Goal: Task Accomplishment & Management: Manage account settings

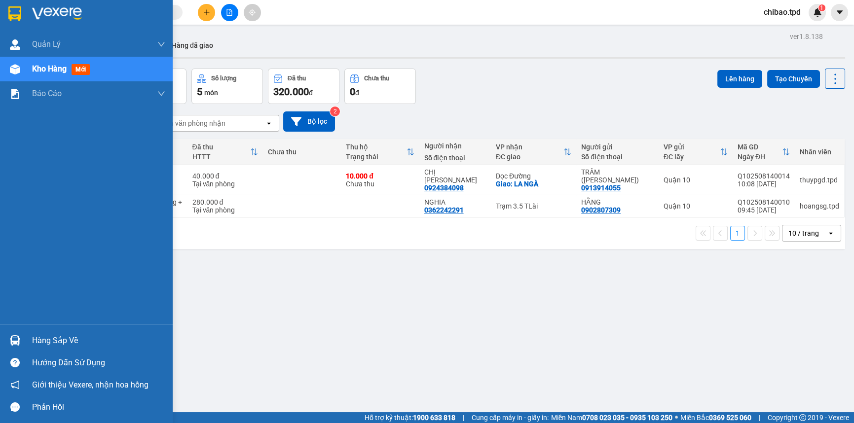
click at [36, 64] on span "Kho hàng" at bounding box center [49, 68] width 35 height 9
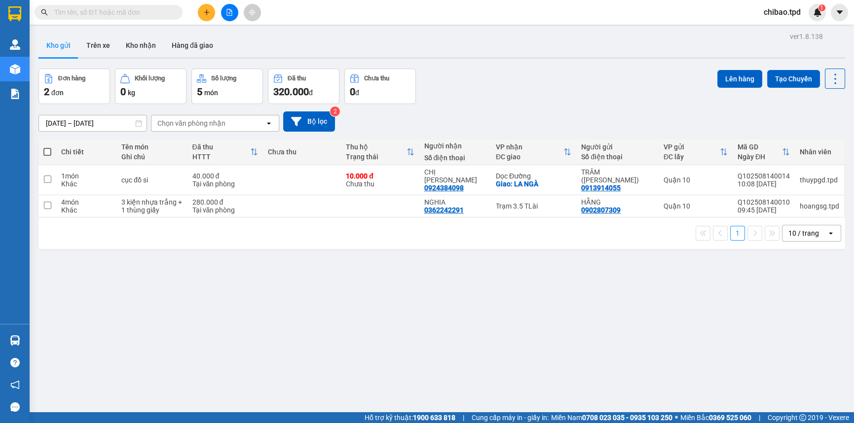
click at [210, 13] on icon "plus" at bounding box center [206, 12] width 7 height 7
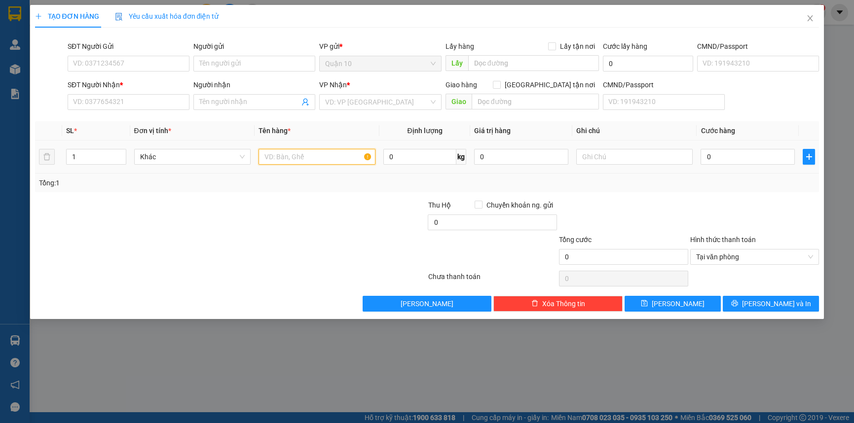
click at [297, 157] on input "text" at bounding box center [316, 157] width 117 height 16
type input "t"
type input "THÙNG GIẤY BK TRẮNG"
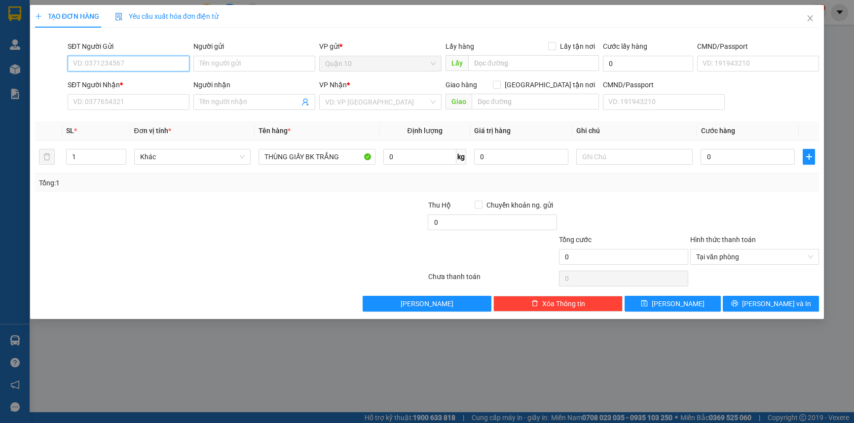
click at [142, 69] on input "SĐT Người Gửi" at bounding box center [129, 64] width 122 height 16
click at [158, 81] on div "0989762076 - hiếu" at bounding box center [128, 83] width 110 height 11
type input "0989762076"
type input "hiếu"
type input "051090013416"
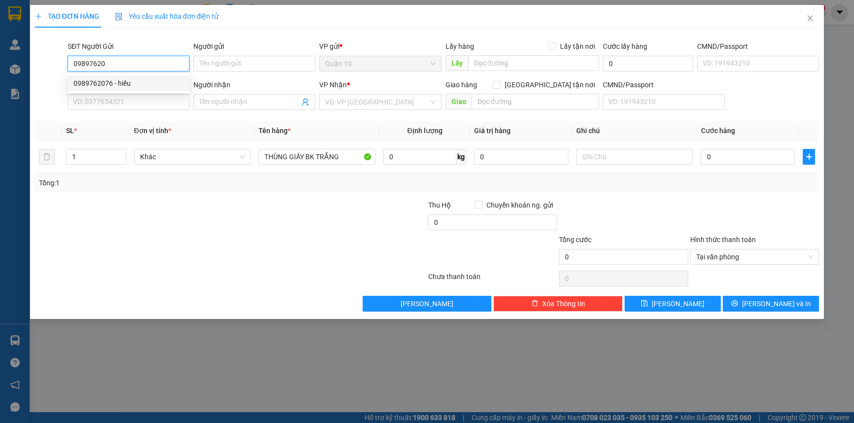
type input "0907110250"
type input "anh chuẩn"
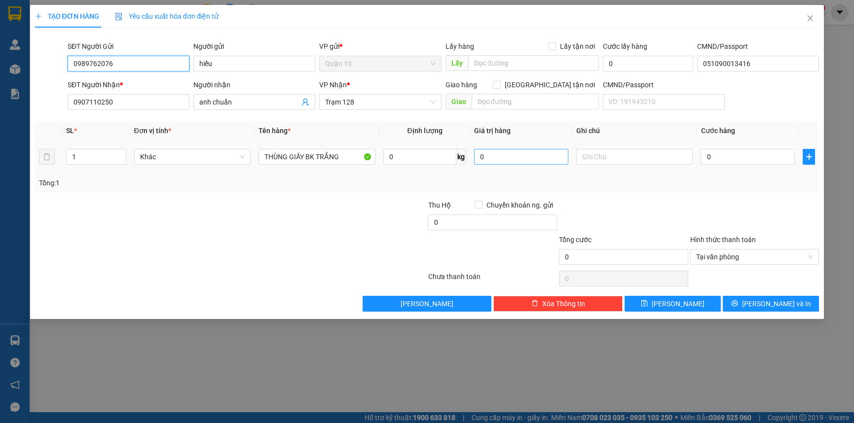
type input "0989762076"
drag, startPoint x: 543, startPoint y: 158, endPoint x: 142, endPoint y: 134, distance: 401.2
click at [326, 145] on tr "1 Khác THÙNG GIẤY BK TRẮNG 0 kg 0 0" at bounding box center [427, 157] width 784 height 33
type input "200.000"
click at [725, 162] on input "0" at bounding box center [747, 157] width 94 height 16
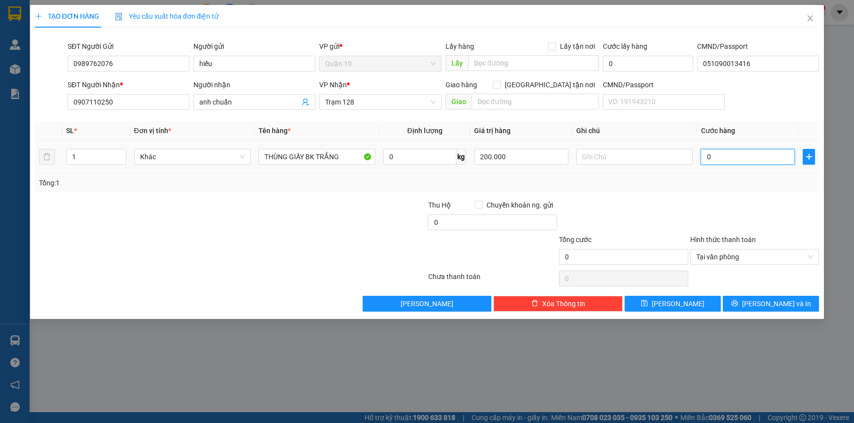
type input "6"
type input "60"
click at [719, 202] on div at bounding box center [754, 217] width 131 height 35
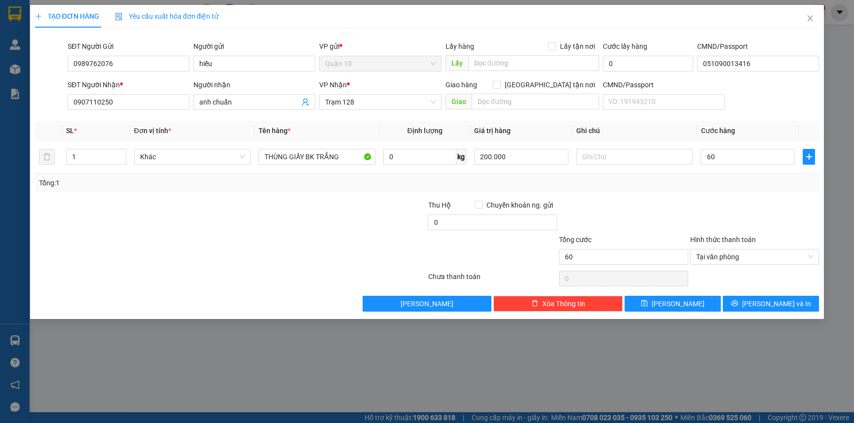
type input "60.000"
click at [768, 296] on button "[PERSON_NAME] và In" at bounding box center [771, 304] width 96 height 16
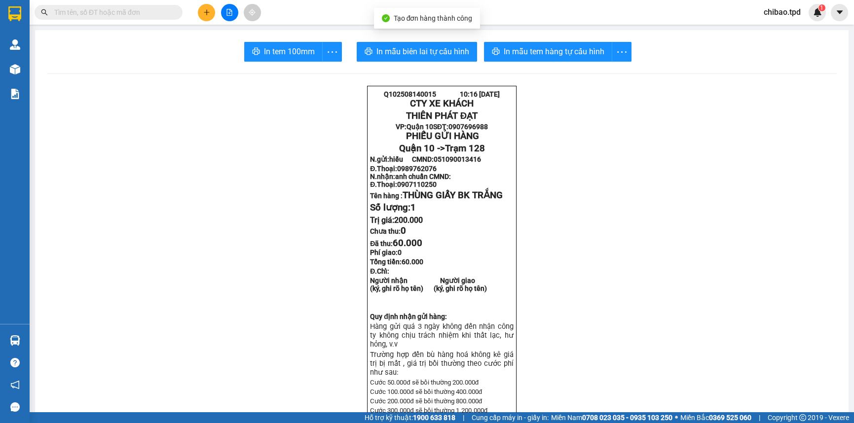
click at [551, 50] on span "In mẫu tem hàng tự cấu hình" at bounding box center [554, 51] width 101 height 12
click at [566, 56] on span "In mẫu tem hàng tự cấu hình" at bounding box center [554, 51] width 101 height 12
click at [326, 52] on icon "more" at bounding box center [332, 52] width 12 height 12
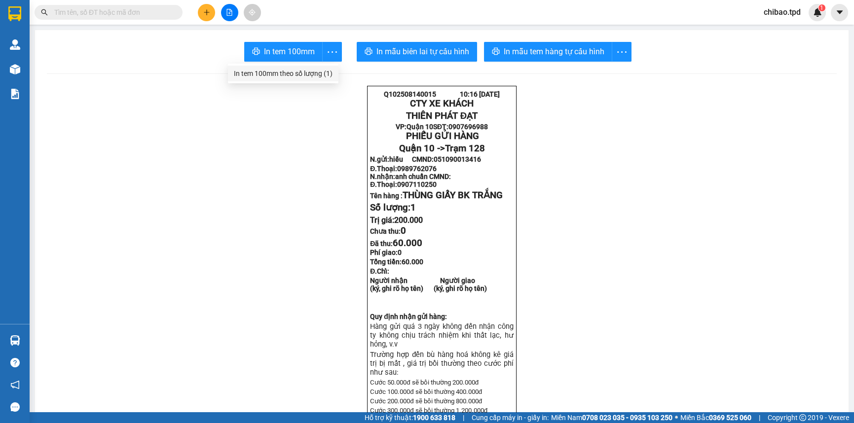
click at [302, 76] on div "In tem 100mm theo số lượng (1)" at bounding box center [283, 73] width 99 height 11
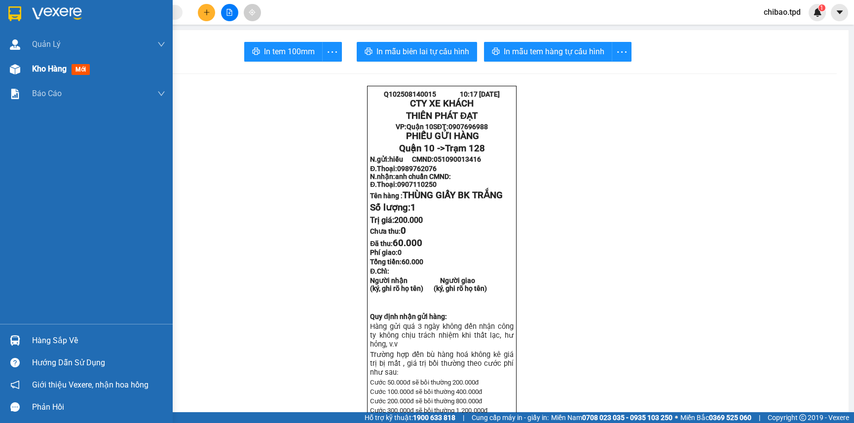
click at [26, 73] on div "Kho hàng mới" at bounding box center [86, 69] width 173 height 25
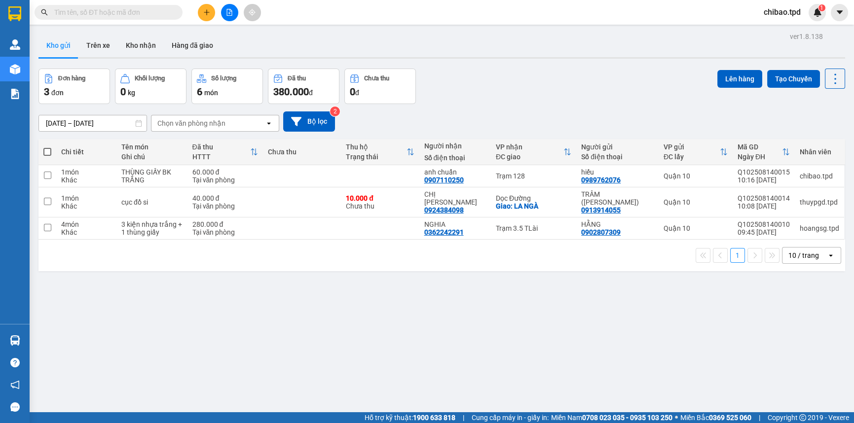
click at [206, 5] on button at bounding box center [206, 12] width 17 height 17
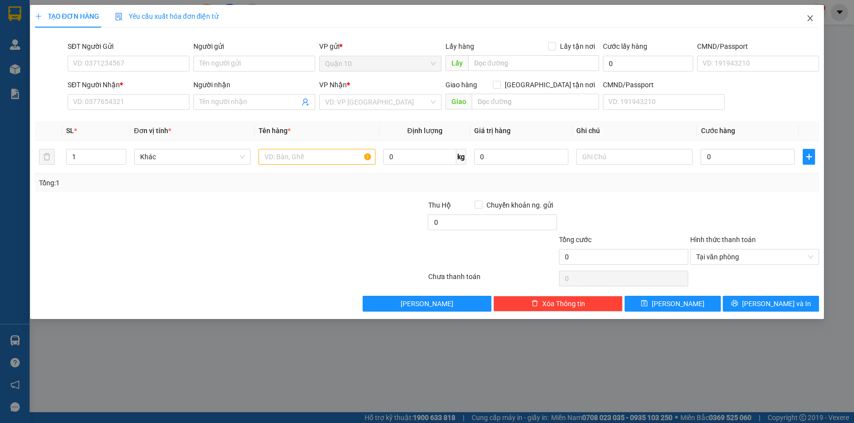
click at [804, 19] on span "Close" at bounding box center [810, 19] width 28 height 28
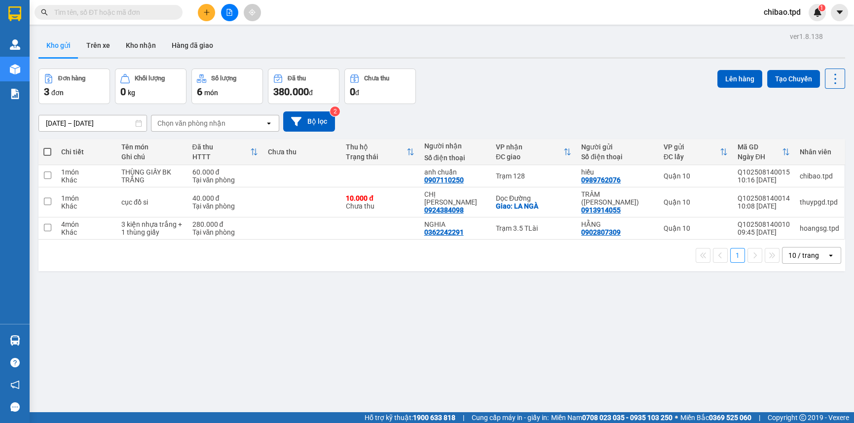
click at [118, 10] on input "text" at bounding box center [112, 12] width 116 height 11
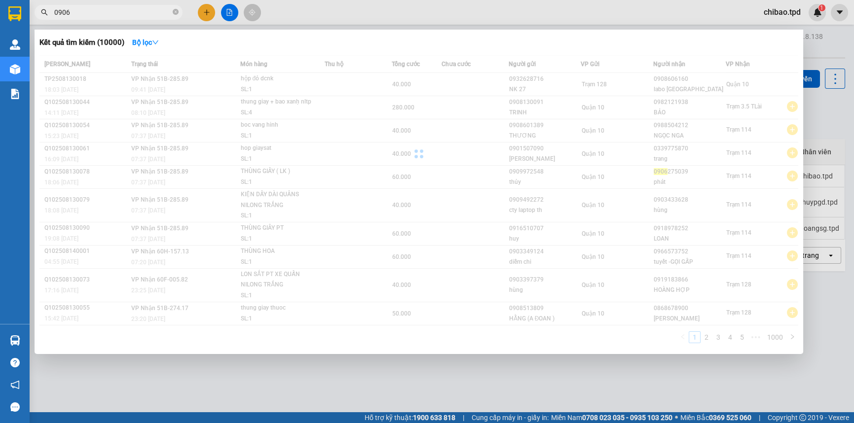
drag, startPoint x: 92, startPoint y: 10, endPoint x: 20, endPoint y: 27, distance: 73.6
click at [20, 27] on section "Kết quả tìm kiếm ( 10000 ) Bộ lọc Mã ĐH Trạng thái Món hàng Thu hộ Tổng cước Ch…" at bounding box center [427, 211] width 854 height 423
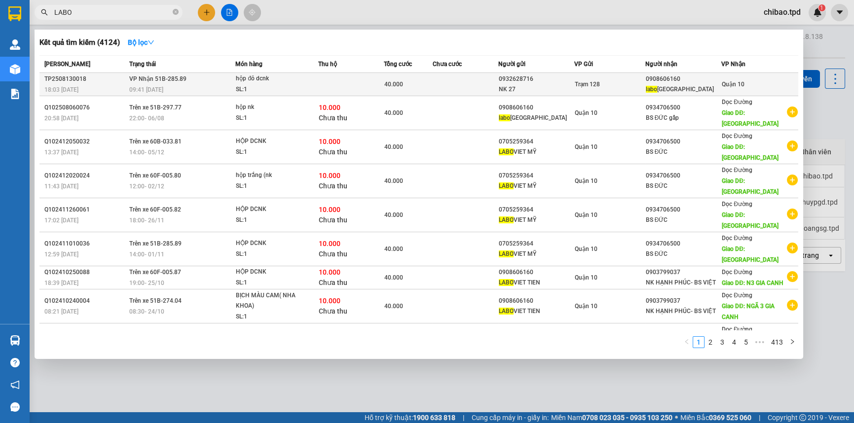
type input "LABO"
click at [443, 91] on td at bounding box center [465, 84] width 65 height 23
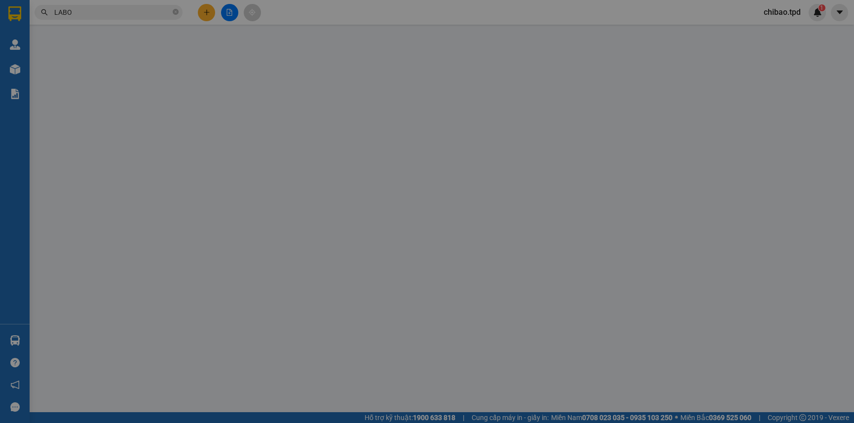
type input "0932628716"
type input "NK 27"
type input "0908606160"
type input "labo việt tiên"
type input "40.000"
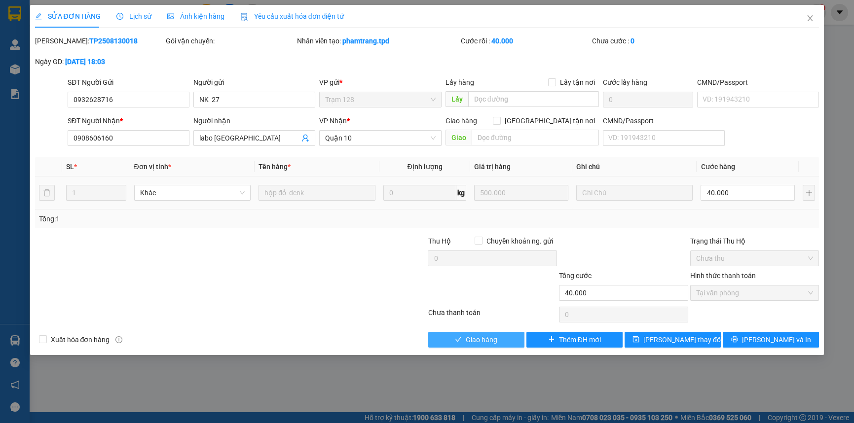
click at [490, 342] on span "Giao hàng" at bounding box center [482, 339] width 32 height 11
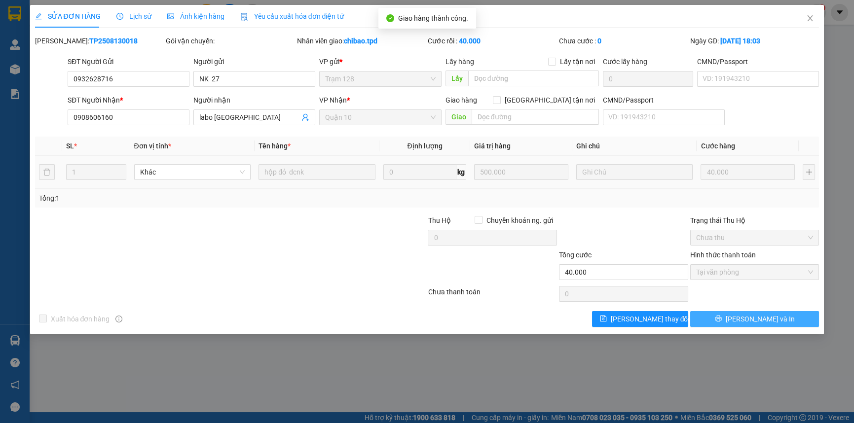
click at [759, 319] on span "[PERSON_NAME] và In" at bounding box center [760, 319] width 69 height 11
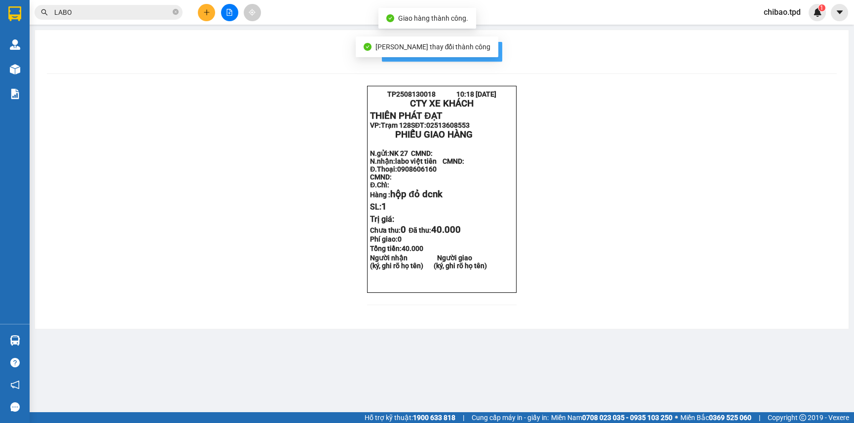
click at [490, 52] on span "In mẫu biên lai tự cấu hình" at bounding box center [447, 51] width 93 height 12
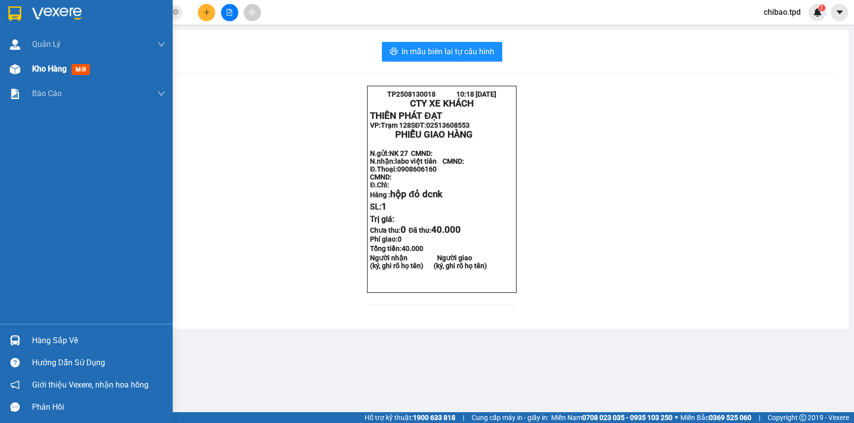
click at [10, 73] on img at bounding box center [15, 69] width 10 height 10
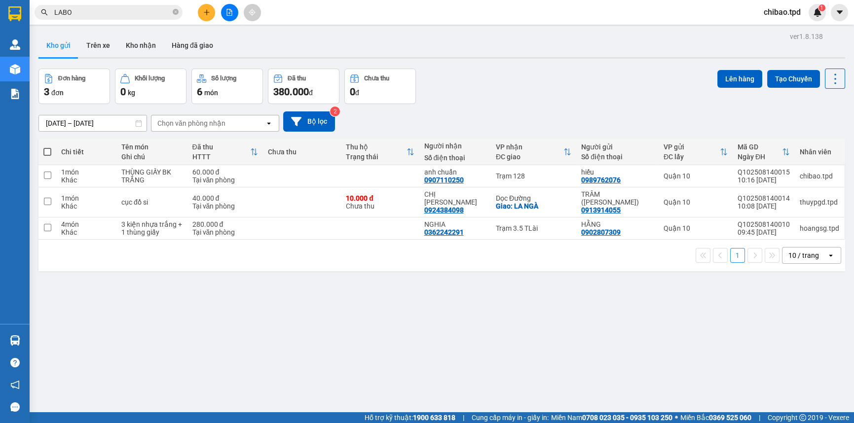
click at [200, 6] on button at bounding box center [206, 12] width 17 height 17
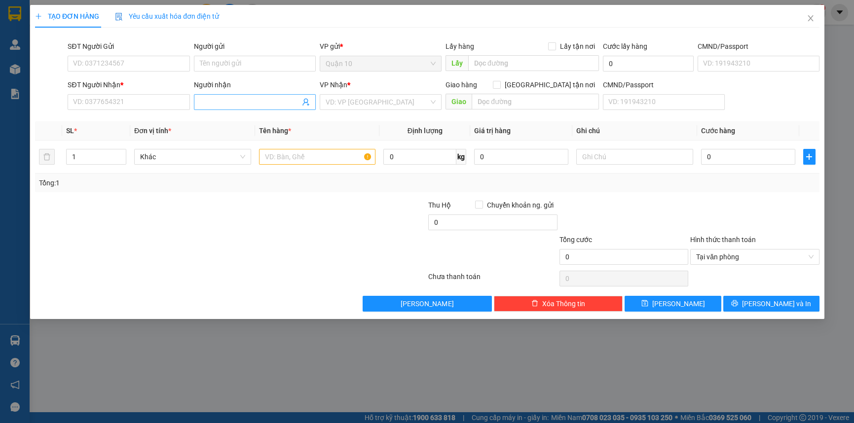
click at [209, 25] on div "TẠO ĐƠN HÀNG Yêu cầu xuất hóa đơn điện tử Transit Pickup Surcharge Ids Transit …" at bounding box center [427, 158] width 784 height 307
type input "0938583090"
drag, startPoint x: 221, startPoint y: 66, endPoint x: 218, endPoint y: 60, distance: 6.0
click at [221, 64] on input "Người gửi" at bounding box center [254, 64] width 122 height 16
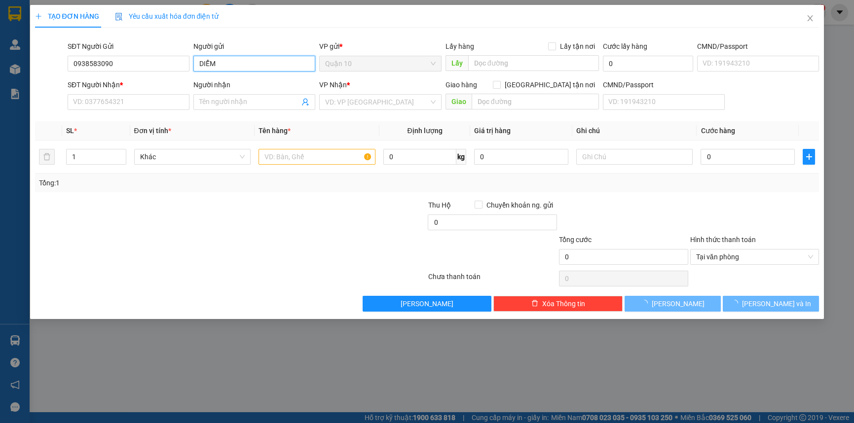
type input "DIỄM"
click at [105, 111] on div "SĐT Người Nhận * VD: 0377654321" at bounding box center [129, 96] width 122 height 35
click at [105, 109] on div "SĐT Người Nhận * VD: 0377654321" at bounding box center [129, 96] width 122 height 35
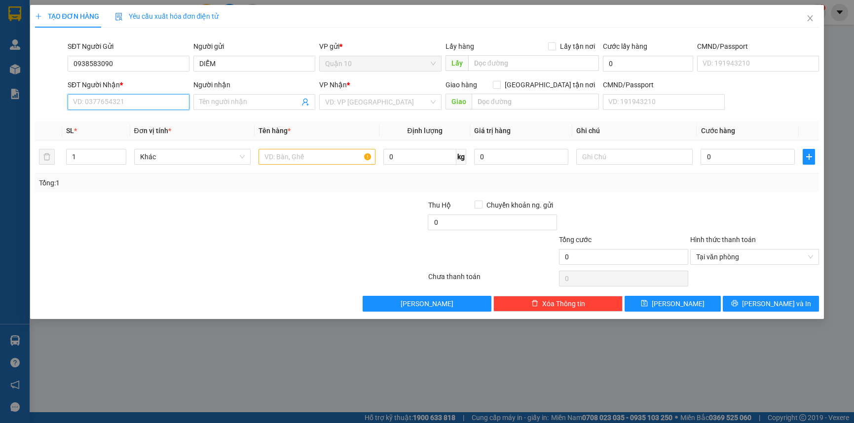
click at [108, 102] on input "SĐT Người Nhận *" at bounding box center [129, 102] width 122 height 16
type input "0943107070"
click at [109, 120] on div "0943107070 - ÁNH" at bounding box center [128, 121] width 110 height 11
type input "ÁNH"
type input "0943107070"
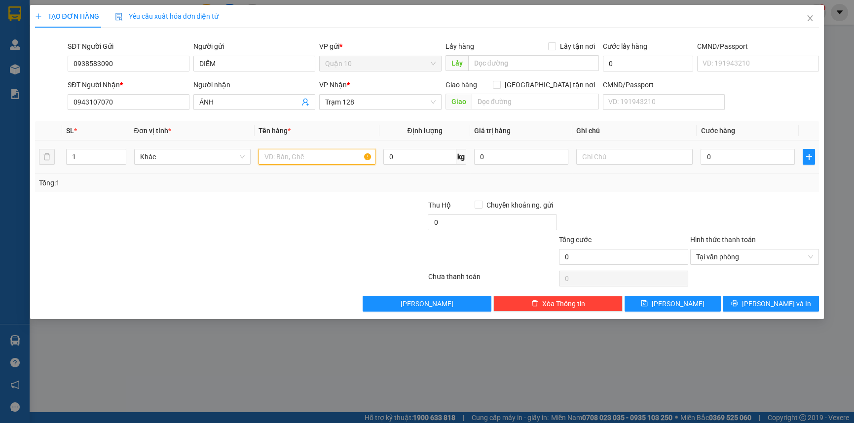
click at [325, 157] on input "text" at bounding box center [316, 157] width 117 height 16
type input "THÙNG GIẤY QUẤN XỐP VK VÀNG"
type input "5"
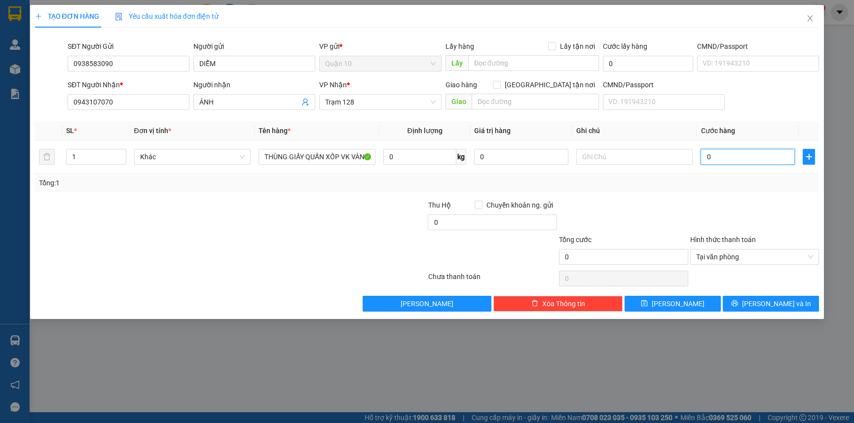
type input "5"
type input "50"
type input "50.000"
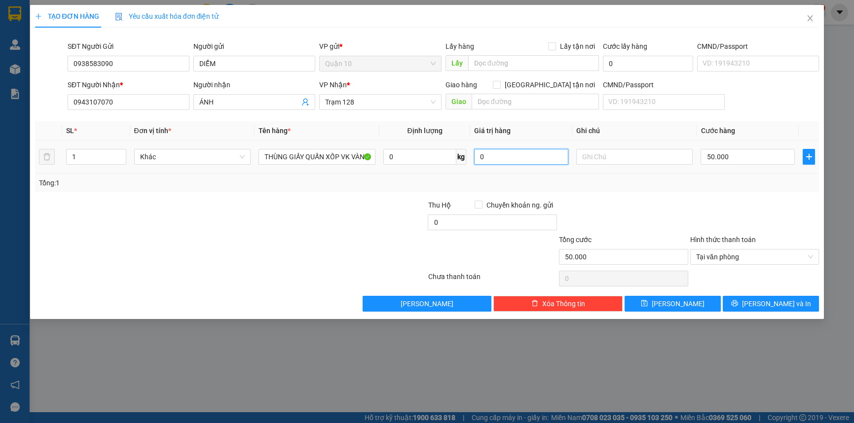
drag, startPoint x: 533, startPoint y: 163, endPoint x: 536, endPoint y: 150, distance: 13.3
click at [532, 163] on input "0" at bounding box center [521, 157] width 94 height 16
type input "1.000.000"
click at [639, 191] on div "Transit Pickup Surcharge Ids Transit Deliver Surcharge Ids Transit Deliver Surc…" at bounding box center [427, 174] width 784 height 276
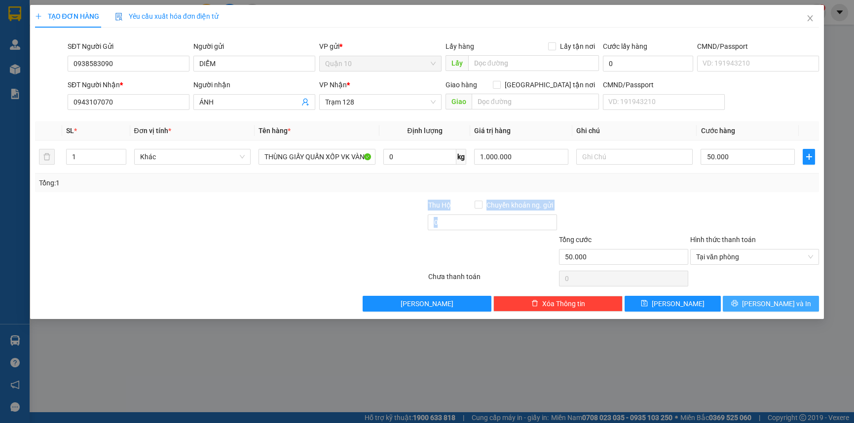
drag, startPoint x: 777, startPoint y: 306, endPoint x: 724, endPoint y: 340, distance: 63.5
click at [776, 305] on span "[PERSON_NAME] và In" at bounding box center [776, 303] width 69 height 11
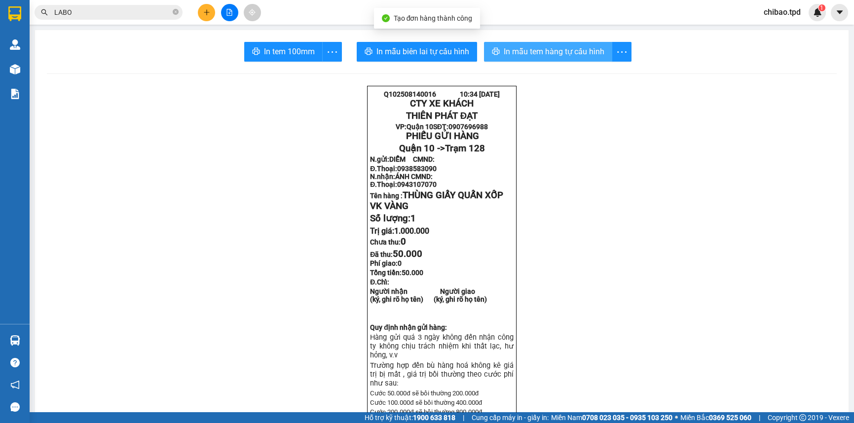
click at [579, 42] on button "In mẫu tem hàng tự cấu hình" at bounding box center [548, 52] width 128 height 20
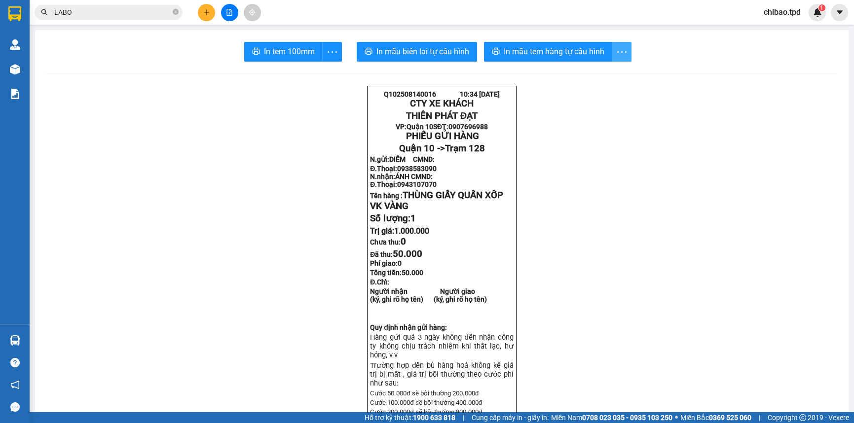
click at [615, 44] on button "button" at bounding box center [622, 52] width 20 height 20
click at [333, 56] on icon "more" at bounding box center [332, 52] width 12 height 12
click at [321, 79] on li "In tem 100mm theo số lượng (1)" at bounding box center [283, 74] width 110 height 16
click at [279, 47] on span "In tem 100mm" at bounding box center [289, 51] width 51 height 12
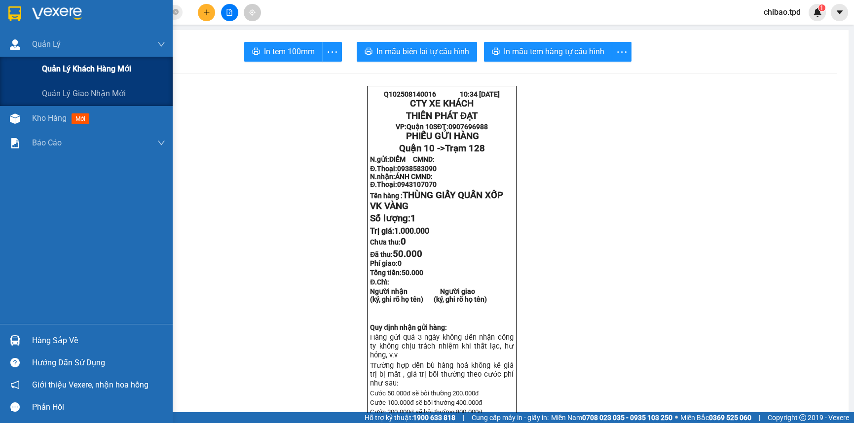
click at [29, 73] on div "Quản lý khách hàng mới" at bounding box center [86, 69] width 173 height 25
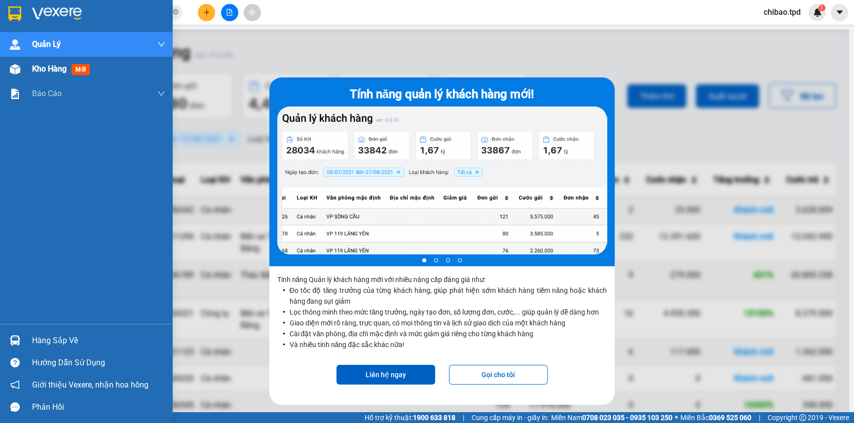
click at [35, 77] on div "Kho hàng mới" at bounding box center [98, 69] width 133 height 25
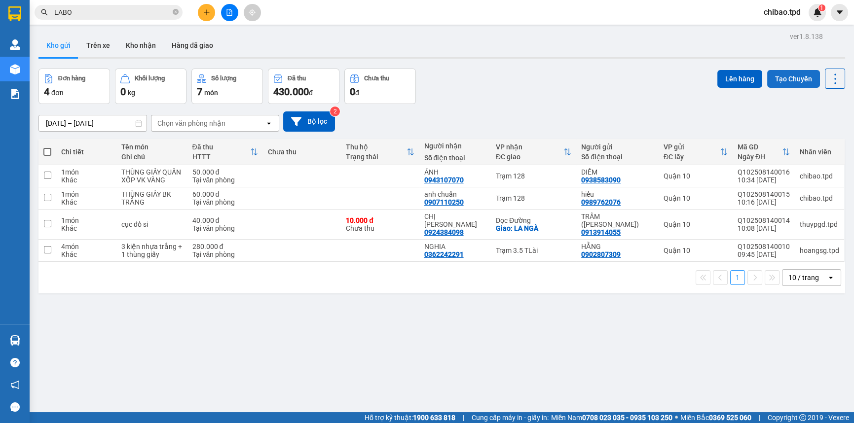
click at [792, 80] on button "Tạo Chuyến" at bounding box center [793, 79] width 53 height 18
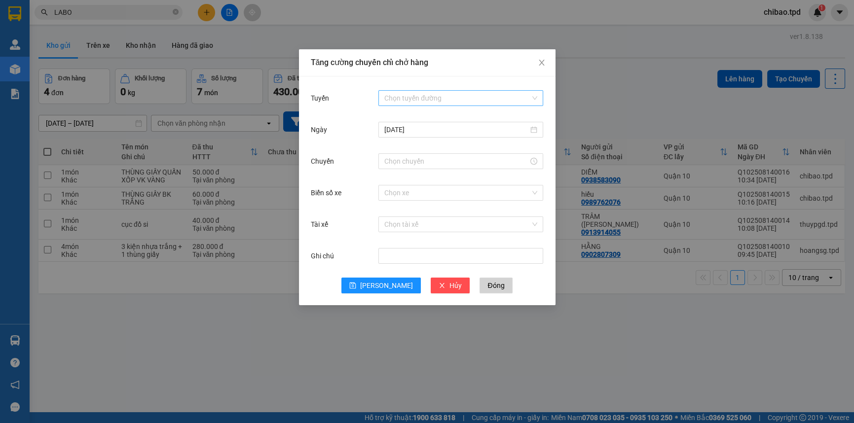
click at [477, 94] on input "Tuyến" at bounding box center [457, 98] width 146 height 15
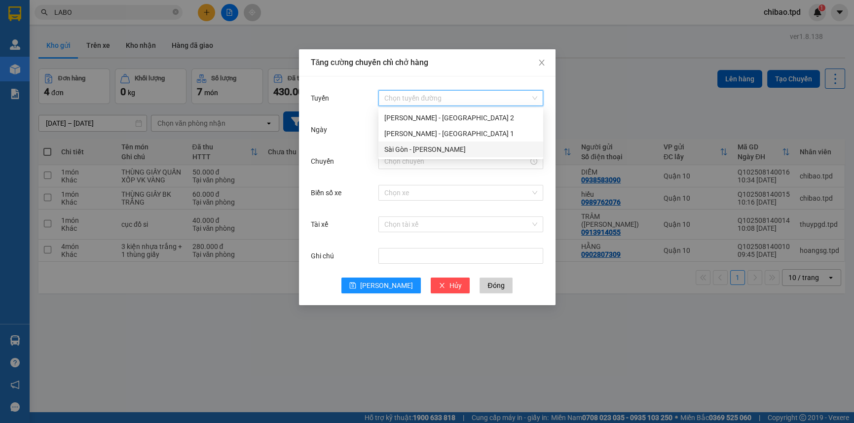
click at [418, 151] on div "Sài Gòn - Phương Lâm" at bounding box center [460, 149] width 153 height 11
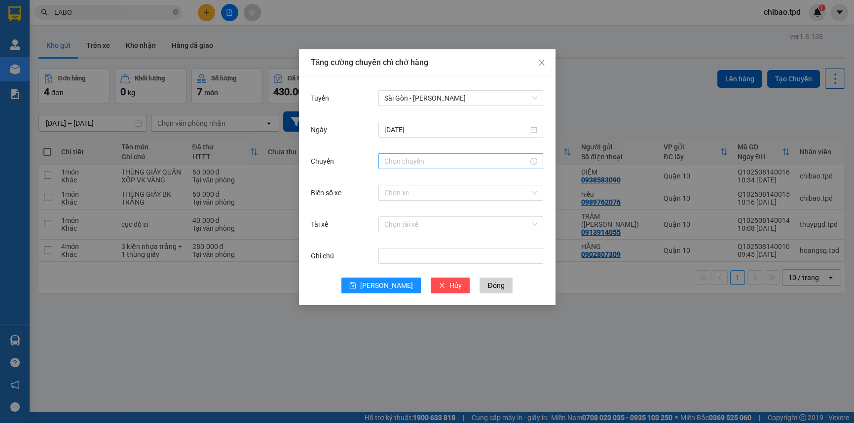
click at [420, 153] on div at bounding box center [460, 161] width 165 height 16
click at [419, 163] on input "Chuyến" at bounding box center [456, 161] width 144 height 11
drag, startPoint x: 389, startPoint y: 266, endPoint x: 414, endPoint y: 231, distance: 43.8
click at [389, 267] on div "10" at bounding box center [392, 274] width 28 height 14
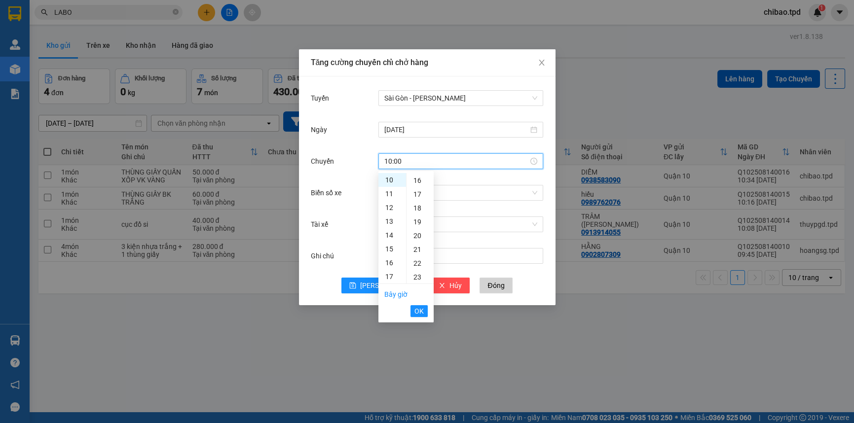
scroll to position [224, 0]
click at [416, 236] on div "30" at bounding box center [419, 236] width 27 height 14
type input "10:30"
click at [418, 310] on span "OK" at bounding box center [418, 311] width 9 height 11
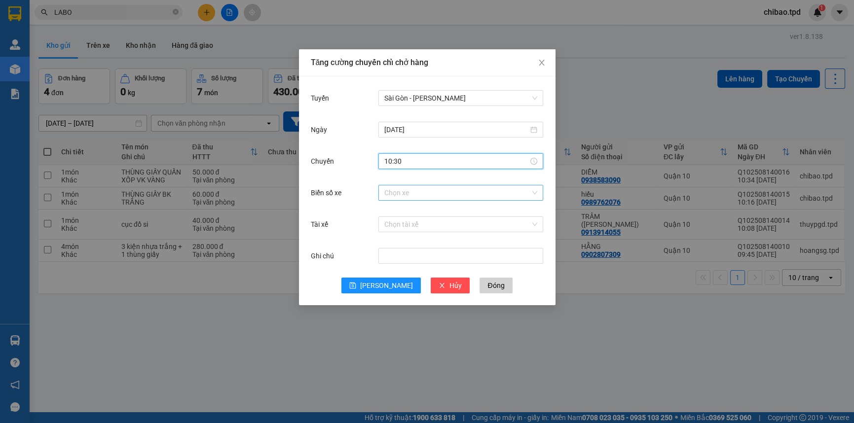
click at [424, 189] on input "Biển số xe" at bounding box center [457, 192] width 146 height 15
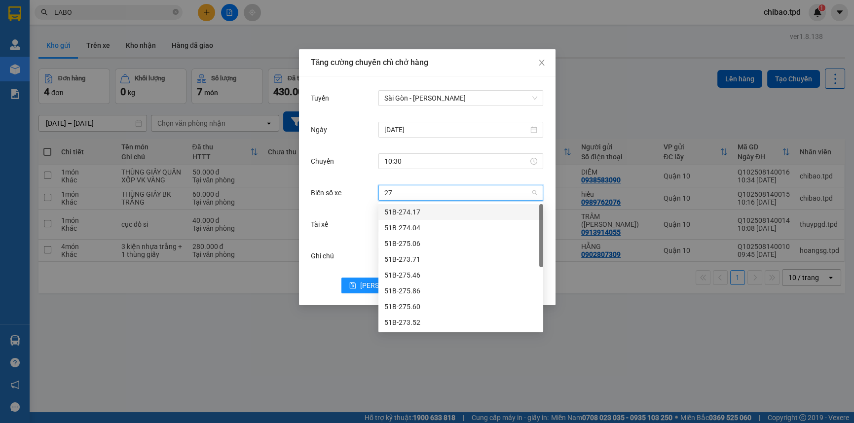
type input "274"
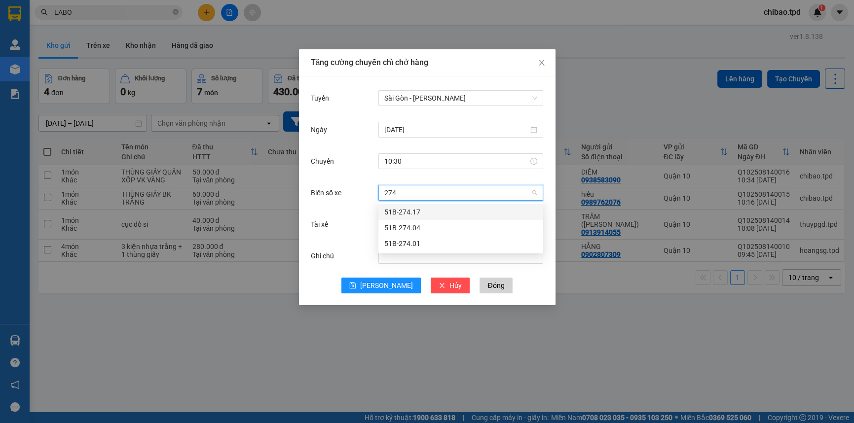
click at [419, 207] on div "51B-274.17" at bounding box center [460, 212] width 153 height 11
click at [400, 226] on input "Tài xế" at bounding box center [457, 224] width 146 height 15
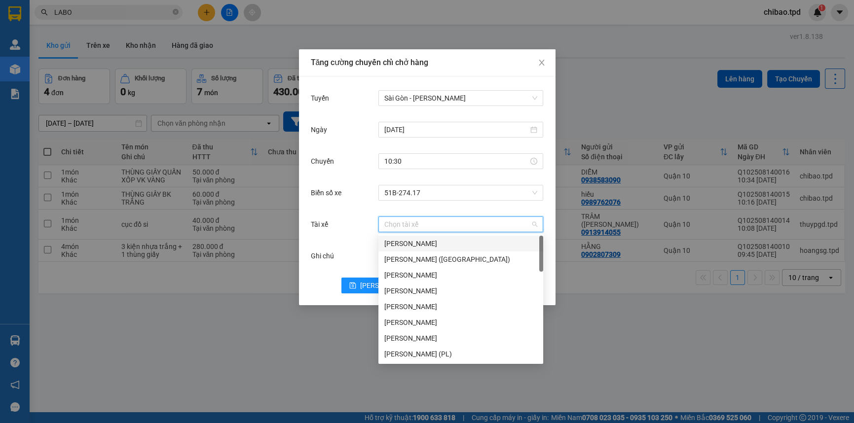
type input "D"
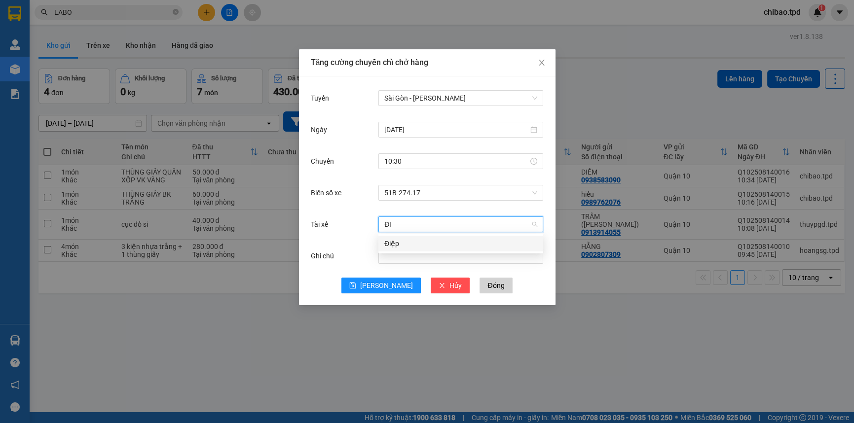
type input "ĐIÊ"
click at [407, 236] on div "Điệp" at bounding box center [460, 244] width 165 height 16
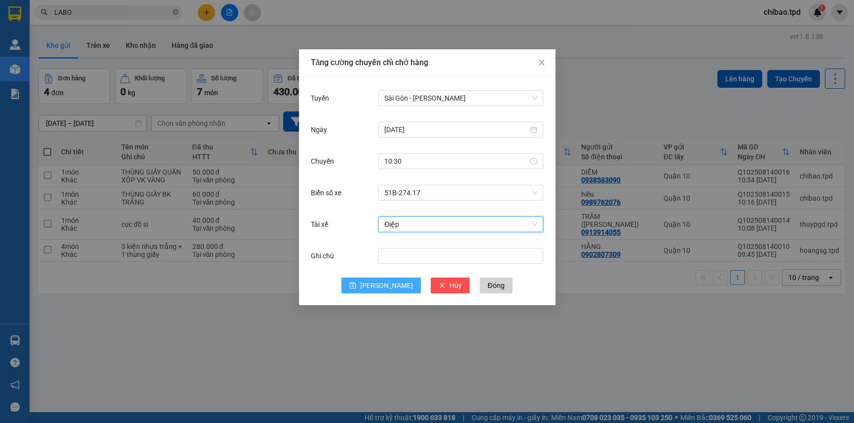
click at [393, 280] on button "[PERSON_NAME]" at bounding box center [380, 286] width 79 height 16
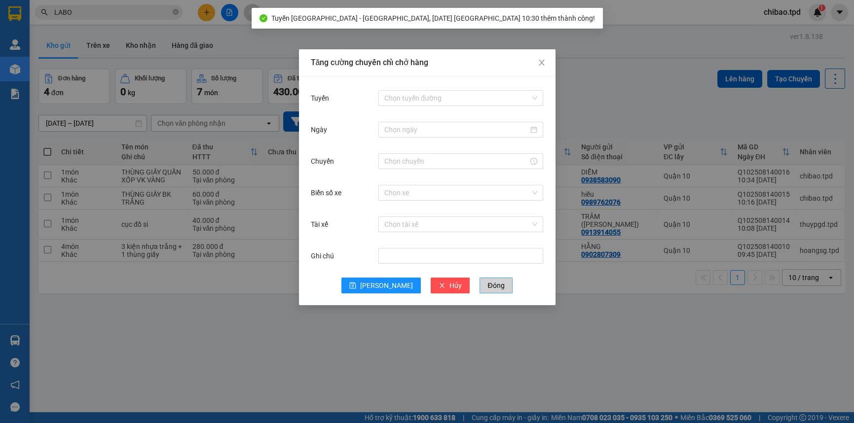
click at [487, 290] on span "Đóng" at bounding box center [495, 285] width 17 height 11
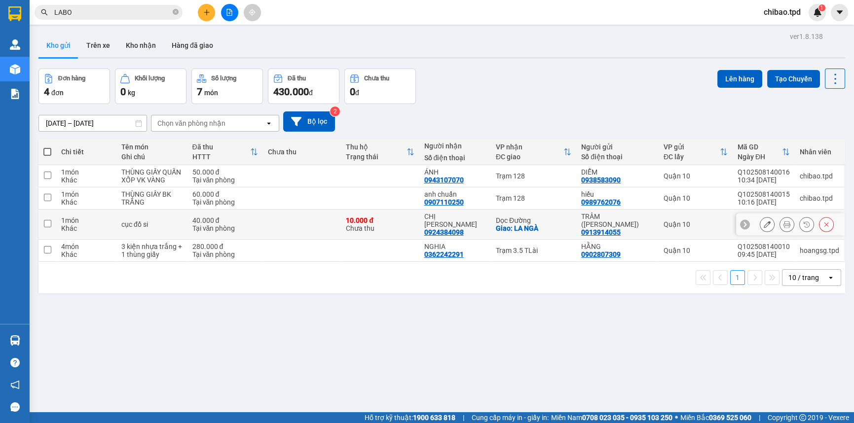
click at [535, 220] on div "Dọc Đường" at bounding box center [533, 221] width 75 height 8
checkbox input "true"
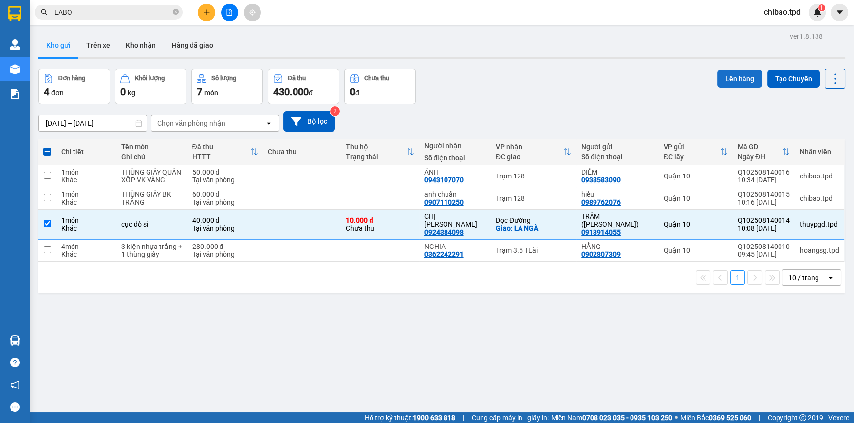
click at [745, 77] on button "Lên hàng" at bounding box center [739, 79] width 45 height 18
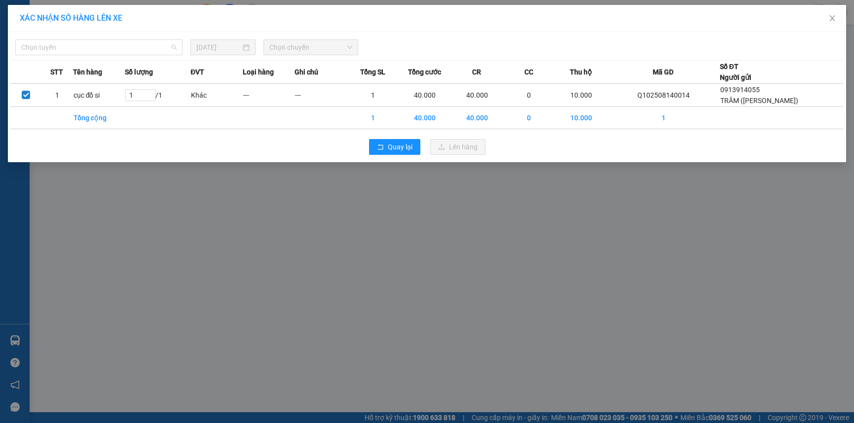
drag, startPoint x: 100, startPoint y: 41, endPoint x: 96, endPoint y: 60, distance: 18.6
click at [100, 41] on span "Chọn tuyến" at bounding box center [98, 47] width 155 height 15
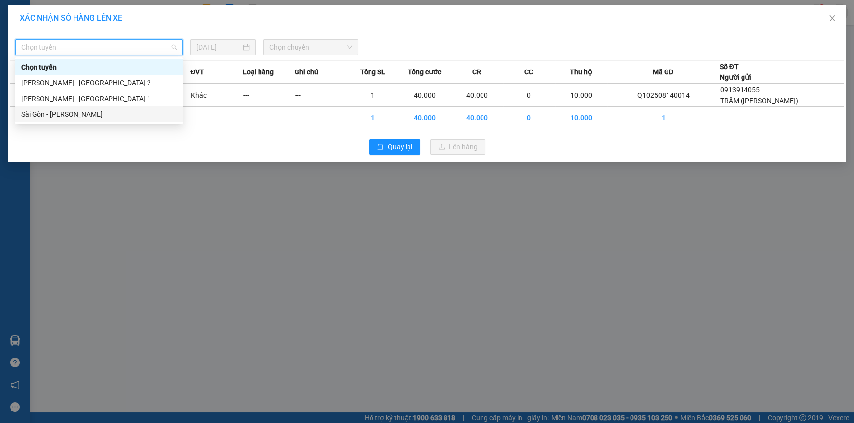
drag, startPoint x: 92, startPoint y: 119, endPoint x: 185, endPoint y: 105, distance: 93.7
click at [93, 118] on div "Sài Gòn - Phương Lâm" at bounding box center [98, 114] width 155 height 11
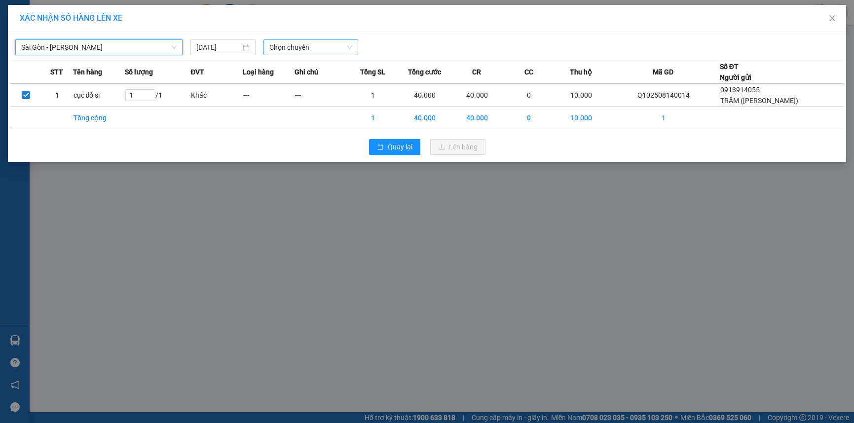
click at [319, 46] on span "Chọn chuyến" at bounding box center [310, 47] width 82 height 15
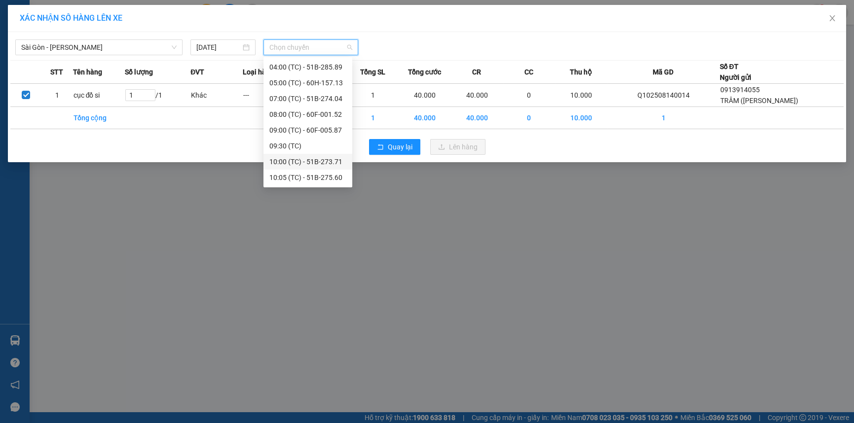
scroll to position [31, 0]
click at [304, 179] on div "10:30 (TC) - 51B-274.17" at bounding box center [307, 178] width 77 height 11
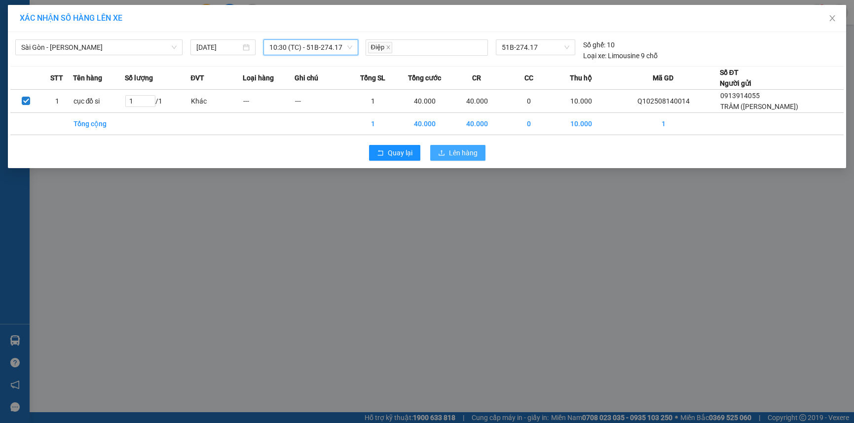
click at [480, 149] on button "Lên hàng" at bounding box center [457, 153] width 55 height 16
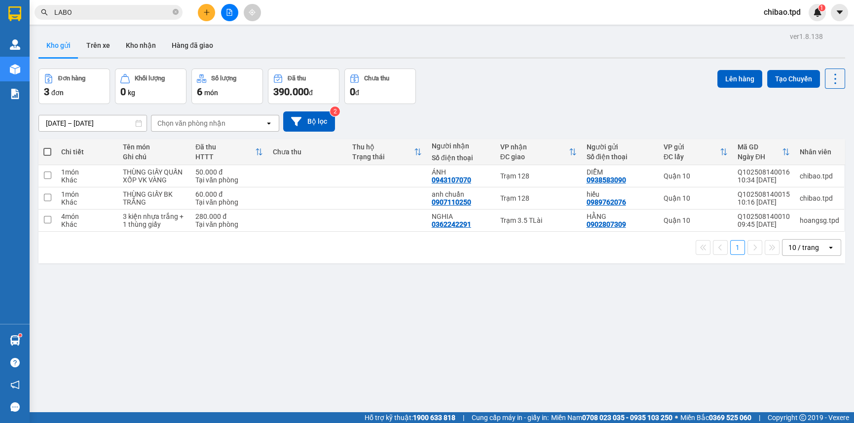
click at [198, 11] on div at bounding box center [229, 12] width 74 height 17
click at [214, 10] on button at bounding box center [206, 12] width 17 height 17
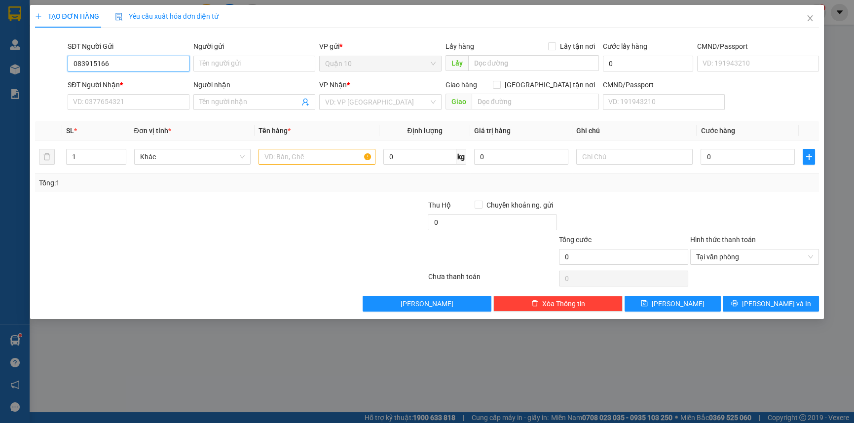
type input "0839151666"
click at [152, 84] on div "0839151666 - nga" at bounding box center [128, 83] width 110 height 11
type input "nga"
type input "0908644340"
type input "VT PHI LONG"
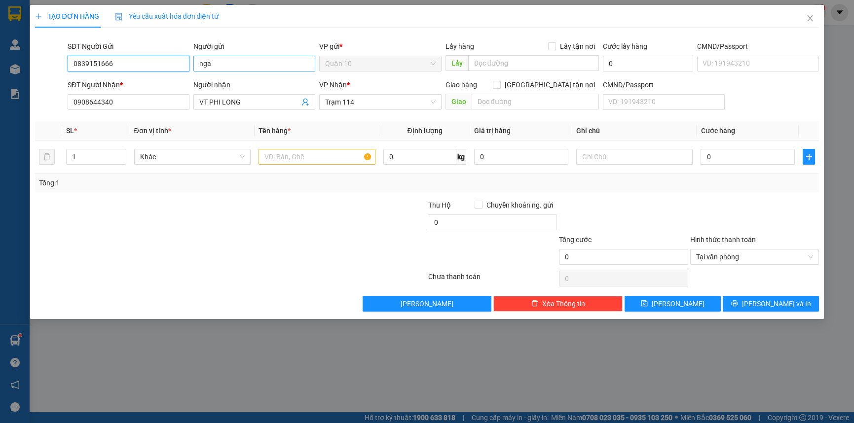
type input "0839151666"
click at [248, 63] on input "nga" at bounding box center [254, 64] width 122 height 16
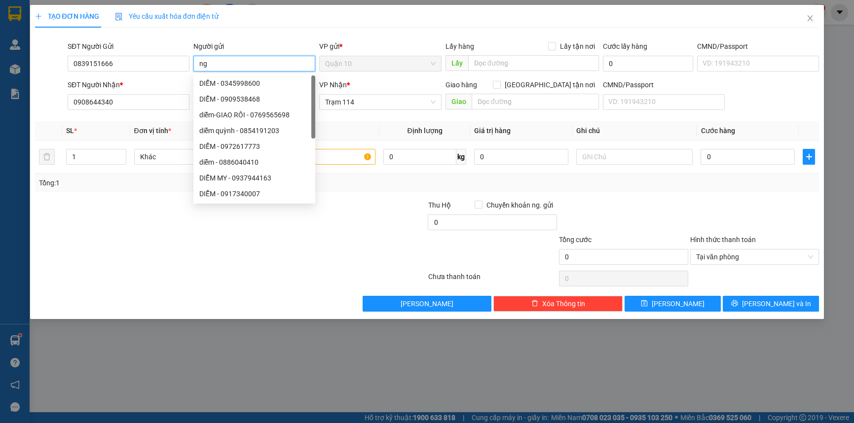
type input "n"
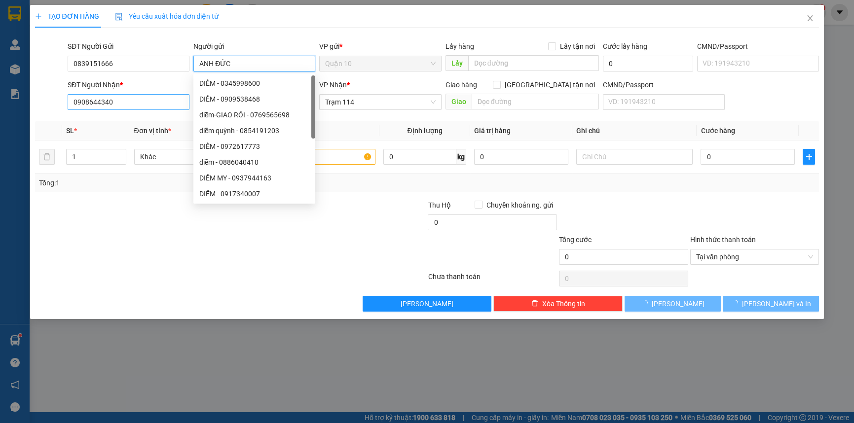
type input "ANH ĐỨC"
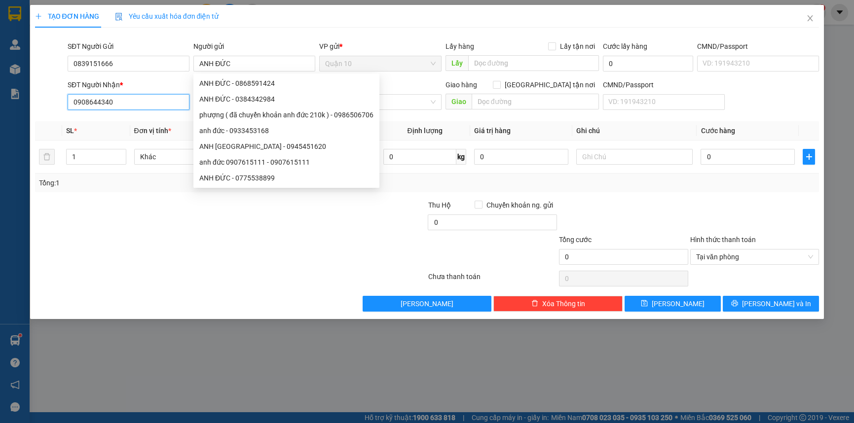
click at [118, 103] on input "0908644340" at bounding box center [129, 102] width 122 height 16
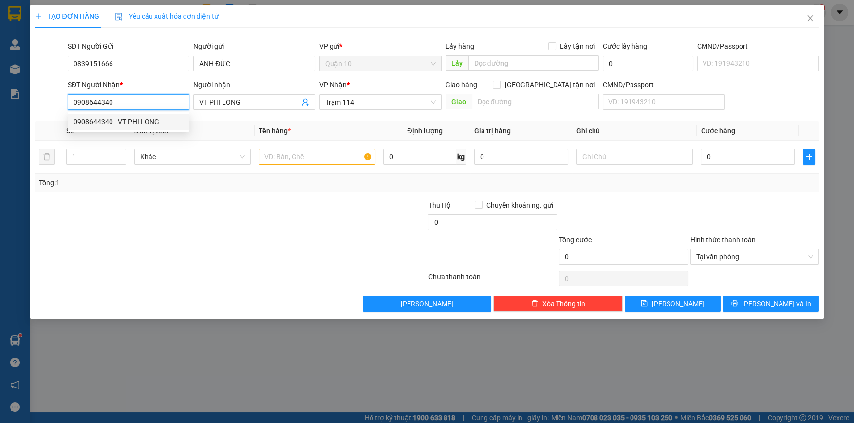
click at [123, 120] on div "0908644340 - VT PHI LONG" at bounding box center [128, 121] width 110 height 11
click at [317, 155] on input "text" at bounding box center [316, 157] width 117 height 16
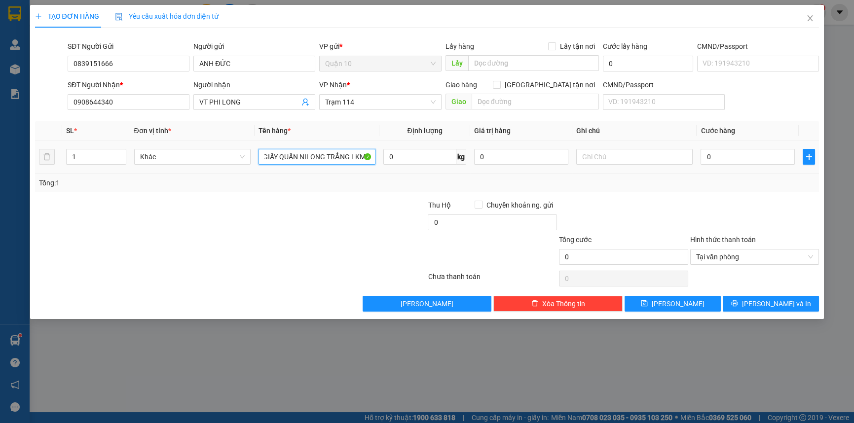
scroll to position [0, 30]
type input "THÙNG GIẤY QUẤN NILONG TRẮNG LKMPT"
type input "5"
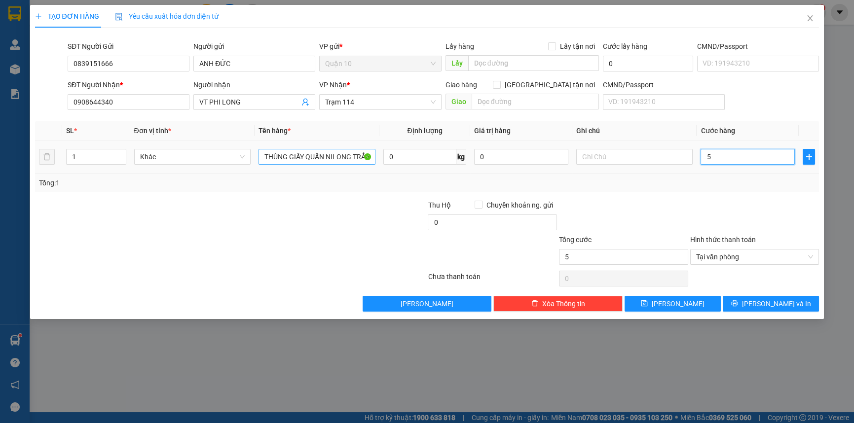
type input "50"
type input "50.000"
click at [704, 200] on div at bounding box center [754, 217] width 131 height 35
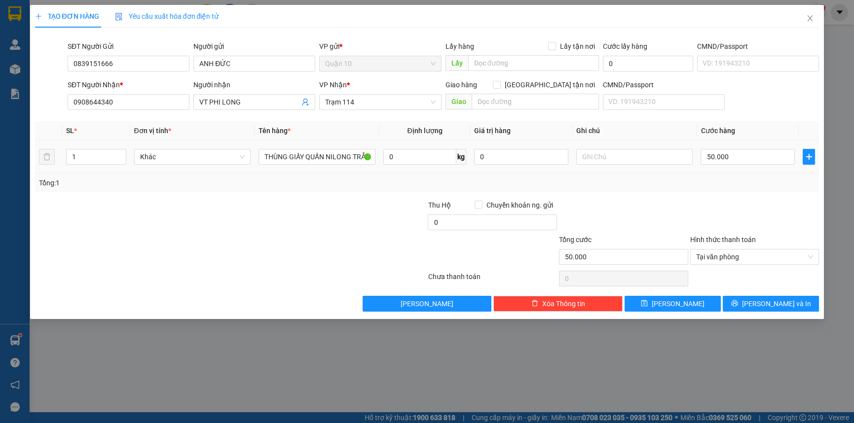
drag, startPoint x: 509, startPoint y: 145, endPoint x: 6, endPoint y: 118, distance: 504.3
click at [78, 126] on table "SL * Đơn vị tính * Tên hàng * Định lượng Giá trị hàng Ghi chú Cước hàng 1 Khác …" at bounding box center [427, 147] width 784 height 52
drag, startPoint x: 503, startPoint y: 151, endPoint x: 101, endPoint y: 55, distance: 413.3
click at [292, 117] on div "Transit Pickup Surcharge Ids Transit Deliver Surcharge Ids Transit Deliver Surc…" at bounding box center [427, 174] width 784 height 276
type input "1.000.000"
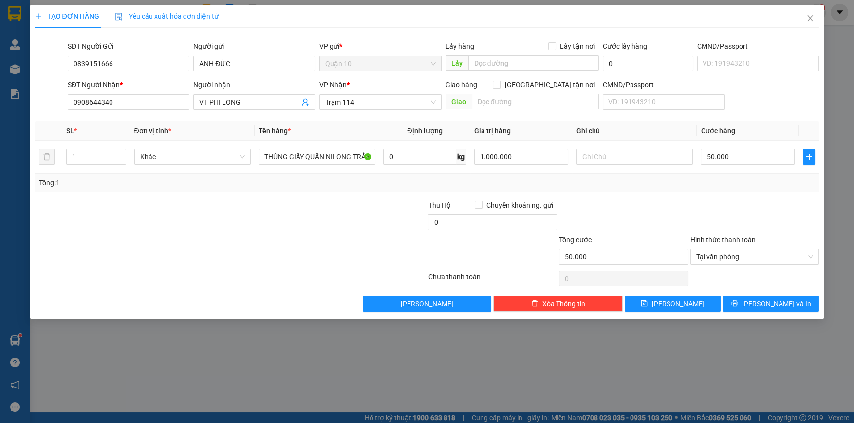
drag, startPoint x: 712, startPoint y: 205, endPoint x: 757, endPoint y: 359, distance: 160.3
click at [712, 207] on div at bounding box center [754, 217] width 131 height 35
click at [770, 302] on span "[PERSON_NAME] và In" at bounding box center [776, 303] width 69 height 11
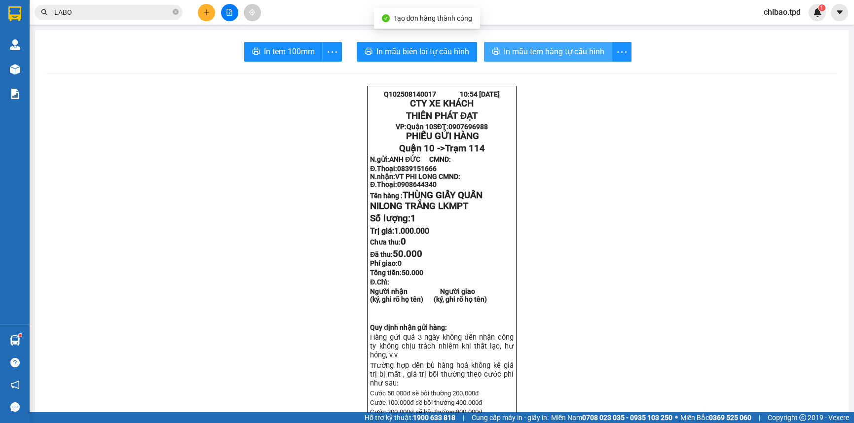
click at [540, 50] on span "In mẫu tem hàng tự cấu hình" at bounding box center [554, 51] width 101 height 12
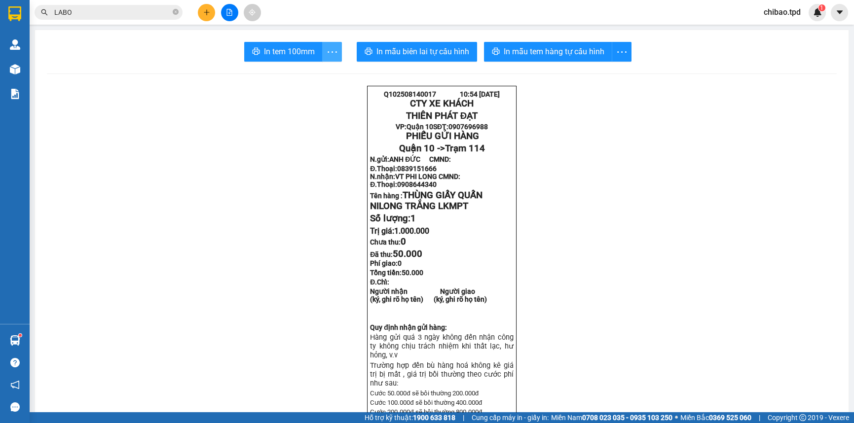
click at [329, 48] on icon "more" at bounding box center [332, 52] width 12 height 12
click at [314, 78] on li "In tem 100mm theo số lượng (1)" at bounding box center [283, 74] width 110 height 16
click at [332, 53] on icon "more" at bounding box center [332, 52] width 12 height 12
drag, startPoint x: 310, startPoint y: 61, endPoint x: 305, endPoint y: 69, distance: 9.3
click at [307, 64] on div "In tem 100mm theo số lượng (1)" at bounding box center [283, 74] width 110 height 20
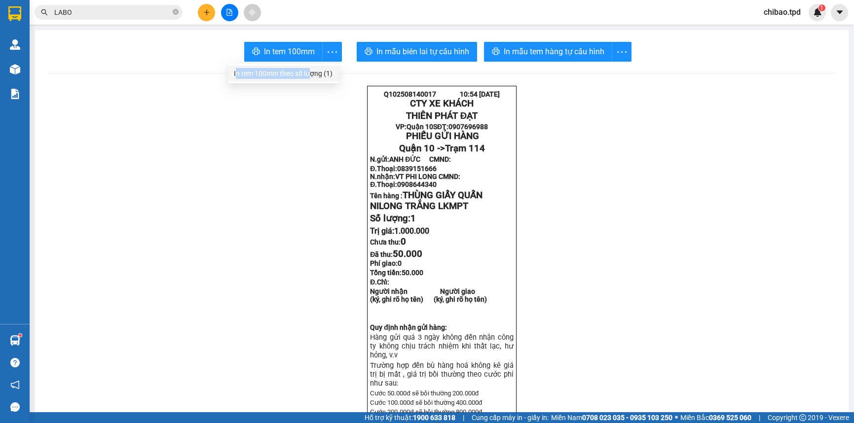
click at [304, 70] on div "In tem 100mm theo số lượng (1)" at bounding box center [283, 73] width 99 height 11
click at [199, 10] on button at bounding box center [206, 12] width 17 height 17
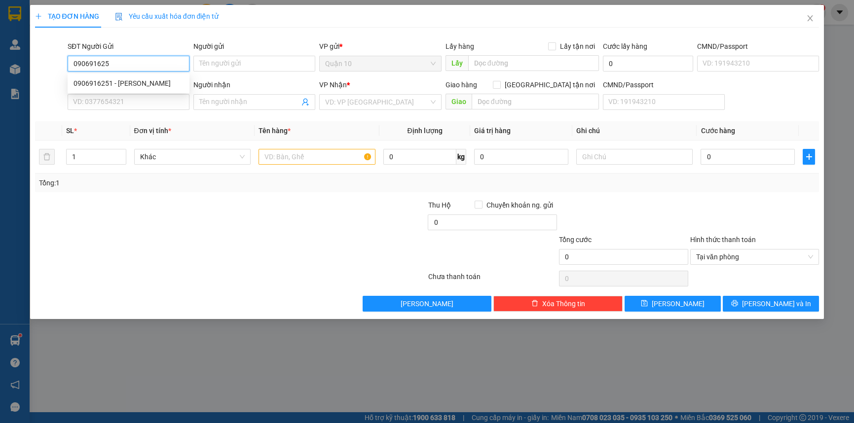
type input "0906916251"
click at [167, 83] on div "0906916251 - MAI HÂN" at bounding box center [128, 83] width 110 height 11
type input "[PERSON_NAME]"
type input "079060013500"
type input "02516516789"
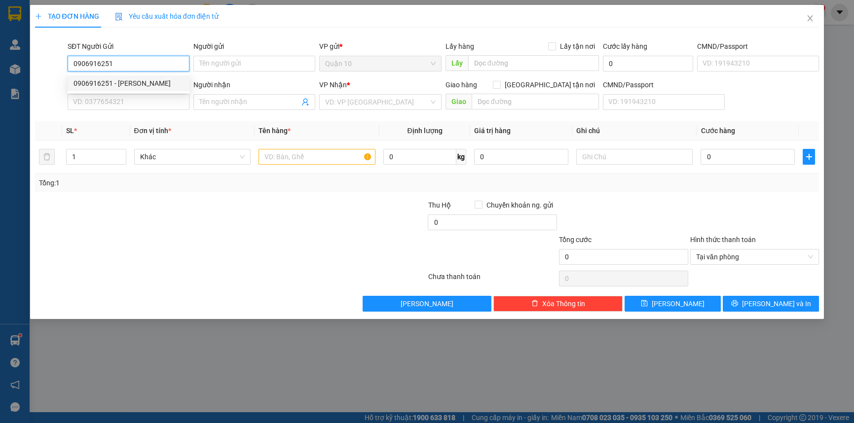
type input "nk [PERSON_NAME]"
type input "0906916251"
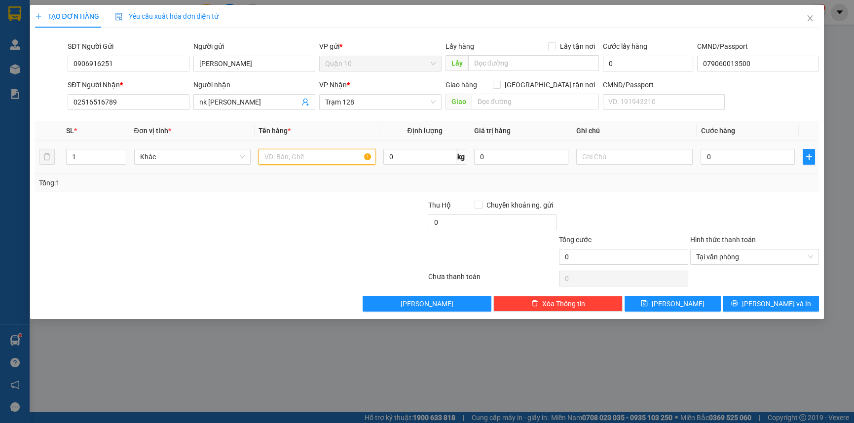
click at [286, 155] on input "text" at bounding box center [316, 157] width 117 height 16
type input "THÙNG GIẤY NÂU + KEINEJ THÙNG BK XANH"
type input "2"
click at [118, 154] on span "up" at bounding box center [121, 154] width 6 height 6
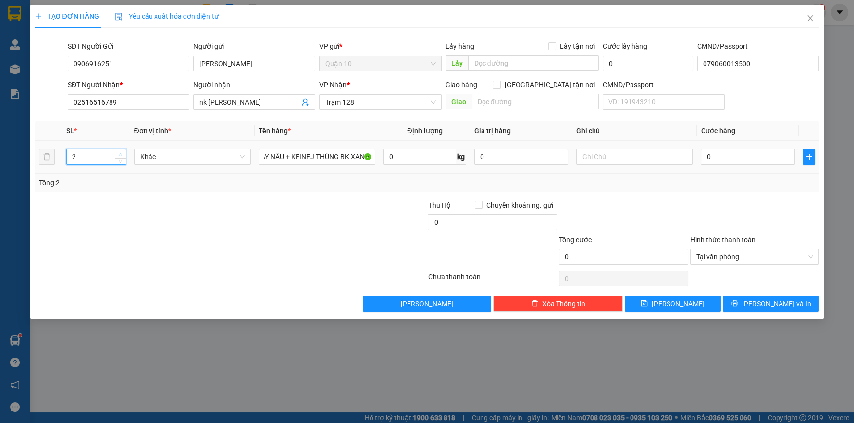
scroll to position [0, 0]
type input "1"
type input "12"
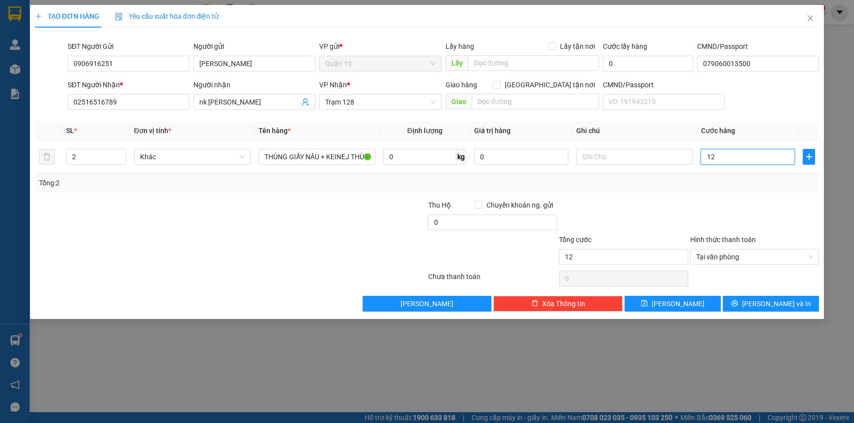
type input "120"
type input "120.000"
click at [631, 255] on input "120.000" at bounding box center [623, 257] width 129 height 16
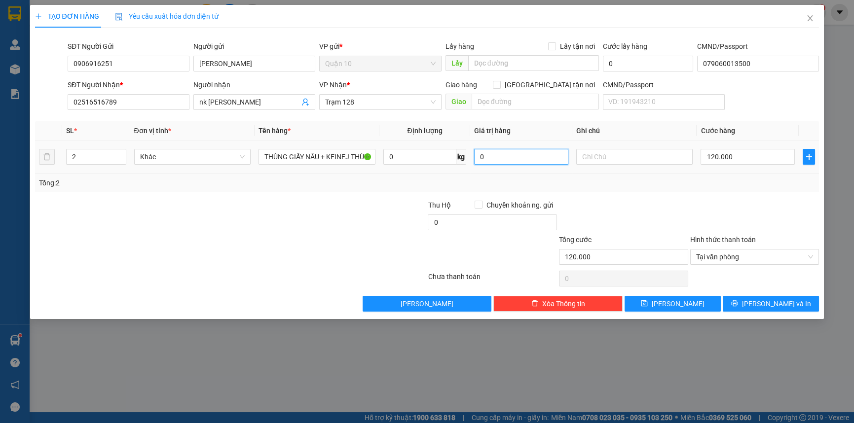
drag, startPoint x: 510, startPoint y: 159, endPoint x: 20, endPoint y: 140, distance: 490.6
click at [392, 152] on tr "2 Khác THÙNG GIẤY NÂU + KEINEJ THÙNG BK XANH 0 kg 0 120.000" at bounding box center [427, 157] width 784 height 33
type input "1.000.000"
click at [674, 191] on div "Tổng: 2" at bounding box center [427, 183] width 784 height 19
drag, startPoint x: 807, startPoint y: 306, endPoint x: 743, endPoint y: 395, distance: 109.2
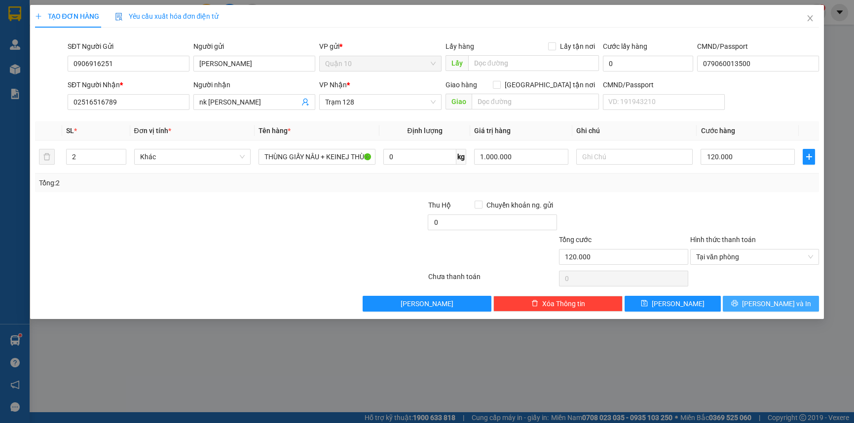
click at [804, 306] on button "[PERSON_NAME] và In" at bounding box center [771, 304] width 96 height 16
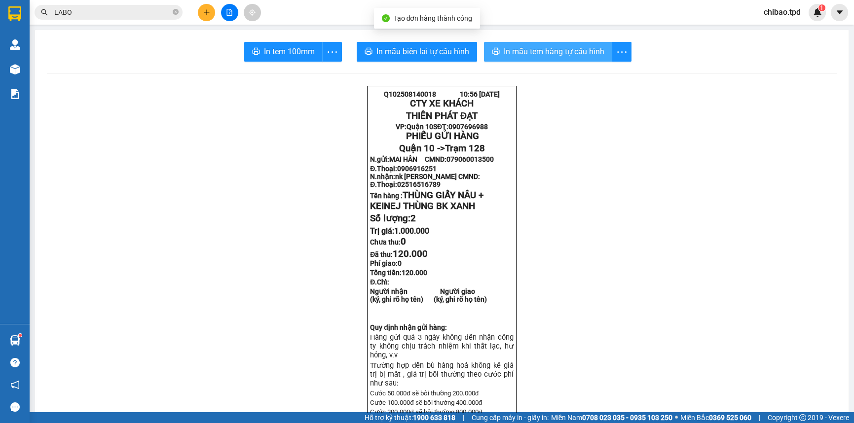
click at [529, 55] on span "In mẫu tem hàng tự cấu hình" at bounding box center [554, 51] width 101 height 12
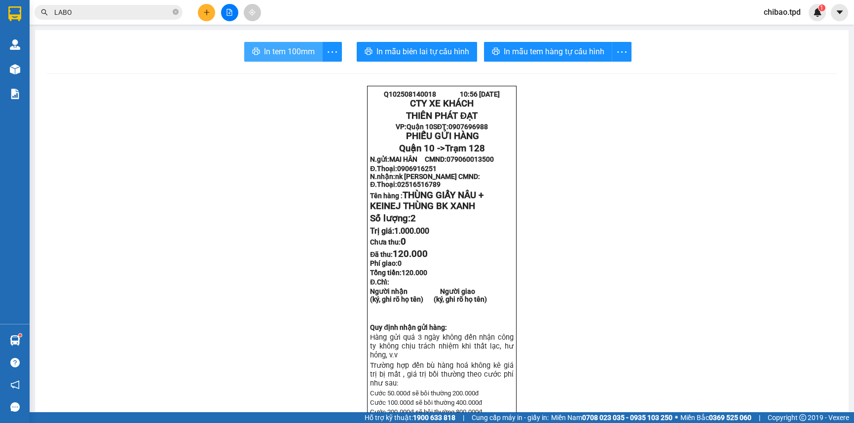
click at [309, 55] on span "In tem 100mm" at bounding box center [289, 51] width 51 height 12
click at [326, 60] on button "button" at bounding box center [332, 52] width 20 height 20
click at [328, 70] on div "In tem 100mm theo số lượng (2)" at bounding box center [283, 73] width 99 height 11
click at [192, 10] on div "Kết quả tìm kiếm ( 4124 ) Bộ lọc Mã ĐH Trạng thái Món hàng Thu hộ Tổng cước Chư…" at bounding box center [133, 12] width 266 height 17
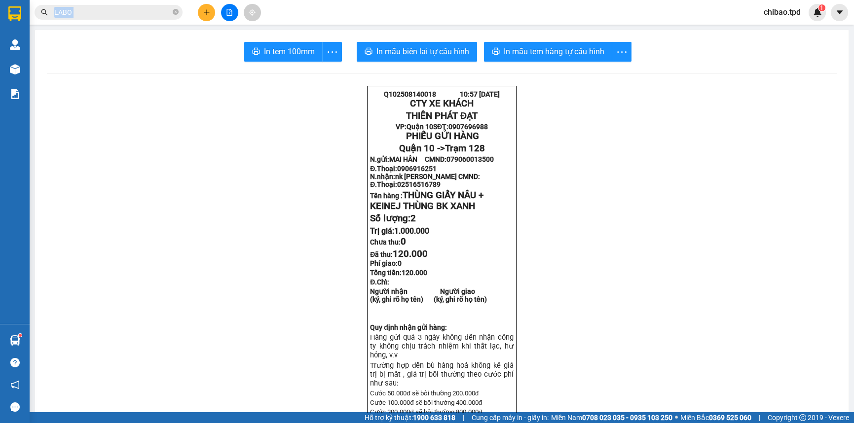
click at [203, 16] on button at bounding box center [206, 12] width 17 height 17
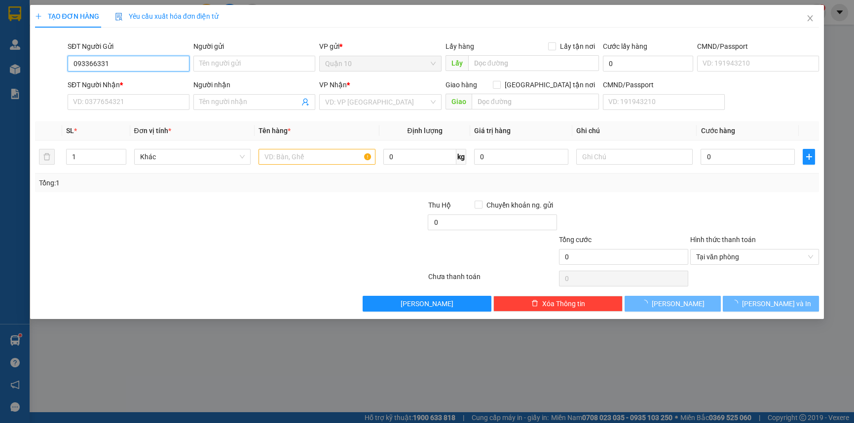
type input "0933663314"
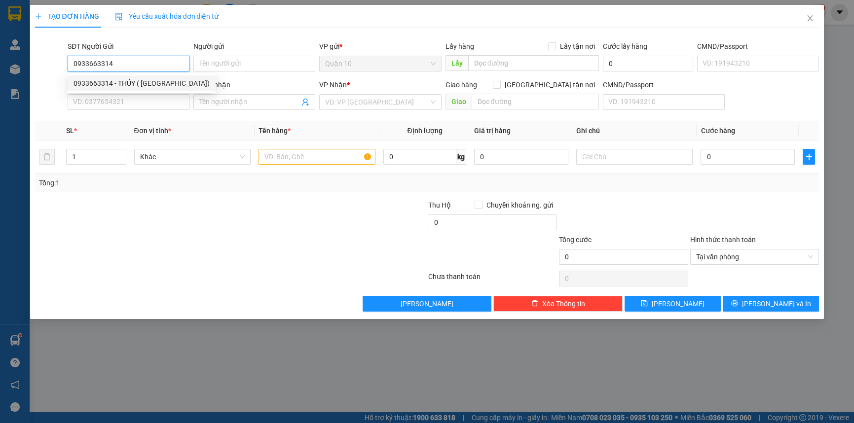
type input "THỦY ( [PERSON_NAME])"
type input "079200010018"
type input "0983346661"
type input "vi tính thanh hải"
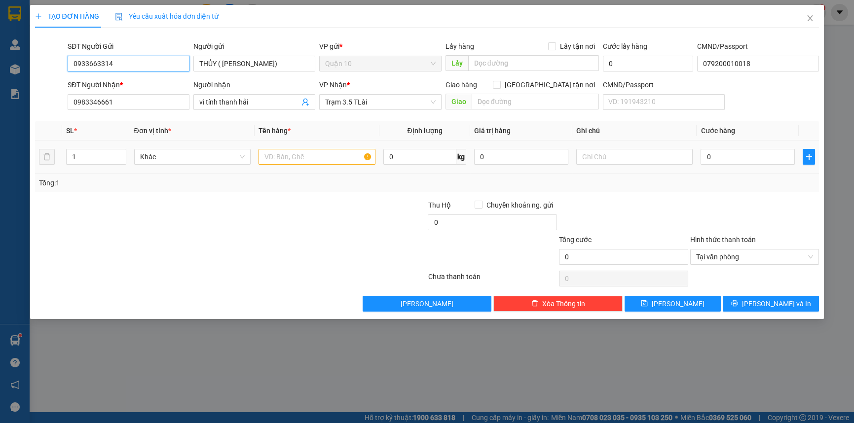
type input "0933663314"
click at [345, 147] on div at bounding box center [316, 157] width 117 height 20
click at [344, 150] on input "text" at bounding box center [316, 157] width 117 height 16
type input "K"
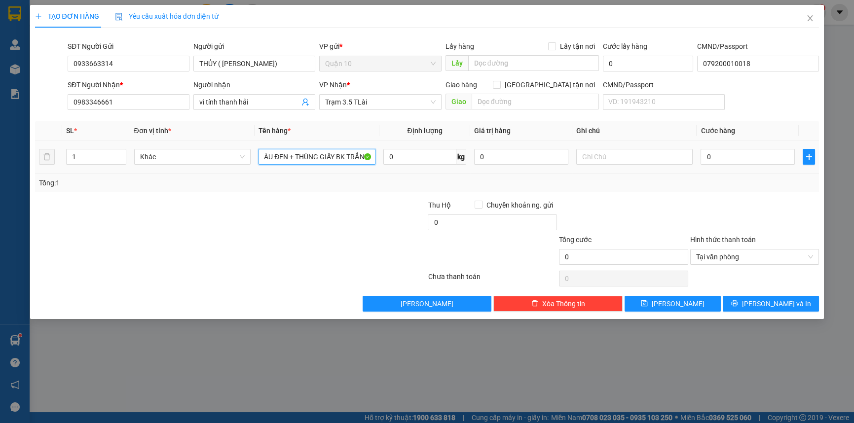
scroll to position [0, 25]
type input "CỤC MÀU ĐEN + THÙNG GIẤY BK TRẮNG"
click at [119, 151] on span "up" at bounding box center [121, 154] width 6 height 6
type input "3"
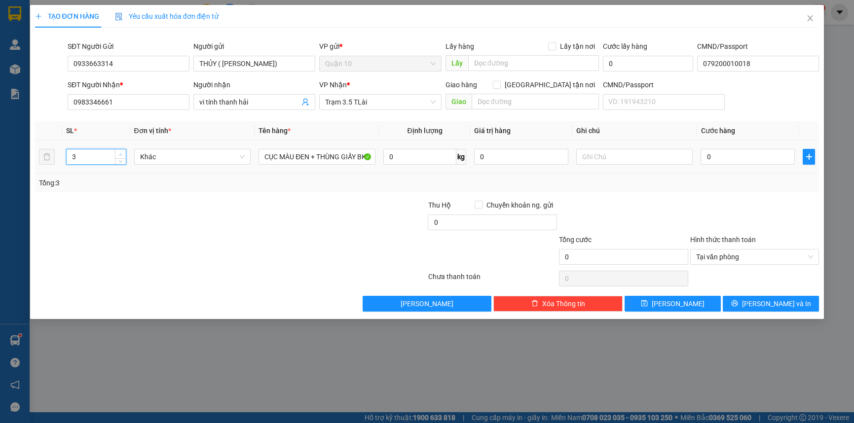
click at [118, 151] on span "up" at bounding box center [121, 154] width 6 height 6
drag, startPoint x: 497, startPoint y: 155, endPoint x: 249, endPoint y: 153, distance: 248.1
click at [367, 158] on tr "3 Khác CỤC MÀU ĐEN + THÙNG GIẤY BK TRẮNG 0 kg 0 0" at bounding box center [427, 157] width 784 height 33
type input "3.000.000"
type input "1"
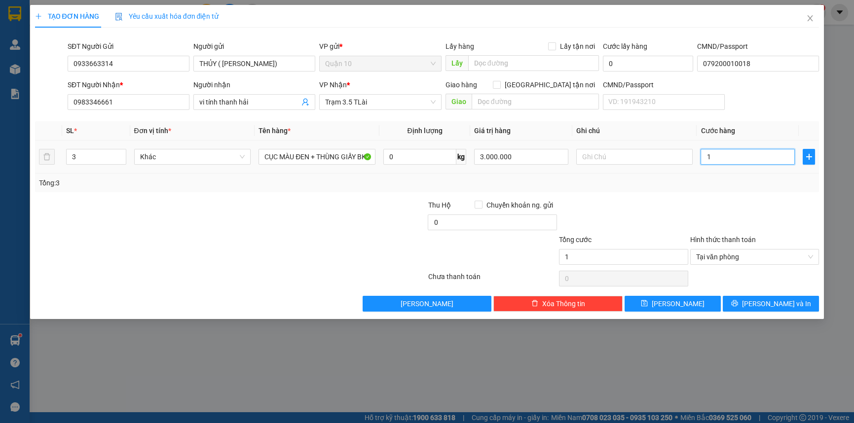
type input "1"
type input "18"
type input "180"
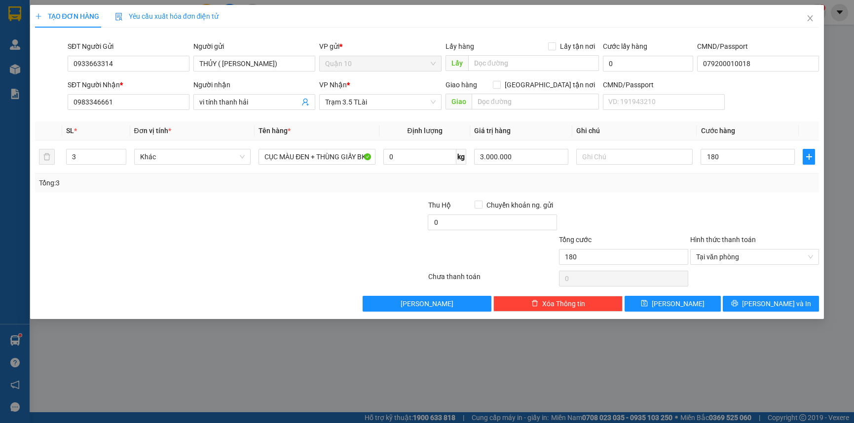
type input "180.000"
click at [721, 203] on div at bounding box center [754, 217] width 131 height 35
click at [772, 302] on span "[PERSON_NAME] và In" at bounding box center [776, 303] width 69 height 11
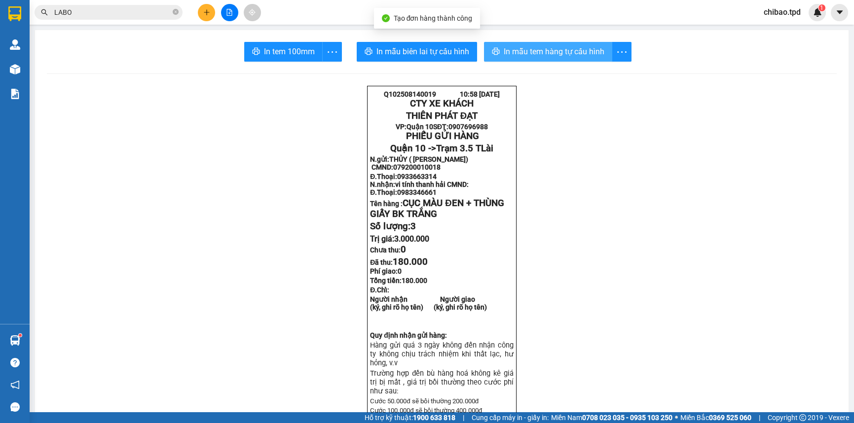
click at [578, 47] on span "In mẫu tem hàng tự cấu hình" at bounding box center [554, 51] width 101 height 12
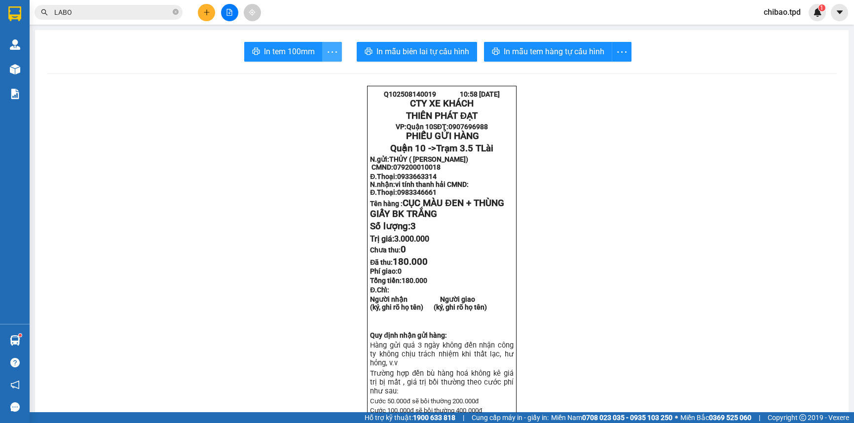
click at [327, 49] on icon "more" at bounding box center [332, 52] width 12 height 12
click at [329, 48] on icon "more" at bounding box center [332, 52] width 12 height 12
click at [326, 49] on icon "more" at bounding box center [332, 52] width 12 height 12
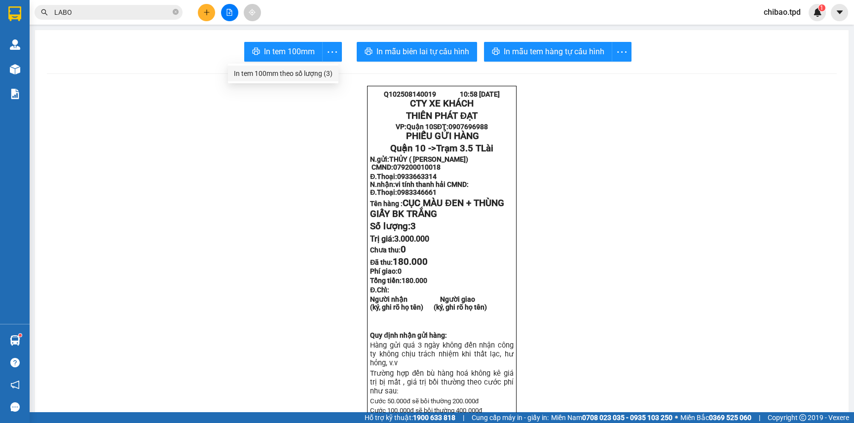
click at [313, 71] on div "In tem 100mm theo số lượng (3)" at bounding box center [283, 73] width 99 height 11
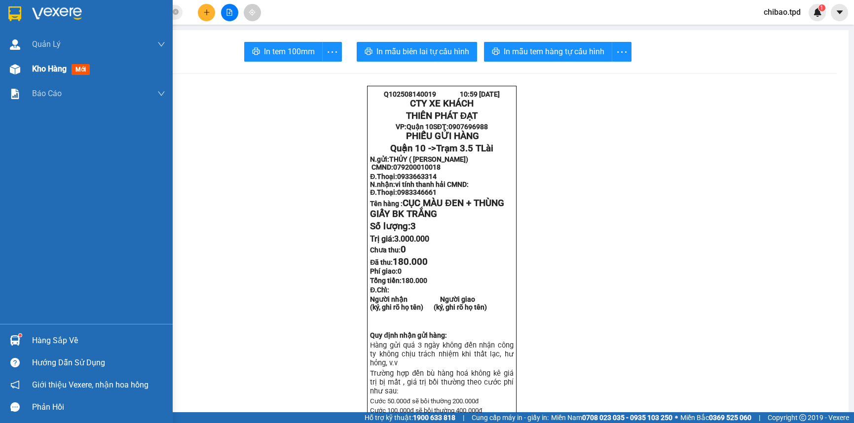
click at [45, 68] on span "Kho hàng" at bounding box center [49, 68] width 35 height 9
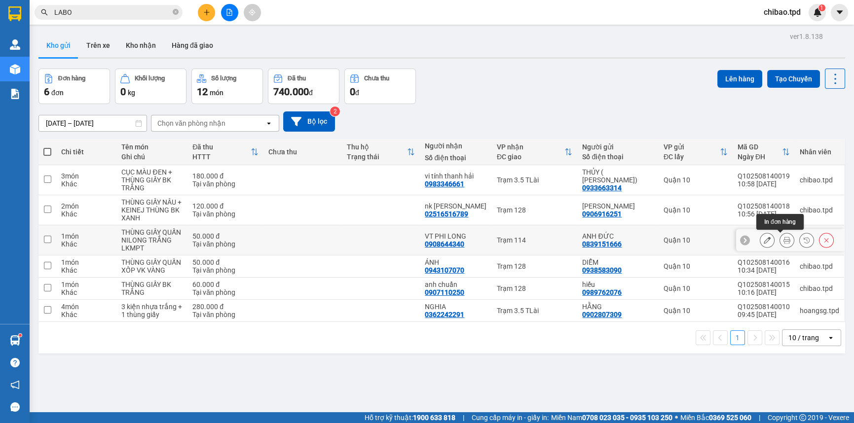
click at [783, 241] on icon at bounding box center [786, 240] width 7 height 7
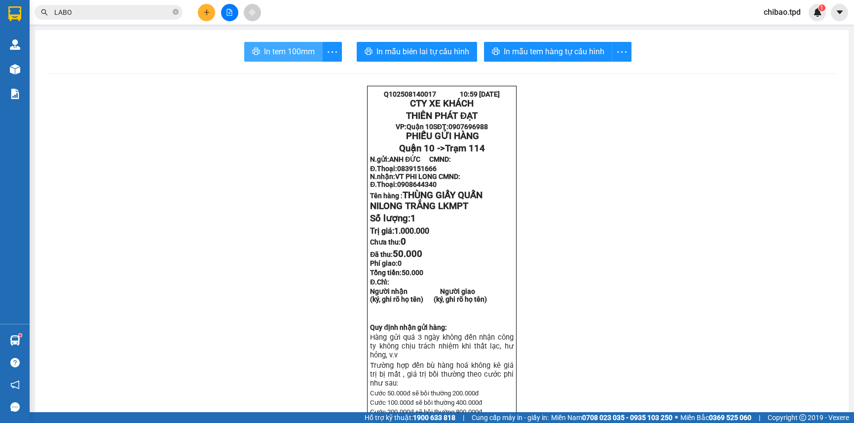
click at [313, 51] on button "In tem 100mm" at bounding box center [283, 52] width 78 height 20
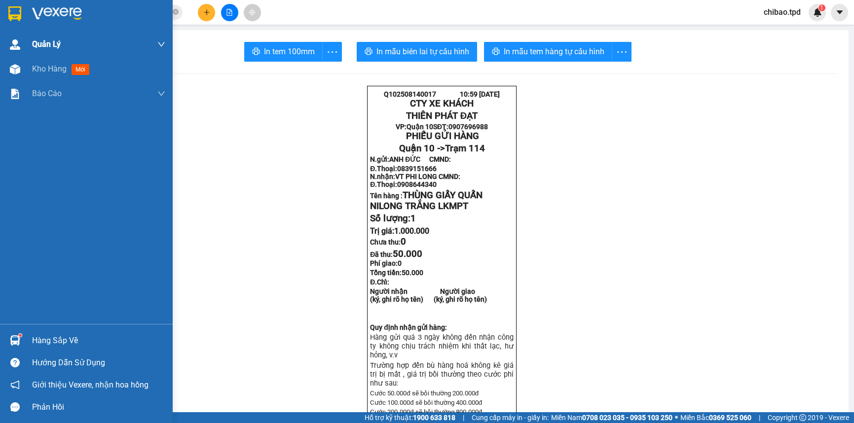
click at [27, 64] on div "Kho hàng mới" at bounding box center [86, 69] width 173 height 25
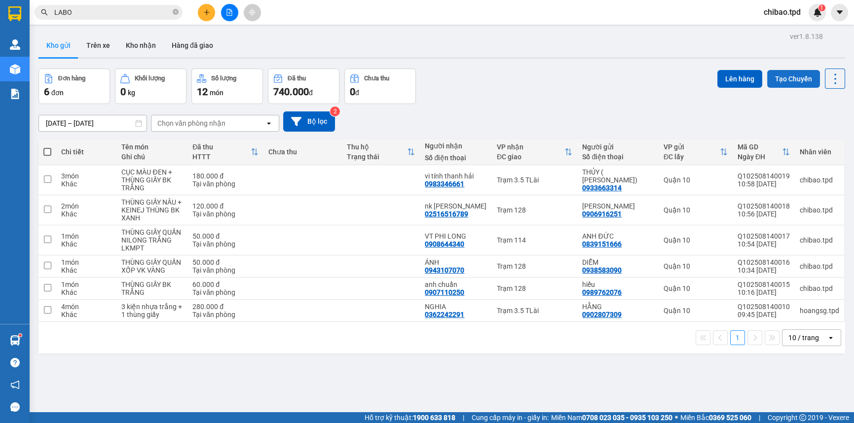
click at [798, 84] on button "Tạo Chuyến" at bounding box center [793, 79] width 53 height 18
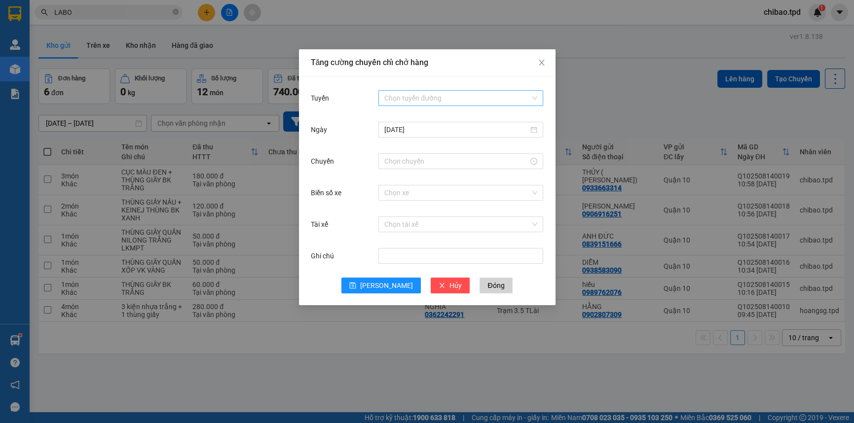
click at [431, 99] on input "Tuyến" at bounding box center [457, 98] width 146 height 15
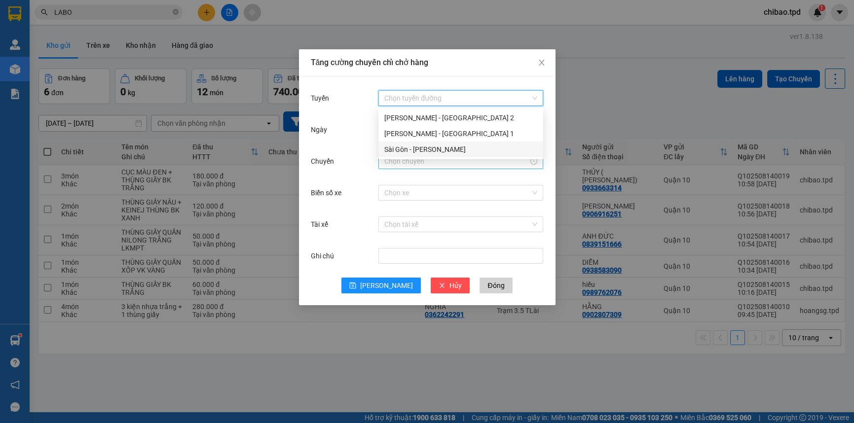
drag, startPoint x: 414, startPoint y: 145, endPoint x: 392, endPoint y: 154, distance: 24.4
click at [414, 145] on div "Sài Gòn - [PERSON_NAME]" at bounding box center [460, 149] width 153 height 11
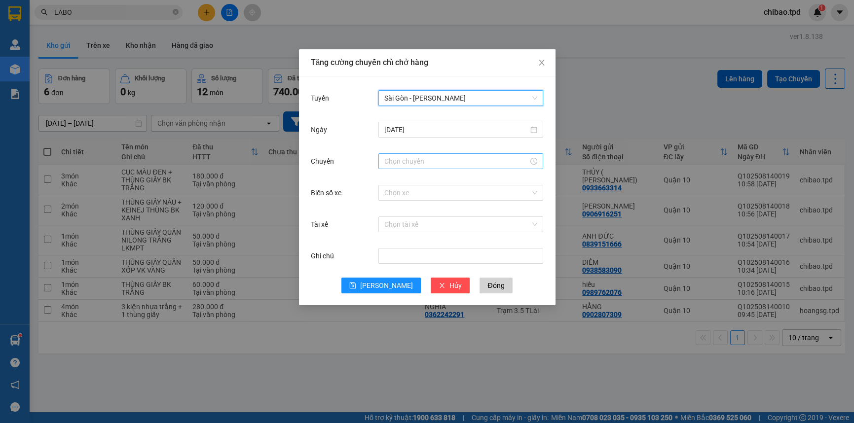
click at [402, 167] on div at bounding box center [460, 161] width 165 height 16
click at [407, 166] on input "Chuyến" at bounding box center [456, 161] width 144 height 11
click at [395, 197] on div "11" at bounding box center [392, 198] width 28 height 14
type input "11:00"
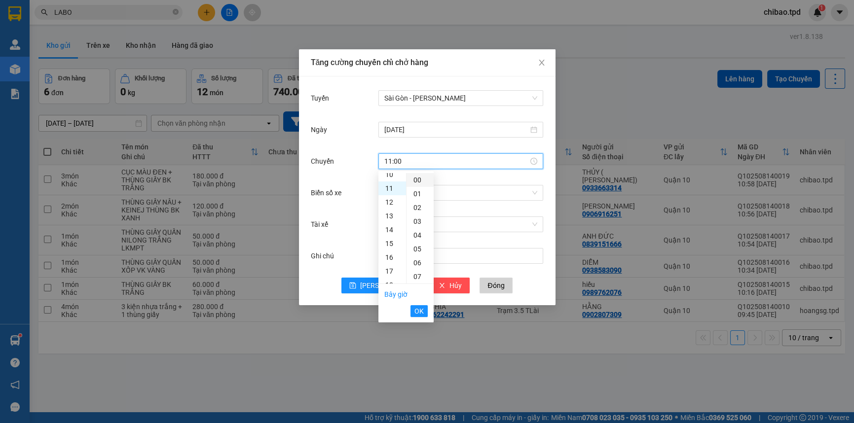
scroll to position [152, 0]
click at [412, 176] on div "00" at bounding box center [419, 180] width 27 height 14
click at [417, 309] on span "OK" at bounding box center [418, 311] width 9 height 11
click at [431, 199] on div "Chọn xe" at bounding box center [460, 193] width 165 height 16
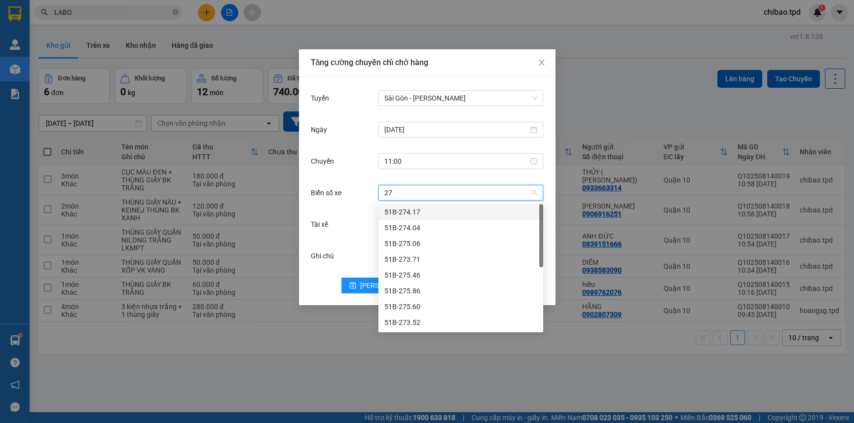
type input "275"
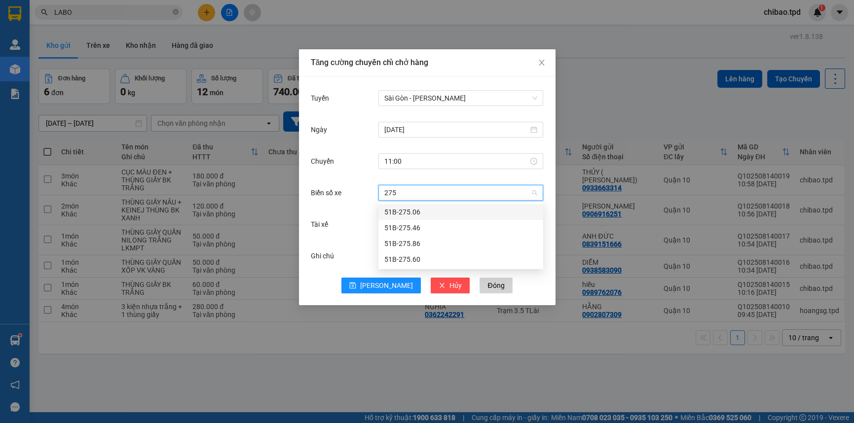
click at [425, 213] on div "51B-275.06" at bounding box center [460, 212] width 153 height 11
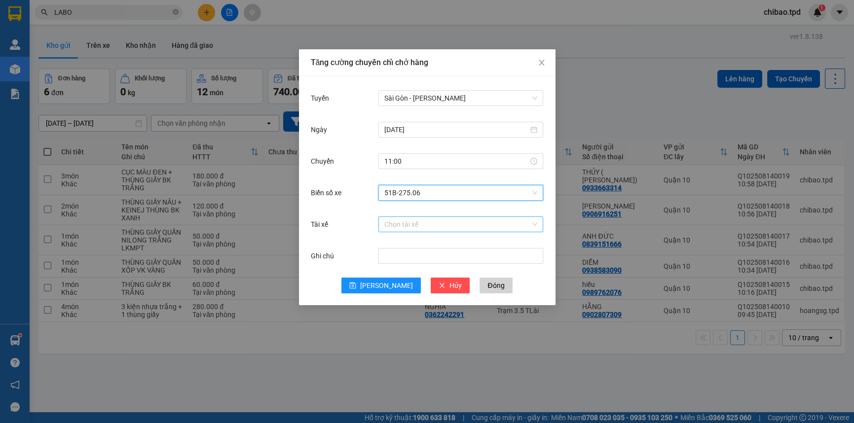
click at [437, 230] on input "Tài xế" at bounding box center [457, 224] width 146 height 15
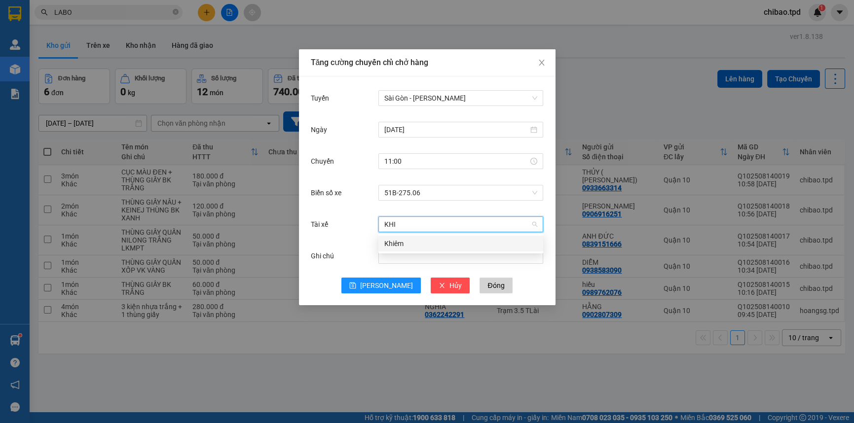
type input "KHIÊ"
click at [426, 245] on div "Khiêm" at bounding box center [460, 243] width 153 height 11
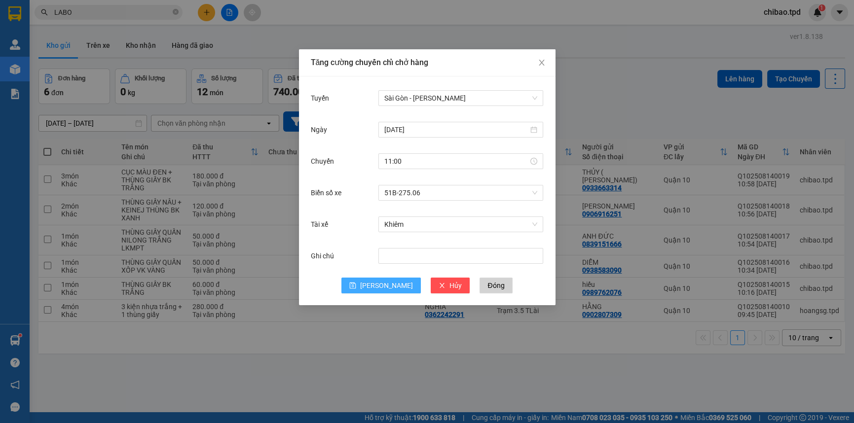
drag, startPoint x: 374, startPoint y: 284, endPoint x: 383, endPoint y: 296, distance: 15.2
click at [356, 283] on icon "save" at bounding box center [352, 285] width 7 height 7
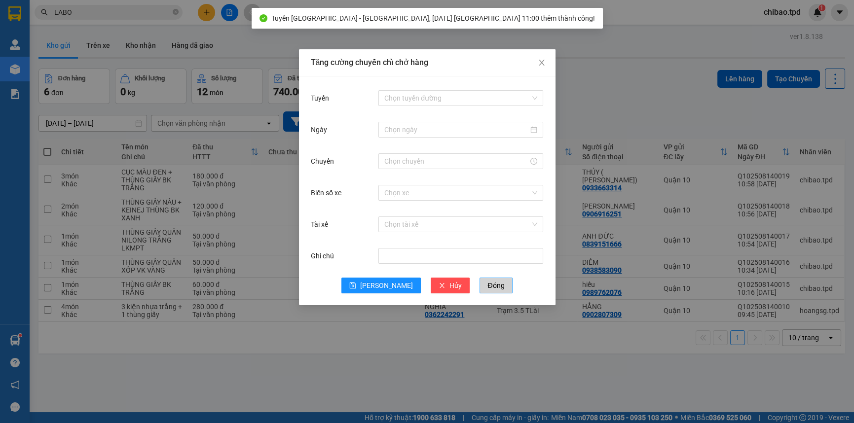
click at [487, 282] on span "Đóng" at bounding box center [495, 285] width 17 height 11
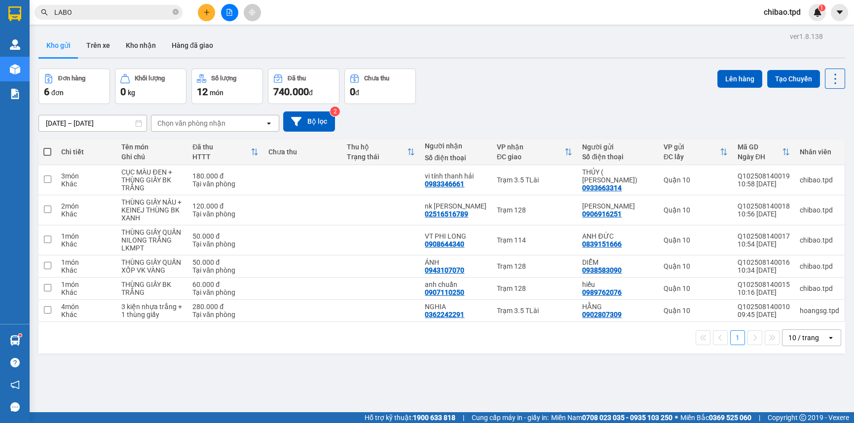
click at [817, 352] on div "1 10 / trang open" at bounding box center [441, 338] width 806 height 32
click at [811, 338] on div "10 / trang" at bounding box center [804, 338] width 44 height 16
click at [798, 317] on span "100 / trang" at bounding box center [801, 316] width 36 height 10
click at [382, 241] on td at bounding box center [381, 240] width 78 height 30
checkbox input "true"
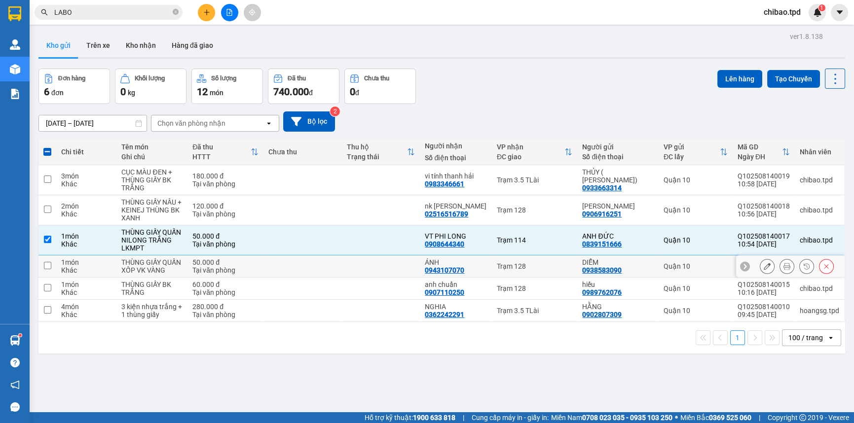
click at [268, 267] on td at bounding box center [302, 266] width 78 height 22
checkbox input "true"
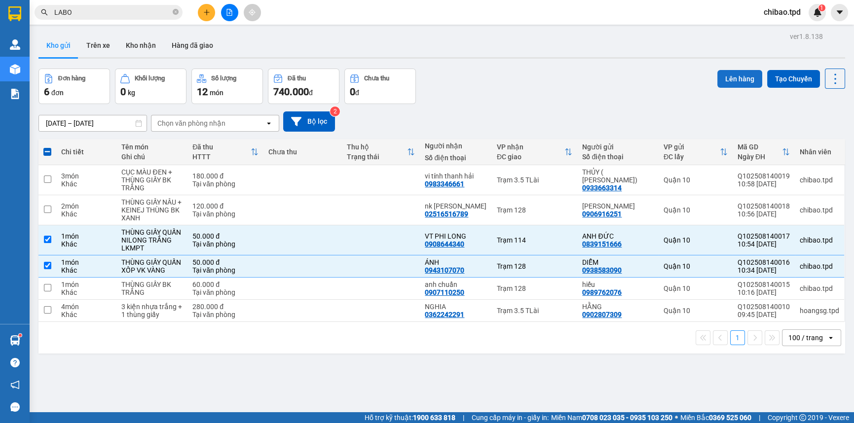
click at [729, 78] on button "Lên hàng" at bounding box center [739, 79] width 45 height 18
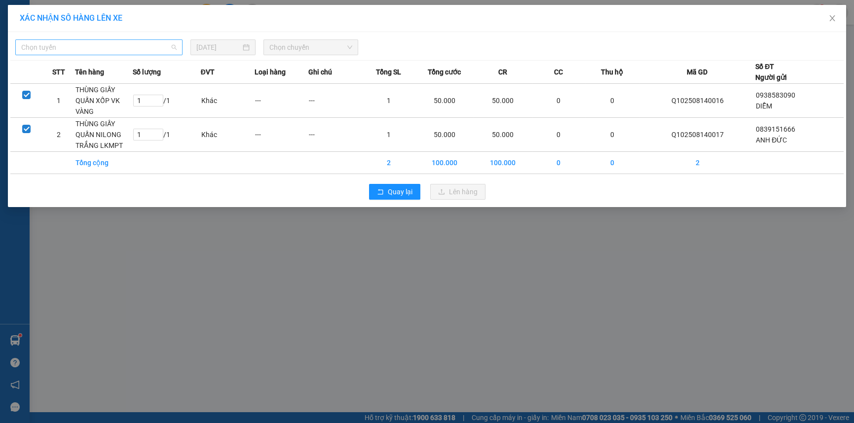
click at [159, 53] on span "Chọn tuyến" at bounding box center [98, 47] width 155 height 15
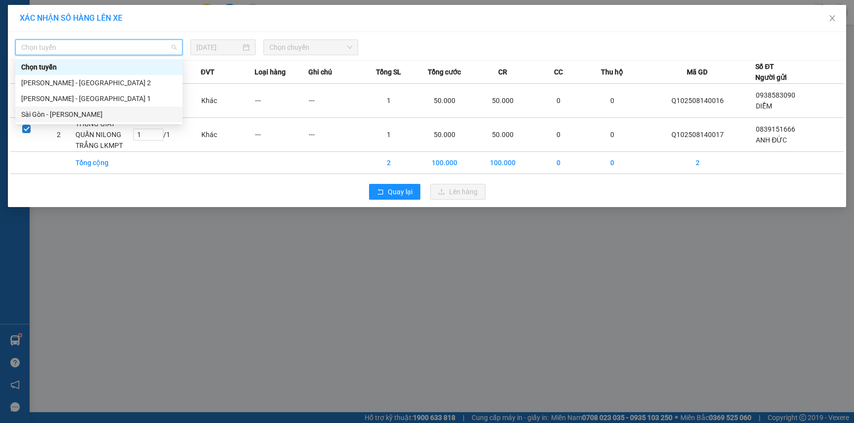
click at [138, 116] on div "Sài Gòn - [PERSON_NAME]" at bounding box center [98, 114] width 155 height 11
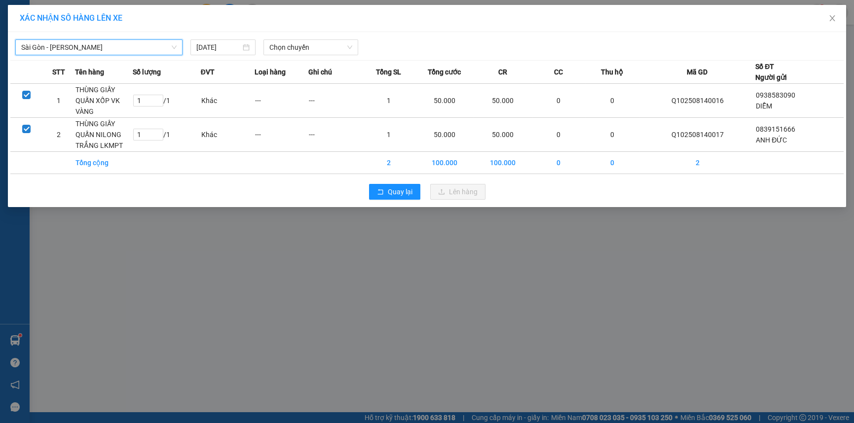
drag, startPoint x: 279, startPoint y: 42, endPoint x: 287, endPoint y: 57, distance: 16.3
click at [279, 42] on span "Chọn chuyến" at bounding box center [310, 47] width 82 height 15
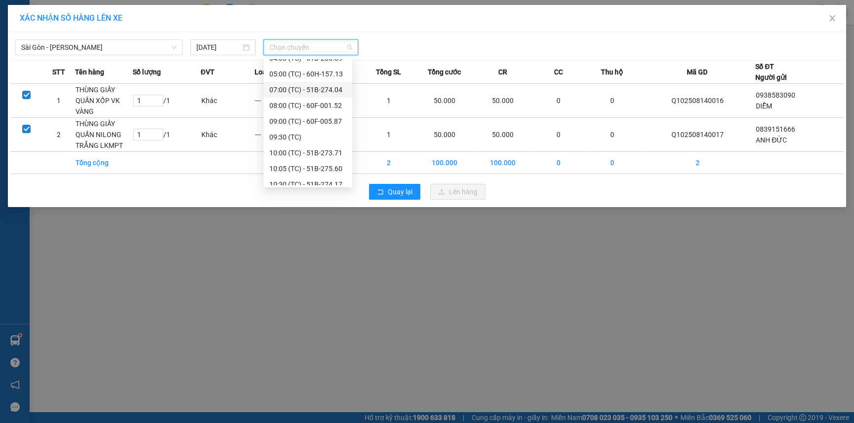
scroll to position [47, 0]
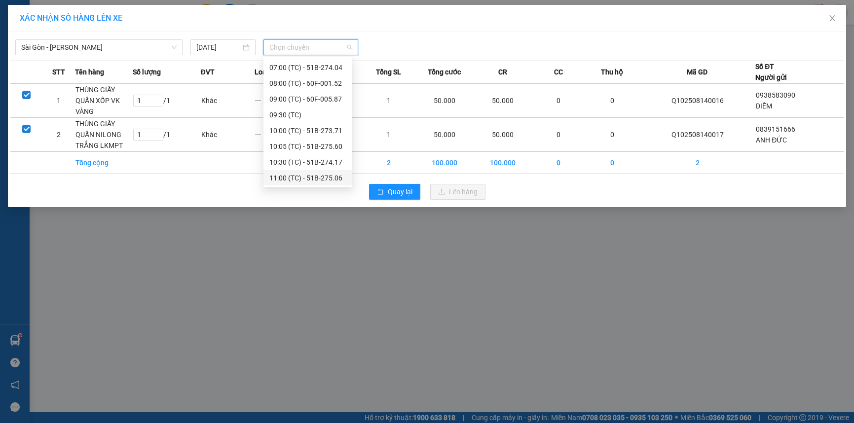
click at [297, 181] on div "11:00 (TC) - 51B-275.06" at bounding box center [307, 178] width 77 height 11
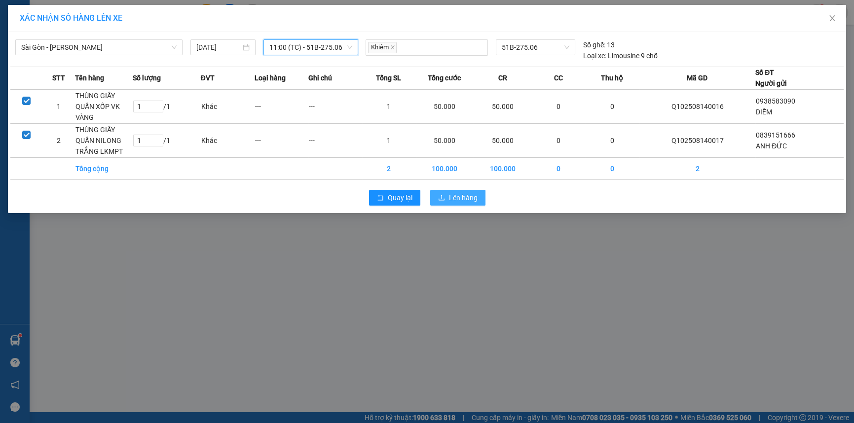
click at [474, 197] on span "Lên hàng" at bounding box center [463, 197] width 29 height 11
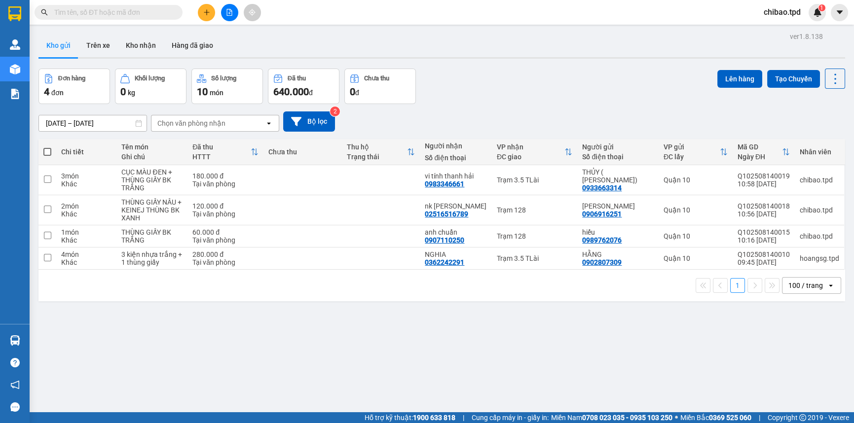
click at [798, 287] on div "100 / trang" at bounding box center [805, 286] width 35 height 10
click at [807, 287] on div "100 / trang" at bounding box center [805, 286] width 35 height 10
click at [212, 14] on button at bounding box center [206, 12] width 17 height 17
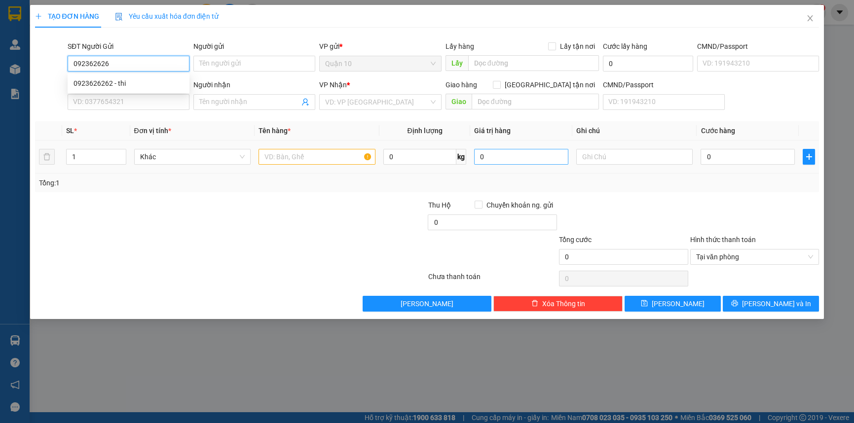
type input "0923626262"
click at [160, 79] on div "0923626262 - thi" at bounding box center [128, 83] width 110 height 11
type input "thi"
type input "0966114266"
type input "HUY TÔ"
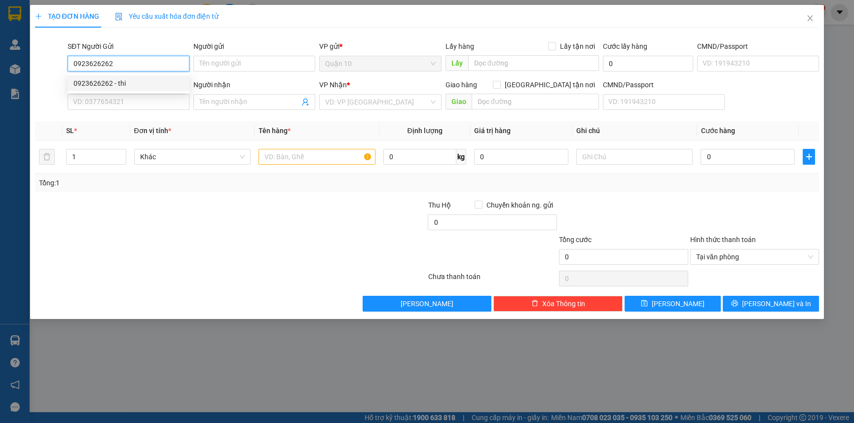
type input "GIA KIỆM"
type input "0923626262"
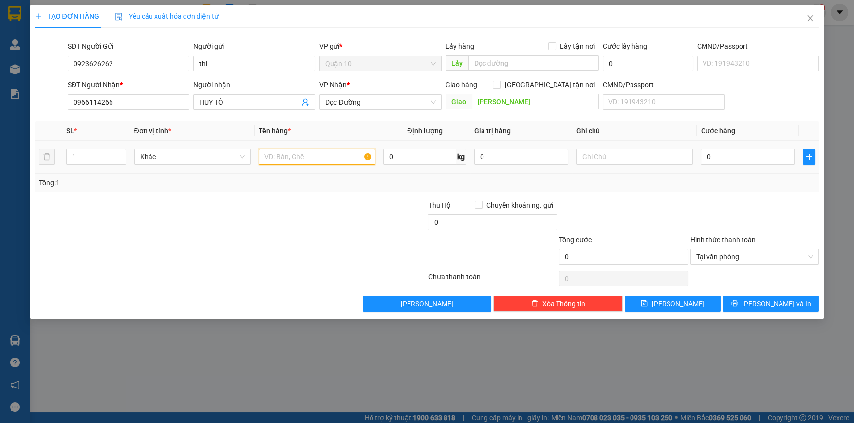
click at [318, 155] on input "text" at bounding box center [316, 157] width 117 height 16
type input "CỤC BK VÀNG NHỎ `"
type input "0"
type input "3.000.000"
type input "4"
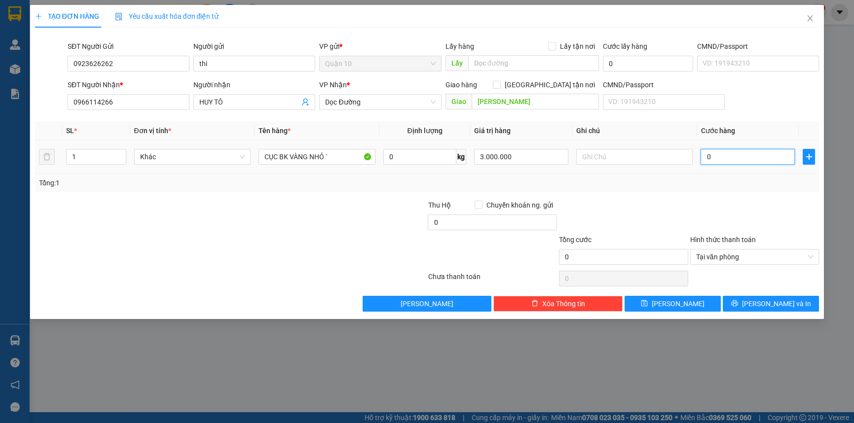
type input "4"
type input "40"
type input "40.000"
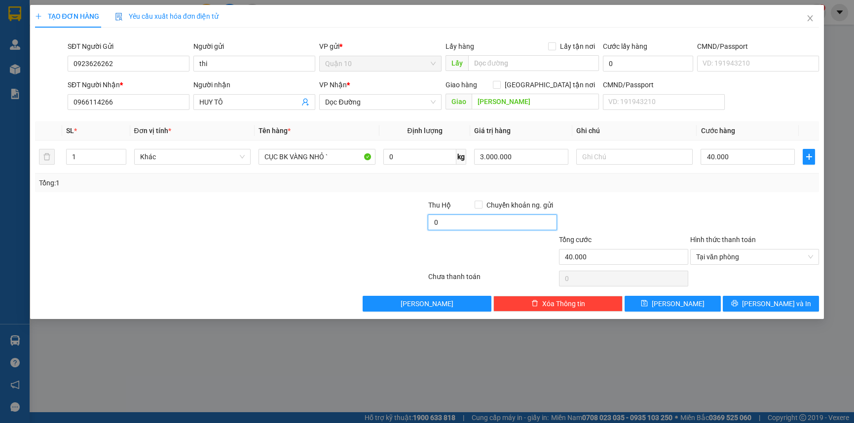
click at [486, 215] on input "0" at bounding box center [492, 223] width 129 height 16
type input "10.000"
click at [780, 296] on button "[PERSON_NAME] và In" at bounding box center [771, 304] width 96 height 16
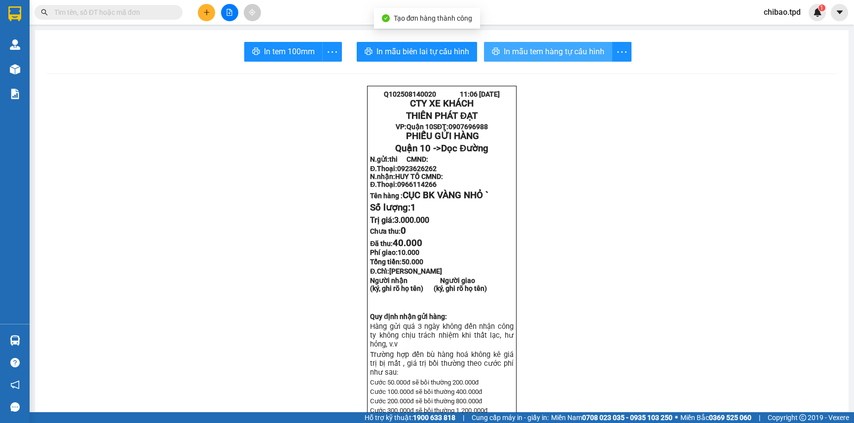
drag, startPoint x: 498, startPoint y: 59, endPoint x: 491, endPoint y: 59, distance: 6.9
click at [499, 59] on button "In mẫu tem hàng tự cấu hình" at bounding box center [548, 52] width 128 height 20
click at [533, 54] on span "In mẫu tem hàng tự cấu hình" at bounding box center [554, 51] width 101 height 12
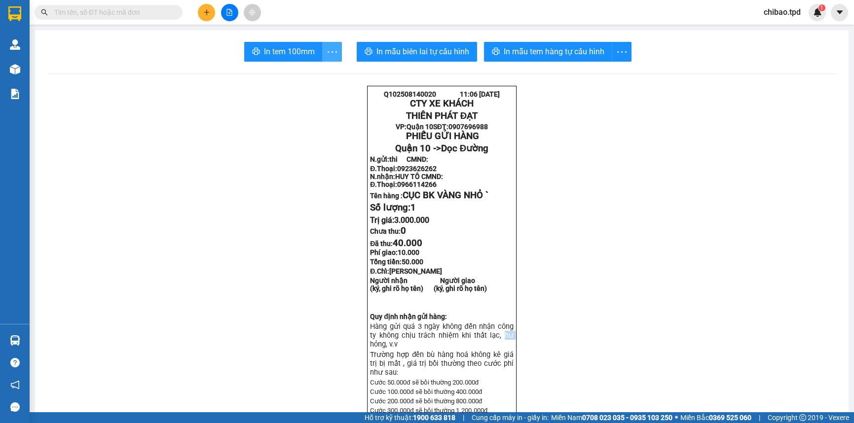
click at [337, 51] on span "more" at bounding box center [332, 52] width 19 height 12
click at [326, 50] on icon "more" at bounding box center [332, 52] width 12 height 12
click at [327, 60] on button "button" at bounding box center [332, 52] width 20 height 20
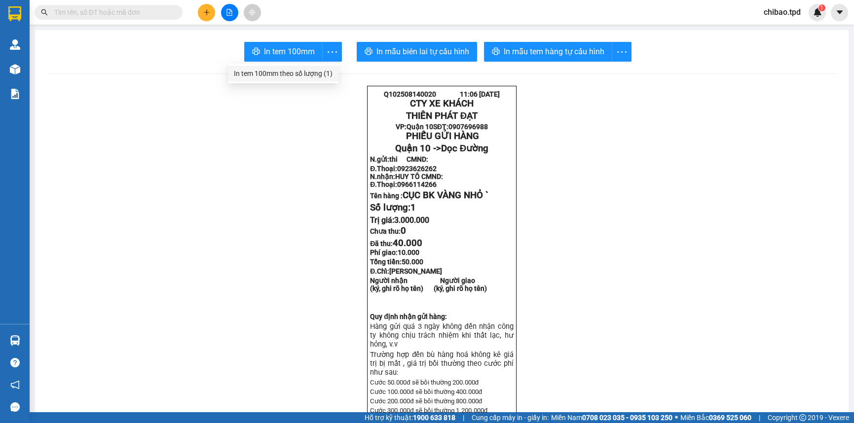
click at [307, 71] on div "In tem 100mm theo số lượng (1)" at bounding box center [283, 73] width 99 height 11
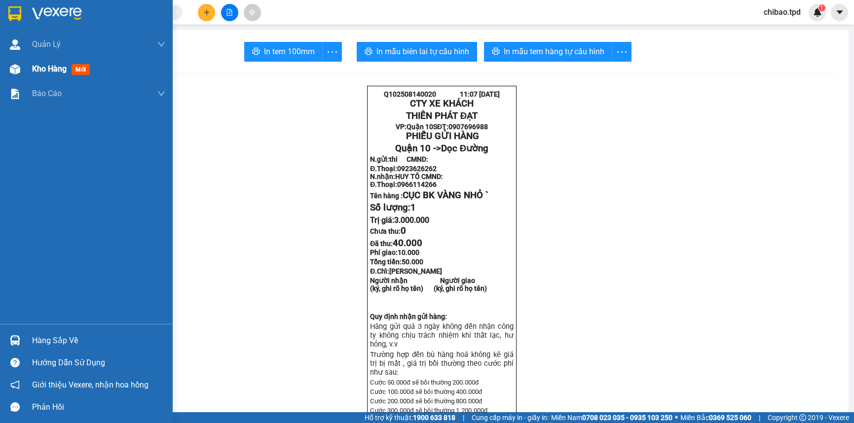
click at [26, 64] on div "Kho hàng mới" at bounding box center [86, 69] width 173 height 25
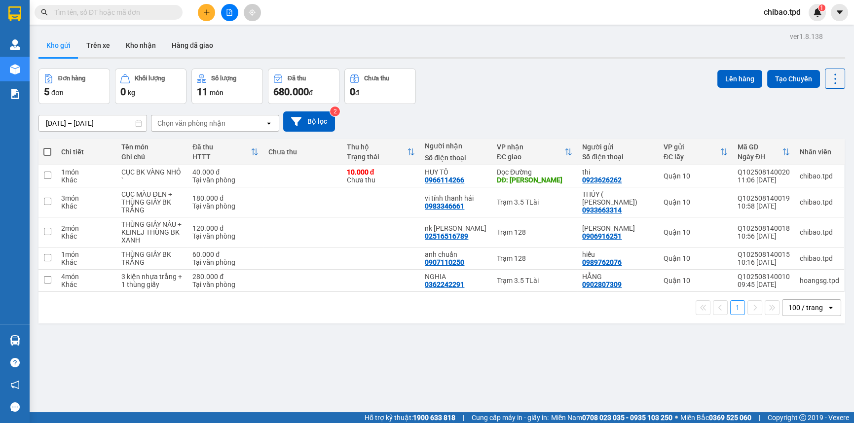
click at [217, 4] on div at bounding box center [229, 12] width 74 height 17
click at [205, 8] on button at bounding box center [206, 12] width 17 height 17
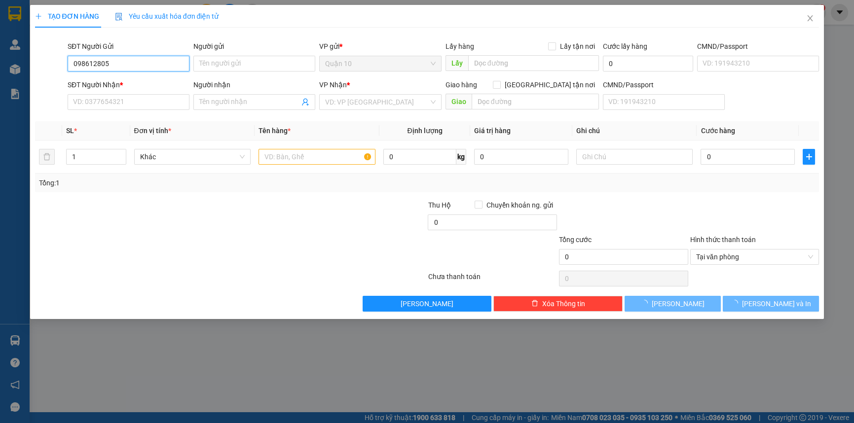
type input "0986128059"
click at [119, 64] on input "0986128059" at bounding box center [129, 64] width 122 height 16
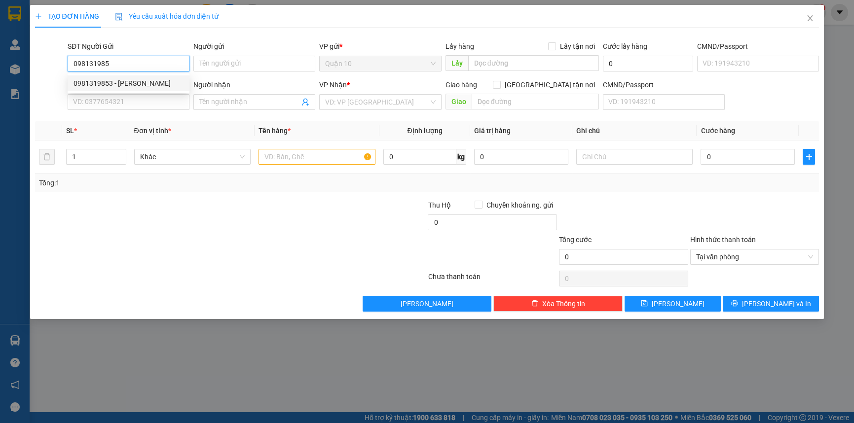
click at [123, 82] on div "0981319853 - NAM PHONG" at bounding box center [128, 83] width 110 height 11
type input "0981319853"
type input "NAM PHONG"
type input "064203008557"
type input "0986128059"
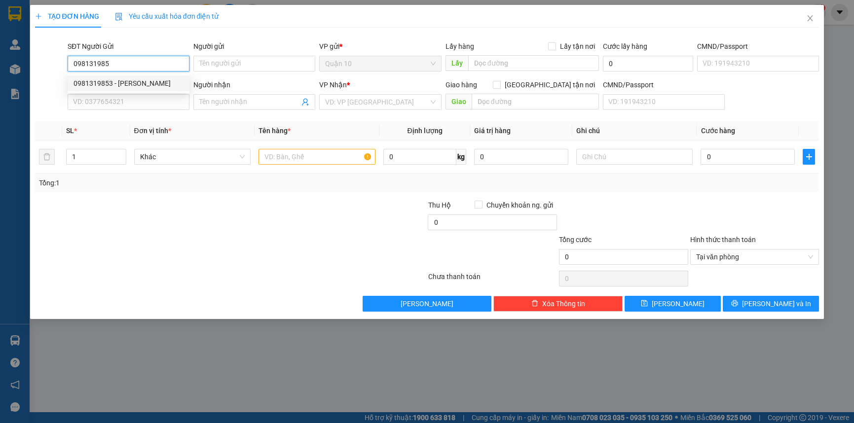
type input "quang trung"
type input "KM 123"
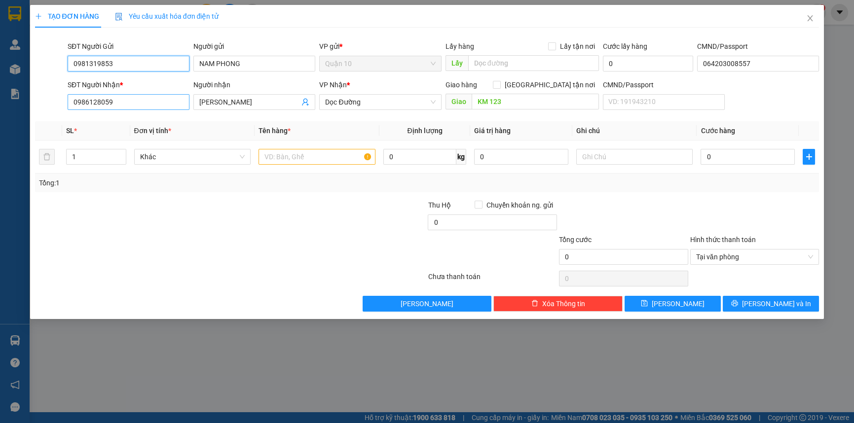
type input "0981319853"
click at [127, 104] on input "0986128059" at bounding box center [129, 102] width 122 height 16
click at [133, 123] on div "0986128059 - quang trung" at bounding box center [128, 121] width 110 height 11
type input "0986128059"
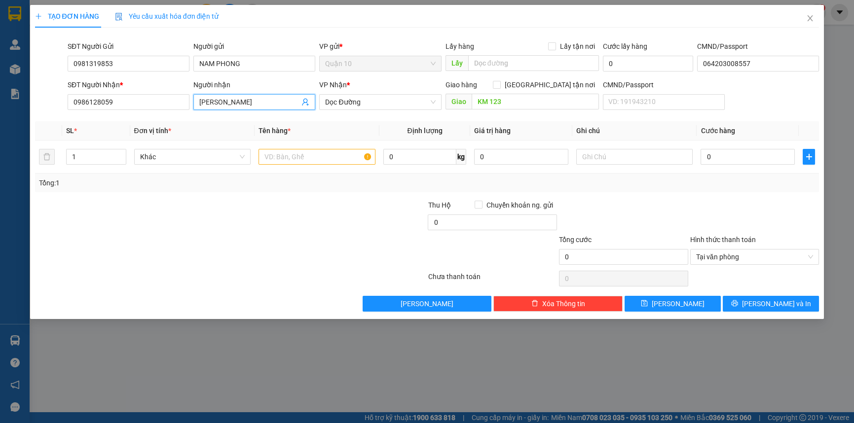
drag, startPoint x: 254, startPoint y: 108, endPoint x: 106, endPoint y: 79, distance: 150.8
click at [127, 78] on form "SĐT Người Gửi 0981319853 Người gửi NAM PHONG VP gửi * Quận 10 Lấy hàng Lấy tận …" at bounding box center [427, 77] width 784 height 73
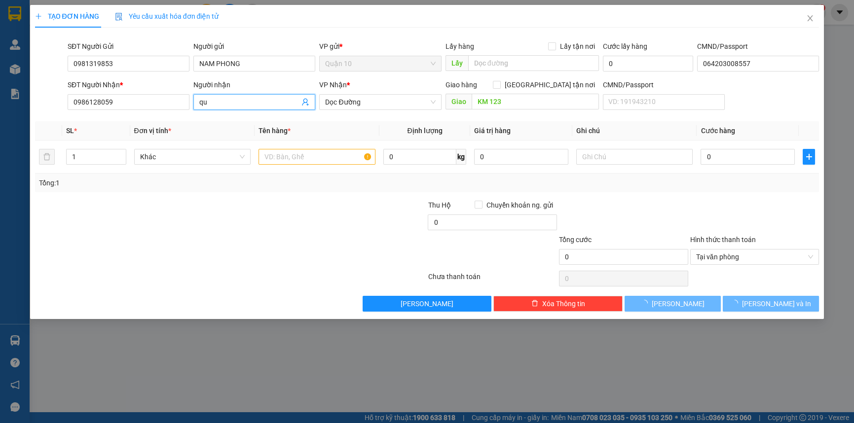
type input "q"
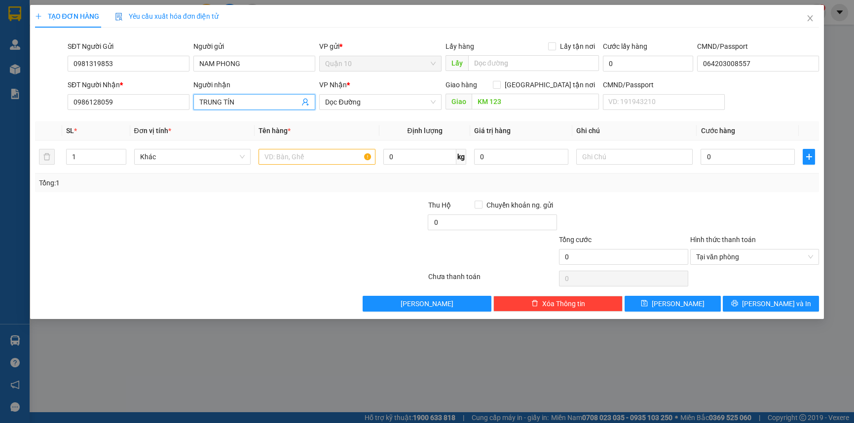
type input "TRUNG TÍN"
click at [212, 304] on div "Lưu nháp Xóa Thông tin Lưu Lưu và In" at bounding box center [427, 304] width 786 height 16
click at [282, 153] on input "text" at bounding box center [316, 157] width 117 height 16
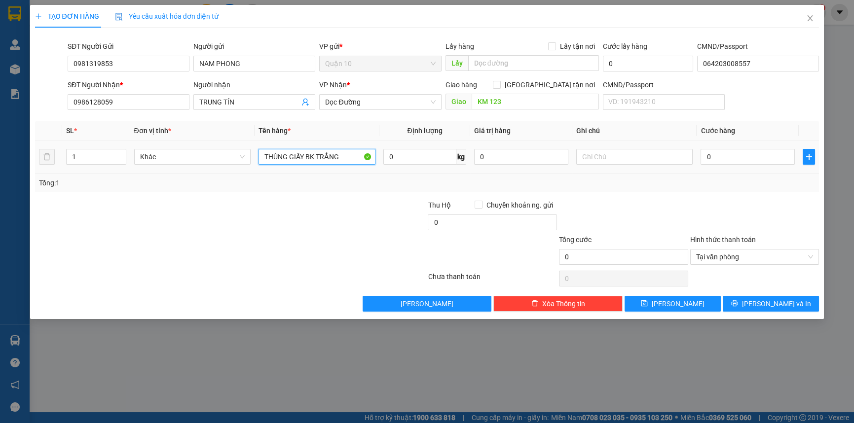
type input "THÙNG GIẤY BK TRẮNG"
type input "5"
type input "50"
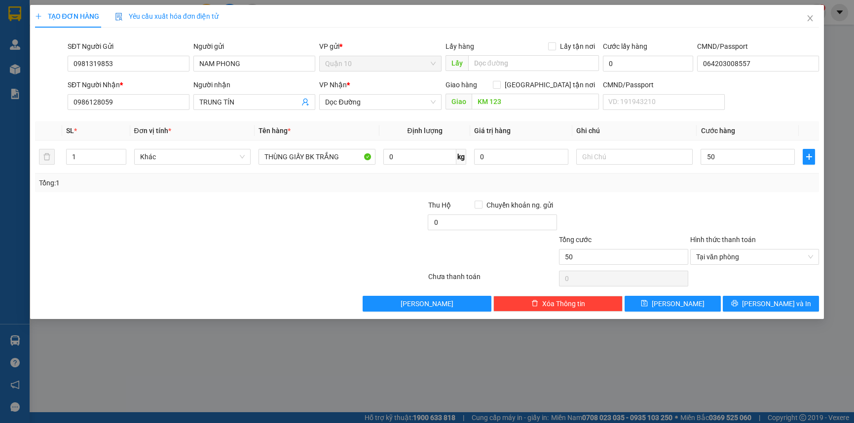
type input "50.000"
click at [755, 219] on div at bounding box center [754, 217] width 131 height 35
drag, startPoint x: 493, startPoint y: 156, endPoint x: 397, endPoint y: 128, distance: 100.1
click at [434, 146] on tr "1 Khác THÙNG GIẤY BK TRẮNG 0 kg 0 50.000" at bounding box center [427, 157] width 784 height 33
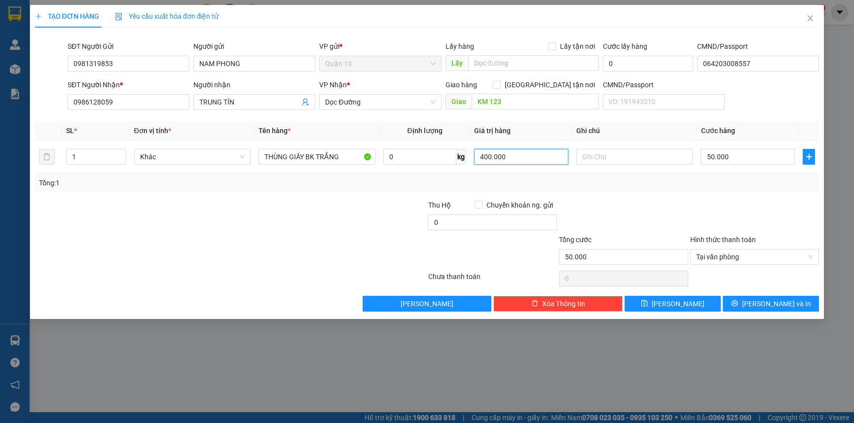
type input "400.000"
click at [722, 216] on div at bounding box center [754, 217] width 131 height 35
click at [753, 308] on button "[PERSON_NAME] và In" at bounding box center [771, 304] width 96 height 16
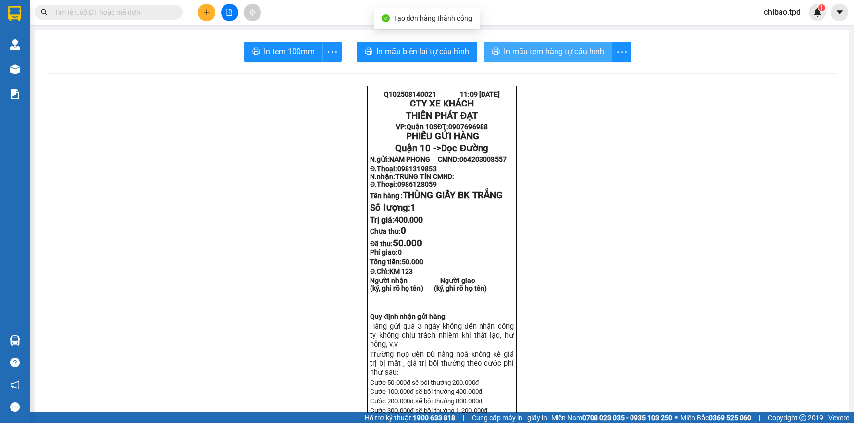
click at [572, 57] on span "In mẫu tem hàng tự cấu hình" at bounding box center [554, 51] width 101 height 12
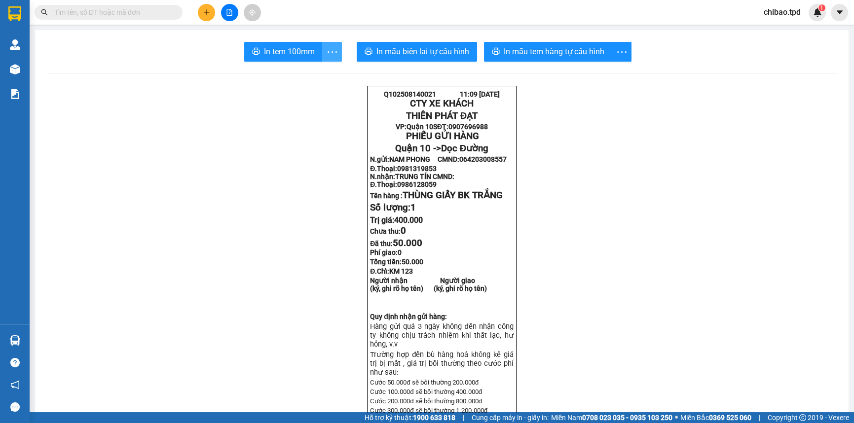
click at [326, 47] on icon "more" at bounding box center [332, 52] width 12 height 12
click at [322, 61] on button "button" at bounding box center [332, 52] width 20 height 20
click at [316, 69] on div "In tem 100mm theo số lượng (1)" at bounding box center [283, 73] width 99 height 11
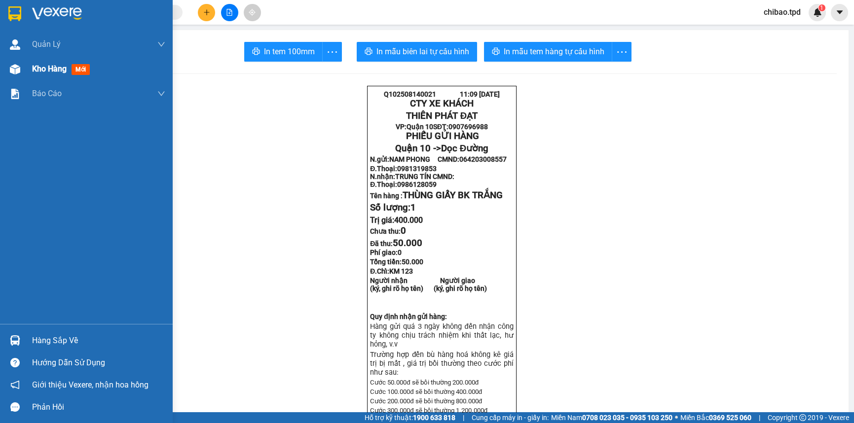
click at [56, 68] on span "Kho hàng" at bounding box center [49, 68] width 35 height 9
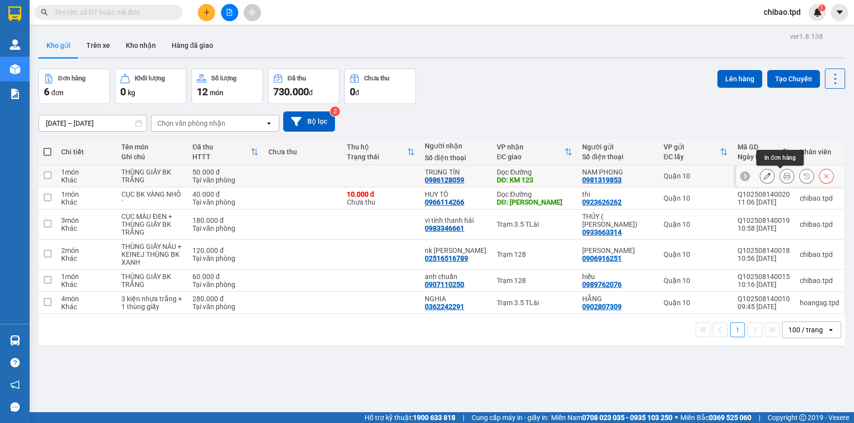
click at [763, 177] on icon at bounding box center [766, 176] width 7 height 7
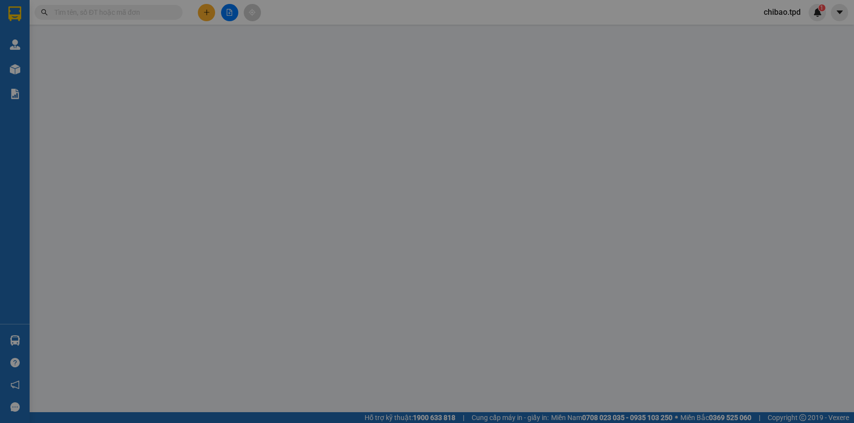
type input "0981319853"
type input "NAM PHONG"
type input "064203008557"
type input "0986128059"
type input "TRUNG TÍN"
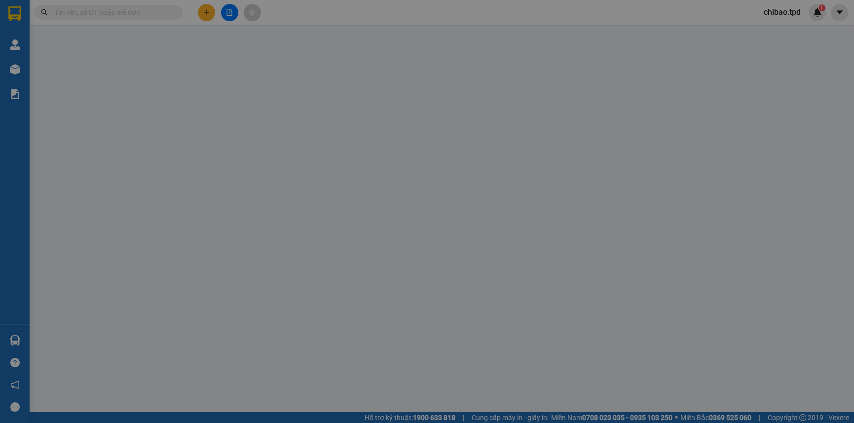
type input "KM 123"
type input "50.000"
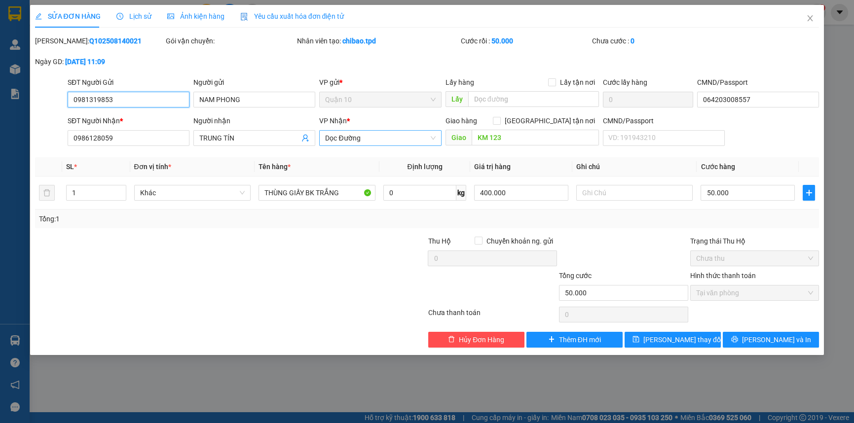
click at [384, 132] on span "Dọc Đường" at bounding box center [380, 138] width 110 height 15
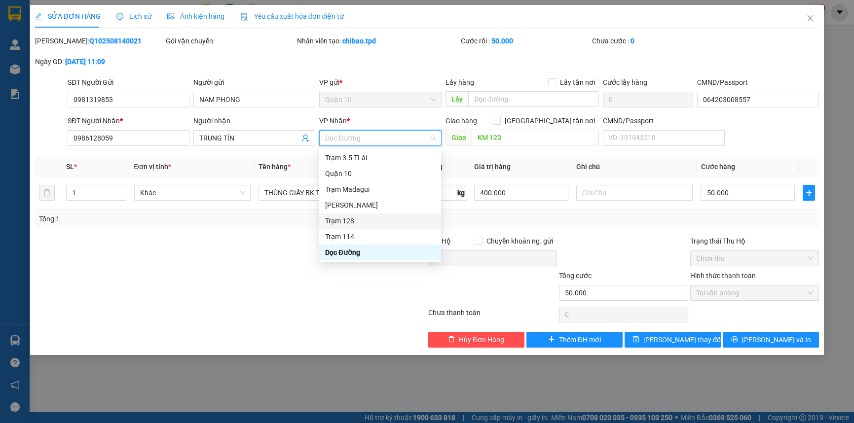
click at [357, 222] on div "Trạm 128" at bounding box center [380, 221] width 110 height 11
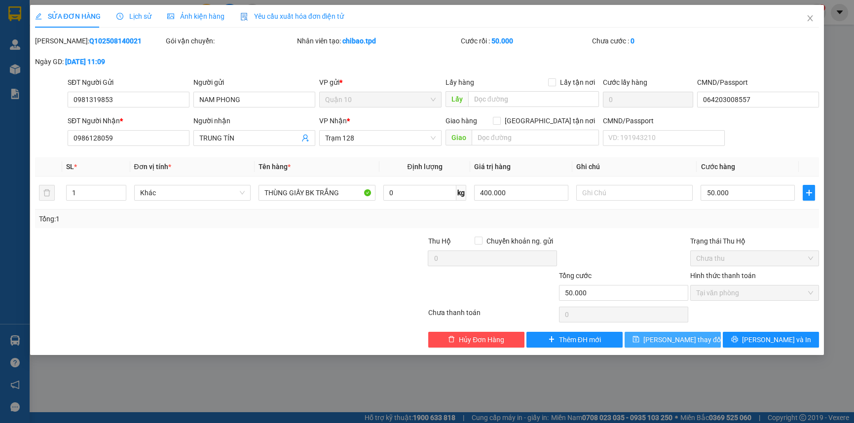
click at [686, 340] on span "Lưu thay đổi" at bounding box center [682, 339] width 79 height 11
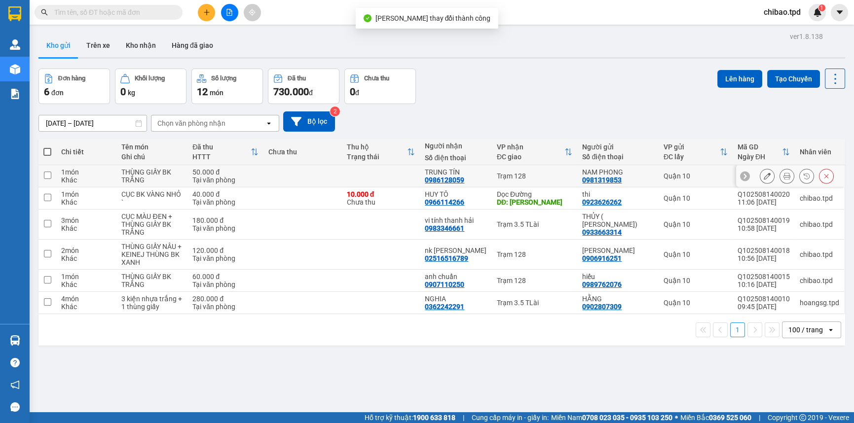
click at [780, 175] on button at bounding box center [787, 176] width 14 height 17
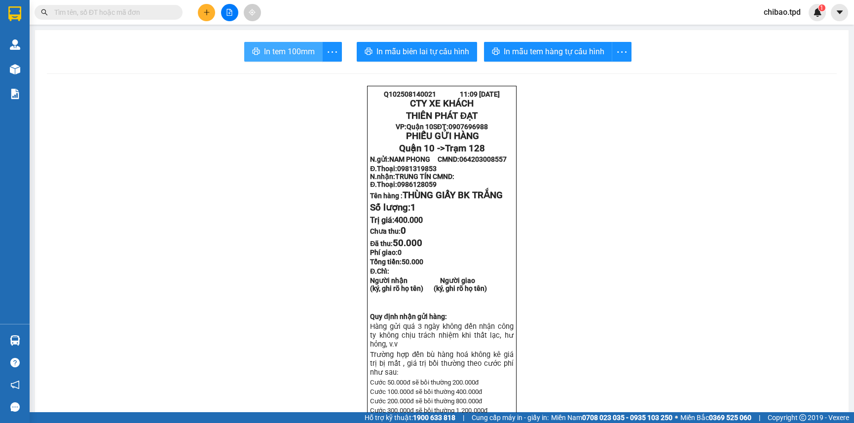
click at [270, 49] on span "In tem 100mm" at bounding box center [289, 51] width 51 height 12
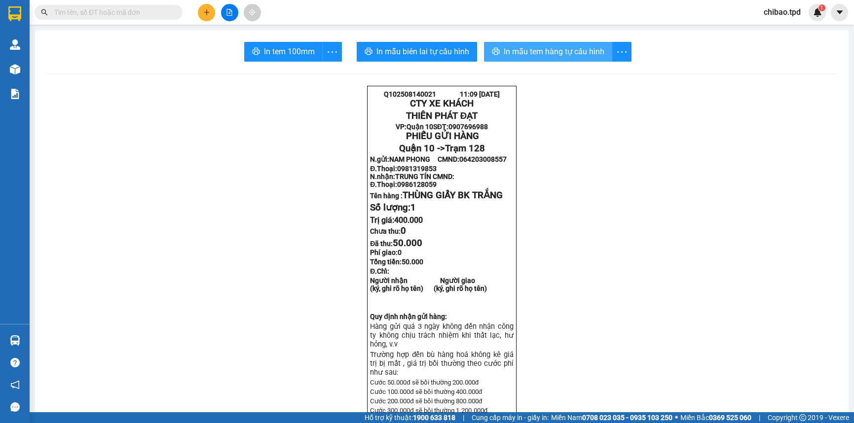
click at [510, 58] on span "In mẫu tem hàng tự cấu hình" at bounding box center [554, 51] width 101 height 12
click at [327, 55] on icon "more" at bounding box center [332, 52] width 12 height 12
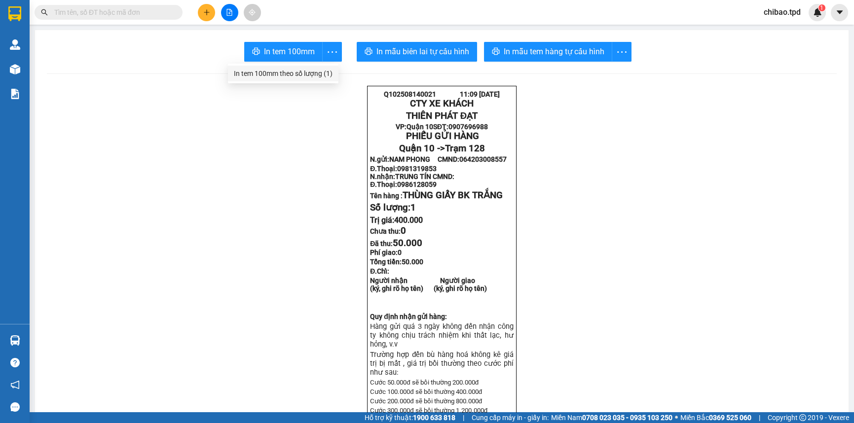
click at [307, 75] on div "In tem 100mm theo số lượng (1)" at bounding box center [283, 73] width 99 height 11
click at [204, 4] on button at bounding box center [206, 12] width 17 height 17
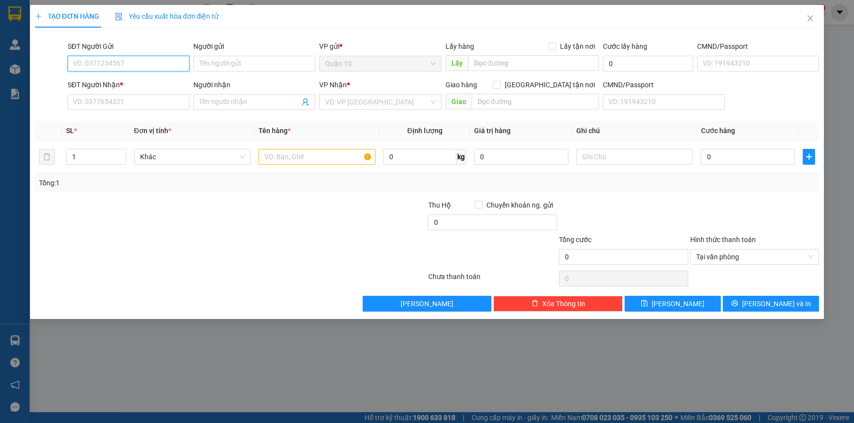
click at [106, 60] on input "SĐT Người Gửi" at bounding box center [129, 64] width 122 height 16
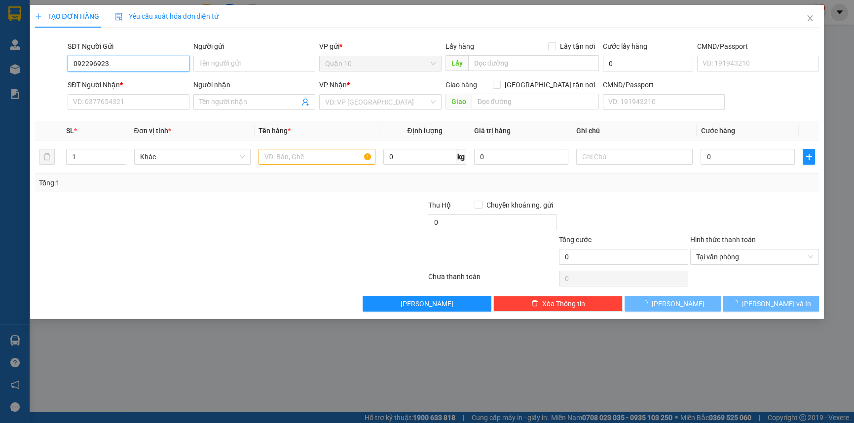
type input "0922969232"
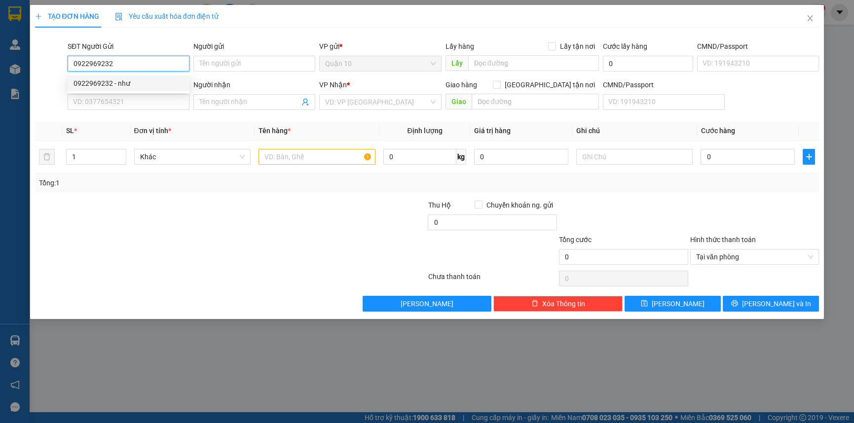
click at [117, 83] on div "0922969232 - như" at bounding box center [128, 83] width 110 height 11
type input "như"
type input "0922969232"
type input "như"
click at [159, 68] on input "0922969232" at bounding box center [129, 64] width 122 height 16
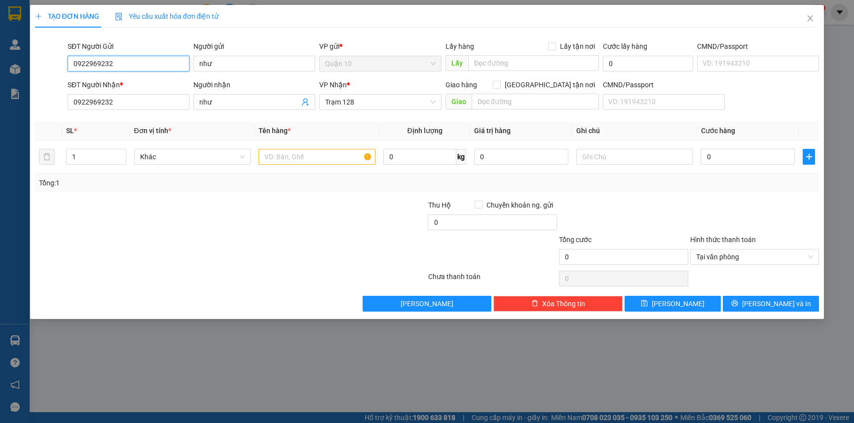
click at [159, 68] on input "0922969232" at bounding box center [129, 64] width 122 height 16
drag, startPoint x: 157, startPoint y: 78, endPoint x: 152, endPoint y: 133, distance: 55.0
click at [158, 78] on div "0922249920 - HỒ THANH SƠN" at bounding box center [128, 83] width 111 height 11
type input "0922249920"
type input "HỒ THANH SƠN"
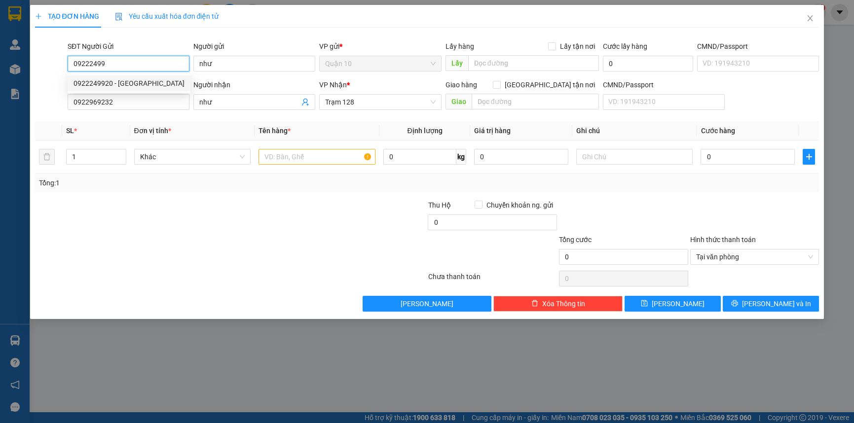
type input "079094032963"
type input "0922249920"
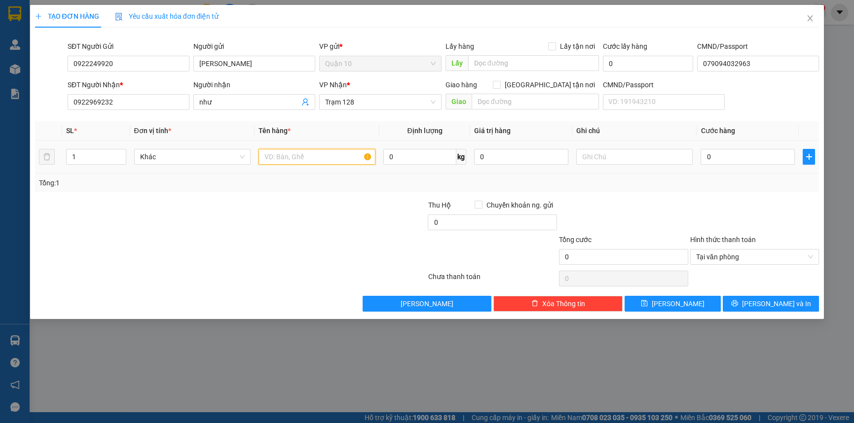
click at [330, 151] on input "text" at bounding box center [316, 157] width 117 height 16
type input "BỌC MÀU ĐEN"
type input "5"
type input "50"
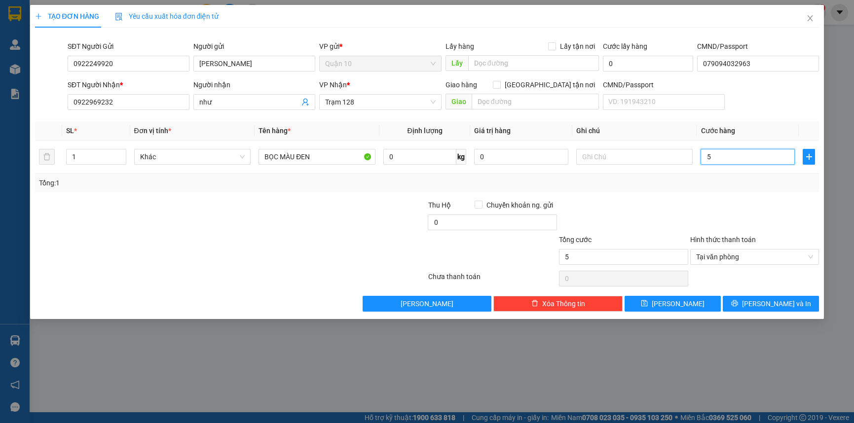
type input "50"
type input "50.000"
click at [638, 208] on div at bounding box center [623, 217] width 131 height 35
drag, startPoint x: 516, startPoint y: 155, endPoint x: 80, endPoint y: 5, distance: 460.6
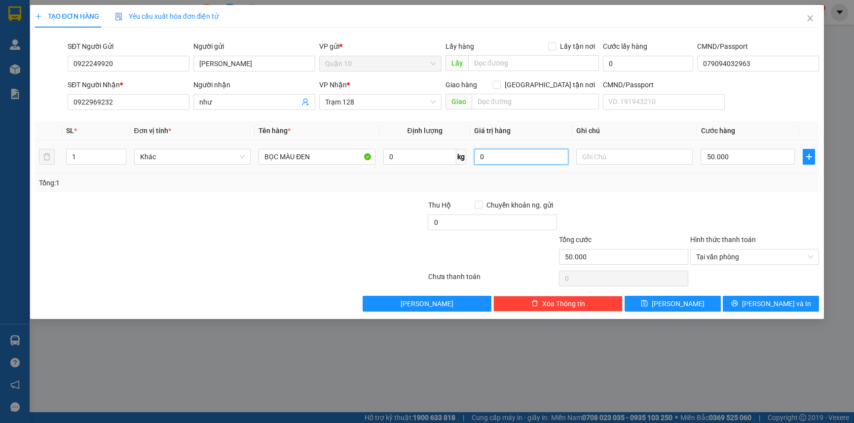
click at [276, 108] on div "Transit Pickup Surcharge Ids Transit Deliver Surcharge Ids Transit Deliver Surc…" at bounding box center [427, 174] width 784 height 276
type input "1.000.000"
click at [679, 223] on div at bounding box center [623, 217] width 131 height 35
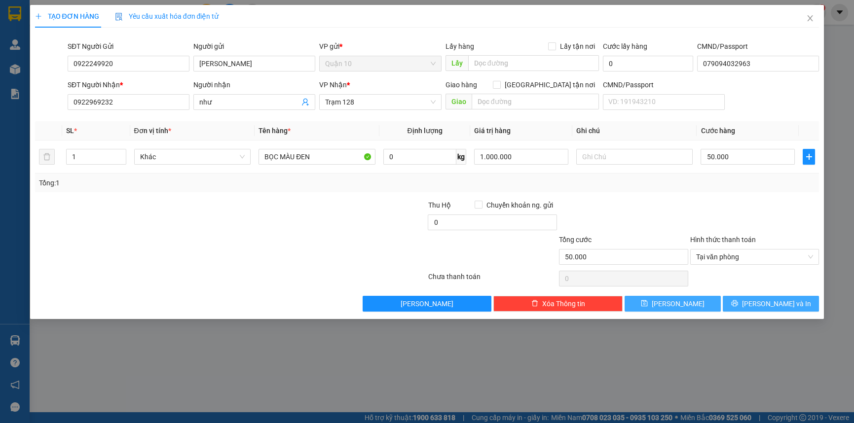
click at [777, 300] on span "[PERSON_NAME] và In" at bounding box center [776, 303] width 69 height 11
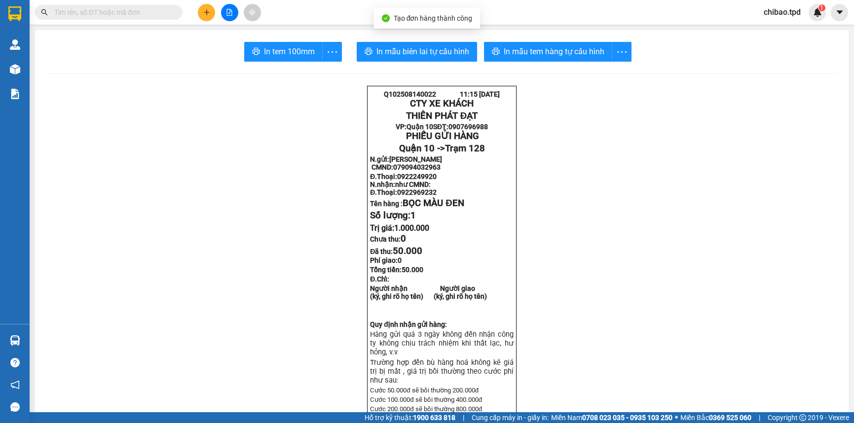
click at [555, 52] on span "In mẫu tem hàng tự cấu hình" at bounding box center [554, 51] width 101 height 12
click at [288, 46] on span "In tem 100mm" at bounding box center [289, 51] width 51 height 12
click at [307, 54] on span "In tem 100mm" at bounding box center [289, 51] width 51 height 12
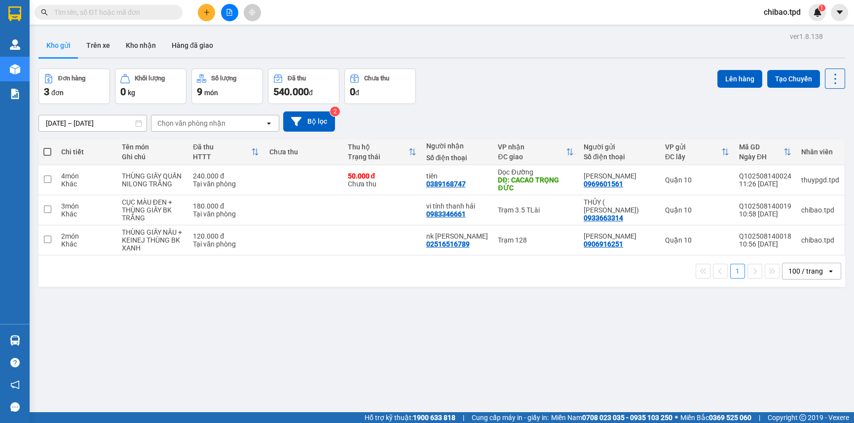
click at [154, 16] on input "text" at bounding box center [112, 12] width 116 height 11
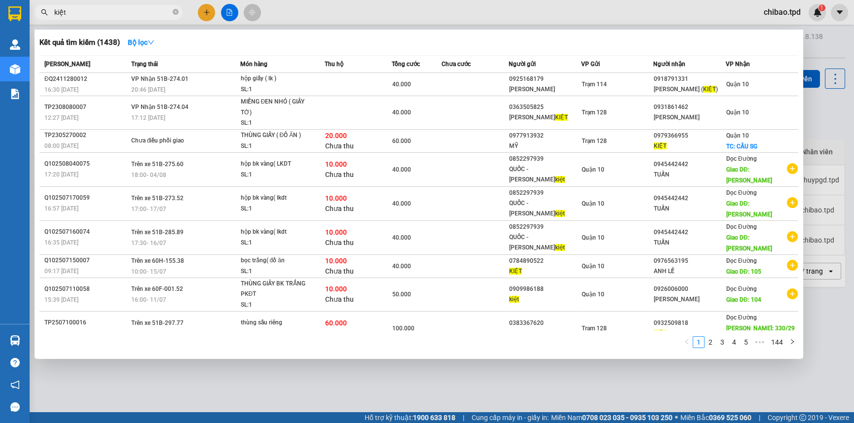
click at [104, 17] on input "kiệt" at bounding box center [112, 12] width 116 height 11
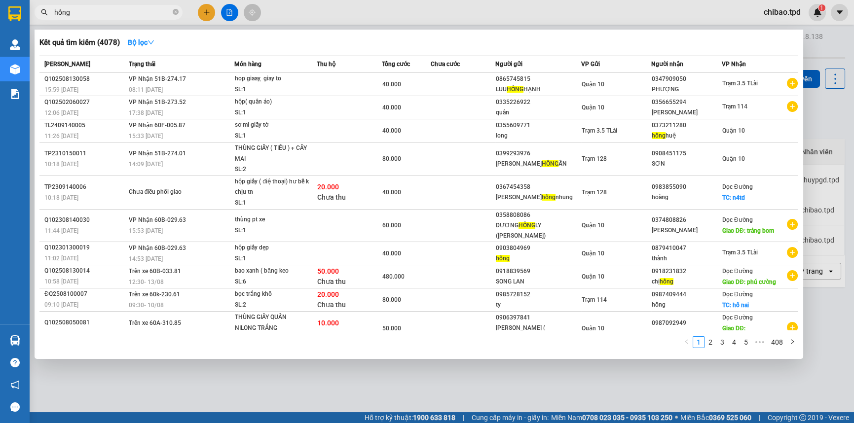
type input "hồng"
click at [839, 43] on div at bounding box center [427, 211] width 854 height 423
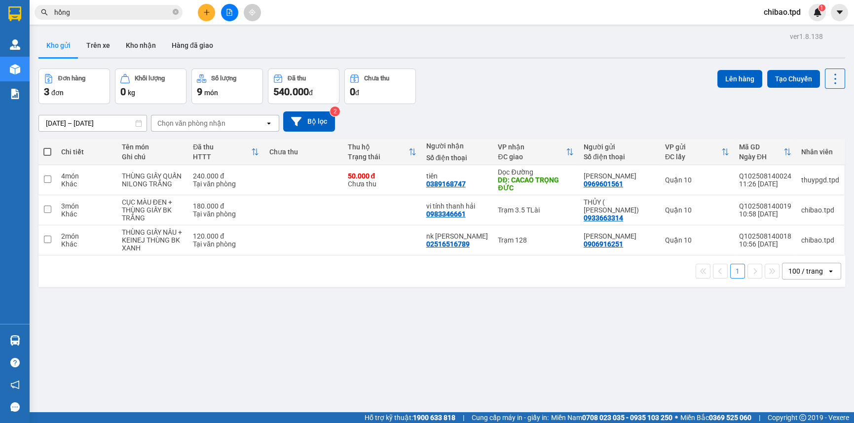
click at [211, 5] on button at bounding box center [206, 12] width 17 height 17
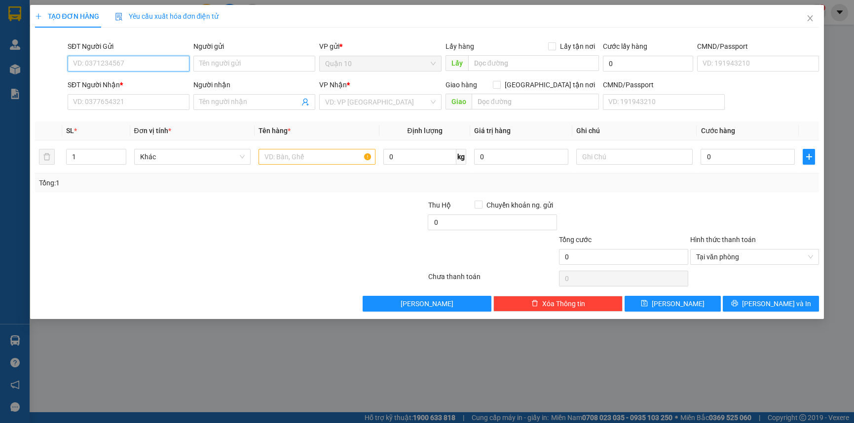
click at [88, 66] on input "SĐT Người Gửi" at bounding box center [129, 64] width 122 height 16
type input "0984561244"
click at [126, 85] on div "0984561244 - MAI NGUYỄN (0913177314)" at bounding box center [144, 83] width 143 height 11
type input "[PERSON_NAME] (0913177314)"
type input "051088002681"
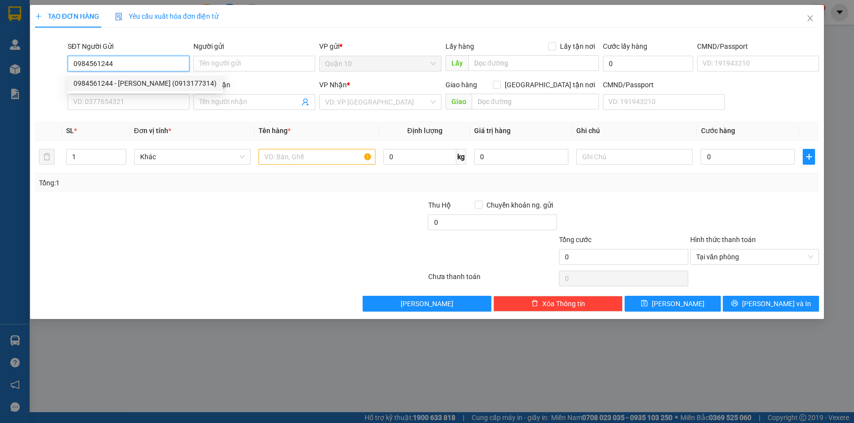
type input "0859117119"
type input "NGÔ THỊ MỸ DUNG"
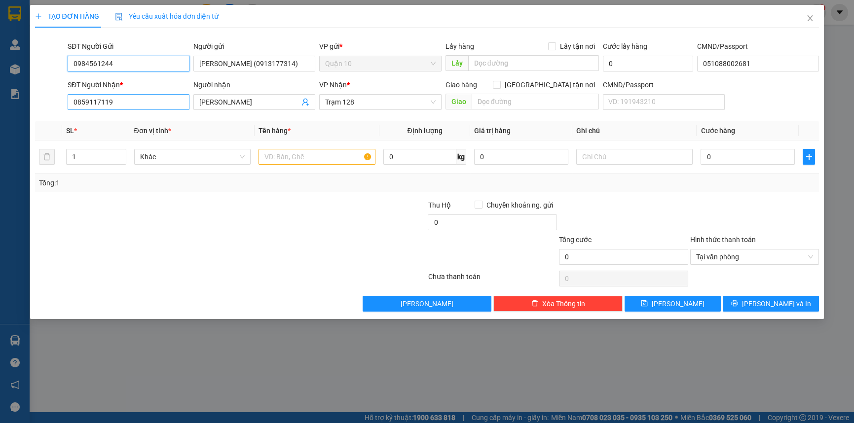
type input "0984561244"
click at [123, 100] on input "0859117119" at bounding box center [129, 102] width 122 height 16
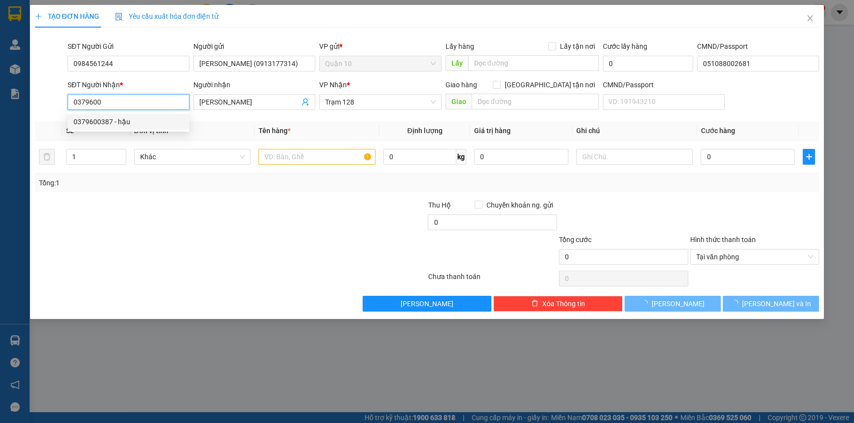
click at [111, 126] on div "0379600387 - hậu" at bounding box center [128, 121] width 110 height 11
type input "0379600387"
type input "hậu"
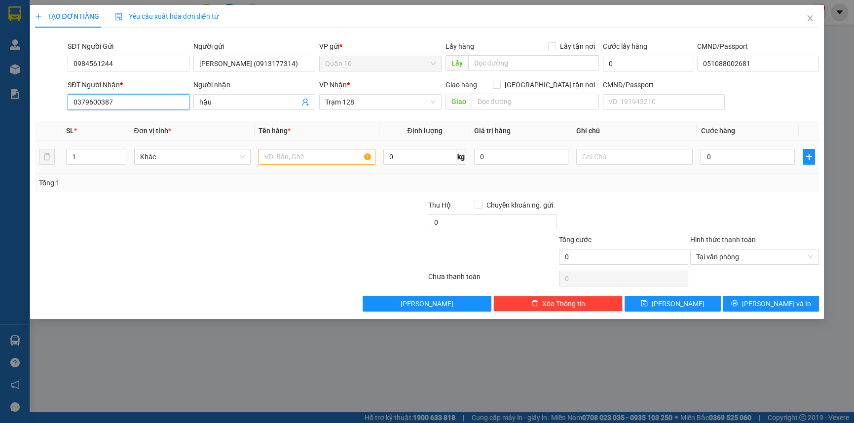
type input "0379600387"
drag, startPoint x: 321, startPoint y: 157, endPoint x: 301, endPoint y: 145, distance: 23.3
click at [321, 156] on input "text" at bounding box center [316, 157] width 117 height 16
click at [117, 152] on span "Increase Value" at bounding box center [120, 153] width 11 height 9
type input "3"
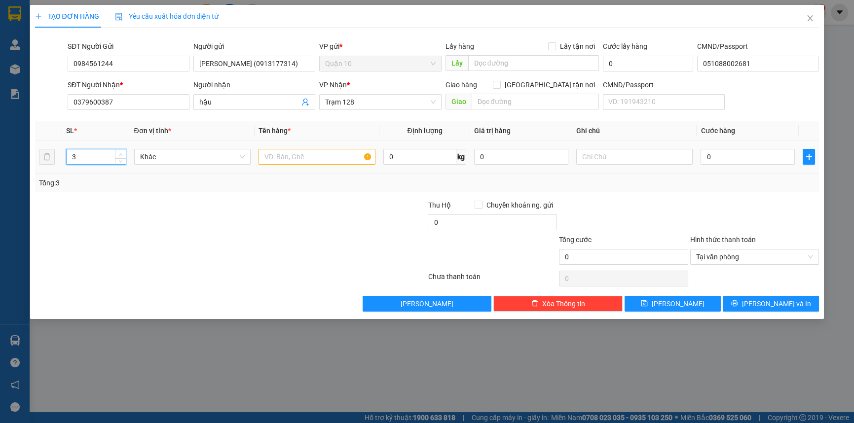
click at [119, 155] on icon "up" at bounding box center [120, 154] width 3 height 3
click at [116, 104] on input "0379600387" at bounding box center [129, 102] width 122 height 16
click at [298, 154] on input "text" at bounding box center [316, 157] width 117 height 16
type input "cục đen vai r"
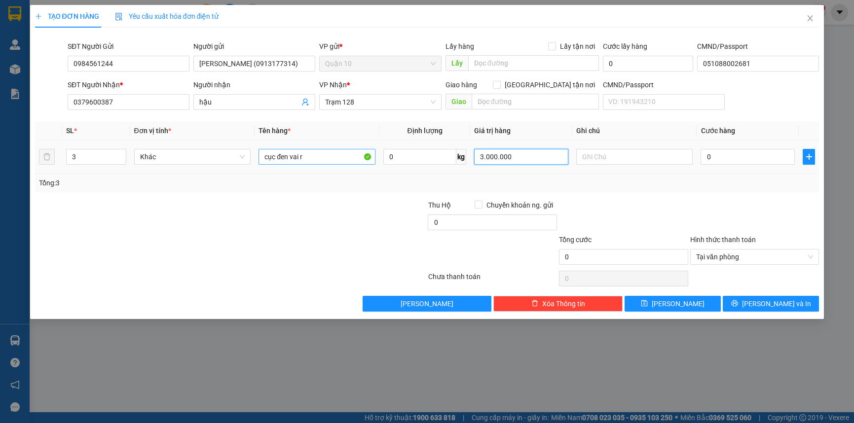
type input "3.000.000"
click at [317, 155] on input "cục đen vai r" at bounding box center [316, 157] width 117 height 16
type input "cục đen vai bk traNG"
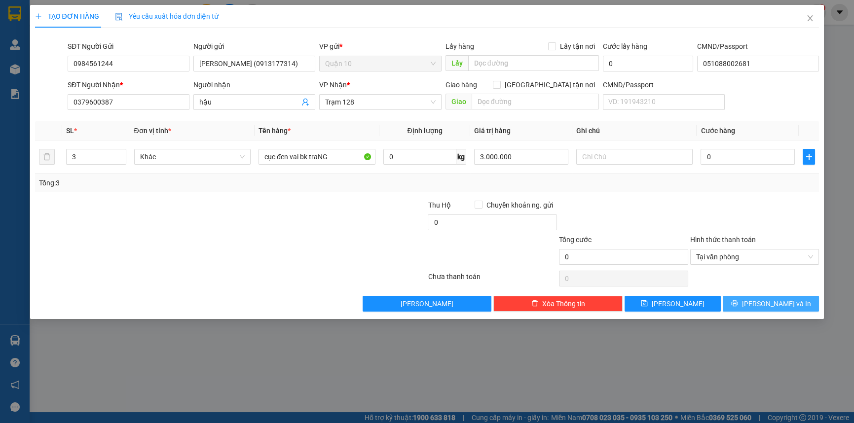
click at [774, 303] on span "[PERSON_NAME] và In" at bounding box center [776, 303] width 69 height 11
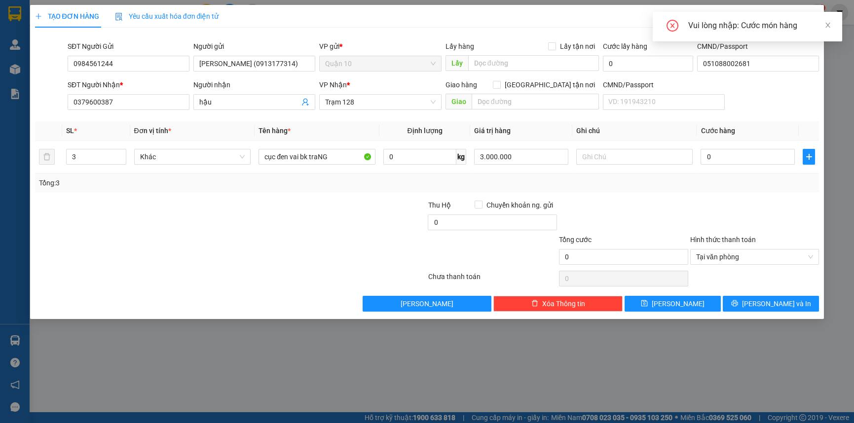
click at [833, 25] on div "Vui lòng nhập: Cước món hàng" at bounding box center [747, 27] width 189 height 30
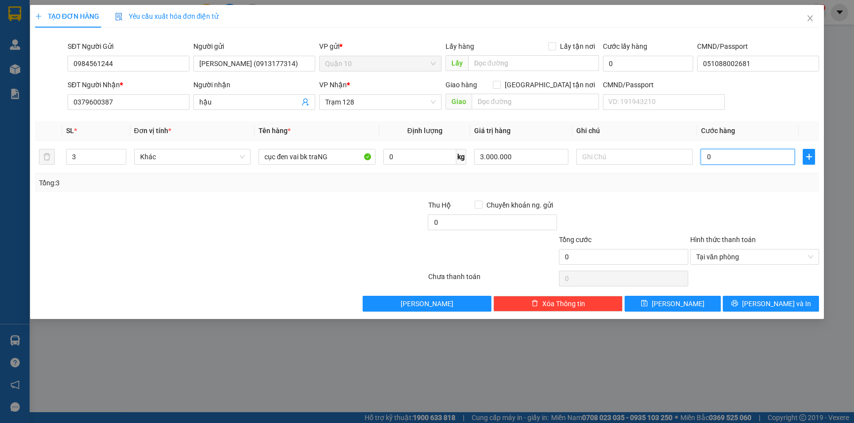
type input "2"
type input "24"
type input "240"
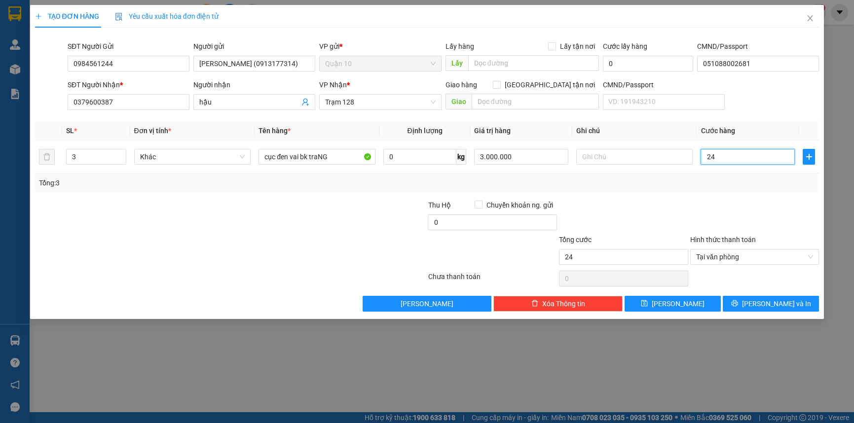
type input "240"
type input "240.000"
drag, startPoint x: 736, startPoint y: 230, endPoint x: 750, endPoint y: 247, distance: 22.0
click at [736, 230] on div at bounding box center [754, 217] width 131 height 35
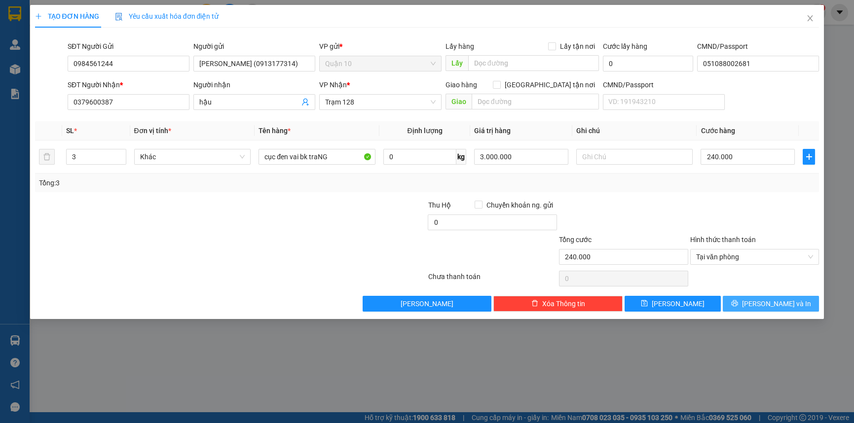
drag, startPoint x: 766, startPoint y: 308, endPoint x: 756, endPoint y: 311, distance: 11.4
click at [766, 308] on span "[PERSON_NAME] và In" at bounding box center [776, 303] width 69 height 11
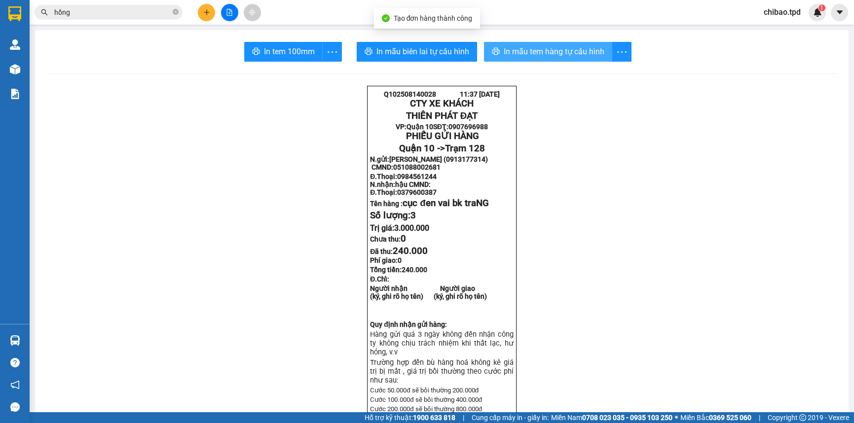
click at [597, 58] on button "In mẫu tem hàng tự cấu hình" at bounding box center [548, 52] width 128 height 20
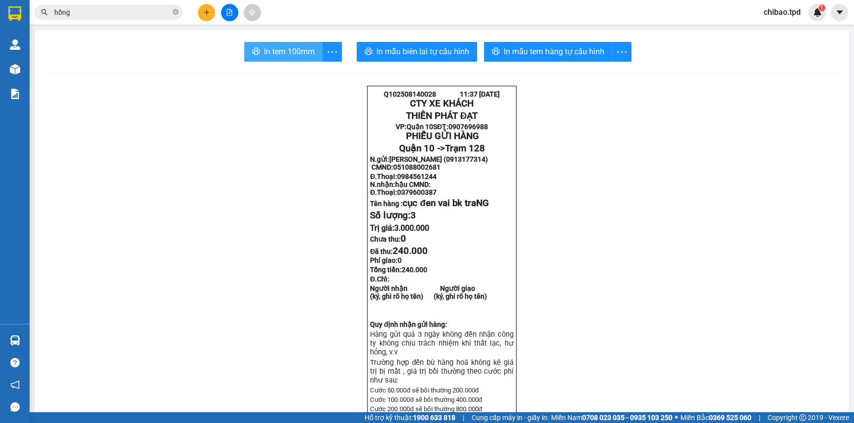
click at [293, 52] on span "In tem 100mm" at bounding box center [289, 51] width 51 height 12
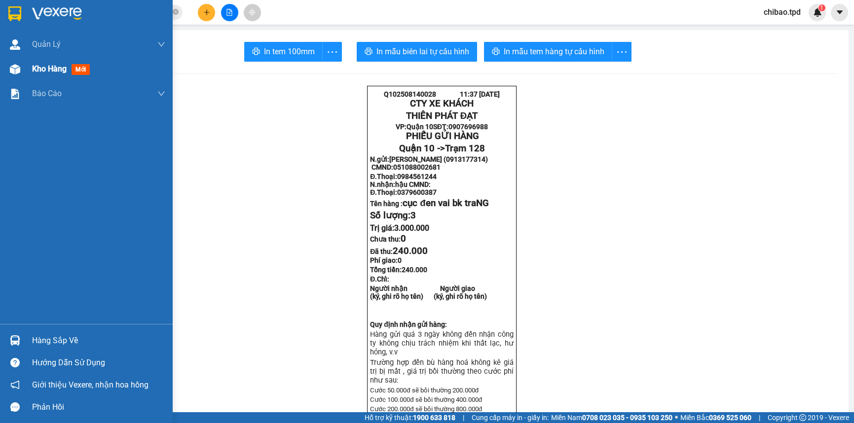
click at [24, 65] on div "Kho hàng mới" at bounding box center [86, 69] width 173 height 25
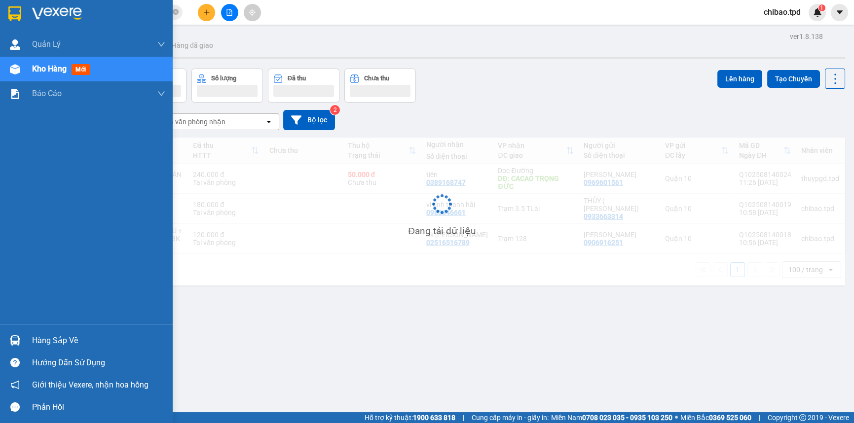
click at [55, 68] on span "Kho hàng" at bounding box center [49, 68] width 35 height 9
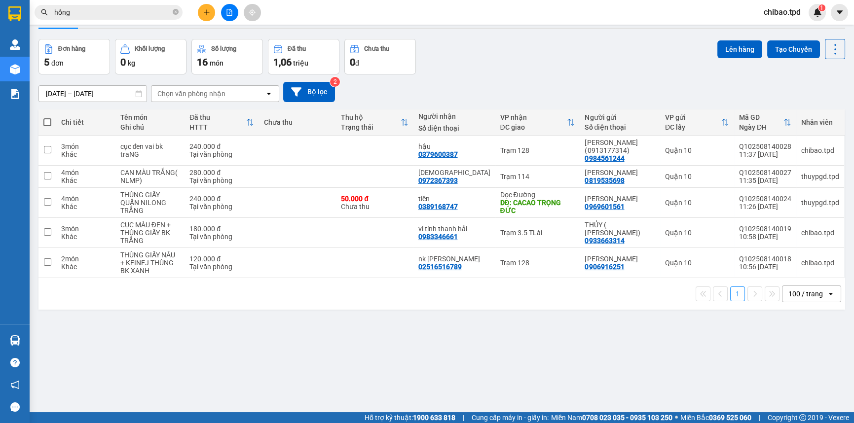
scroll to position [44, 0]
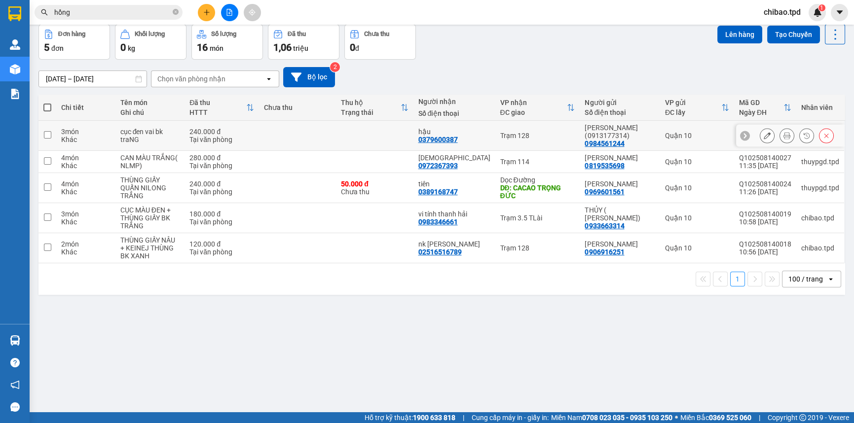
click at [779, 134] on div at bounding box center [786, 135] width 15 height 15
click at [783, 133] on icon at bounding box center [786, 135] width 7 height 7
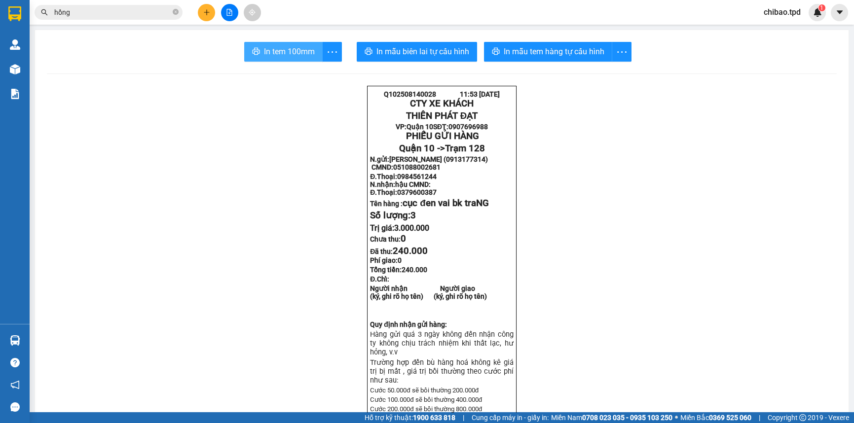
click at [264, 51] on span "In tem 100mm" at bounding box center [289, 51] width 51 height 12
click at [294, 45] on span "In tem 100mm" at bounding box center [289, 51] width 51 height 12
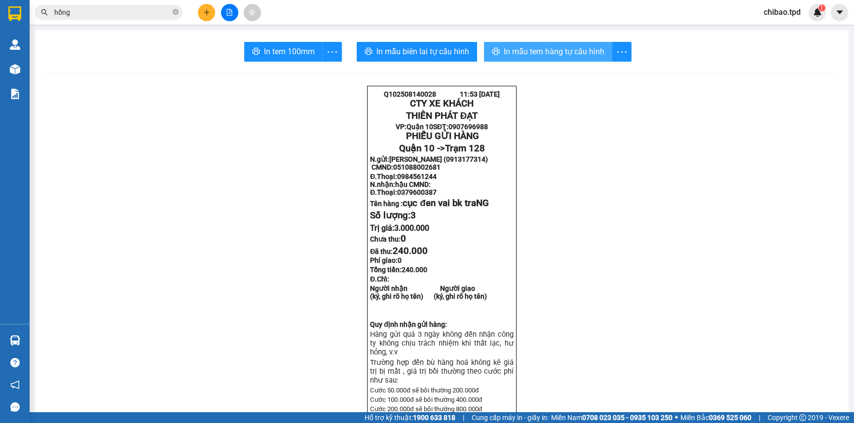
click at [550, 47] on span "In mẫu tem hàng tự cấu hình" at bounding box center [554, 51] width 101 height 12
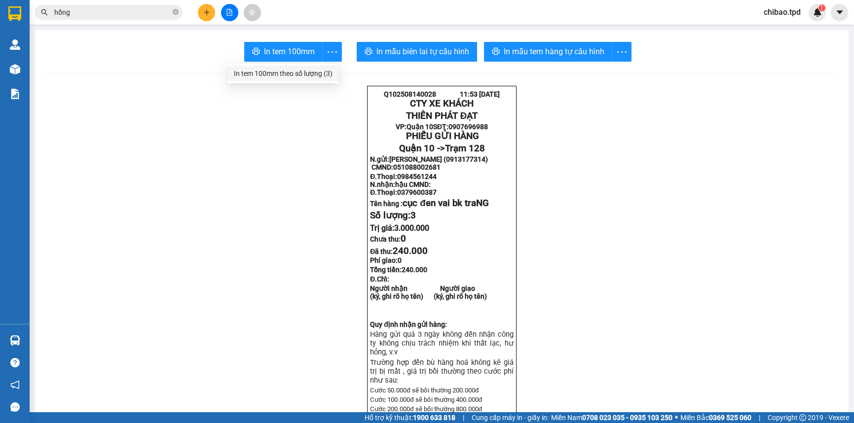
click at [322, 70] on div "In tem 100mm theo số lượng (3)" at bounding box center [283, 73] width 99 height 11
click at [305, 48] on span "In tem 100mm" at bounding box center [289, 51] width 51 height 12
click at [308, 55] on span "In tem 100mm" at bounding box center [289, 51] width 51 height 12
click at [327, 49] on icon "more" at bounding box center [332, 52] width 12 height 12
click at [306, 74] on div "In tem 100mm theo số lượng (3)" at bounding box center [283, 73] width 99 height 11
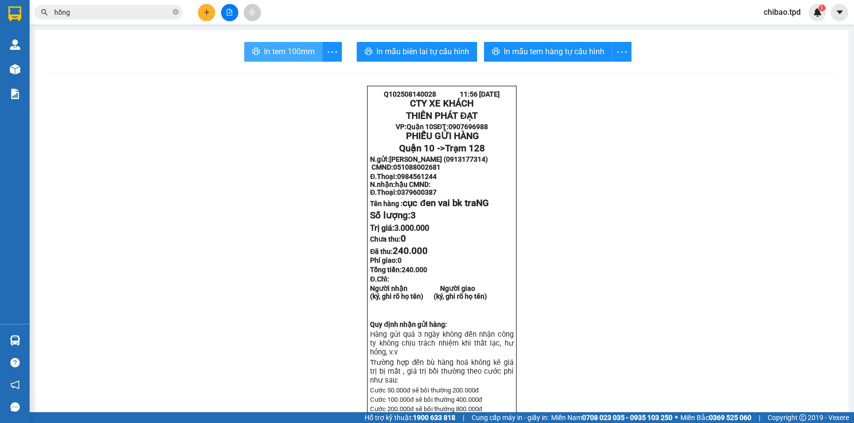
click at [292, 47] on span "In tem 100mm" at bounding box center [289, 51] width 51 height 12
click at [302, 44] on button "In tem 100mm" at bounding box center [283, 52] width 78 height 20
click at [175, 11] on icon "close-circle" at bounding box center [176, 12] width 6 height 6
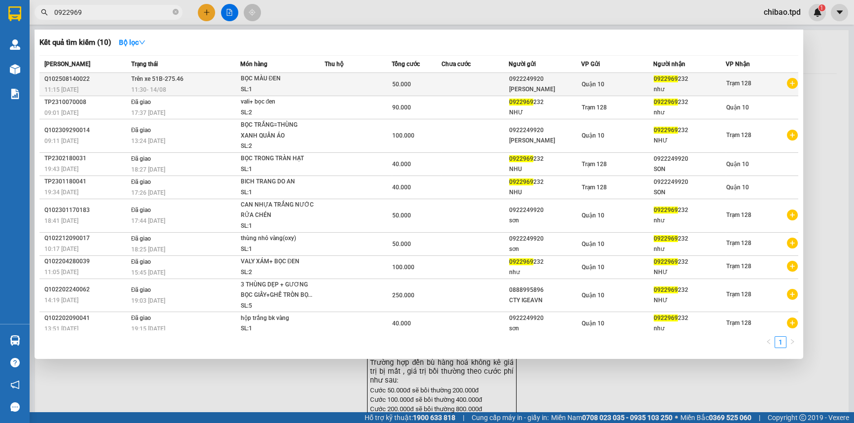
type input "0922969"
click at [259, 86] on div "SL: 1" at bounding box center [277, 89] width 74 height 11
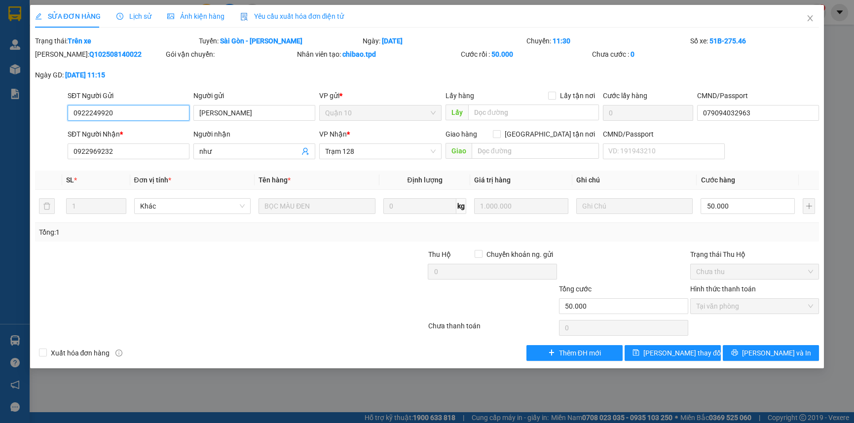
type input "0922249920"
type input "HỒ THANH SƠN"
type input "079094032963"
type input "0922969232"
type input "như"
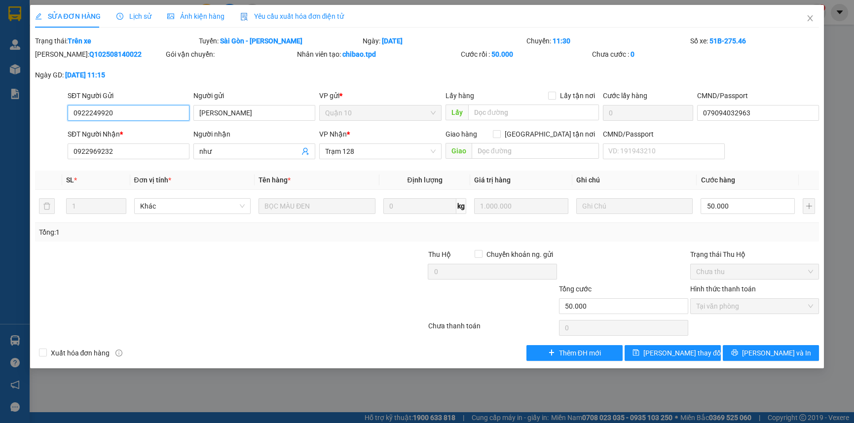
type input "50.000"
click at [738, 350] on icon "printer" at bounding box center [734, 352] width 7 height 7
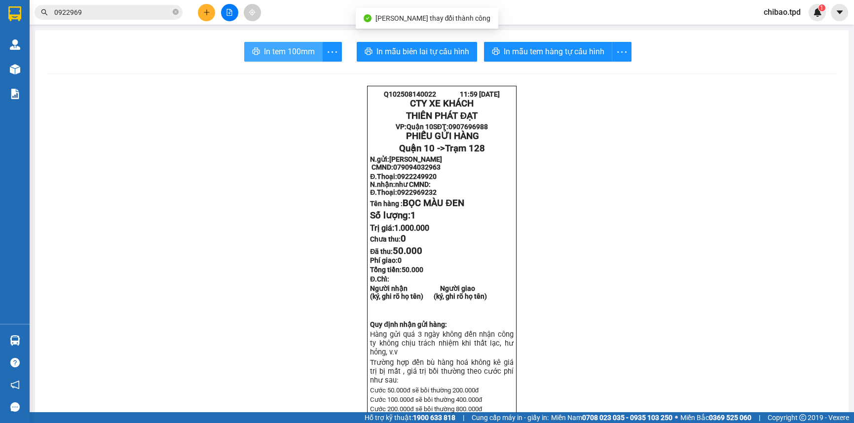
click at [298, 54] on span "In tem 100mm" at bounding box center [289, 51] width 51 height 12
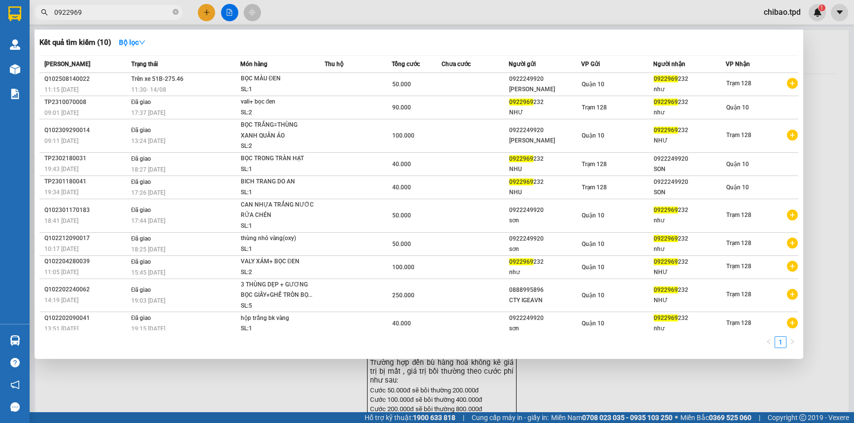
click at [123, 13] on input "0922969" at bounding box center [112, 12] width 116 height 11
click at [835, 50] on div at bounding box center [427, 211] width 854 height 423
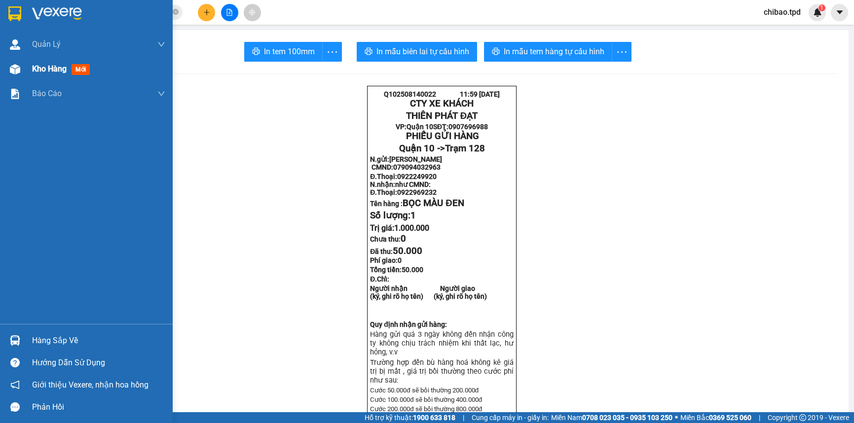
click at [14, 71] on img at bounding box center [15, 69] width 10 height 10
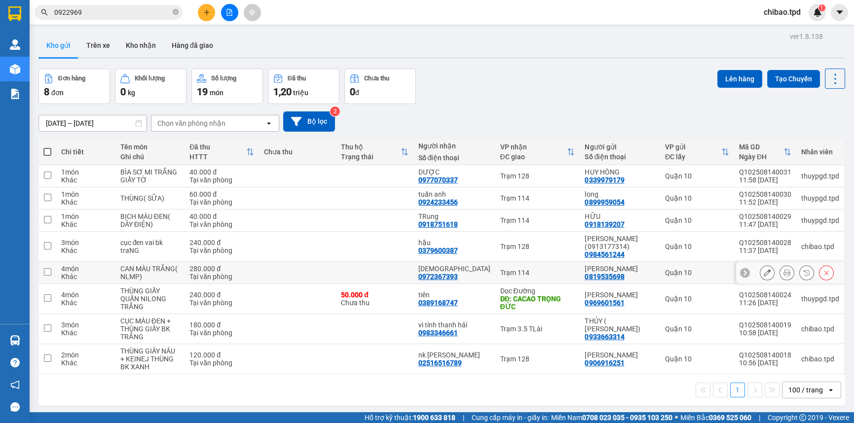
click at [45, 270] on input "checkbox" at bounding box center [47, 271] width 7 height 7
checkbox input "true"
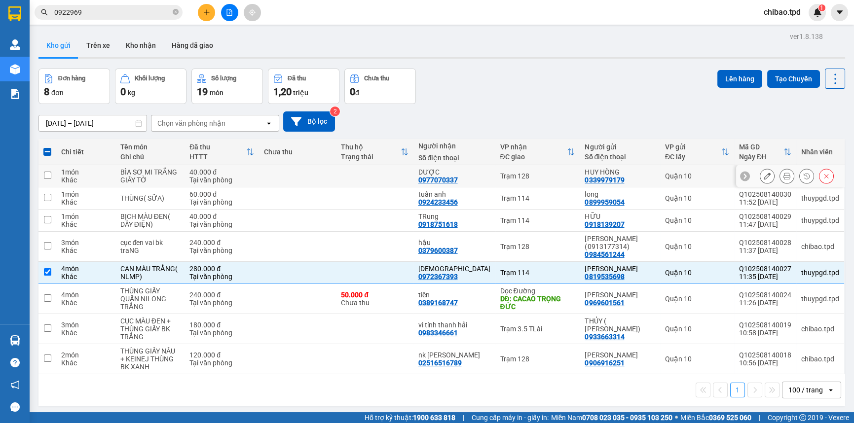
click at [49, 176] on input "checkbox" at bounding box center [47, 175] width 7 height 7
checkbox input "true"
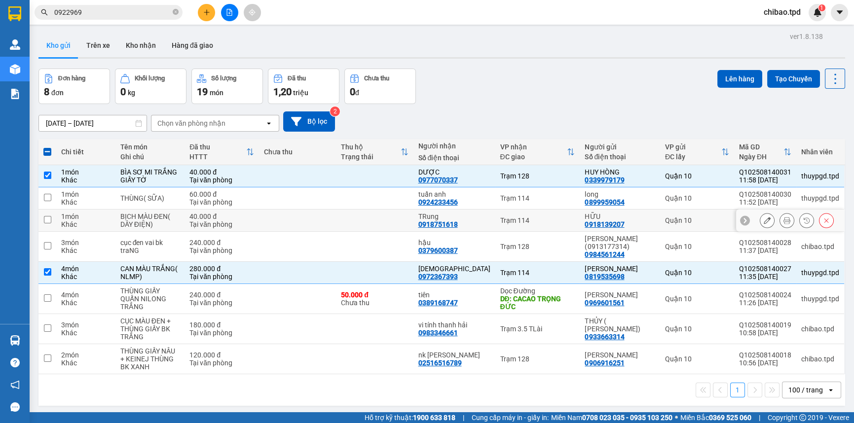
click at [49, 219] on input "checkbox" at bounding box center [47, 219] width 7 height 7
checkbox input "true"
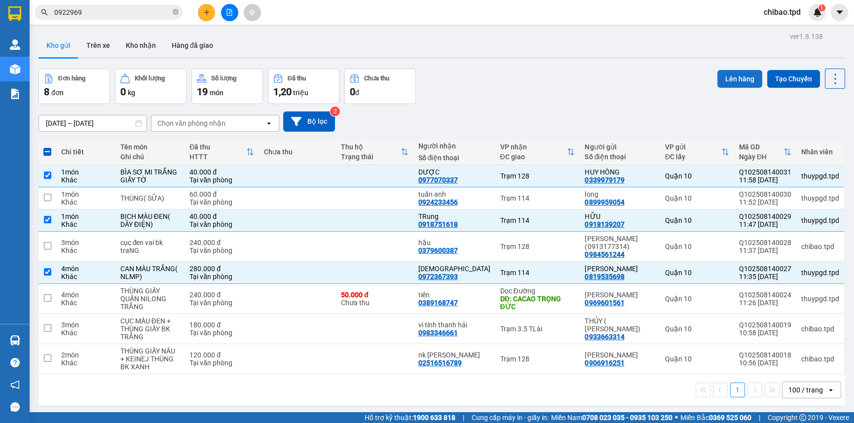
click at [730, 77] on button "Lên hàng" at bounding box center [739, 79] width 45 height 18
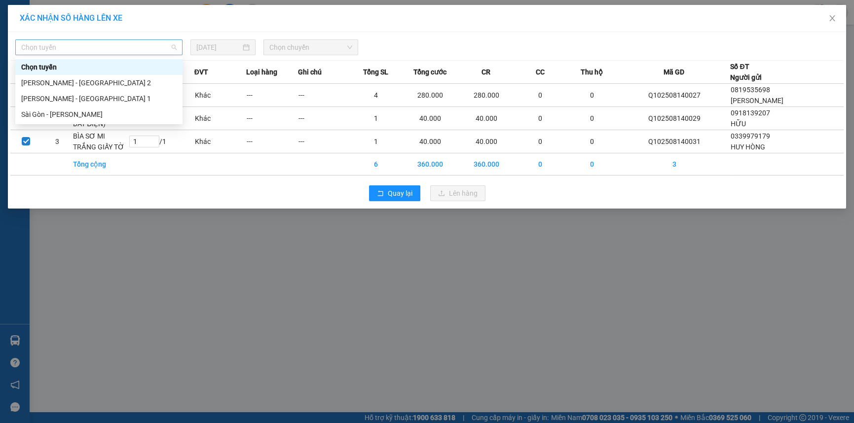
click at [94, 50] on span "Chọn tuyến" at bounding box center [98, 47] width 155 height 15
click at [67, 115] on div "Sài Gòn - [PERSON_NAME]" at bounding box center [98, 114] width 155 height 11
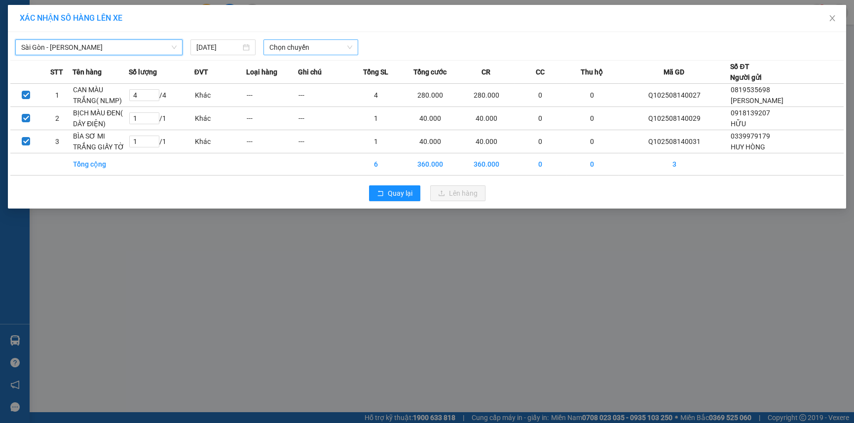
click at [290, 43] on span "Chọn chuyến" at bounding box center [310, 47] width 82 height 15
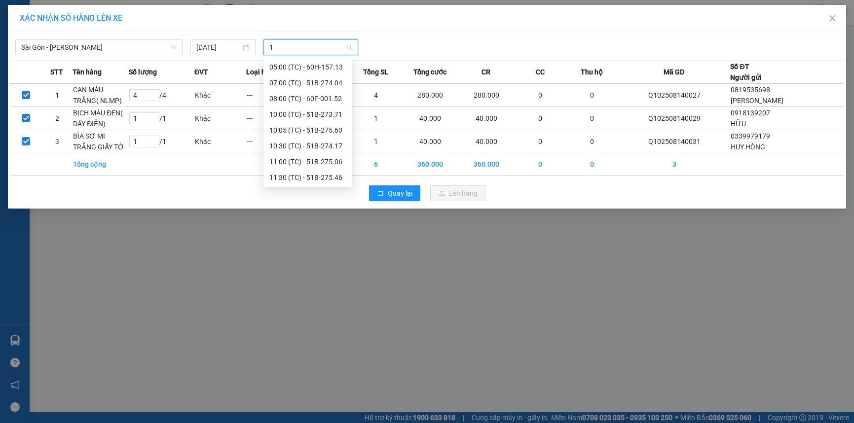
scroll to position [15, 0]
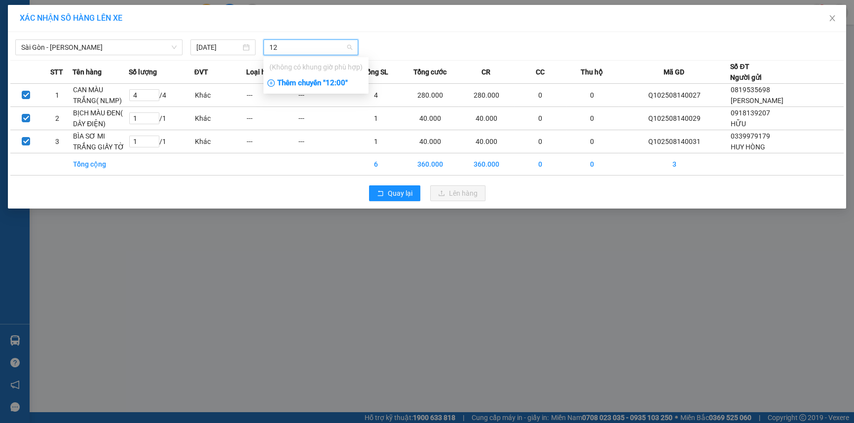
type input "12"
click at [331, 84] on div "Thêm chuyến " 12:00 "" at bounding box center [315, 83] width 105 height 17
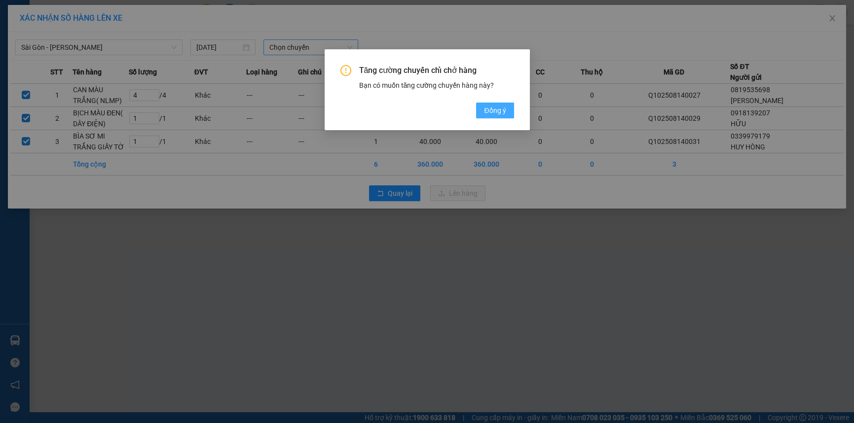
click at [486, 112] on span "Đồng ý" at bounding box center [495, 110] width 22 height 11
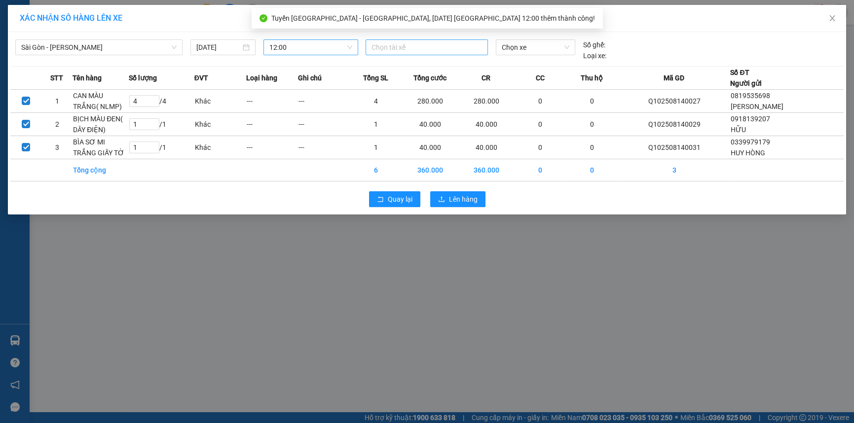
click at [415, 46] on div at bounding box center [427, 47] width 118 height 12
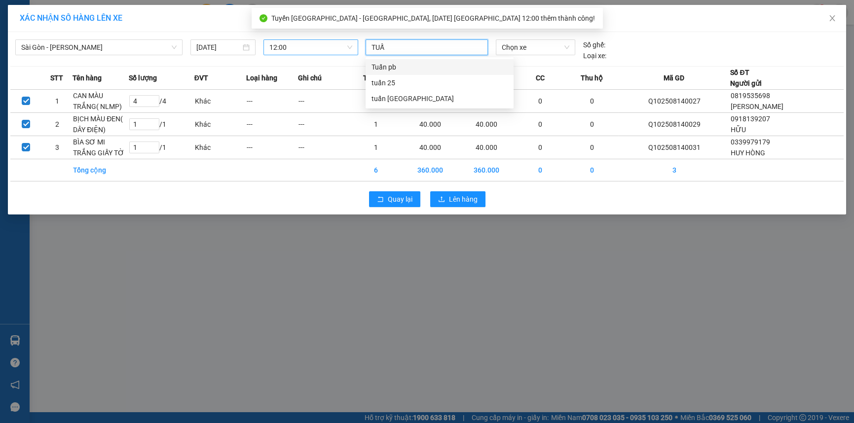
type input "TUẤN"
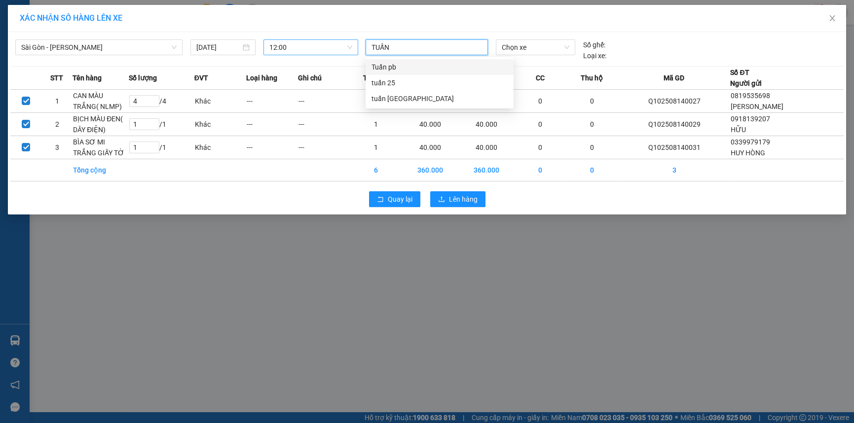
click at [400, 68] on div "Tuấn pb" at bounding box center [439, 67] width 136 height 11
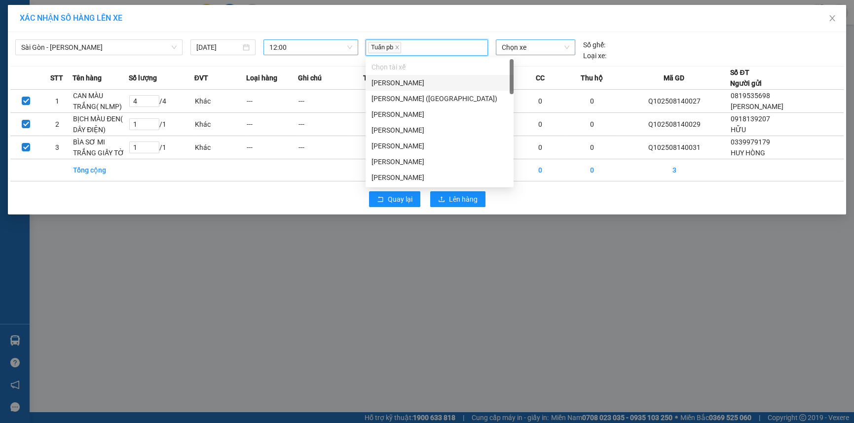
click at [517, 51] on span "Chọn xe" at bounding box center [535, 47] width 67 height 15
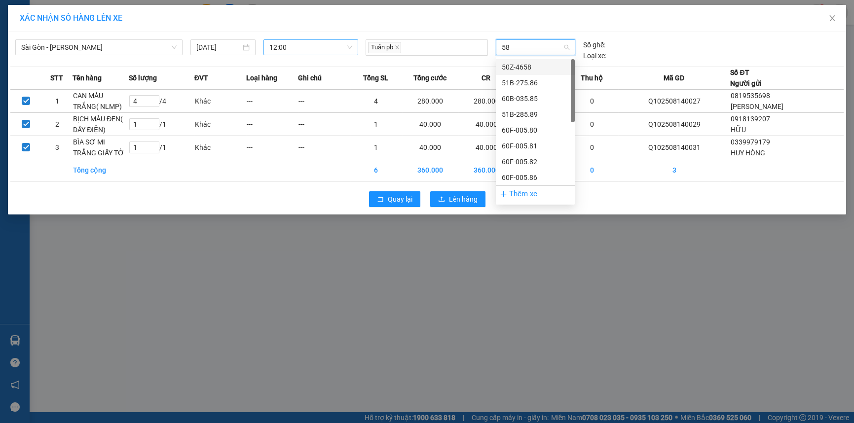
type input "582"
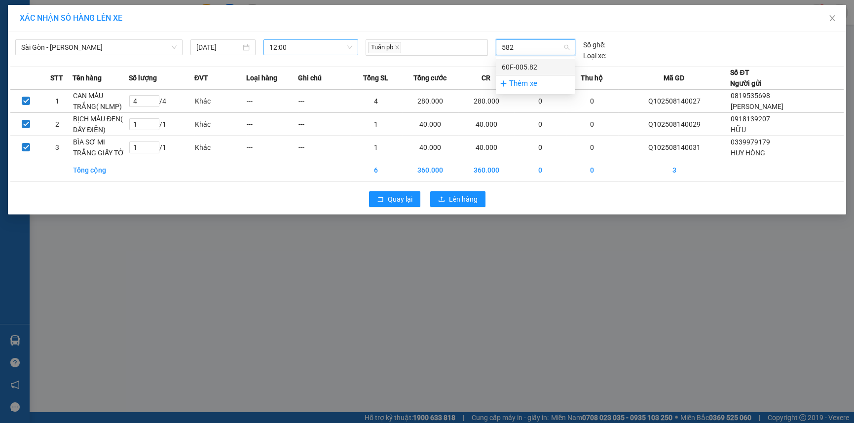
click at [508, 66] on div "60F-005.82" at bounding box center [535, 67] width 67 height 11
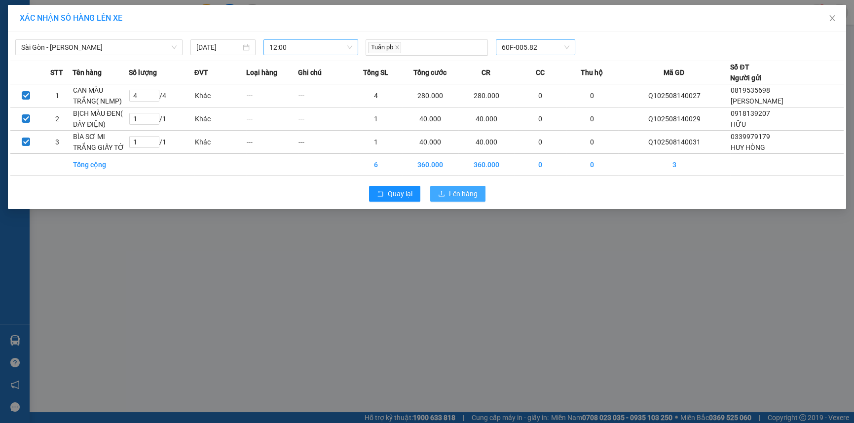
click at [466, 190] on span "Lên hàng" at bounding box center [463, 193] width 29 height 11
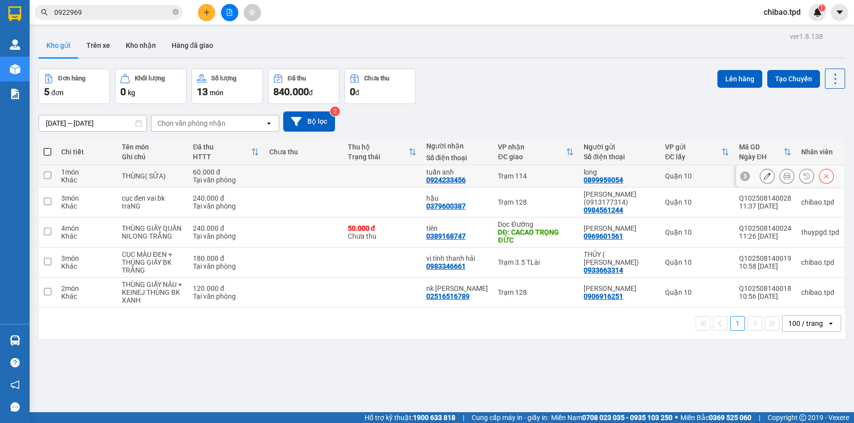
click at [783, 174] on icon at bounding box center [786, 176] width 7 height 7
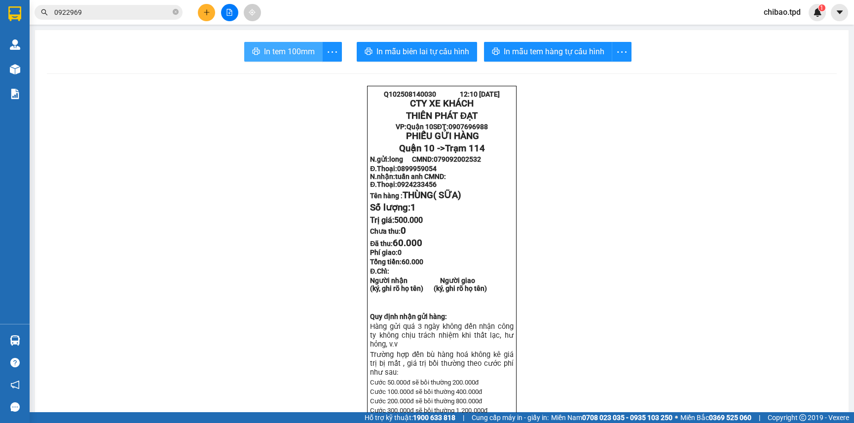
click at [304, 55] on span "In tem 100mm" at bounding box center [289, 51] width 51 height 12
click at [306, 57] on span "In tem 100mm" at bounding box center [289, 51] width 51 height 12
drag, startPoint x: 724, startPoint y: 96, endPoint x: 685, endPoint y: 117, distance: 43.9
click at [280, 49] on span "In tem 100mm" at bounding box center [289, 51] width 51 height 12
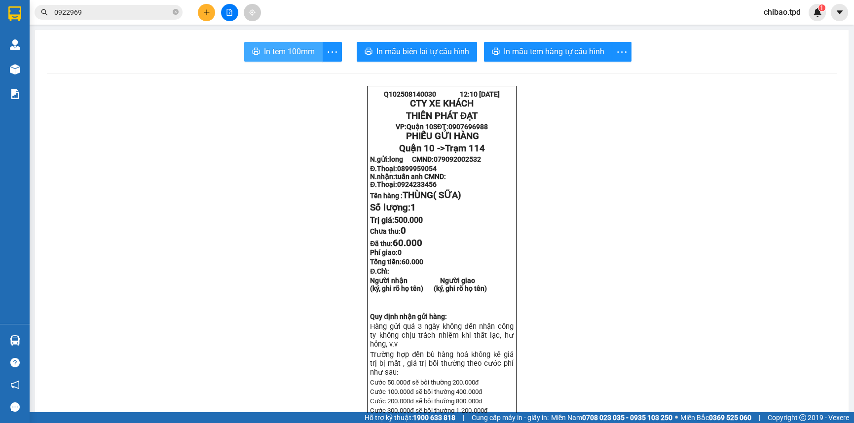
click at [257, 44] on button "In tem 100mm" at bounding box center [283, 52] width 78 height 20
drag, startPoint x: 267, startPoint y: 55, endPoint x: 413, endPoint y: 108, distance: 155.2
click at [267, 55] on span "In tem 100mm" at bounding box center [289, 51] width 51 height 12
drag, startPoint x: 311, startPoint y: 49, endPoint x: 311, endPoint y: 58, distance: 8.9
click at [311, 49] on span "In tem 100mm" at bounding box center [289, 51] width 51 height 12
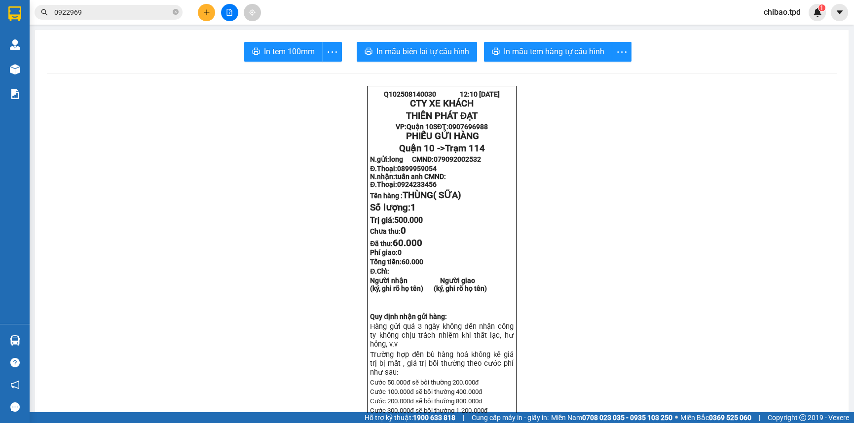
click at [283, 55] on span "In tem 100mm" at bounding box center [289, 51] width 51 height 12
drag, startPoint x: 767, startPoint y: 57, endPoint x: 691, endPoint y: 82, distance: 80.3
click at [767, 57] on div "In tem 100mm In mẫu biên lai tự cấu hình In mẫu tem hàng tự cấu hình" at bounding box center [442, 52] width 790 height 20
click at [299, 47] on span "In tem 100mm" at bounding box center [289, 51] width 51 height 12
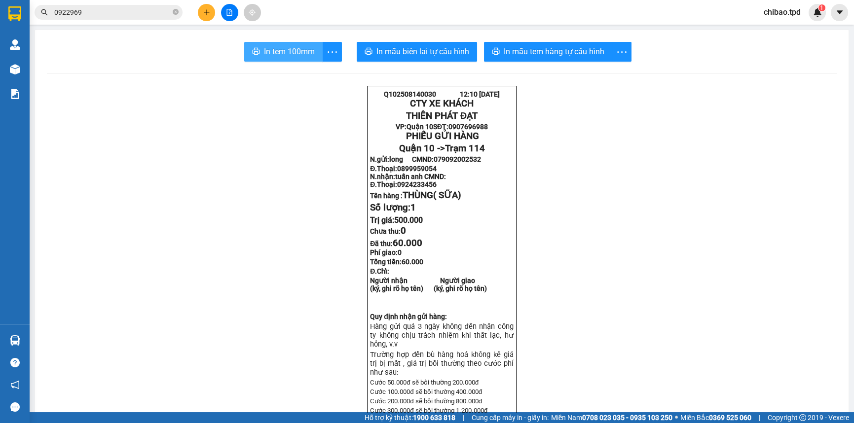
click at [279, 47] on span "In tem 100mm" at bounding box center [289, 51] width 51 height 12
click at [289, 48] on span "In tem 100mm" at bounding box center [289, 51] width 51 height 12
click at [291, 51] on span "In tem 100mm" at bounding box center [289, 51] width 51 height 12
click at [314, 42] on button "In tem 100mm" at bounding box center [283, 52] width 78 height 20
drag, startPoint x: 654, startPoint y: 362, endPoint x: 694, endPoint y: 141, distance: 224.5
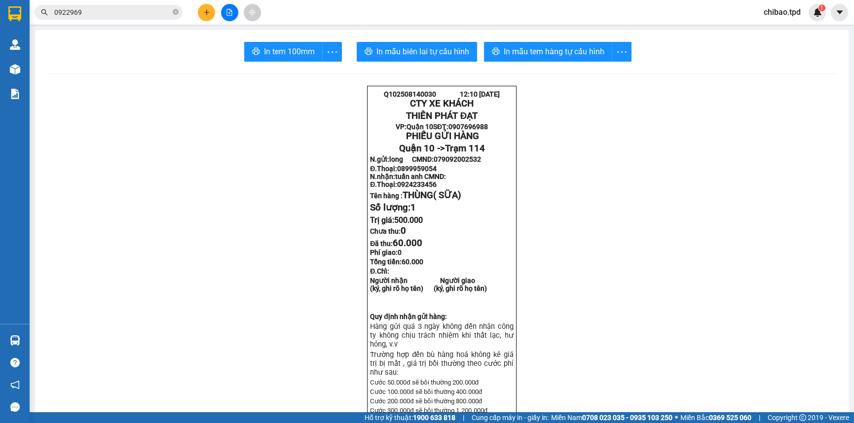
click at [306, 47] on span "In tem 100mm" at bounding box center [289, 51] width 51 height 12
click at [300, 44] on button "In tem 100mm" at bounding box center [283, 52] width 78 height 20
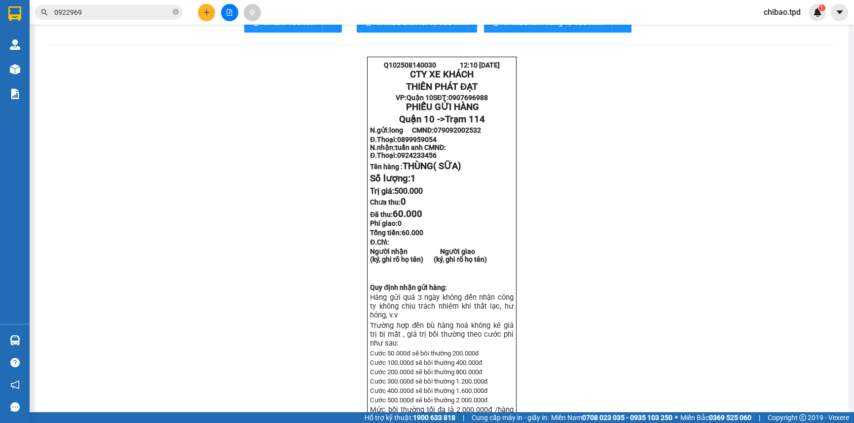
scroll to position [44, 0]
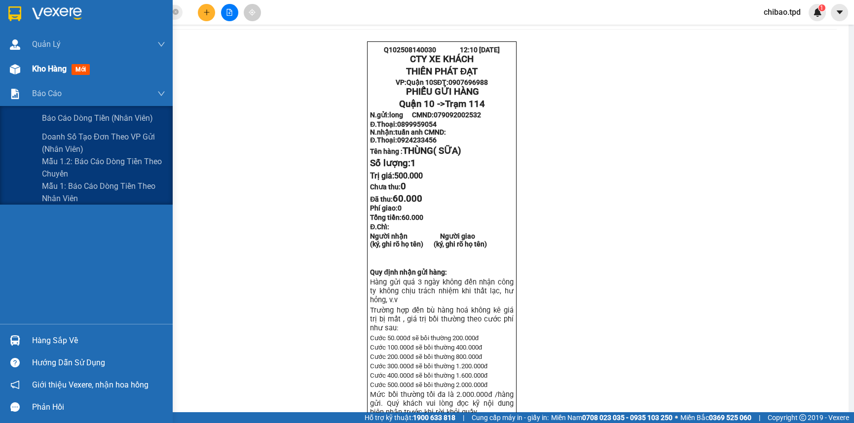
click at [33, 76] on div "Kho hàng mới" at bounding box center [98, 69] width 133 height 25
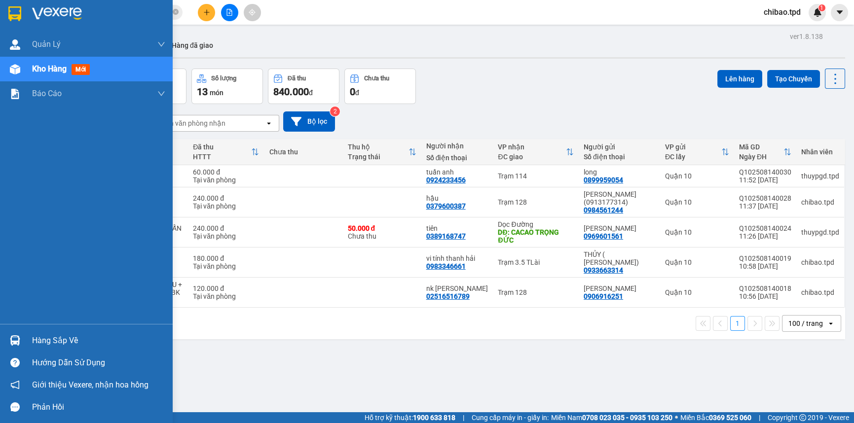
click at [29, 338] on div "Hàng sắp về" at bounding box center [86, 340] width 173 height 22
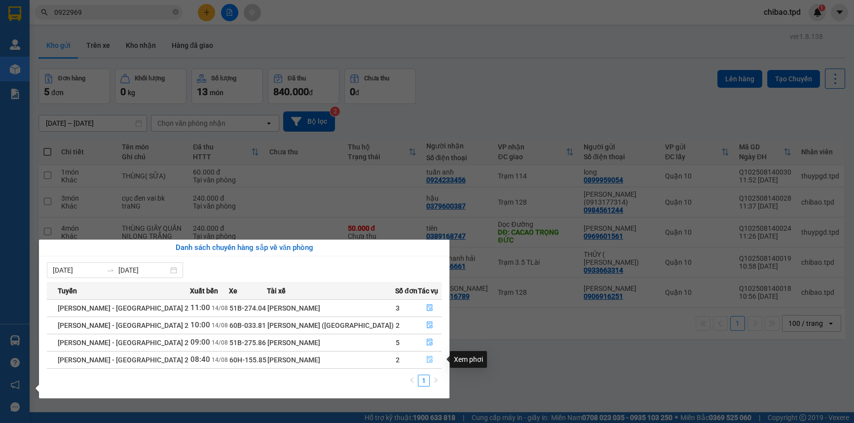
click at [426, 357] on icon "file-done" at bounding box center [429, 359] width 7 height 7
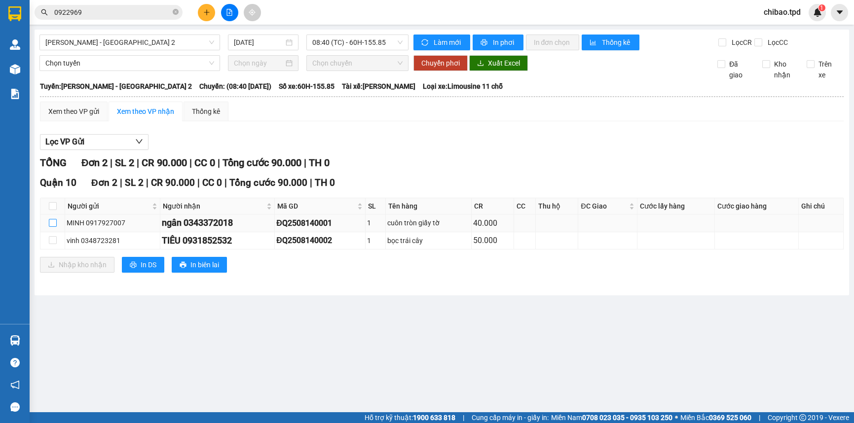
click at [48, 218] on td at bounding box center [52, 223] width 25 height 17
click at [56, 221] on input "checkbox" at bounding box center [53, 223] width 8 height 8
checkbox input "true"
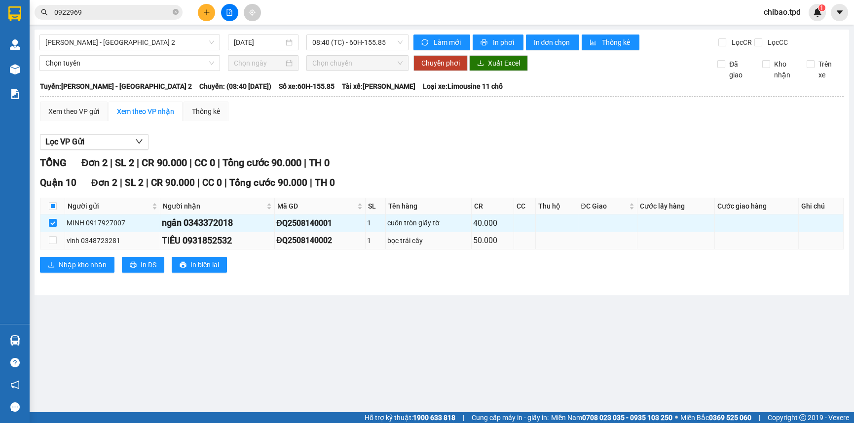
click at [90, 239] on div "vinh 0348723281" at bounding box center [113, 240] width 92 height 11
click at [61, 237] on td at bounding box center [52, 240] width 25 height 17
click at [53, 240] on input "checkbox" at bounding box center [53, 240] width 8 height 8
checkbox input "true"
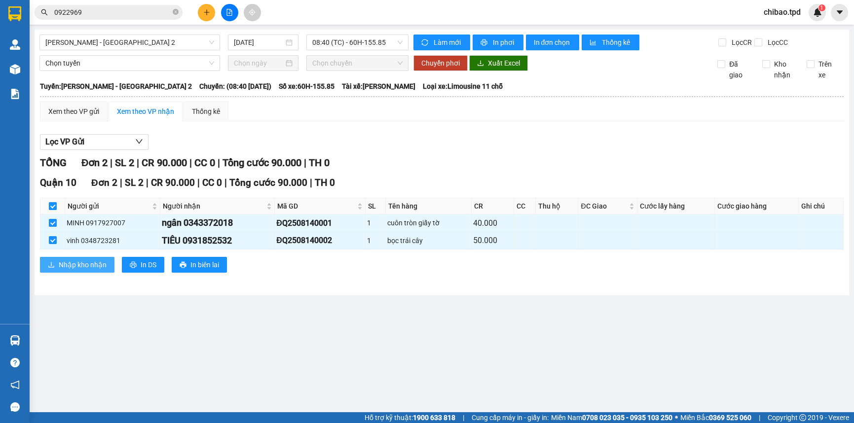
click at [107, 260] on button "Nhập kho nhận" at bounding box center [77, 265] width 74 height 16
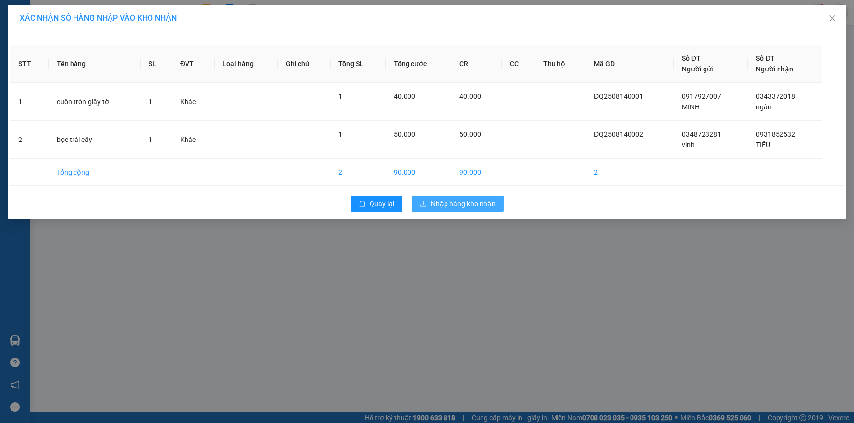
click at [478, 202] on span "Nhập hàng kho nhận" at bounding box center [463, 203] width 65 height 11
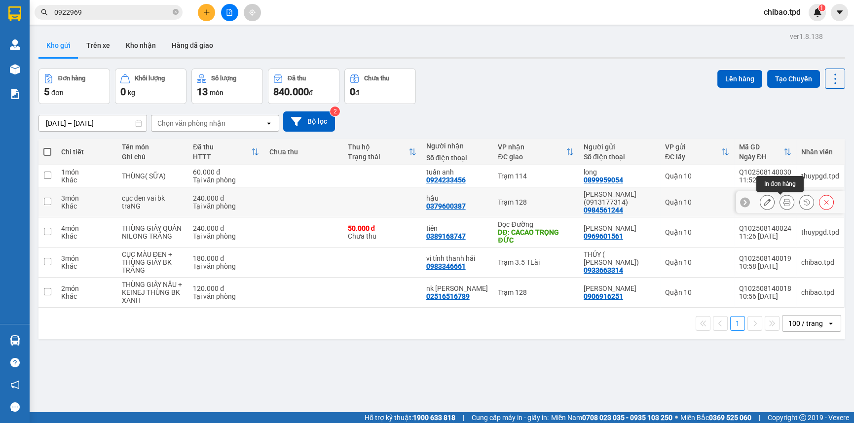
click at [783, 202] on icon at bounding box center [786, 202] width 7 height 7
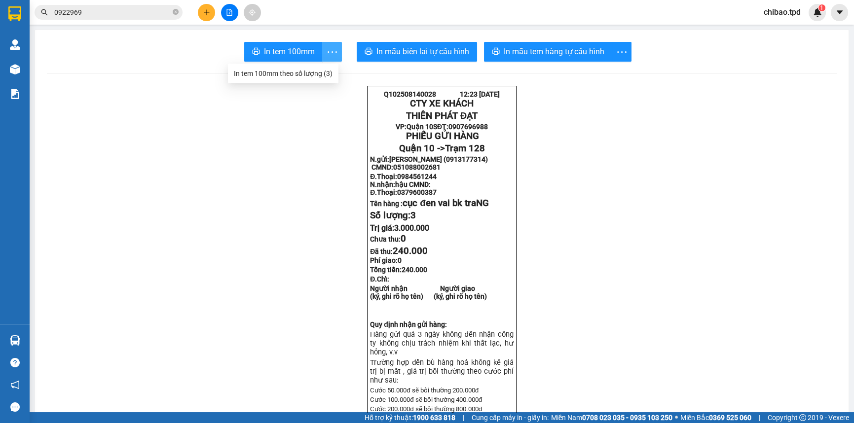
click at [327, 56] on icon "more" at bounding box center [332, 52] width 12 height 12
click at [323, 48] on span "more" at bounding box center [332, 52] width 19 height 12
click at [301, 74] on div "In tem 100mm theo số lượng (3)" at bounding box center [283, 73] width 99 height 11
click at [271, 42] on button "In tem 100mm" at bounding box center [283, 52] width 78 height 20
click at [328, 49] on icon "more" at bounding box center [332, 52] width 12 height 12
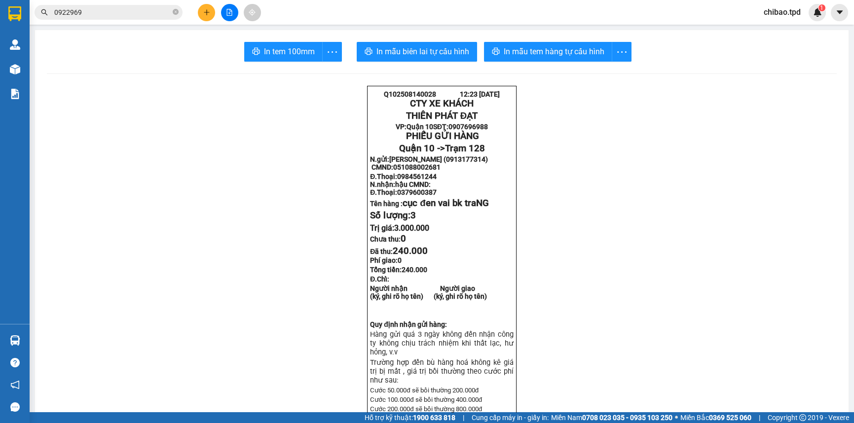
click at [335, 59] on button "button" at bounding box center [332, 52] width 20 height 20
drag, startPoint x: 296, startPoint y: 75, endPoint x: 303, endPoint y: 83, distance: 10.8
click at [296, 75] on div "In tem 100mm theo số lượng (3)" at bounding box center [283, 73] width 99 height 11
drag, startPoint x: 294, startPoint y: 58, endPoint x: 281, endPoint y: 57, distance: 13.8
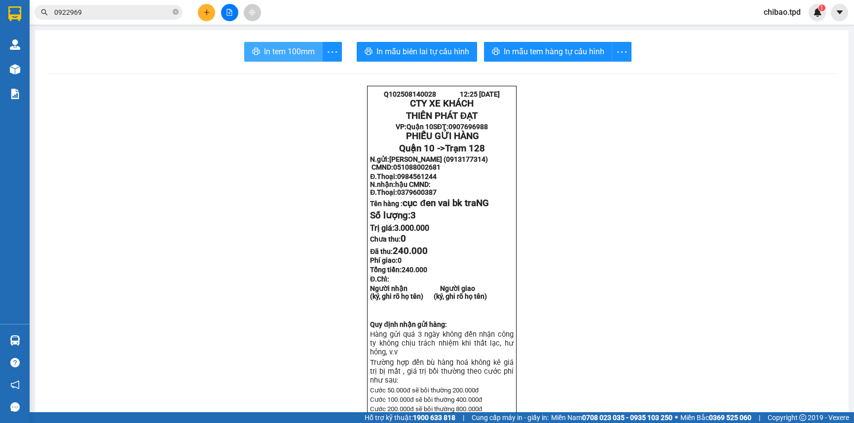
click at [294, 57] on span "In tem 100mm" at bounding box center [289, 51] width 51 height 12
click at [323, 52] on span "more" at bounding box center [332, 52] width 19 height 12
drag, startPoint x: 309, startPoint y: 51, endPoint x: 308, endPoint y: 155, distance: 104.1
click at [309, 51] on span "In tem 100mm" at bounding box center [289, 51] width 51 height 12
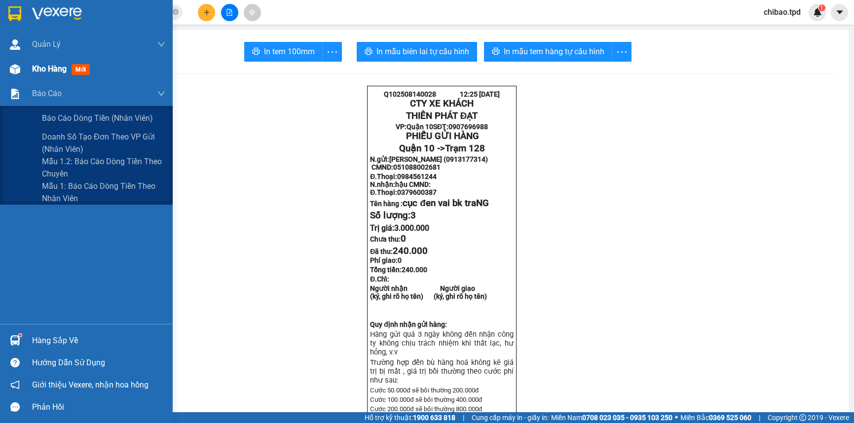
click at [31, 80] on div "Kho hàng mới" at bounding box center [86, 69] width 173 height 25
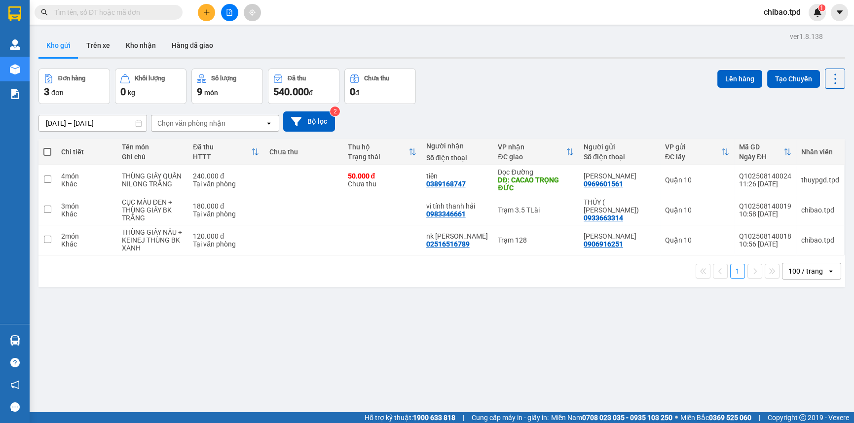
click at [108, 11] on input "text" at bounding box center [112, 12] width 116 height 11
paste input "0379600387"
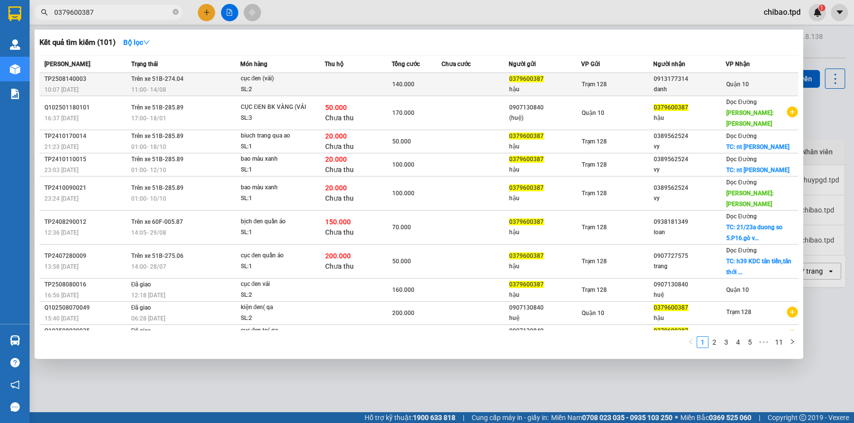
type input "0379600387"
click at [182, 83] on td "Trên xe 51B-274.04 11:00 - 14/08" at bounding box center [184, 84] width 111 height 23
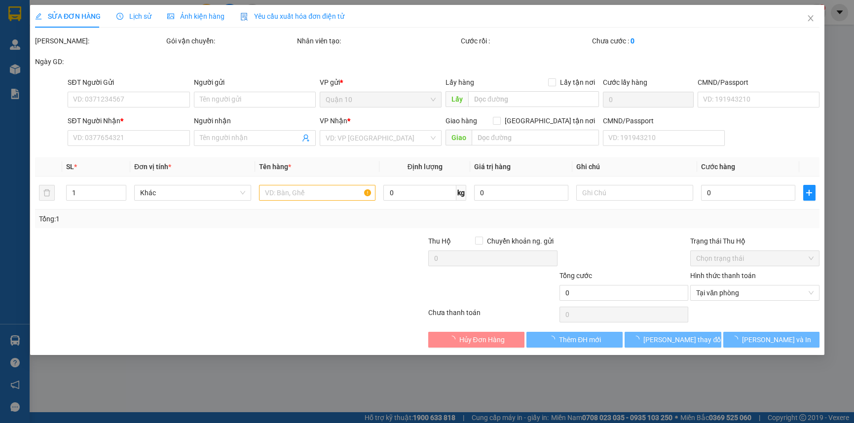
type input "0379600387"
type input "hậu"
type input "0913177314"
type input "danh"
type input "140.000"
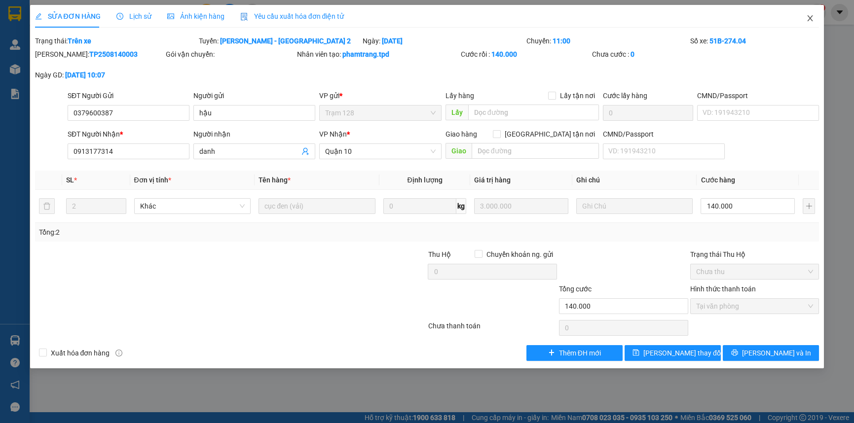
click at [811, 20] on icon "close" at bounding box center [809, 18] width 5 height 6
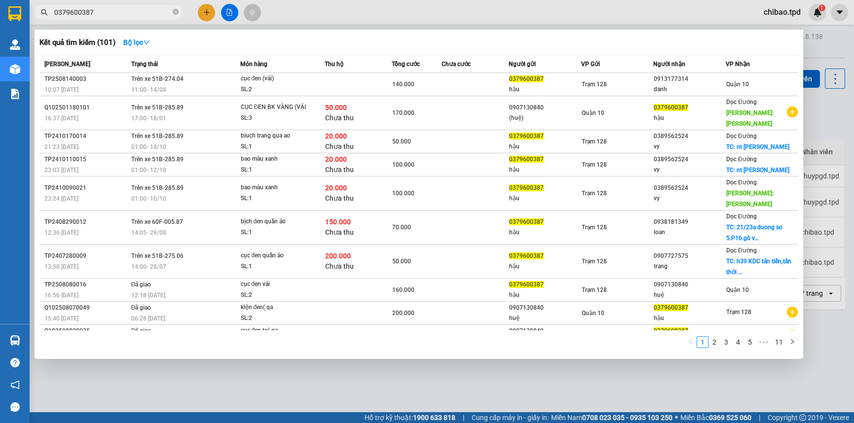
click at [115, 5] on span "0379600387" at bounding box center [109, 12] width 148 height 15
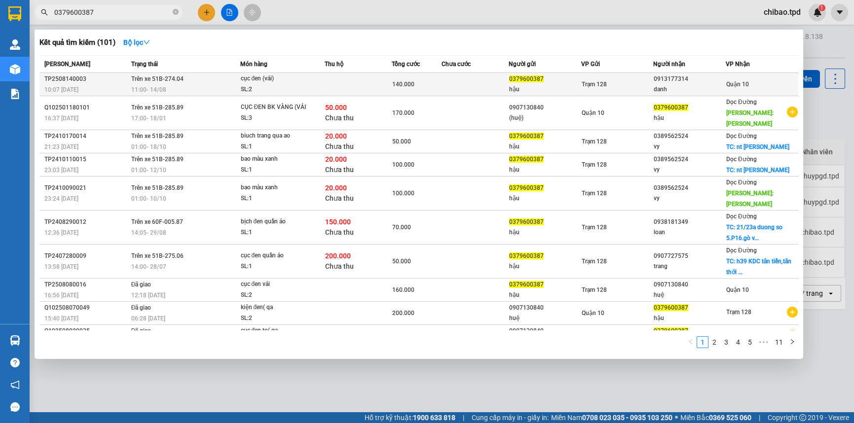
click at [212, 77] on td "Trên xe 51B-274.04 11:00 - 14/08" at bounding box center [184, 84] width 111 height 23
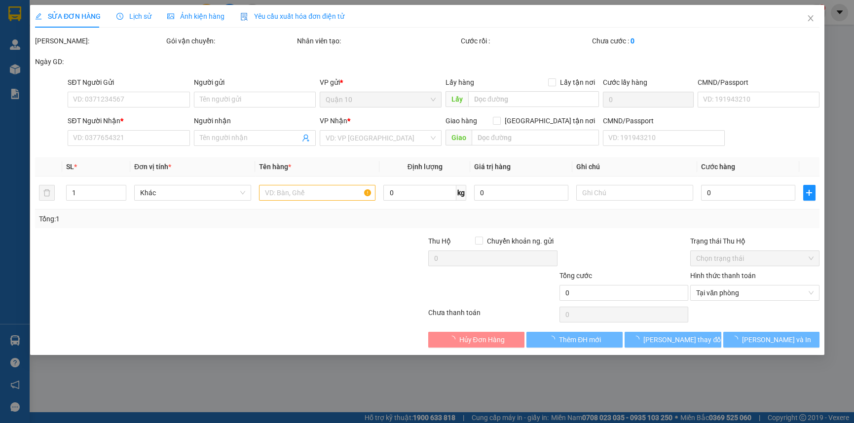
type input "0379600387"
type input "hậu"
type input "0913177314"
type input "danh"
type input "140.000"
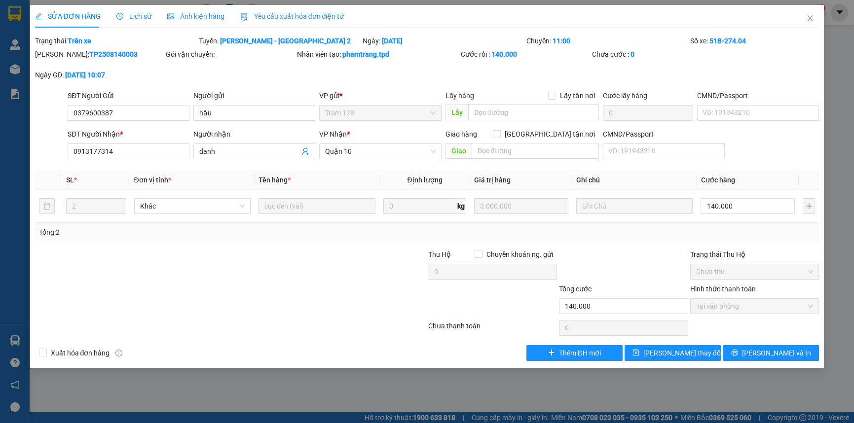
click at [122, 19] on span "Lịch sử" at bounding box center [133, 16] width 35 height 8
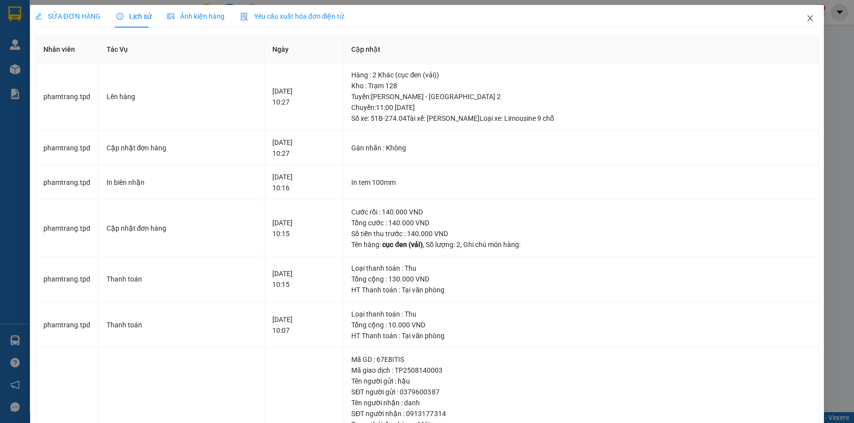
click at [806, 16] on icon "close" at bounding box center [810, 18] width 8 height 8
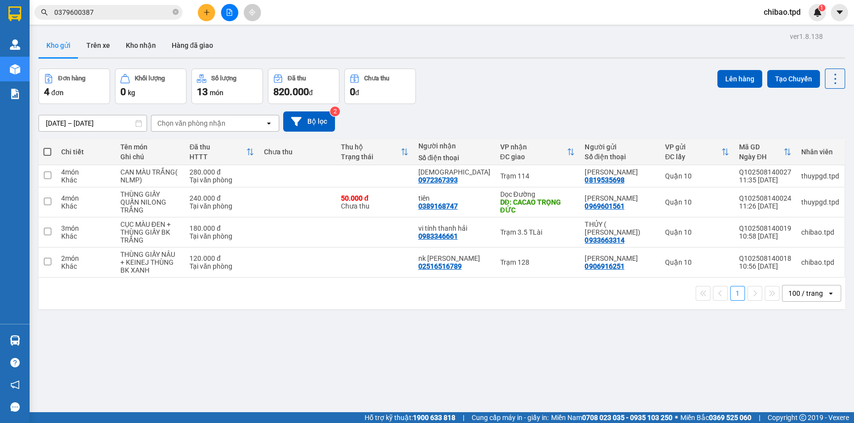
click at [204, 15] on icon "plus" at bounding box center [206, 12] width 7 height 7
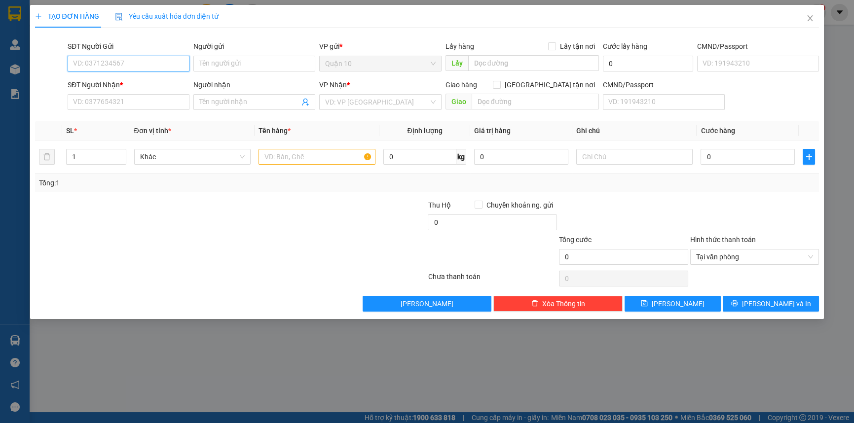
click at [111, 70] on input "SĐT Người Gửi" at bounding box center [129, 64] width 122 height 16
click at [118, 109] on input "SĐT Người Nhận *" at bounding box center [129, 102] width 122 height 16
click at [120, 107] on input "SĐT Người Nhận *" at bounding box center [129, 102] width 122 height 16
click at [82, 64] on input "SĐT Người Gửi" at bounding box center [129, 64] width 122 height 16
type input "0916716926"
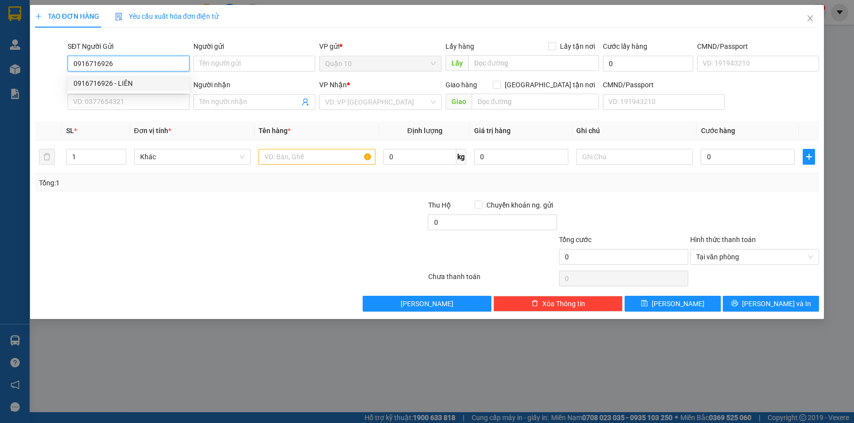
click at [120, 84] on div "0916716926 - LIÊN" at bounding box center [128, 83] width 110 height 11
type input "LIÊN"
type input "038176014076"
type input "0377086939"
type input "cô châu"
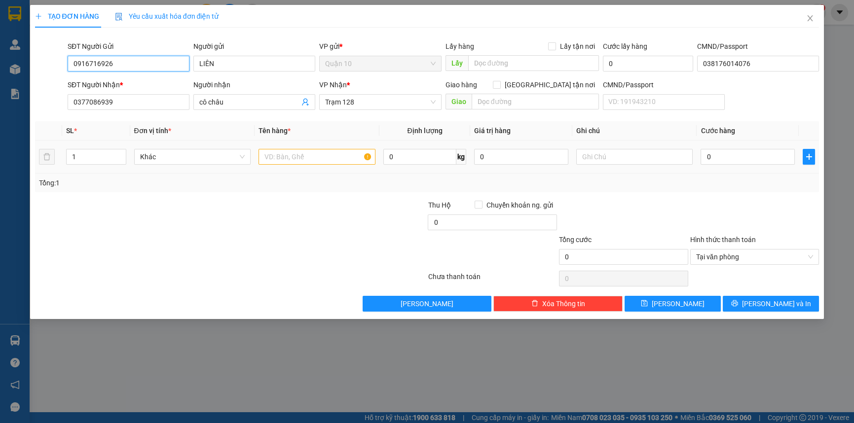
type input "0916716926"
click at [301, 153] on input "text" at bounding box center [316, 157] width 117 height 16
type input "KIỆN GIẤY BK VÀNG"
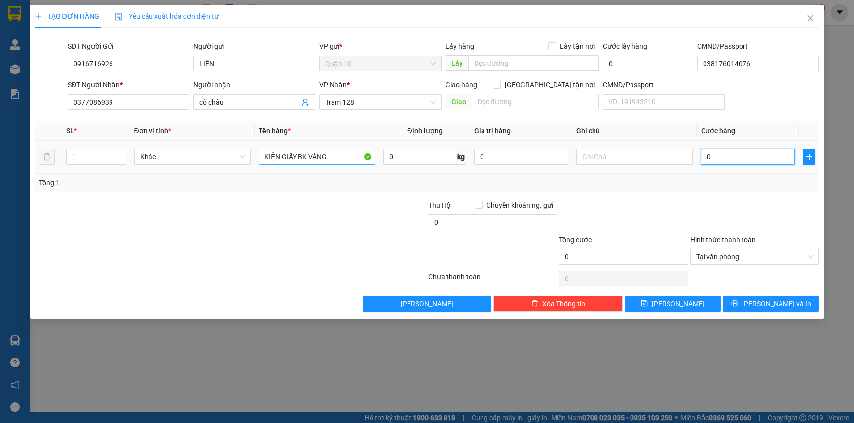
type input "4"
type input "40"
type input "40.000"
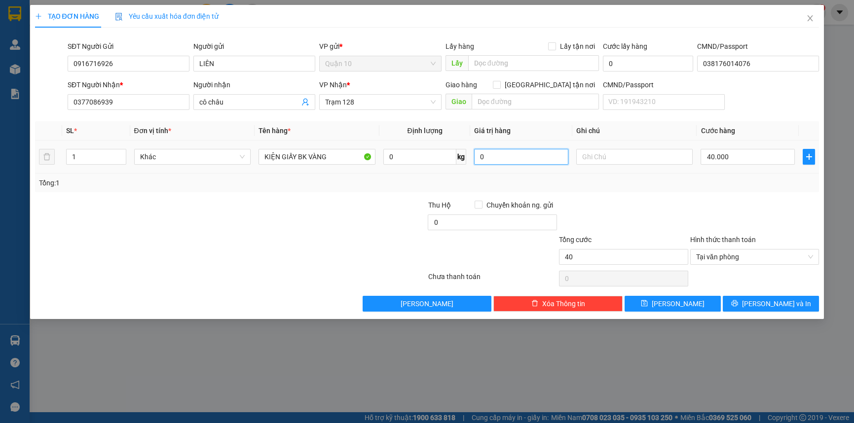
type input "40.000"
drag, startPoint x: 521, startPoint y: 153, endPoint x: 139, endPoint y: 108, distance: 385.4
click at [252, 108] on div "Transit Pickup Surcharge Ids Transit Deliver Surcharge Ids Transit Deliver Surc…" at bounding box center [427, 174] width 784 height 276
type input "1.000.000"
click at [731, 301] on button "[PERSON_NAME] và In" at bounding box center [771, 304] width 96 height 16
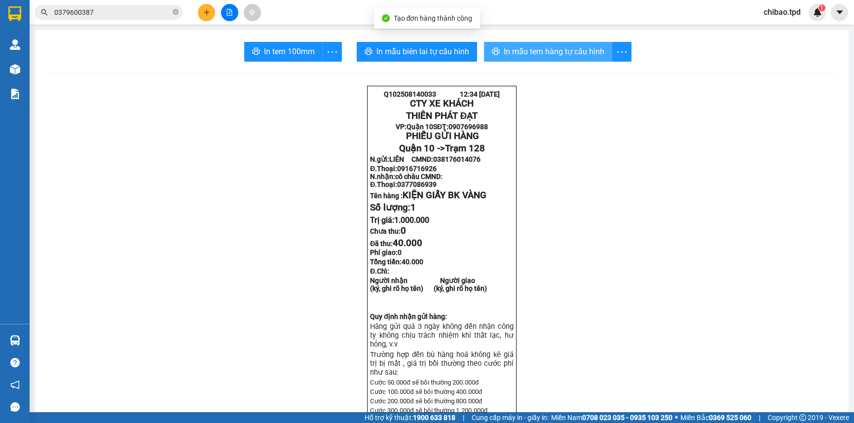
click at [562, 53] on span "In mẫu tem hàng tự cấu hình" at bounding box center [554, 51] width 101 height 12
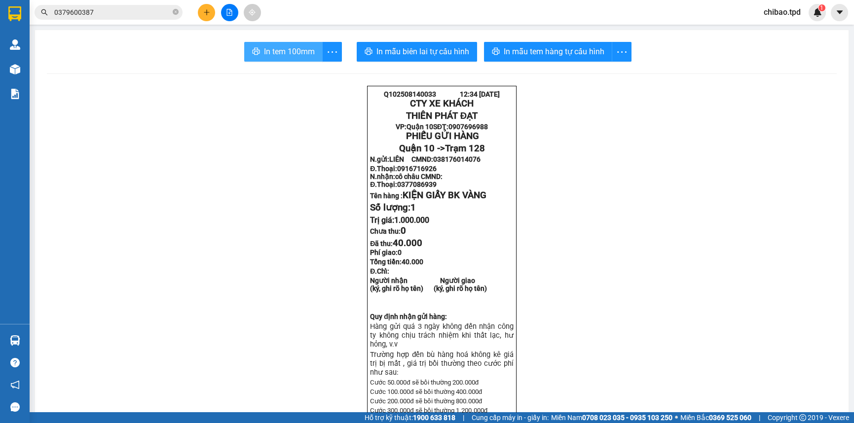
click at [285, 46] on span "In tem 100mm" at bounding box center [289, 51] width 51 height 12
click at [207, 16] on button at bounding box center [206, 12] width 17 height 17
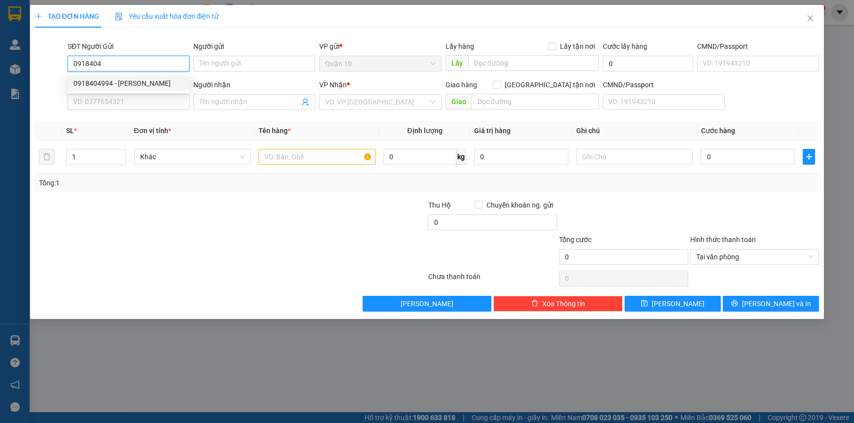
click at [134, 84] on div "0918404994 - [PERSON_NAME]" at bounding box center [128, 83] width 110 height 11
type input "0918404994"
type input "[PERSON_NAME]"
type input "0986797505"
type input "DIỄM"
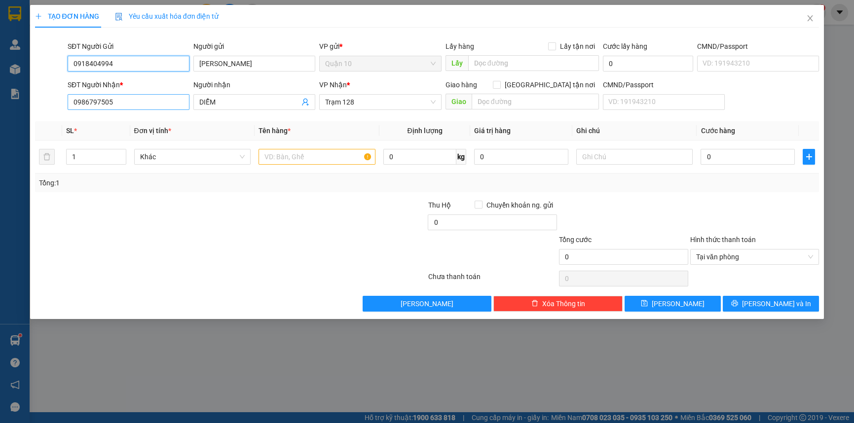
type input "0918404994"
click at [136, 101] on input "0986797505" at bounding box center [129, 102] width 122 height 16
type input "0979976978"
drag, startPoint x: 225, startPoint y: 96, endPoint x: -4, endPoint y: 82, distance: 229.8
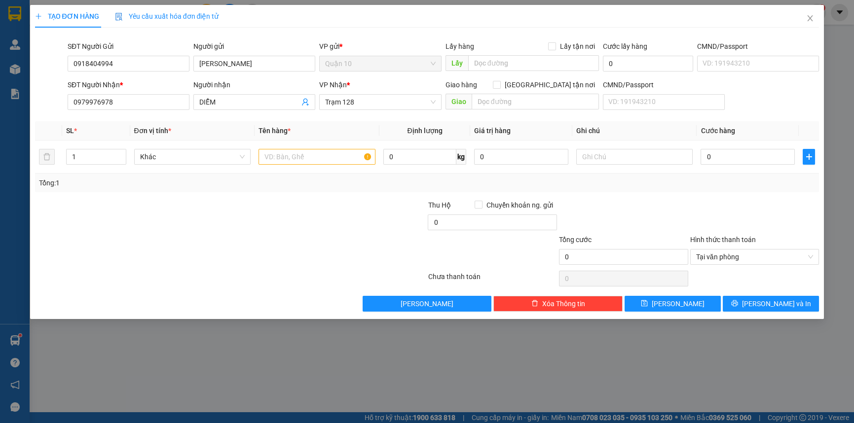
click at [0, 82] on html "Kết quả tìm kiếm ( 101 ) Bộ lọc Mã ĐH Trạng thái Món hàng Thu hộ Tổng cước Chưa…" at bounding box center [427, 211] width 854 height 423
type input "D"
paste input "0379600387"
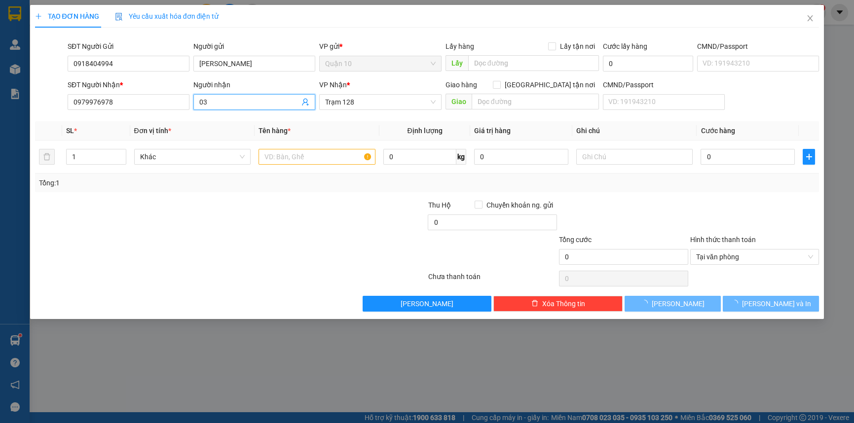
type input "0"
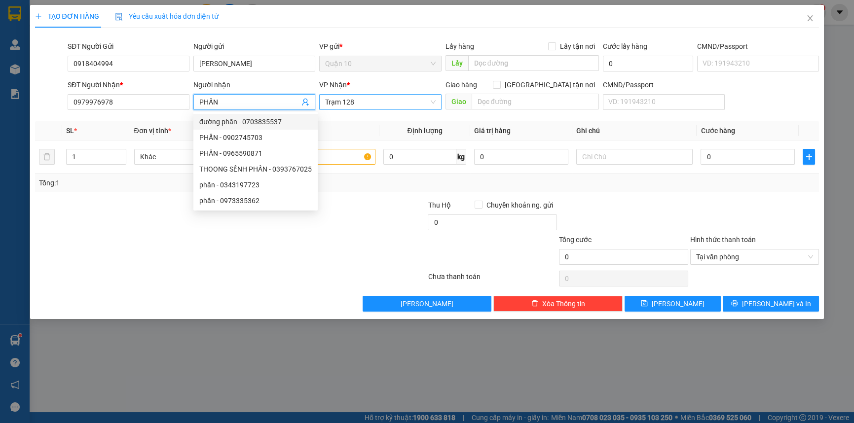
drag, startPoint x: 362, startPoint y: 105, endPoint x: 355, endPoint y: 103, distance: 6.7
click at [361, 104] on span "Trạm 128" at bounding box center [380, 102] width 110 height 15
type input "PHẤN"
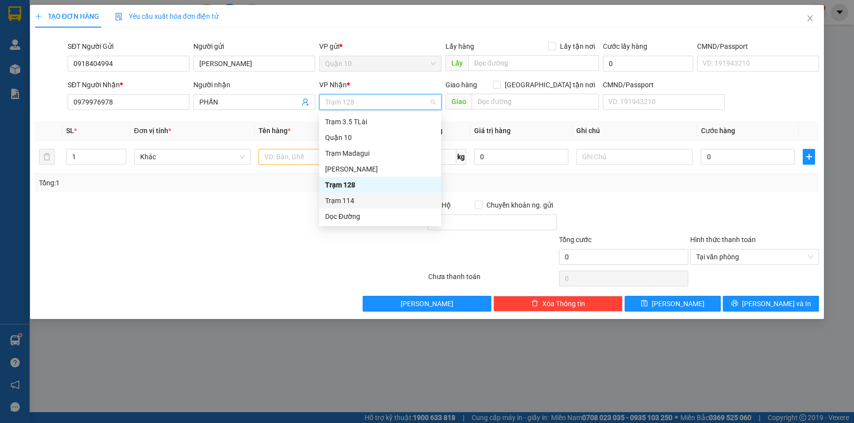
click at [361, 199] on div "Trạm 114" at bounding box center [380, 200] width 110 height 11
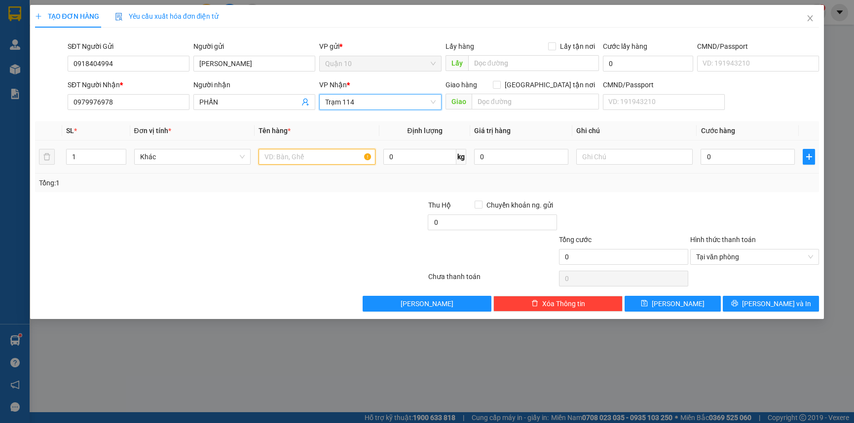
click at [292, 161] on input "text" at bounding box center [316, 157] width 117 height 16
type input "KIỆN CÂY GIẤY DÀI"
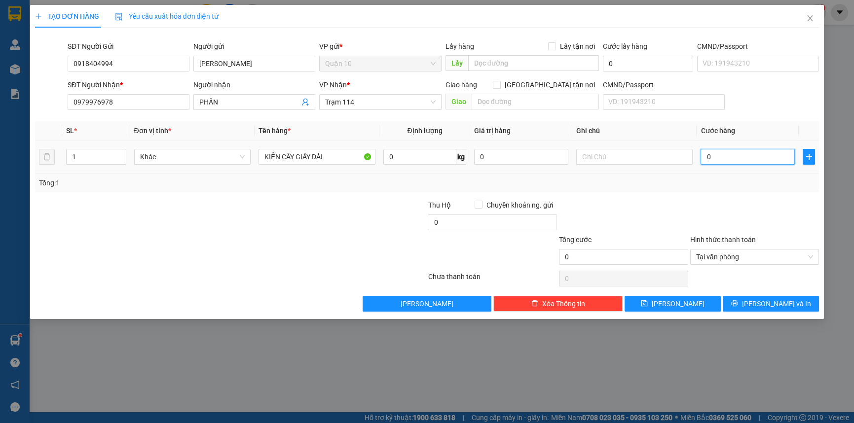
click at [722, 156] on input "0" at bounding box center [747, 157] width 94 height 16
type input "8"
type input "80"
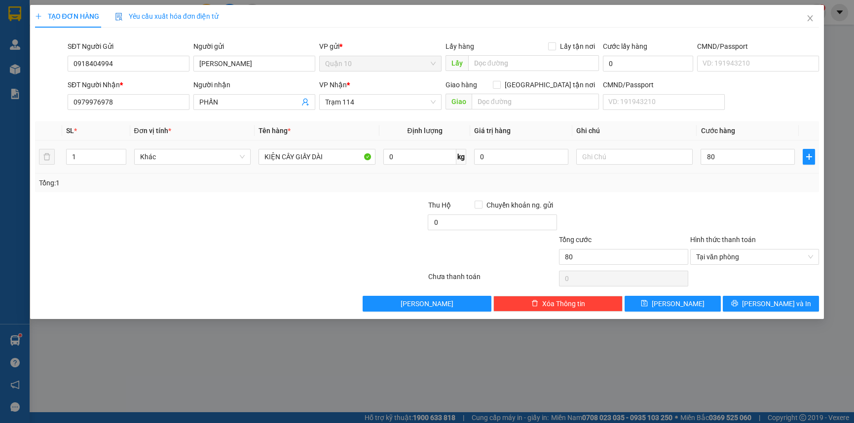
type input "80.000"
click at [697, 182] on div "Tổng: 1" at bounding box center [427, 183] width 776 height 11
drag, startPoint x: 513, startPoint y: 155, endPoint x: 168, endPoint y: 123, distance: 346.2
click at [300, 145] on tr "1 Khác KIỆN CÂY GIẤY DÀI 0 kg 0 80.000" at bounding box center [427, 157] width 784 height 33
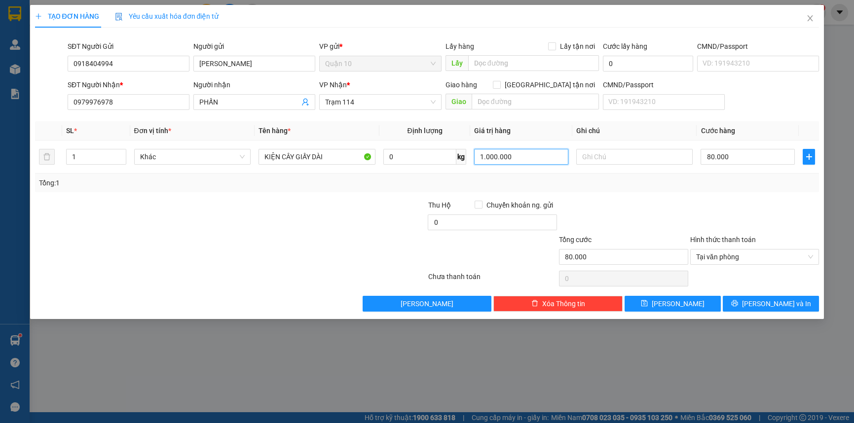
type input "1.000.000"
click at [608, 197] on div "Transit Pickup Surcharge Ids Transit Deliver Surcharge Ids Transit Deliver Surc…" at bounding box center [427, 174] width 784 height 276
click at [769, 298] on span "[PERSON_NAME] và In" at bounding box center [776, 303] width 69 height 11
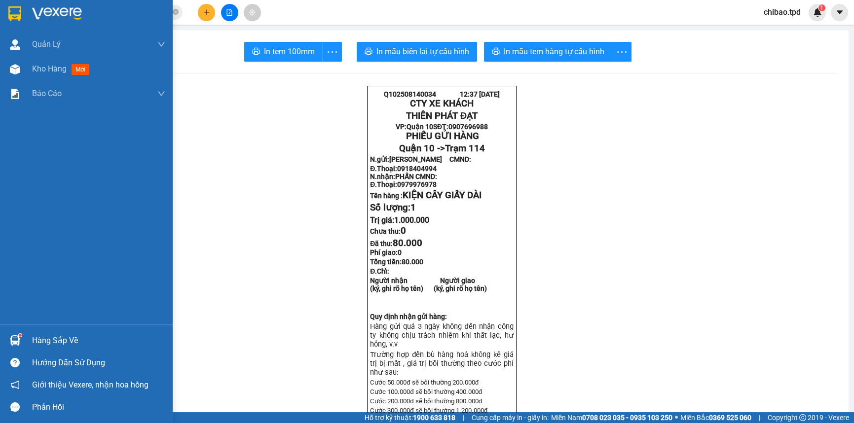
click at [14, 344] on img at bounding box center [15, 340] width 10 height 10
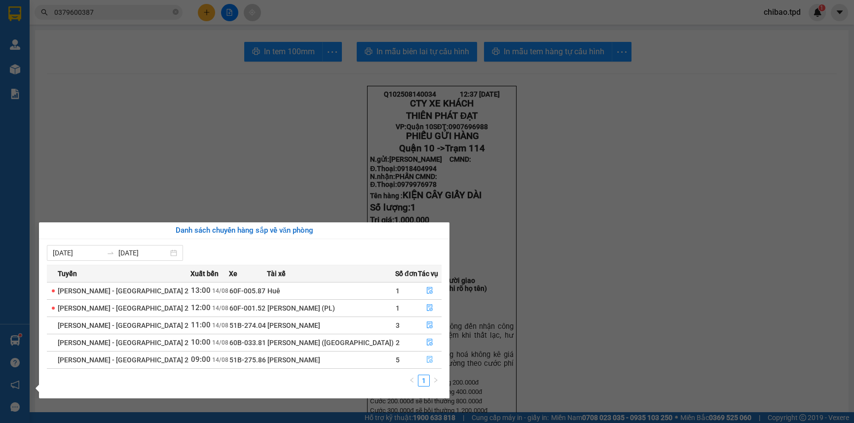
click at [423, 365] on button "button" at bounding box center [429, 360] width 23 height 16
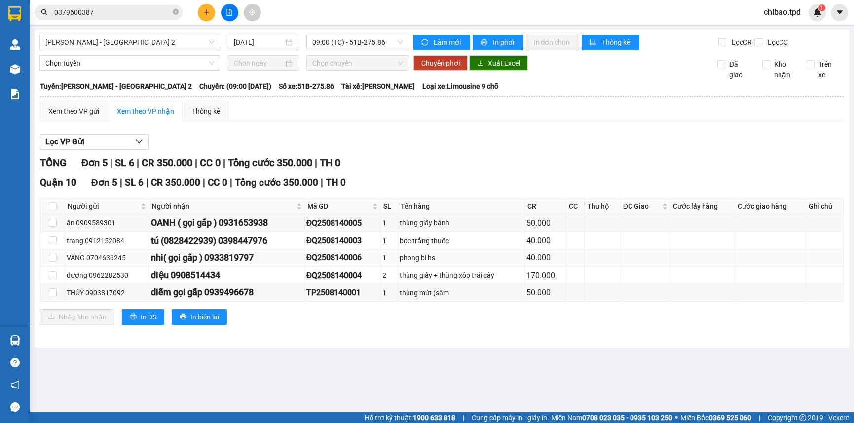
click at [118, 261] on div "VÀNG 0704636245" at bounding box center [107, 258] width 80 height 11
click at [49, 258] on input "checkbox" at bounding box center [53, 258] width 8 height 8
checkbox input "true"
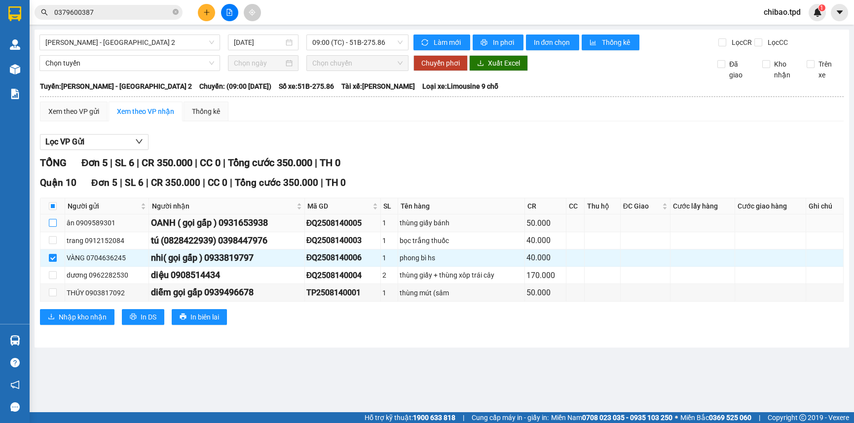
click at [50, 222] on input "checkbox" at bounding box center [53, 223] width 8 height 8
checkbox input "true"
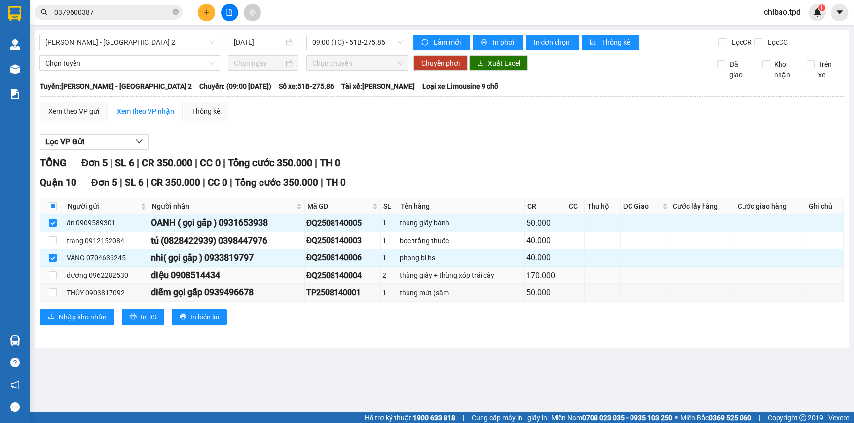
drag, startPoint x: 56, startPoint y: 276, endPoint x: 66, endPoint y: 282, distance: 11.5
click at [56, 276] on td at bounding box center [52, 275] width 25 height 17
click at [271, 301] on div "Quận 10 Đơn 5 | SL 6 | CR 350.000 | CC 0 | Tổng cước 350.000 | TH 0 Người gửi N…" at bounding box center [441, 254] width 803 height 156
drag, startPoint x: 59, startPoint y: 292, endPoint x: 56, endPoint y: 287, distance: 5.5
click at [58, 291] on td at bounding box center [52, 292] width 25 height 17
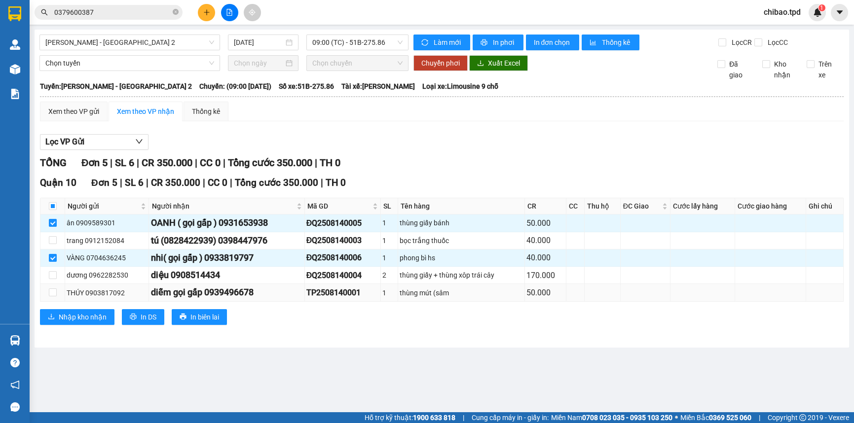
click at [56, 290] on td at bounding box center [52, 292] width 25 height 17
click at [53, 280] on label at bounding box center [53, 275] width 8 height 11
click at [53, 279] on input "checkbox" at bounding box center [53, 275] width 8 height 8
checkbox input "true"
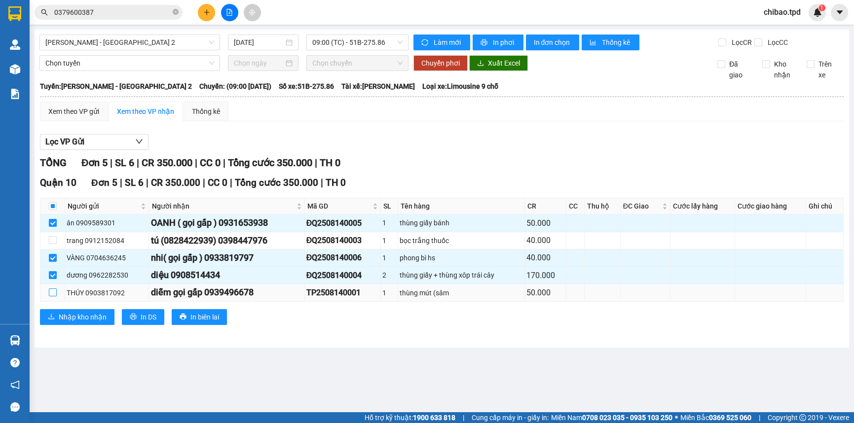
click at [54, 292] on input "checkbox" at bounding box center [53, 293] width 8 height 8
checkbox input "true"
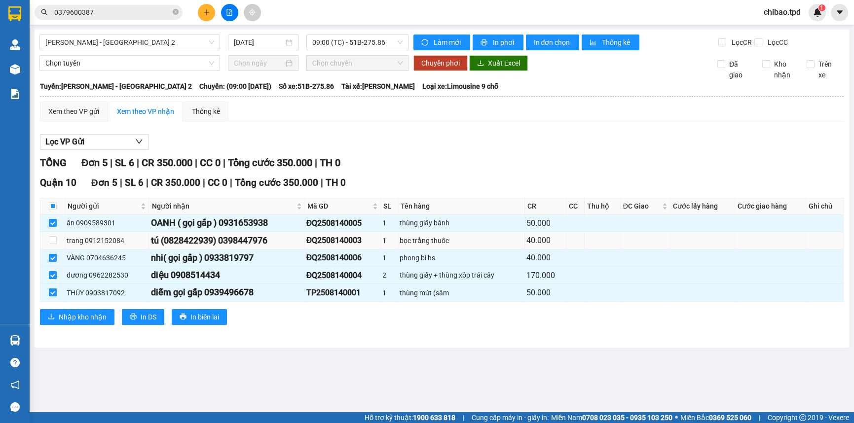
click at [241, 245] on div "tú (0828422939) 0398447976" at bounding box center [226, 241] width 152 height 14
click at [56, 241] on td at bounding box center [52, 240] width 25 height 17
click at [55, 241] on input "checkbox" at bounding box center [53, 240] width 8 height 8
checkbox input "true"
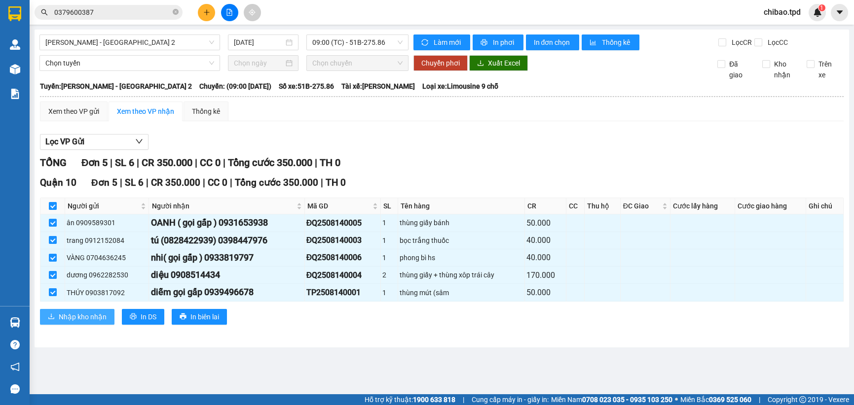
click at [79, 315] on span "Nhập kho nhận" at bounding box center [83, 317] width 48 height 11
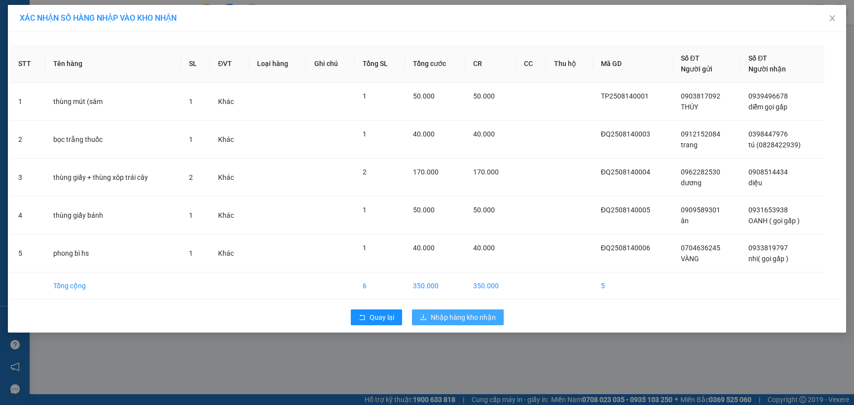
click at [469, 323] on button "Nhập hàng kho nhận" at bounding box center [458, 318] width 92 height 16
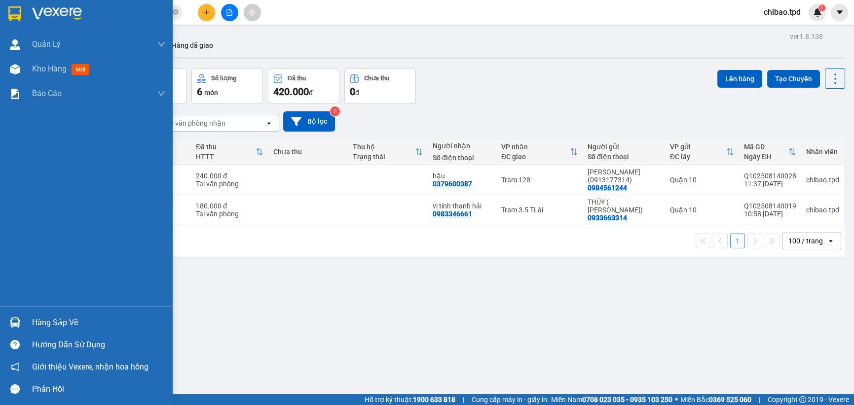
click at [42, 333] on div "Hàng sắp về" at bounding box center [86, 323] width 173 height 22
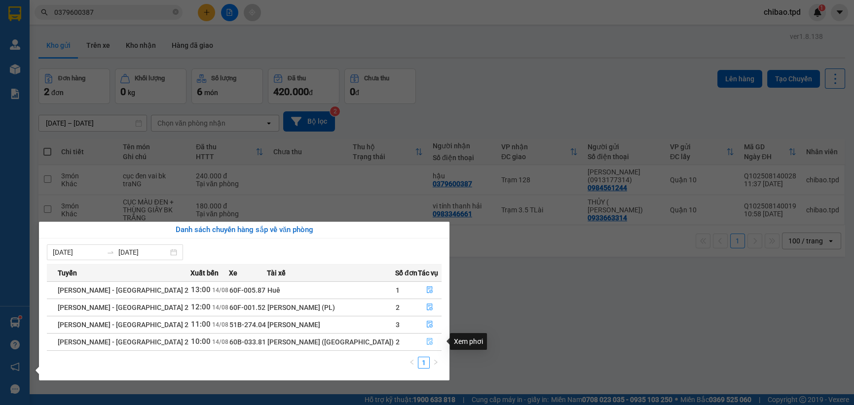
click at [420, 344] on button "button" at bounding box center [429, 342] width 23 height 16
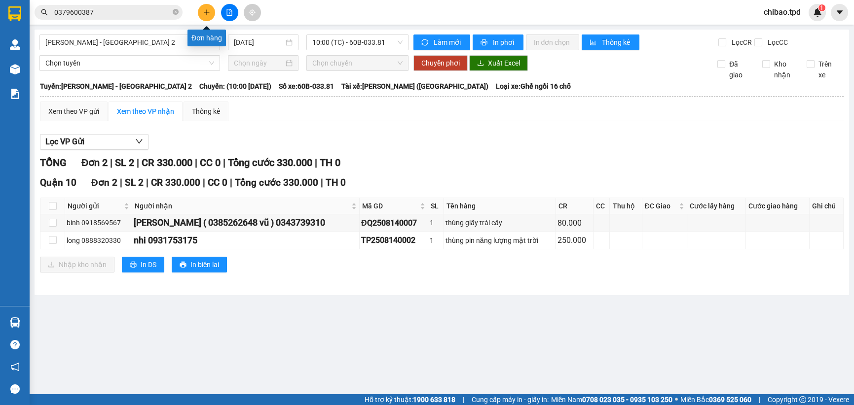
click at [203, 10] on icon "plus" at bounding box center [206, 12] width 7 height 7
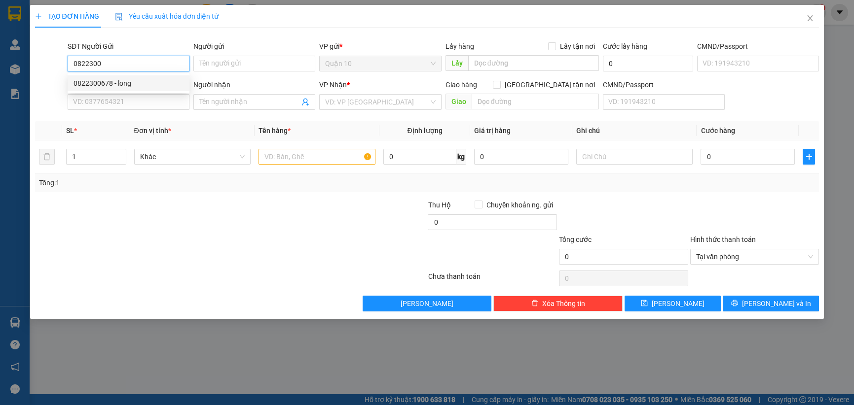
click at [124, 76] on div "0822300678 - long" at bounding box center [129, 83] width 122 height 16
type input "0822300678"
type input "long"
type input "080095007456"
type input "0937130599"
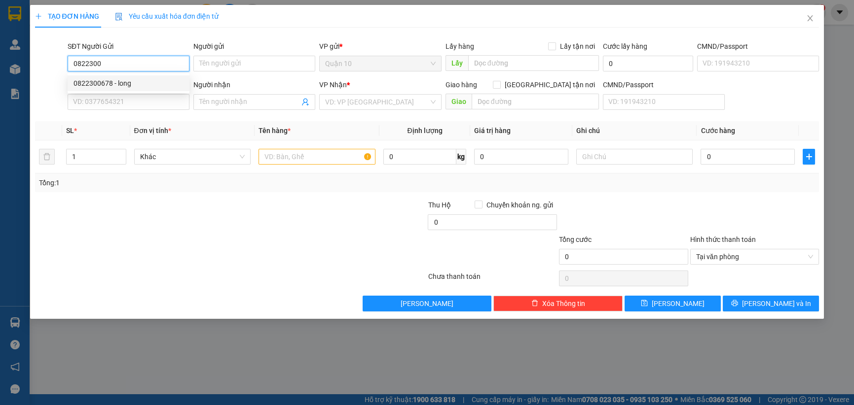
type input "sĩ [PERSON_NAME]"
type input "117"
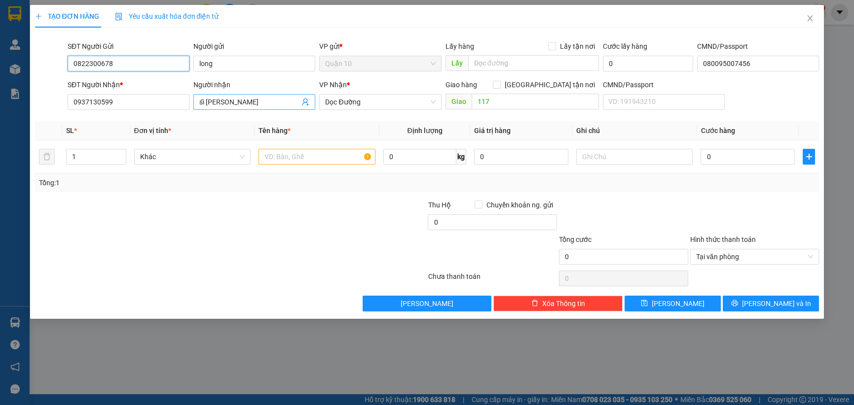
type input "0822300678"
click at [305, 101] on icon "user-add" at bounding box center [305, 102] width 8 height 8
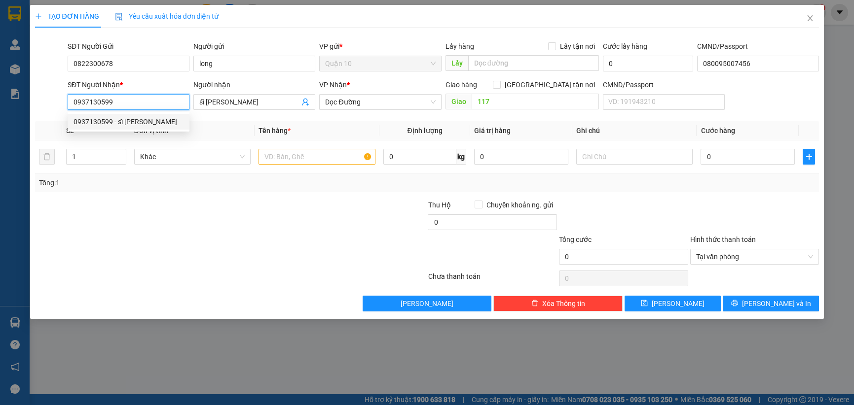
drag, startPoint x: 158, startPoint y: 102, endPoint x: 66, endPoint y: 106, distance: 91.8
click at [66, 106] on div "SĐT Người Nhận * 0937130599" at bounding box center [129, 96] width 126 height 35
type input "0942378324"
click at [232, 103] on input "sĩ [PERSON_NAME]" at bounding box center [249, 102] width 100 height 11
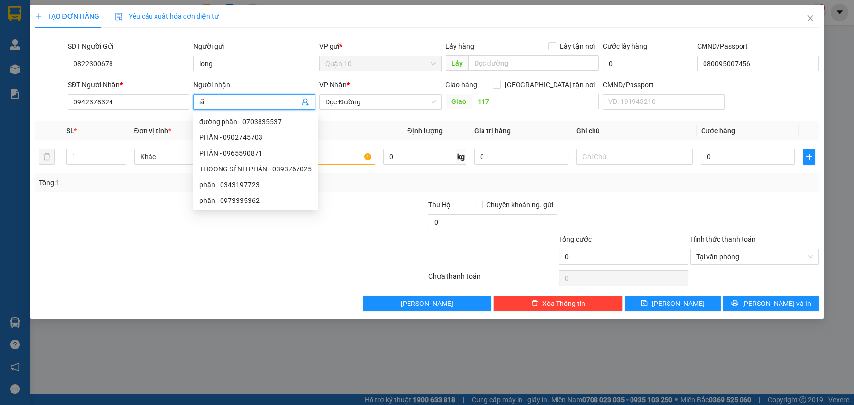
type input "s"
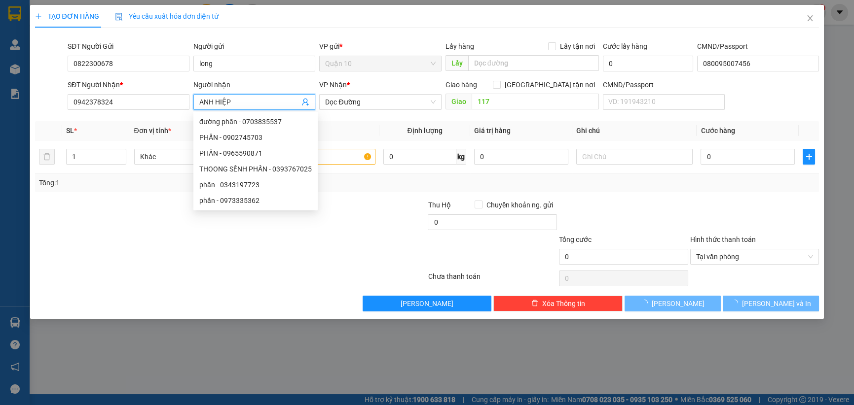
type input "ANH HIỆP"
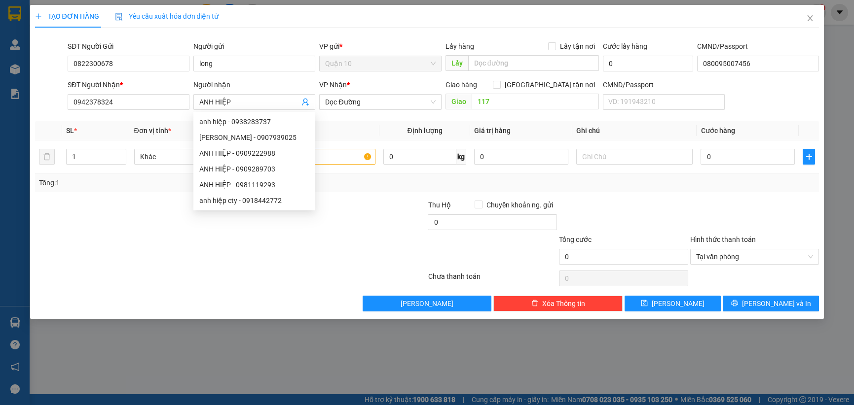
click at [372, 93] on div "VP Nhận *" at bounding box center [380, 86] width 122 height 15
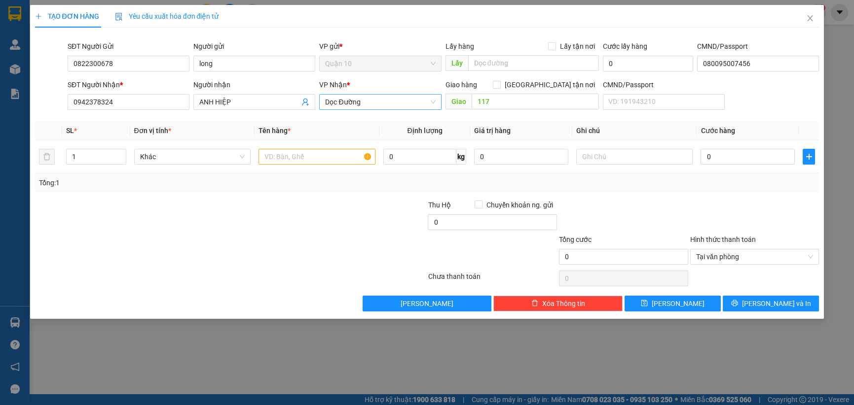
click at [375, 101] on span "Dọc Đường" at bounding box center [380, 102] width 110 height 15
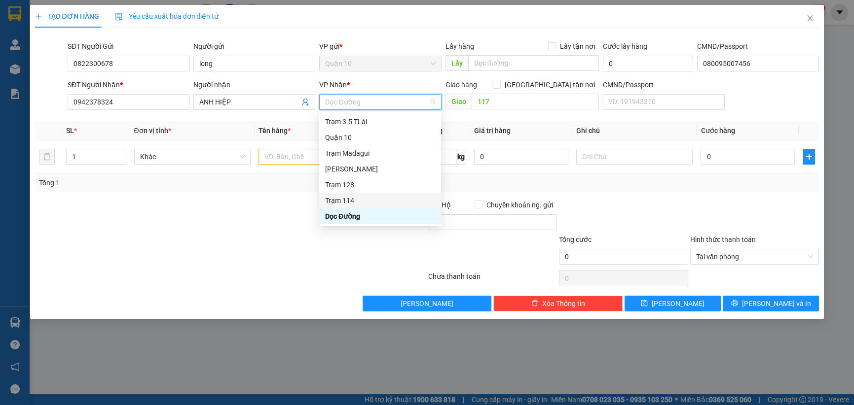
click at [347, 200] on div "Trạm 114" at bounding box center [380, 200] width 110 height 11
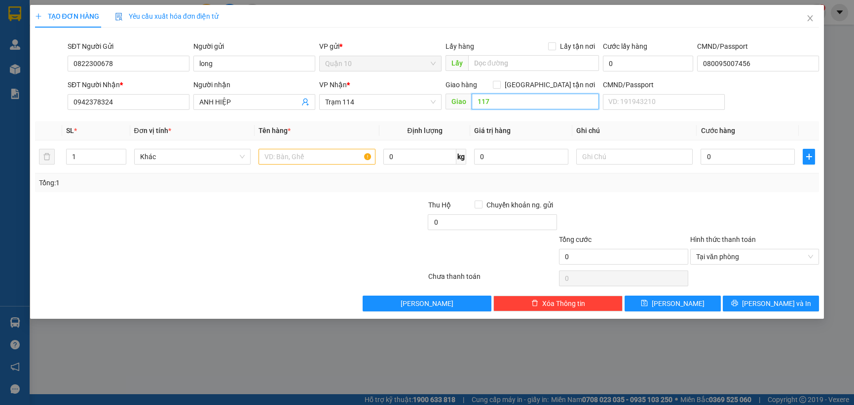
click at [495, 106] on input "117" at bounding box center [535, 102] width 127 height 16
click at [293, 169] on td at bounding box center [316, 157] width 125 height 33
click at [296, 158] on input "text" at bounding box center [316, 157] width 117 height 16
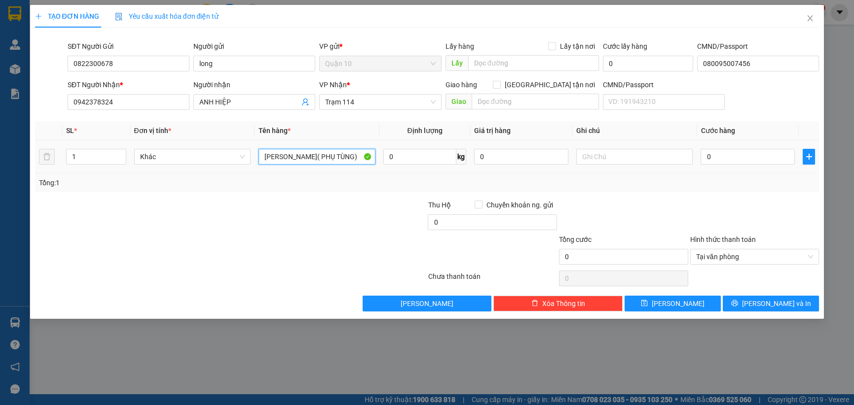
type input "[PERSON_NAME]( PHỤ TÙNG)"
type input "300.000"
type input "5"
type input "50"
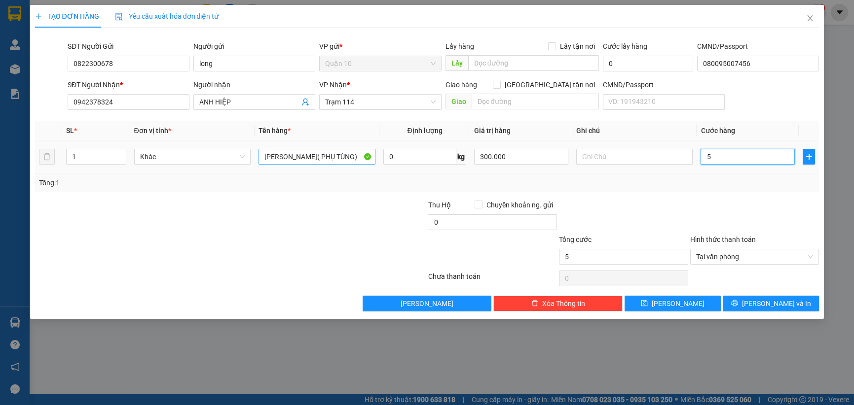
type input "50"
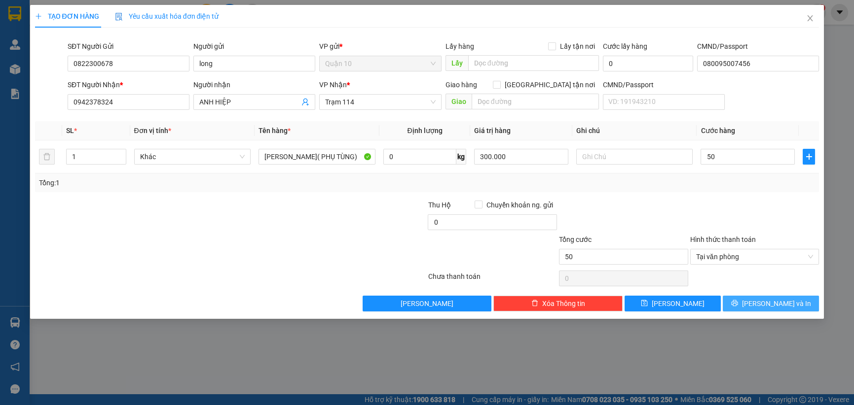
type input "50.000"
click at [766, 304] on span "[PERSON_NAME] và In" at bounding box center [776, 303] width 69 height 11
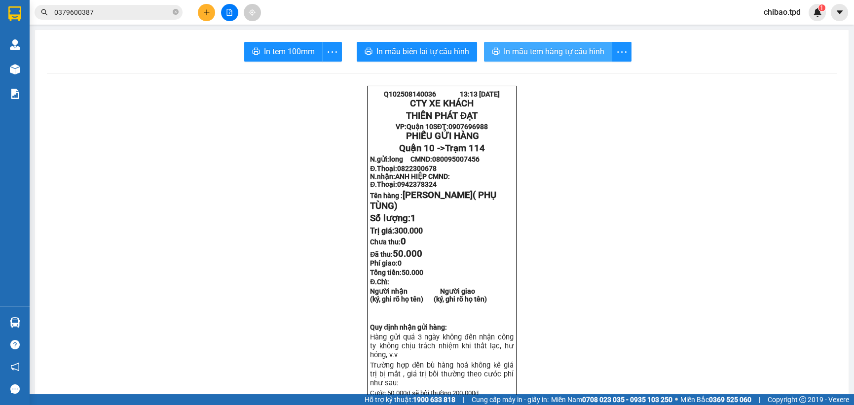
drag, startPoint x: 575, startPoint y: 57, endPoint x: 485, endPoint y: 402, distance: 356.8
click at [576, 57] on span "In mẫu tem hàng tự cấu hình" at bounding box center [554, 51] width 101 height 12
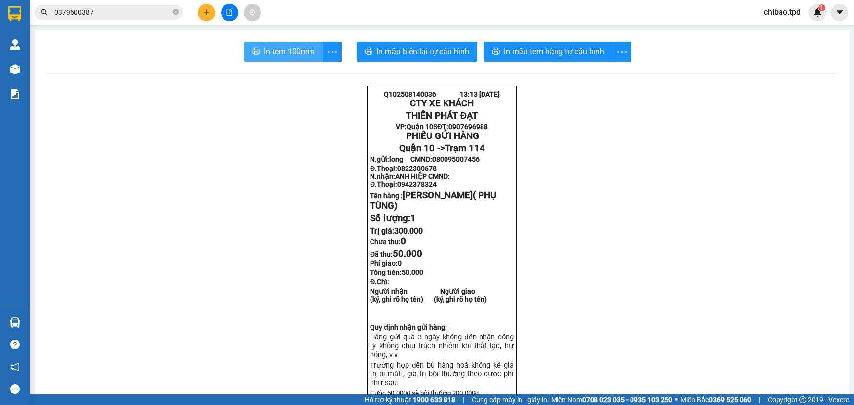
click at [285, 54] on span "In tem 100mm" at bounding box center [289, 51] width 51 height 12
click at [147, 21] on div "Kết quả tìm kiếm ( 101 ) Bộ lọc Mã ĐH Trạng thái Món hàng Thu hộ Tổng cước Chưa…" at bounding box center [427, 12] width 854 height 25
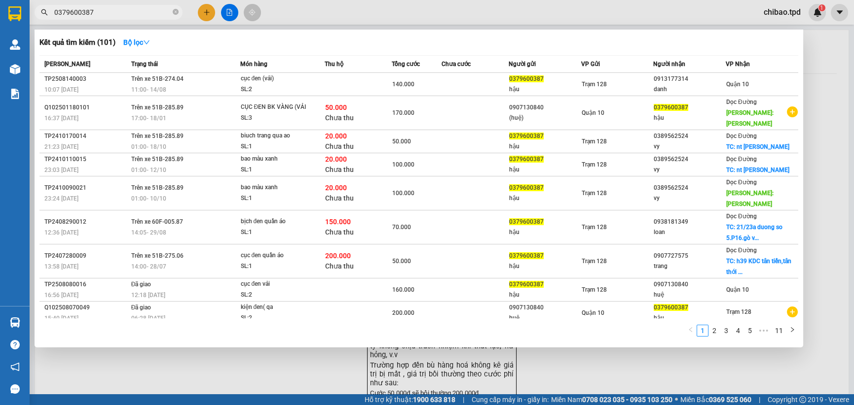
click at [148, 9] on input "0379600387" at bounding box center [112, 12] width 116 height 11
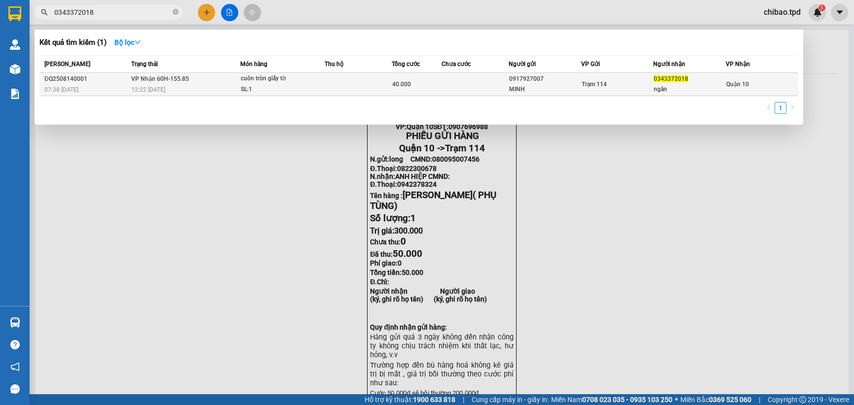
type input "0343372018"
click at [419, 94] on td "40.000" at bounding box center [417, 84] width 50 height 23
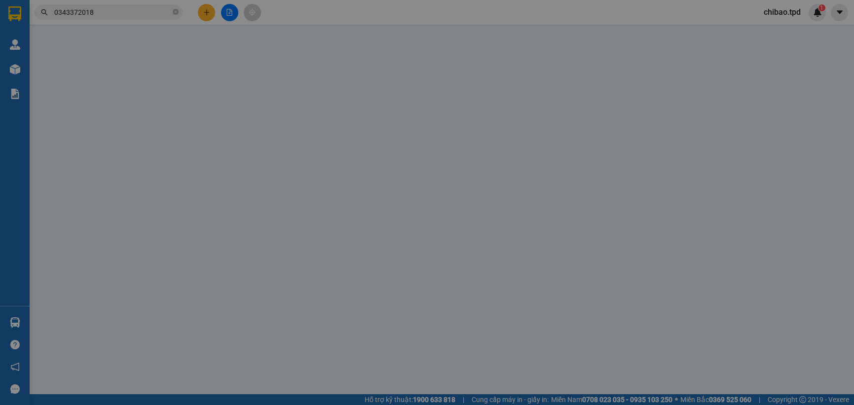
type input "0917927007"
type input "MINH"
type input "0343372018"
type input "ngân"
type input "40.000"
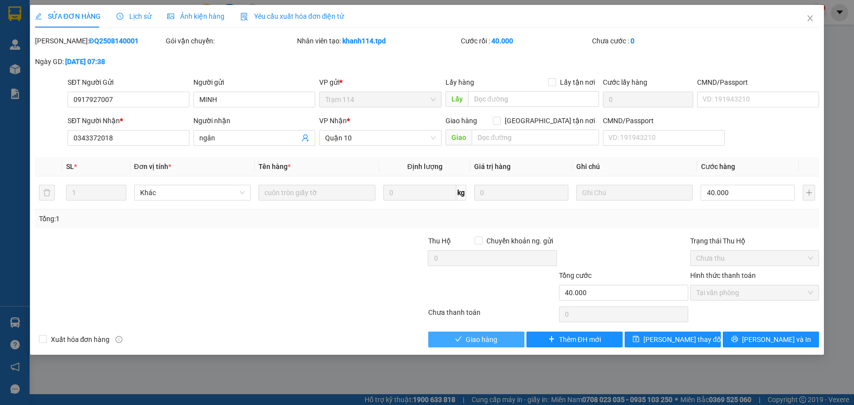
click at [482, 335] on span "Giao hàng" at bounding box center [482, 339] width 32 height 11
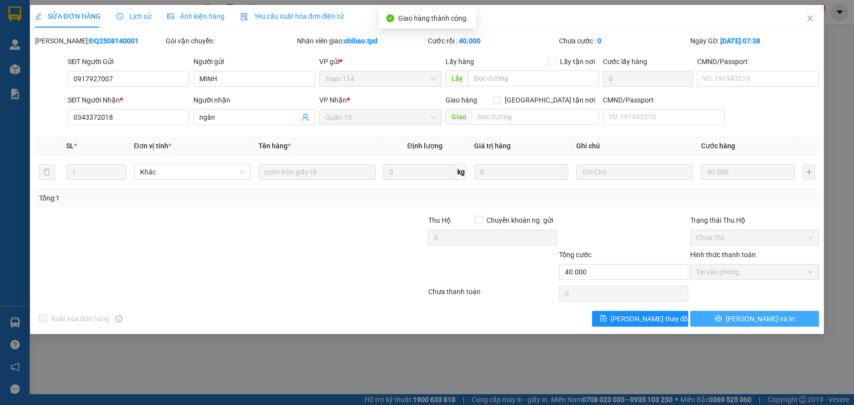
click at [767, 311] on button "[PERSON_NAME] và In" at bounding box center [754, 319] width 129 height 16
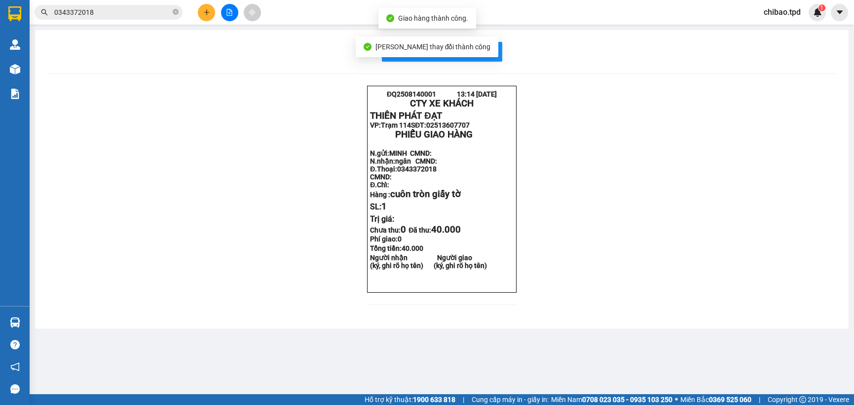
click at [488, 41] on div "In mẫu biên lai tự cấu hình ĐQ2508140001 13:14 [DATE] CTY XE KHÁCH THIÊN PHÁT …" at bounding box center [441, 179] width 813 height 299
click at [489, 52] on span "In mẫu biên lai tự cấu hình" at bounding box center [447, 51] width 93 height 12
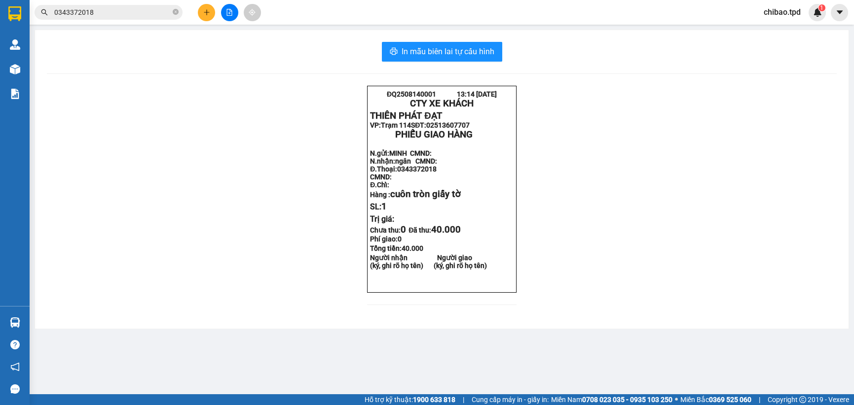
click at [158, 7] on input "0343372018" at bounding box center [112, 12] width 116 height 11
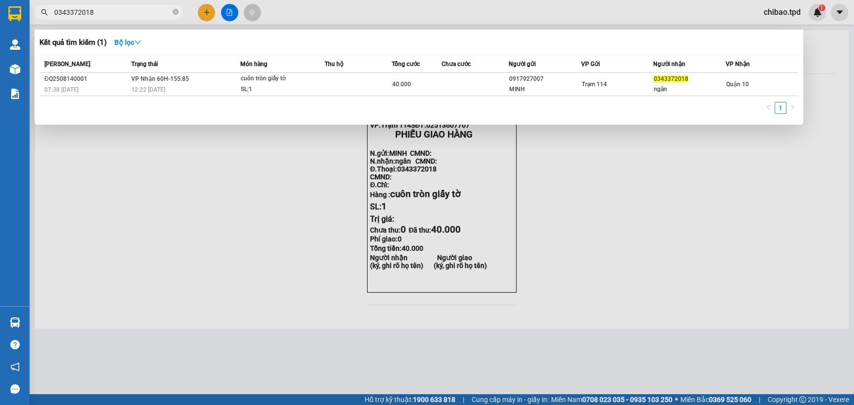
click at [158, 7] on input "0343372018" at bounding box center [112, 12] width 116 height 11
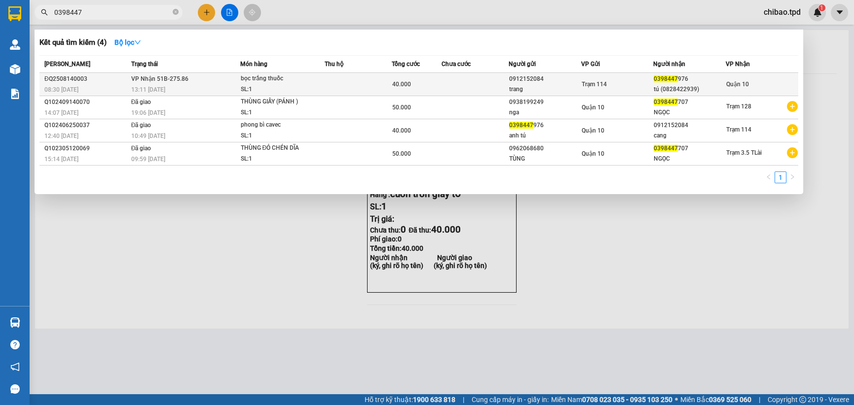
type input "0398447"
click at [423, 81] on div "40.000" at bounding box center [416, 84] width 49 height 11
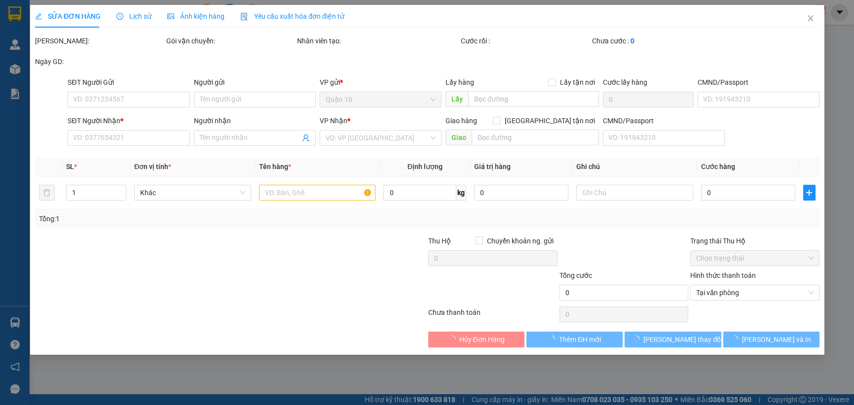
type input "0912152084"
type input "trang"
type input "0398447976"
type input "tú (0828422939)"
type input "40.000"
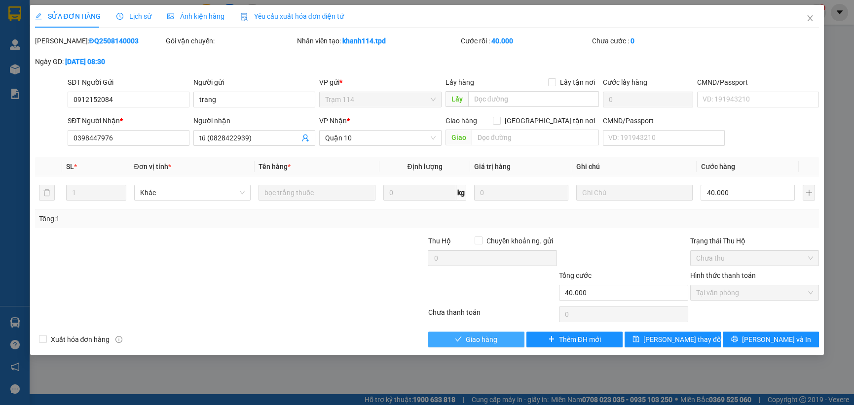
drag, startPoint x: 495, startPoint y: 338, endPoint x: 454, endPoint y: 324, distance: 43.5
click at [495, 334] on span "Giao hàng" at bounding box center [482, 339] width 32 height 11
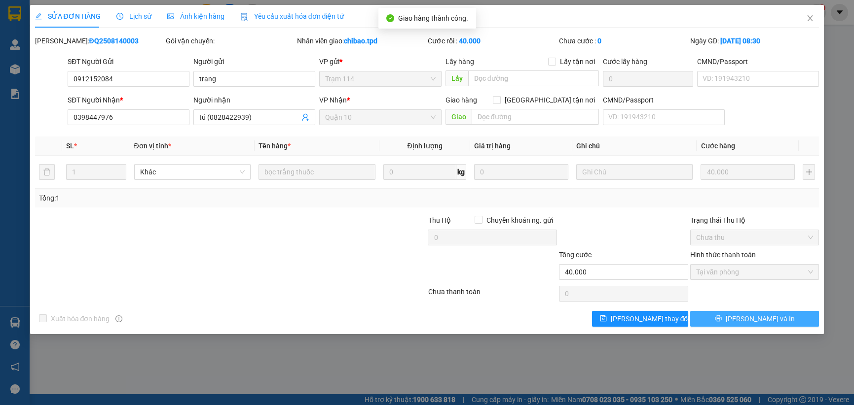
click at [779, 309] on div "Total Paid Fee 40.000 Total UnPaid Fee 0 Cash Collection Total Fee Mã ĐH: ĐQ250…" at bounding box center [427, 181] width 784 height 291
drag, startPoint x: 715, startPoint y: 316, endPoint x: 690, endPoint y: 310, distance: 25.4
click at [714, 310] on div "Total Paid Fee 40.000 Total UnPaid Fee 0 Cash Collection Total Fee Mã ĐH: ĐQ250…" at bounding box center [427, 181] width 784 height 291
click at [753, 312] on button "[PERSON_NAME] và In" at bounding box center [754, 319] width 129 height 16
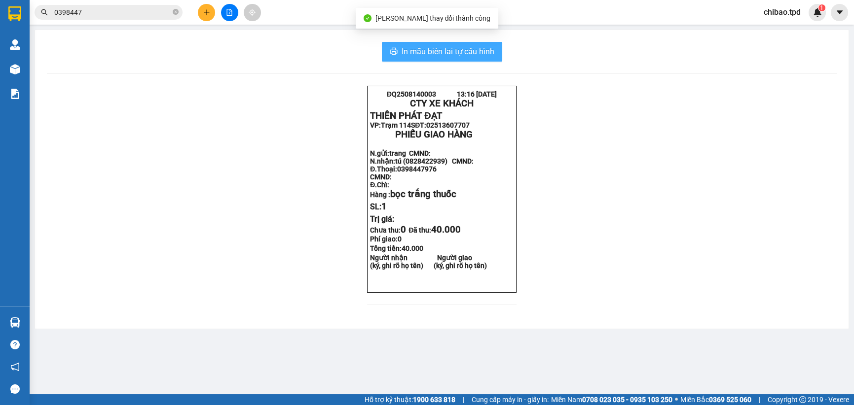
click at [467, 43] on button "In mẫu biên lai tự cấu hình" at bounding box center [442, 52] width 120 height 20
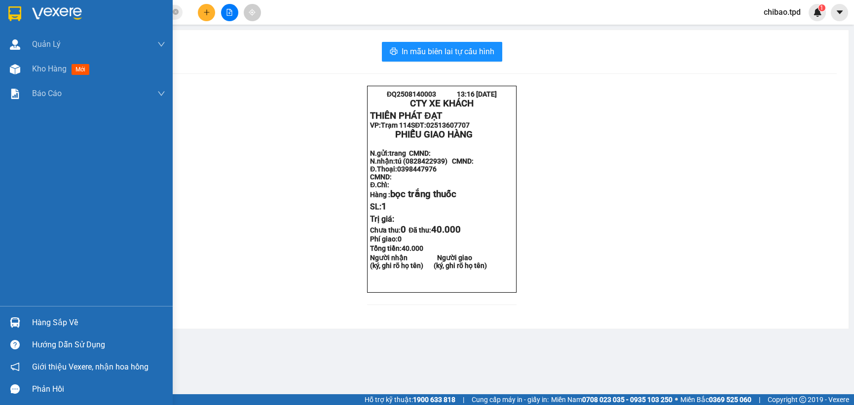
click at [52, 321] on div "Hàng sắp về" at bounding box center [98, 323] width 133 height 15
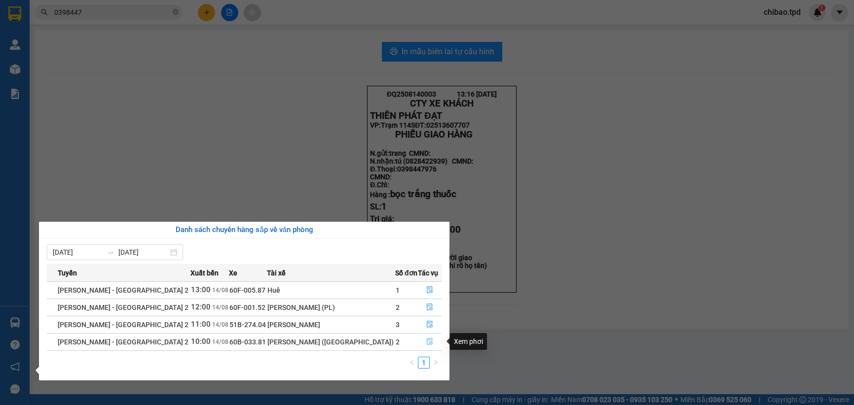
click at [426, 345] on icon "file-done" at bounding box center [429, 341] width 7 height 7
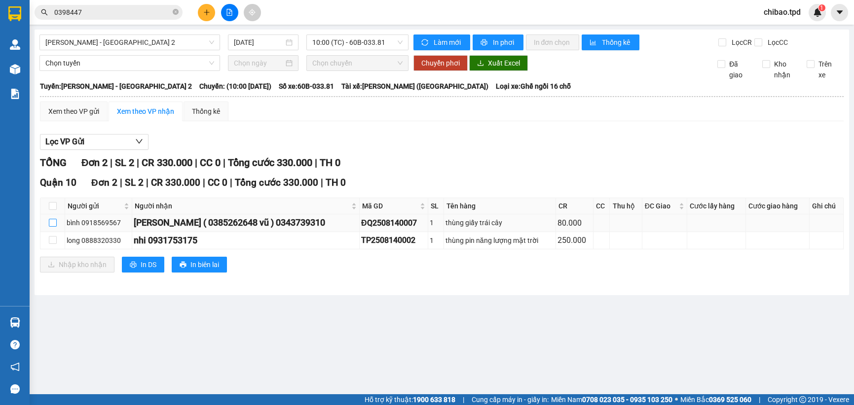
click at [55, 226] on input "checkbox" at bounding box center [53, 223] width 8 height 8
checkbox input "true"
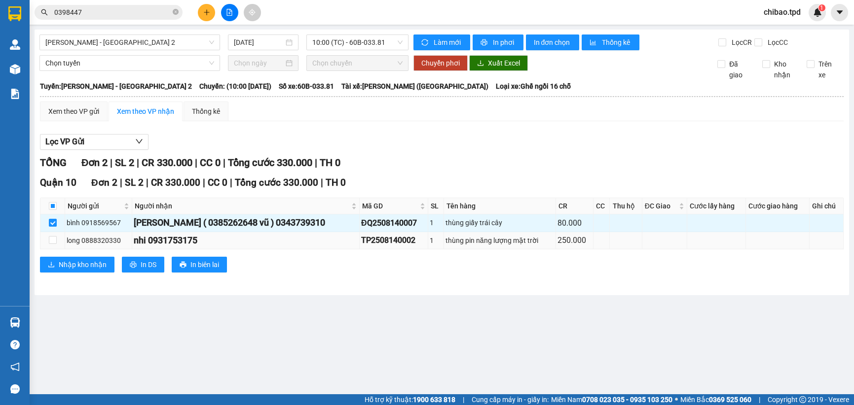
click at [57, 244] on td at bounding box center [52, 240] width 25 height 17
click at [53, 236] on input "checkbox" at bounding box center [53, 240] width 8 height 8
checkbox input "true"
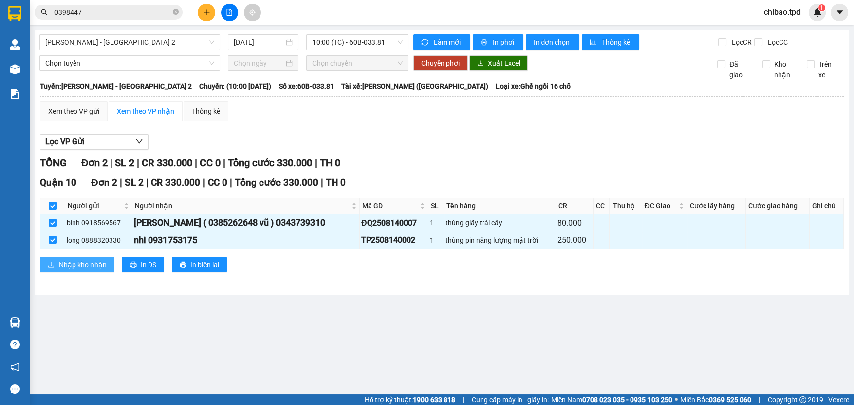
click at [89, 265] on span "Nhập kho nhận" at bounding box center [83, 264] width 48 height 11
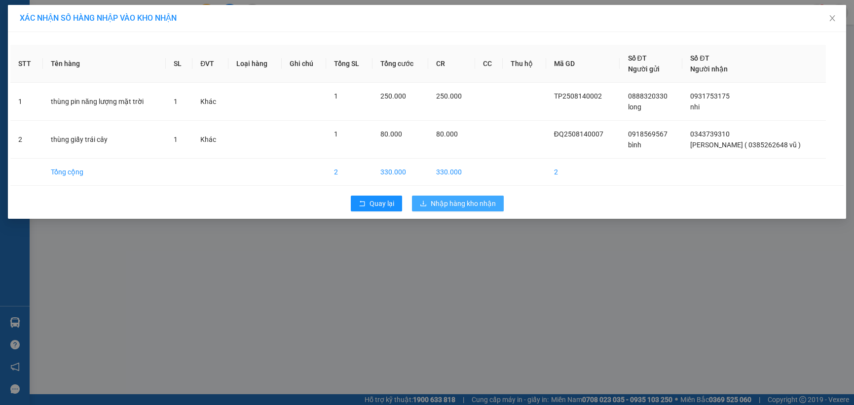
click at [449, 196] on button "Nhập hàng kho nhận" at bounding box center [458, 204] width 92 height 16
click at [451, 206] on span "Nhập hàng kho nhận" at bounding box center [463, 203] width 65 height 11
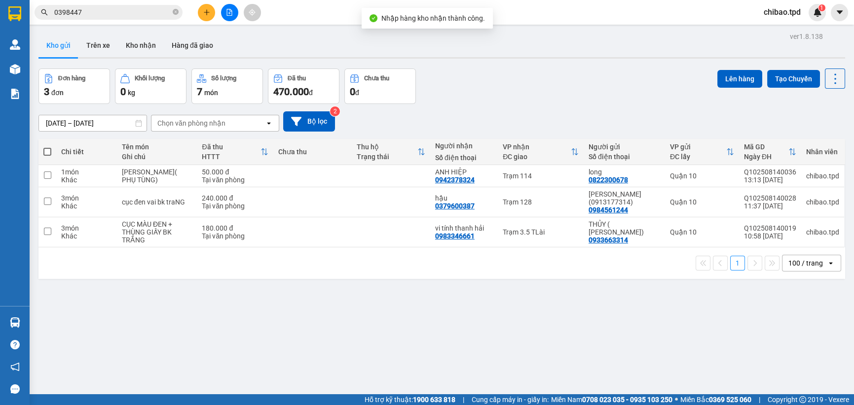
click at [209, 15] on button at bounding box center [206, 12] width 17 height 17
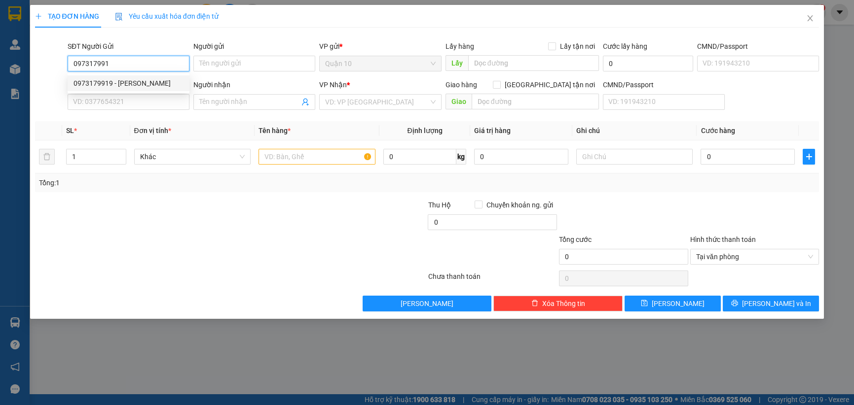
click at [139, 84] on div "0973179919 - [PERSON_NAME]" at bounding box center [128, 83] width 110 height 11
type input "0973179919"
type input "[PERSON_NAME]"
type input "074091000074"
type input "0336659746"
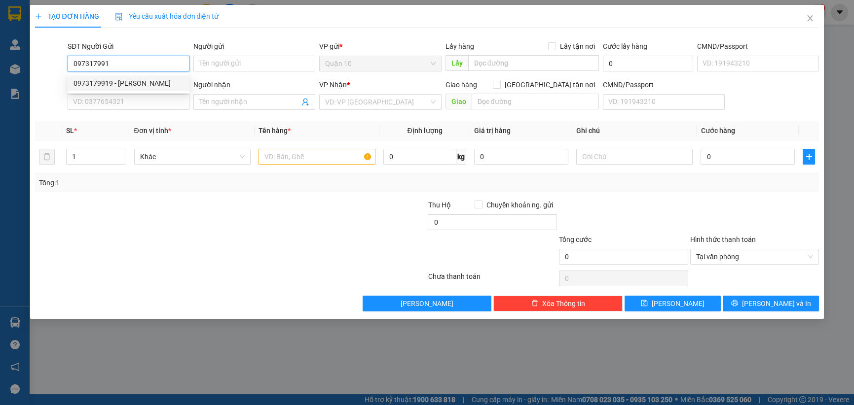
type input "[PERSON_NAME]"
type input "0973179919"
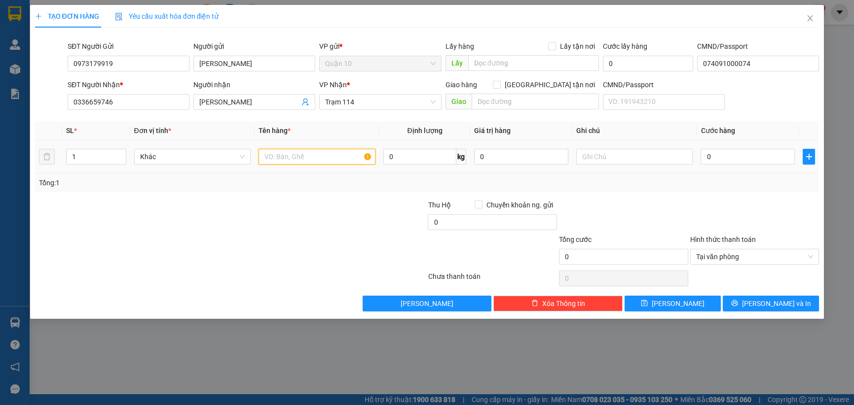
click at [322, 156] on input "text" at bounding box center [316, 157] width 117 height 16
type input "KIỆN NÂU DẸP"
type input "4"
type input "40"
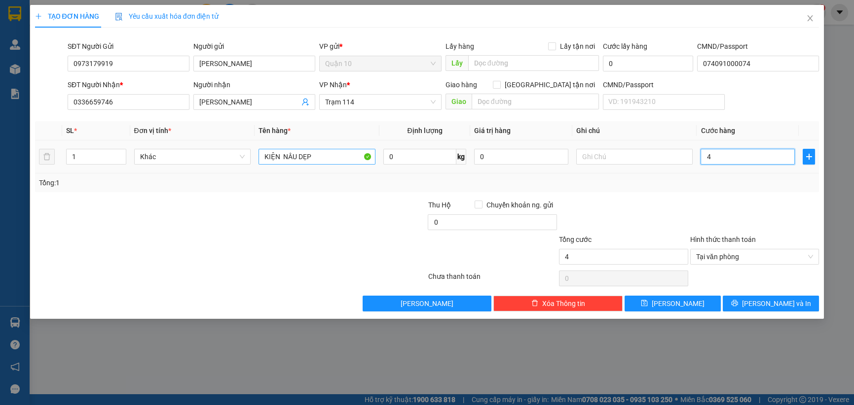
type input "40"
type input "40.000"
drag, startPoint x: 723, startPoint y: 197, endPoint x: 549, endPoint y: 192, distance: 173.7
click at [699, 193] on div "Transit Pickup Surcharge Ids Transit Deliver Surcharge Ids Transit Deliver Surc…" at bounding box center [427, 174] width 784 height 276
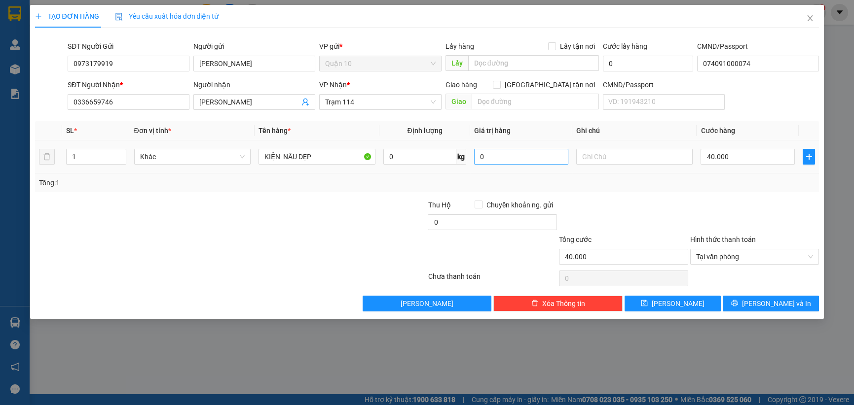
drag, startPoint x: 566, startPoint y: 157, endPoint x: 546, endPoint y: 155, distance: 20.3
click at [557, 155] on tr "1 Khác KIỆN NÂU DẸP 0 kg 0 40.000" at bounding box center [427, 157] width 784 height 33
click at [546, 155] on input "0" at bounding box center [521, 157] width 94 height 16
type input "1.000.000"
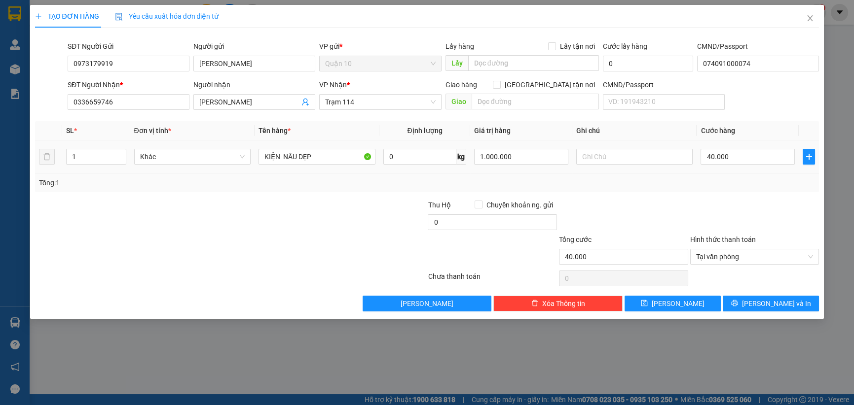
click at [670, 218] on div at bounding box center [623, 217] width 131 height 35
click at [755, 294] on div "Transit Pickup Surcharge Ids Transit Deliver Surcharge Ids Transit Deliver Surc…" at bounding box center [427, 174] width 784 height 276
click at [738, 305] on icon "printer" at bounding box center [734, 303] width 7 height 7
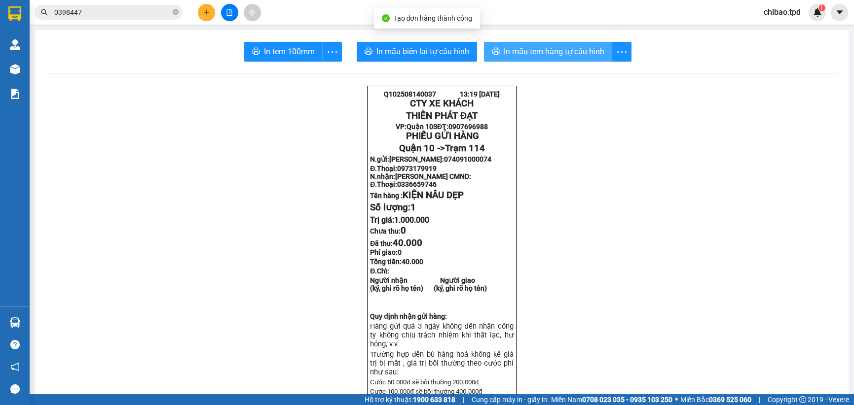
click at [540, 53] on span "In mẫu tem hàng tự cấu hình" at bounding box center [554, 51] width 101 height 12
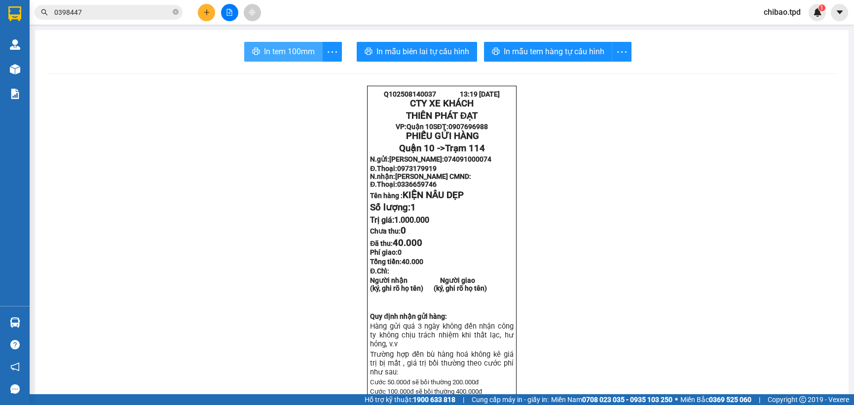
drag, startPoint x: 257, startPoint y: 40, endPoint x: 261, endPoint y: 49, distance: 9.7
drag, startPoint x: 261, startPoint y: 50, endPoint x: 441, endPoint y: 352, distance: 351.0
click at [264, 50] on span "In tem 100mm" at bounding box center [289, 51] width 51 height 12
click at [113, 11] on input "0398447" at bounding box center [112, 12] width 116 height 11
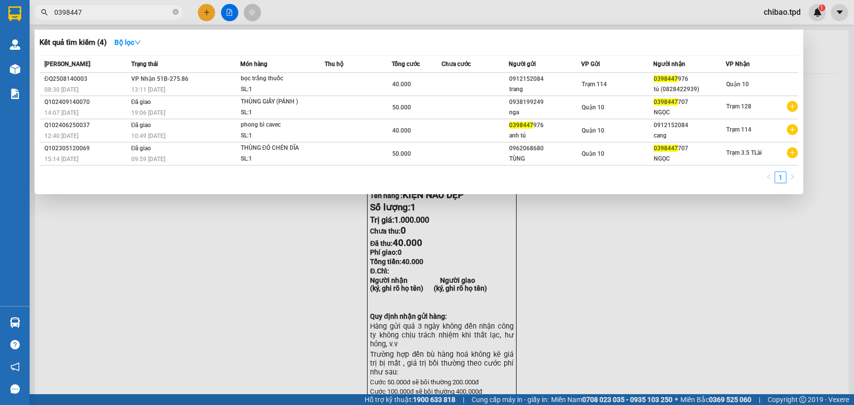
click at [113, 11] on input "0398447" at bounding box center [112, 12] width 116 height 11
type input "+"
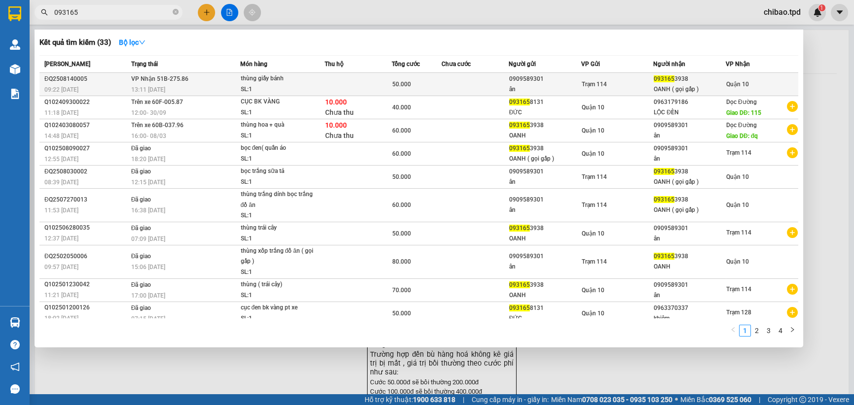
type input "093165"
click at [291, 94] on div "SL: 1" at bounding box center [277, 89] width 74 height 11
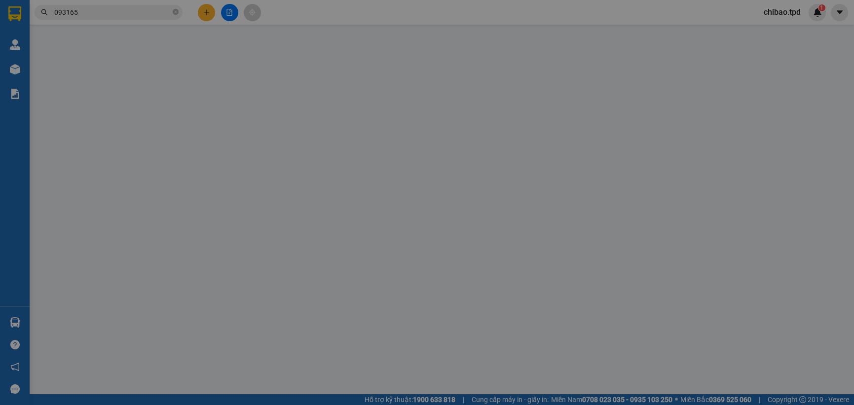
type input "0909589301"
type input "ân"
type input "075194009446"
type input "0931653938"
type input "OANH ( gọi gấp )"
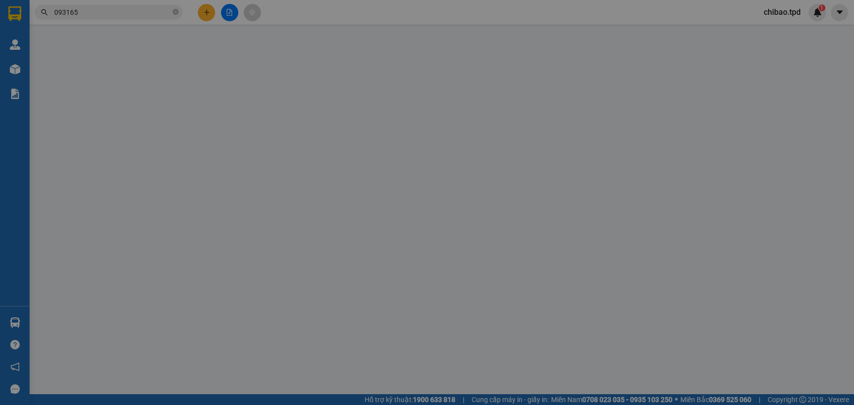
type input "50.000"
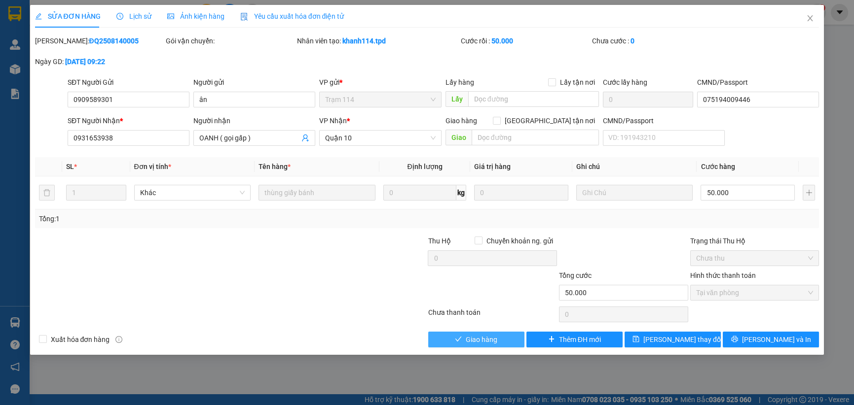
click at [474, 337] on span "Giao hàng" at bounding box center [482, 339] width 32 height 11
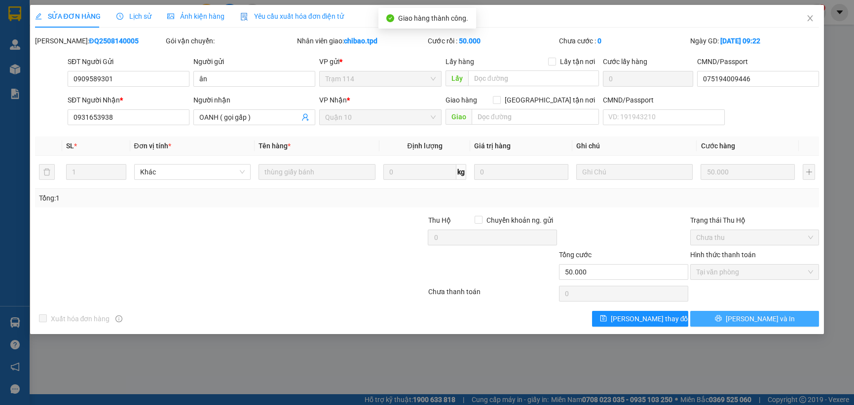
drag, startPoint x: 783, startPoint y: 319, endPoint x: 436, endPoint y: 96, distance: 412.6
click at [783, 318] on button "[PERSON_NAME] và In" at bounding box center [754, 319] width 129 height 16
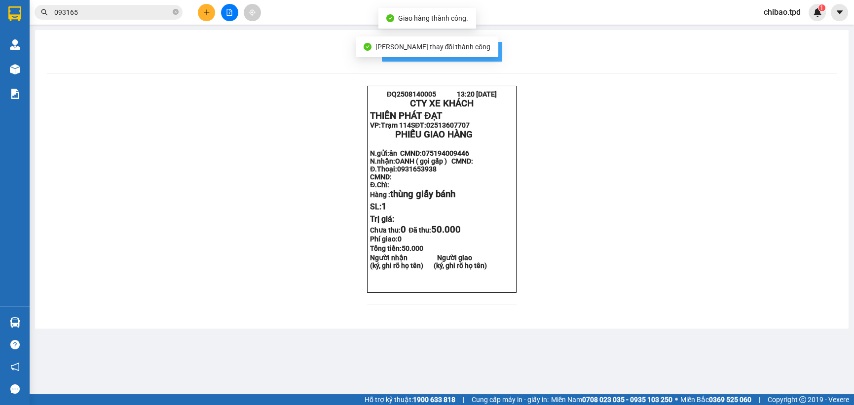
click at [496, 54] on button "In mẫu biên lai tự cấu hình" at bounding box center [442, 52] width 120 height 20
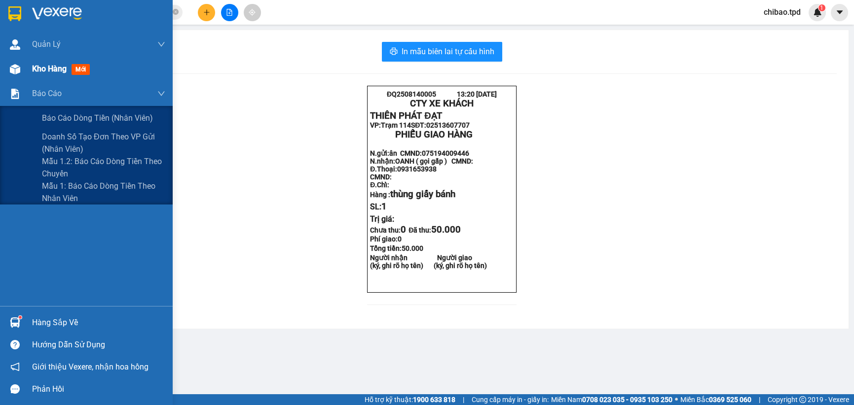
click at [31, 72] on div "Kho hàng mới" at bounding box center [86, 69] width 173 height 25
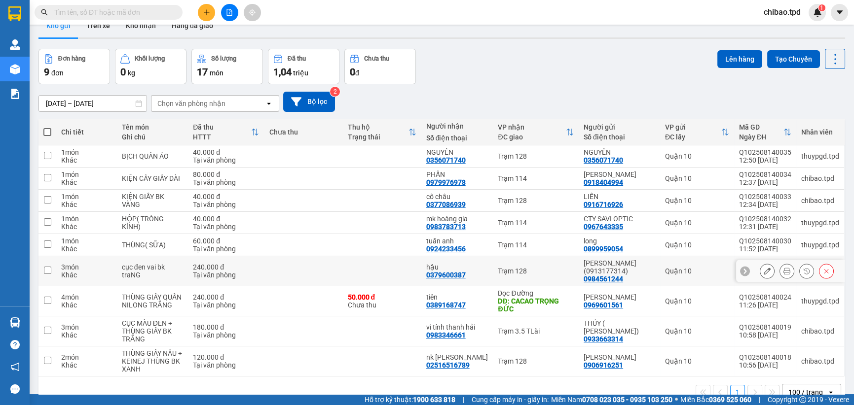
scroll to position [49, 0]
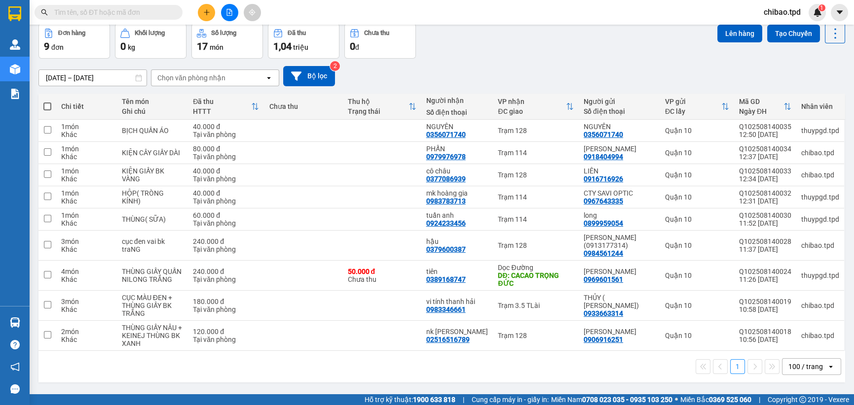
click at [801, 372] on div "100 / trang" at bounding box center [805, 367] width 35 height 10
click at [799, 351] on span "100 / trang" at bounding box center [801, 353] width 37 height 10
click at [79, 279] on div "Khác" at bounding box center [86, 280] width 51 height 8
checkbox input "true"
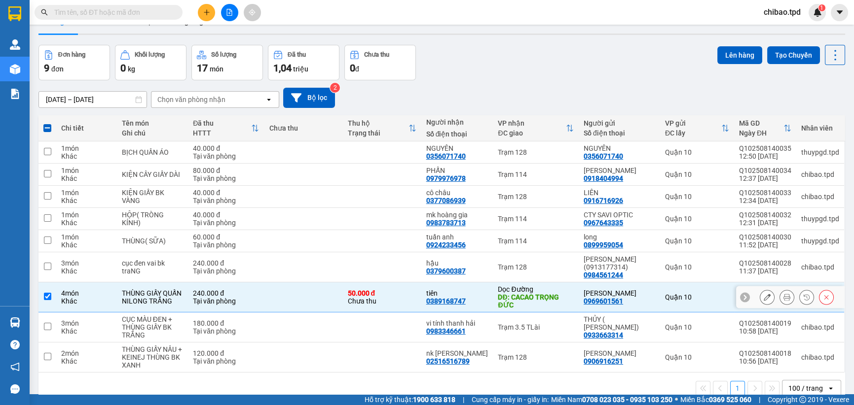
scroll to position [0, 0]
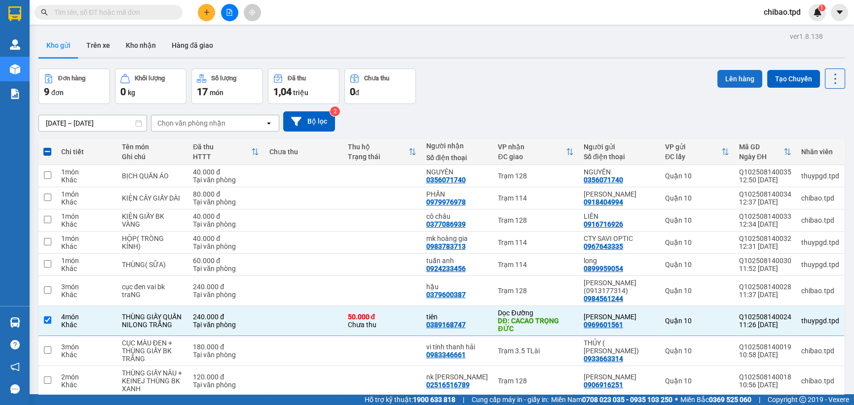
click at [735, 79] on button "Lên hàng" at bounding box center [739, 79] width 45 height 18
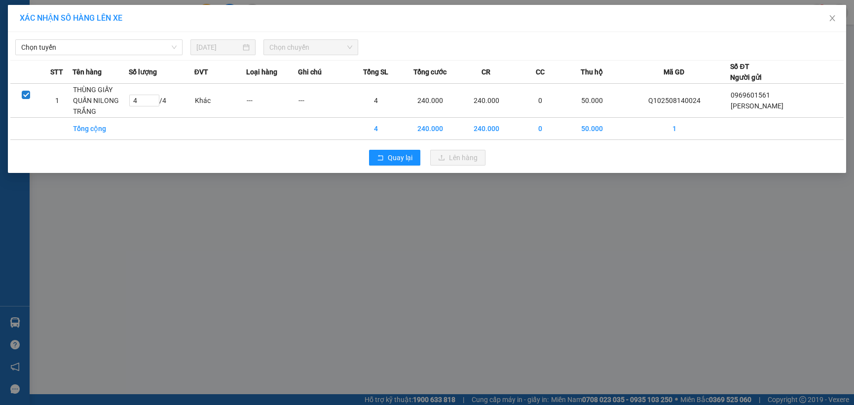
click at [114, 55] on div "Chọn tuyến [DATE] Chọn chuyến STT Tên hàng Số lượng ĐVT Loại hàng Ghi chú Tổng …" at bounding box center [427, 102] width 838 height 141
click at [108, 50] on span "Chọn tuyến" at bounding box center [98, 47] width 155 height 15
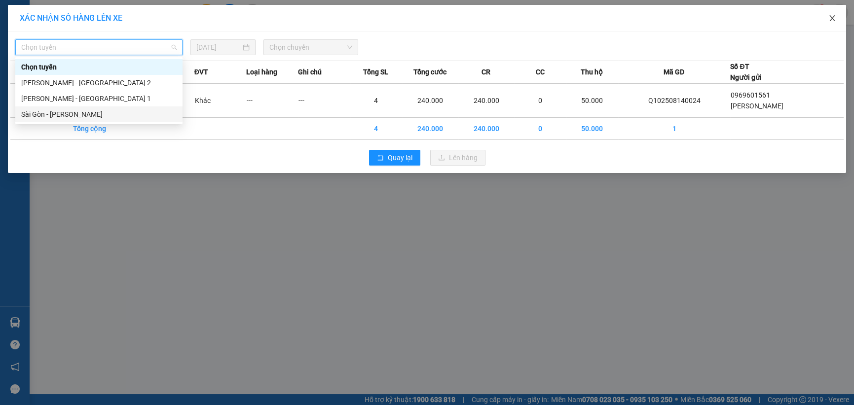
click at [831, 15] on icon "close" at bounding box center [832, 18] width 8 height 8
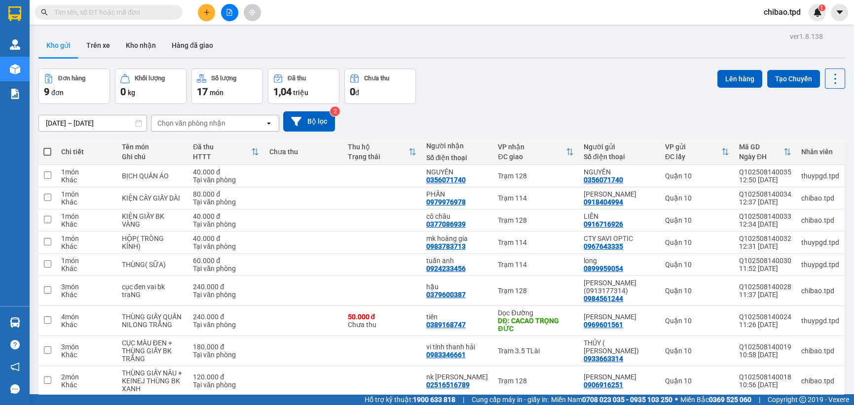
click at [778, 66] on div "ver 1.8.138 Kho gửi Trên xe Kho nhận Hàng đã giao Đơn hàng 9 đơn Khối lượng 0 k…" at bounding box center [442, 232] width 814 height 405
click at [779, 72] on button "Tạo Chuyến" at bounding box center [793, 79] width 53 height 18
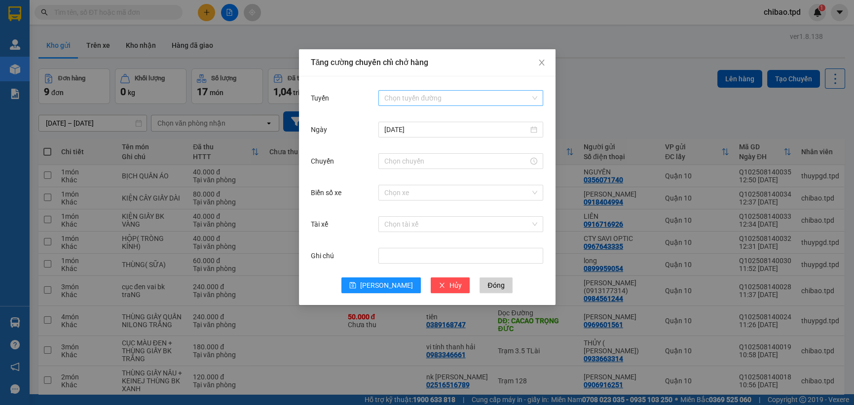
click at [442, 91] on input "Tuyến" at bounding box center [457, 98] width 146 height 15
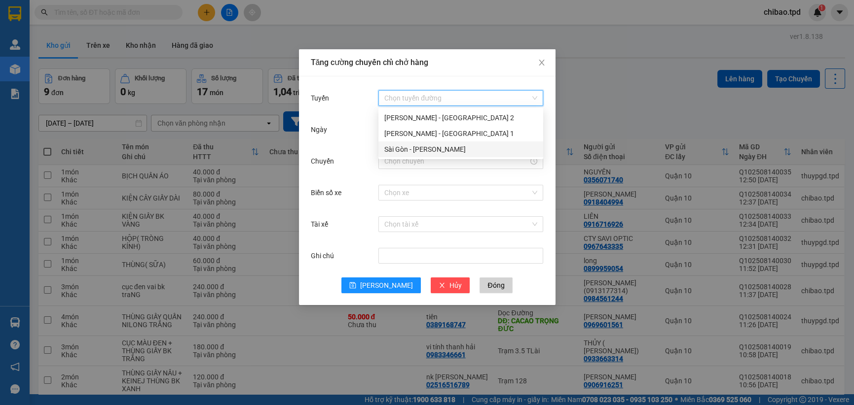
click at [422, 151] on div "Sài Gòn - [PERSON_NAME]" at bounding box center [460, 149] width 153 height 11
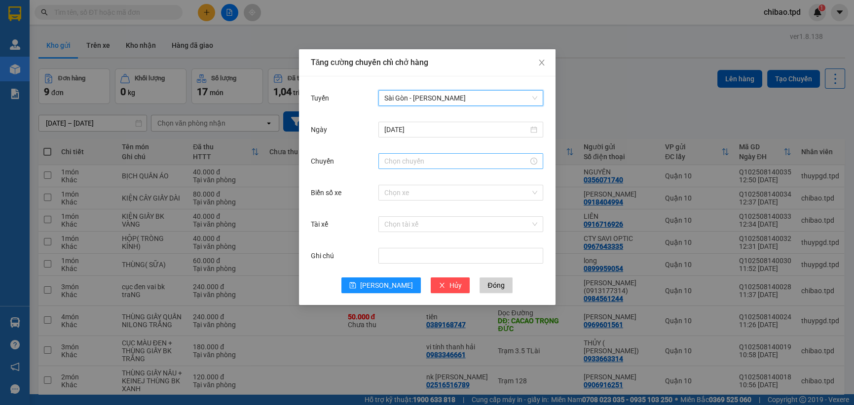
click at [396, 161] on input "Chuyến" at bounding box center [456, 161] width 144 height 11
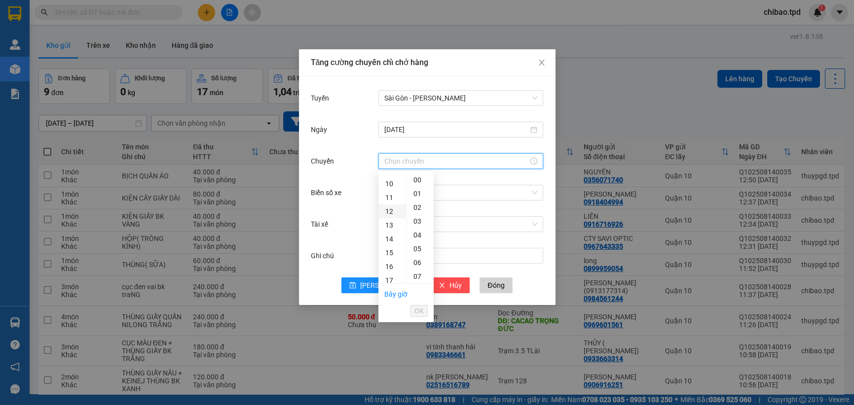
click at [393, 213] on div "12" at bounding box center [392, 212] width 28 height 14
type input "12:00"
click at [417, 181] on div "00" at bounding box center [419, 180] width 27 height 14
click at [420, 311] on span "OK" at bounding box center [418, 311] width 9 height 11
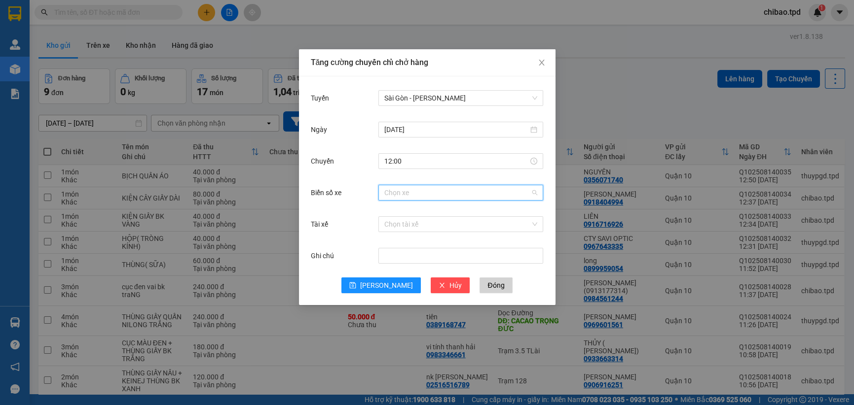
click at [412, 185] on input "Biển số xe" at bounding box center [457, 192] width 146 height 15
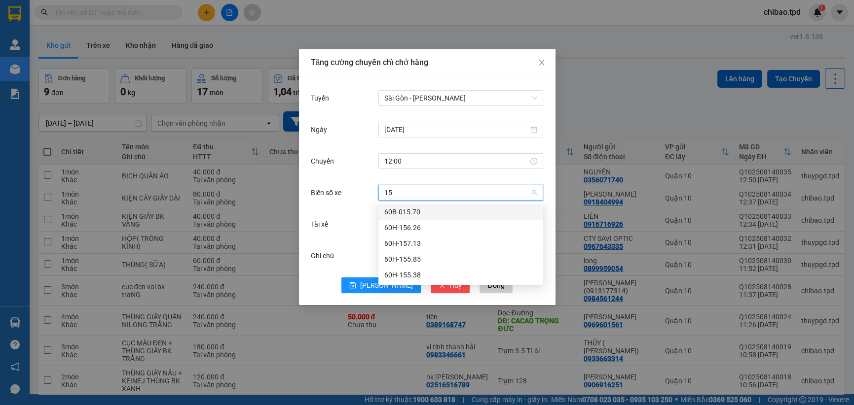
type input "155"
click at [405, 212] on div "60H-155.85" at bounding box center [460, 212] width 153 height 11
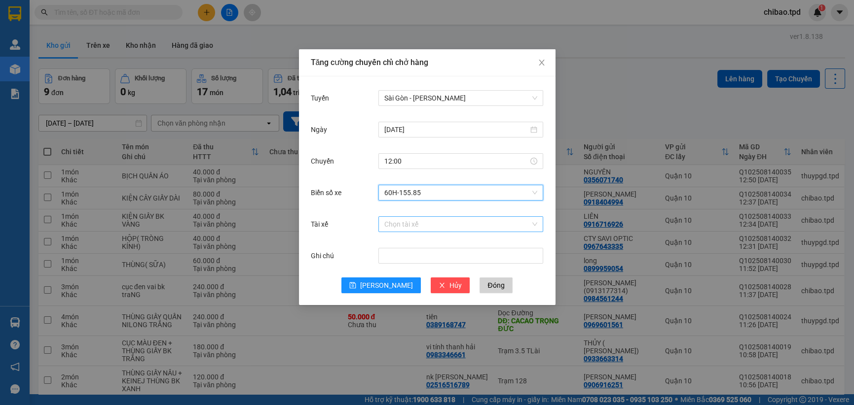
click at [409, 228] on input "Tài xế" at bounding box center [457, 224] width 146 height 15
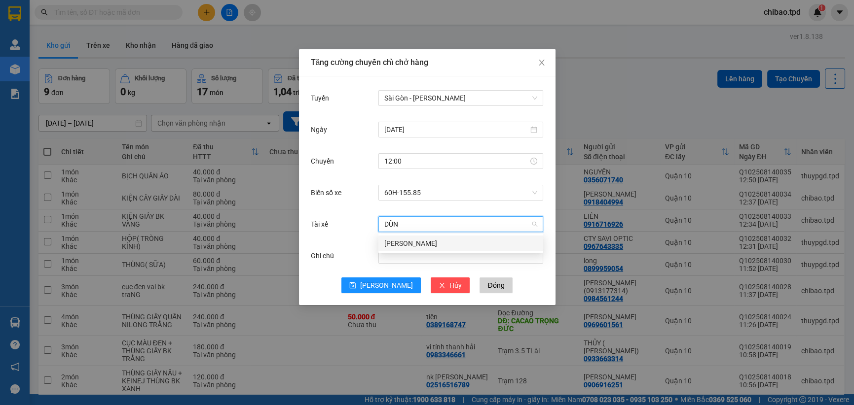
type input "DŨNG"
click at [409, 241] on div "[PERSON_NAME]" at bounding box center [460, 243] width 153 height 11
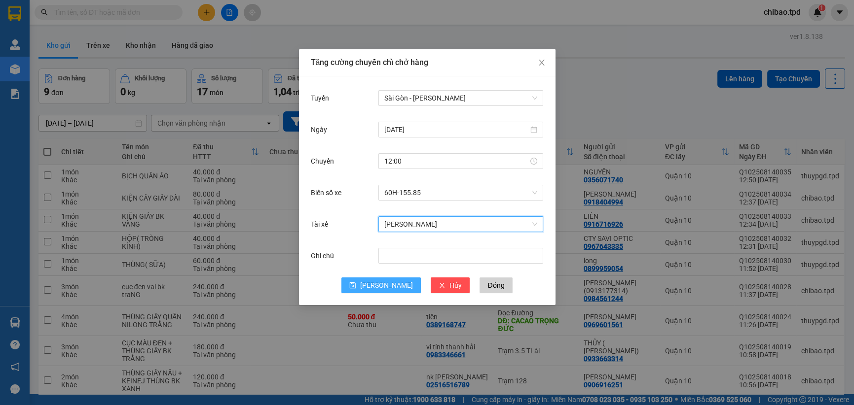
click at [389, 290] on span "[PERSON_NAME]" at bounding box center [386, 285] width 53 height 11
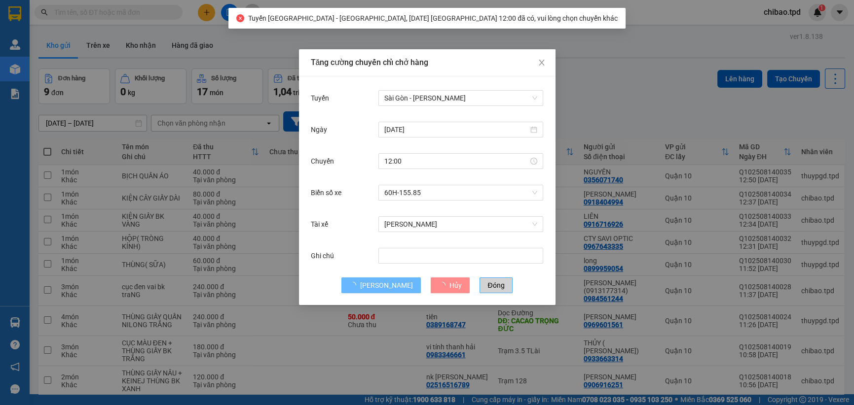
drag, startPoint x: 482, startPoint y: 287, endPoint x: 472, endPoint y: 302, distance: 18.4
click at [487, 286] on span "Đóng" at bounding box center [495, 285] width 17 height 11
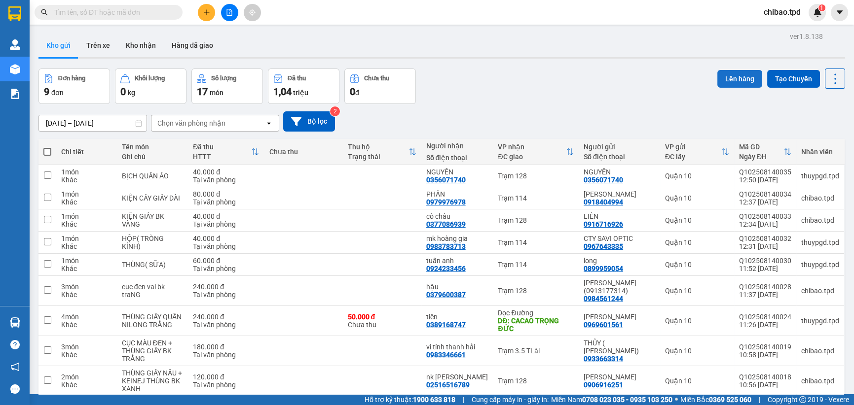
click at [735, 78] on button "Lên hàng" at bounding box center [739, 79] width 45 height 18
click at [788, 74] on button "Tạo Chuyến" at bounding box center [793, 79] width 53 height 18
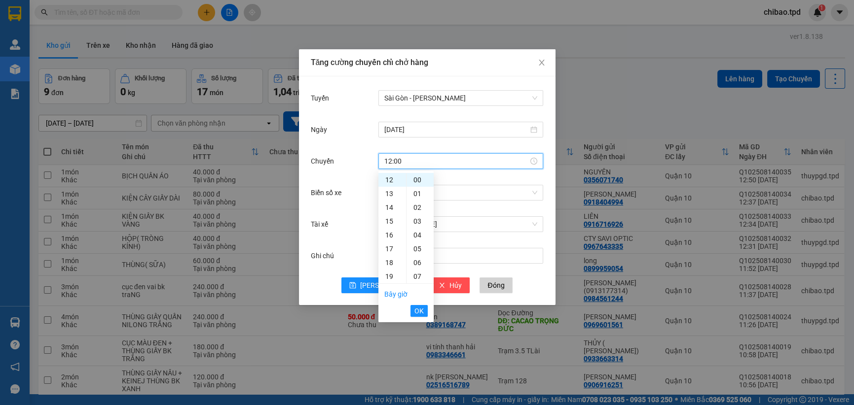
drag, startPoint x: 415, startPoint y: 157, endPoint x: 396, endPoint y: 156, distance: 19.3
click at [396, 156] on input "12:00" at bounding box center [456, 161] width 144 height 11
click at [415, 310] on span "OK" at bounding box center [418, 311] width 9 height 11
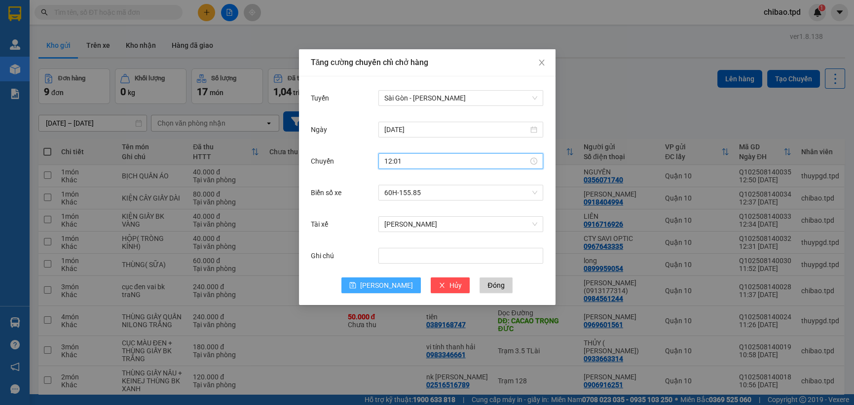
type input "12:01"
click at [378, 282] on button "[PERSON_NAME]" at bounding box center [380, 286] width 79 height 16
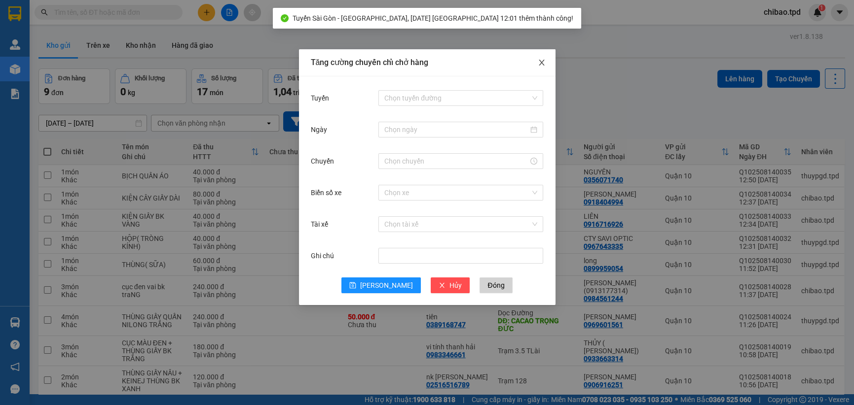
click at [543, 62] on icon "close" at bounding box center [542, 63] width 8 height 8
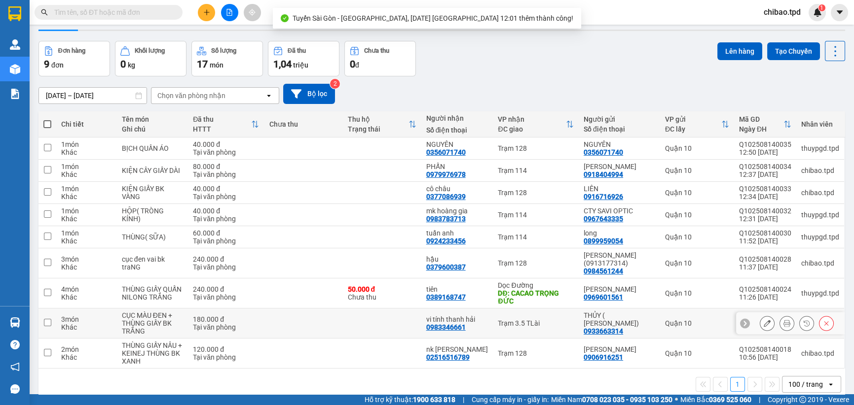
scroll to position [49, 0]
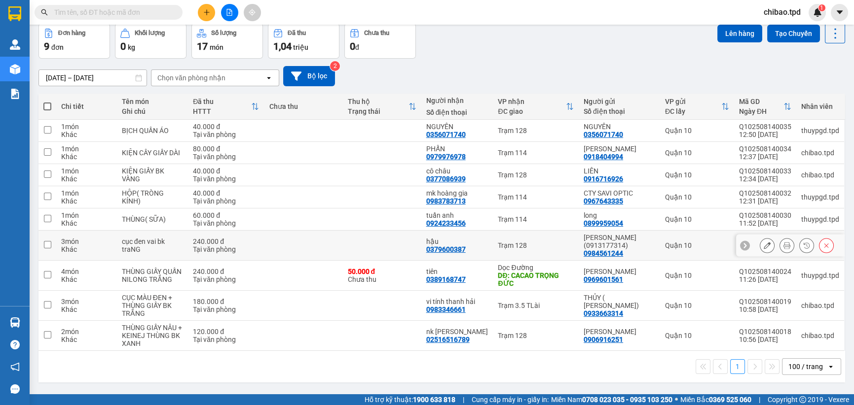
click at [259, 252] on div "Tại văn phòng" at bounding box center [226, 250] width 66 height 8
checkbox input "true"
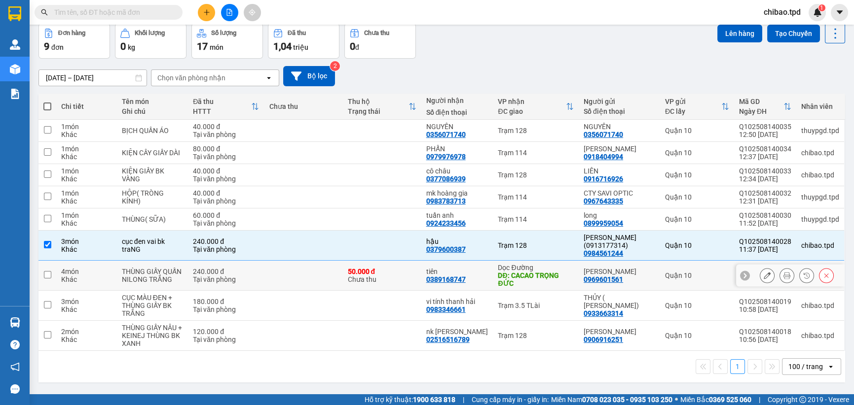
click at [264, 280] on td "240.000 đ Tại văn phòng" at bounding box center [226, 276] width 76 height 30
checkbox input "true"
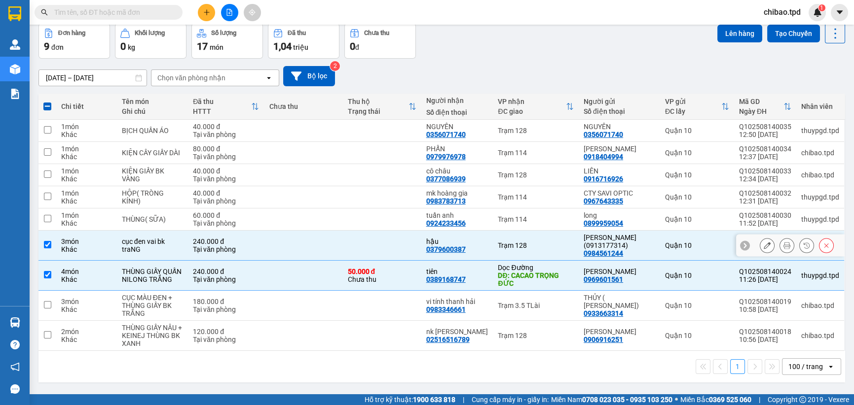
click at [236, 245] on div "240.000 đ" at bounding box center [226, 242] width 66 height 8
checkbox input "false"
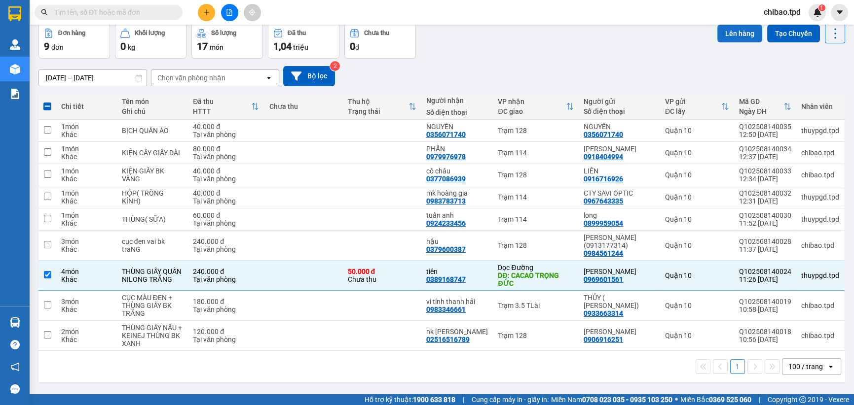
click at [734, 32] on button "Lên hàng" at bounding box center [739, 34] width 45 height 18
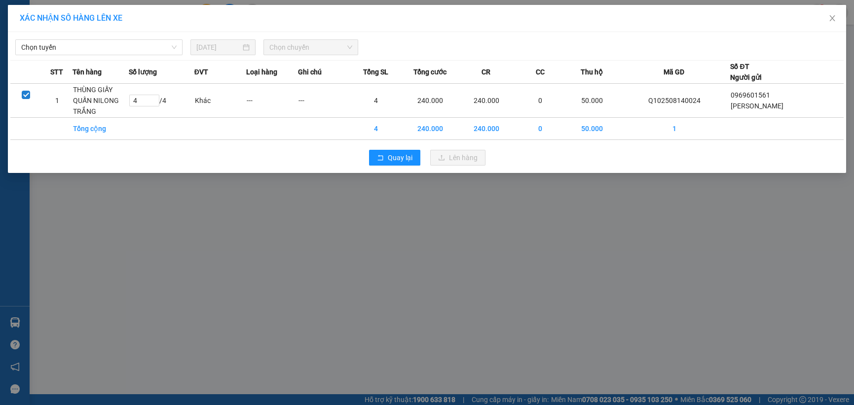
click at [68, 46] on span "Chọn tuyến" at bounding box center [98, 47] width 155 height 15
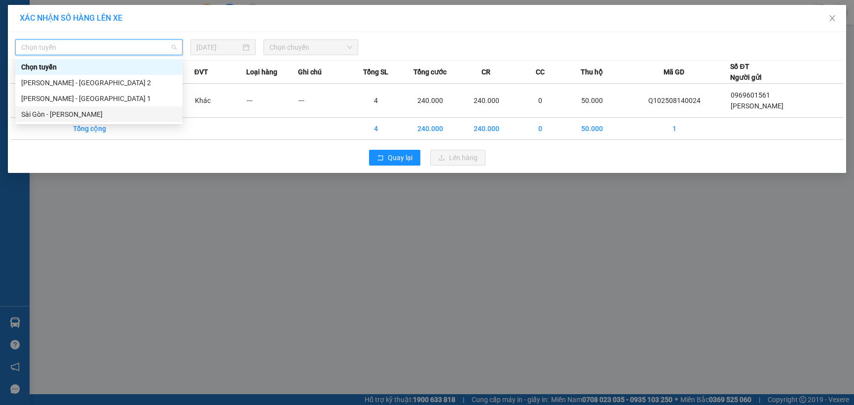
click at [68, 112] on div "Sài Gòn - [PERSON_NAME]" at bounding box center [98, 114] width 155 height 11
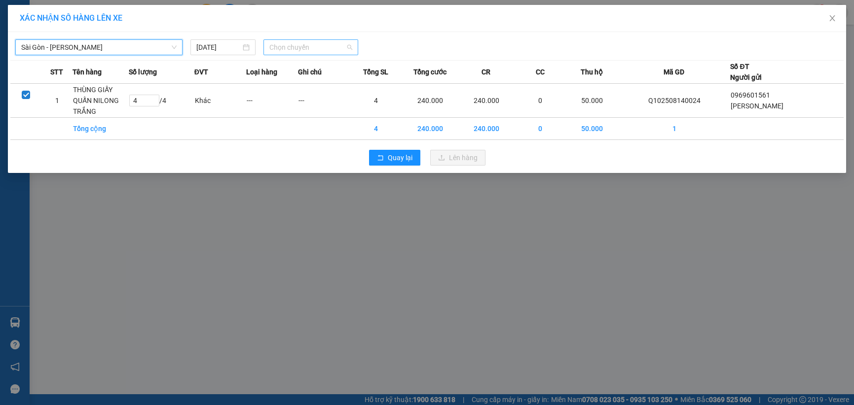
click at [294, 46] on span "Chọn chuyến" at bounding box center [310, 47] width 82 height 15
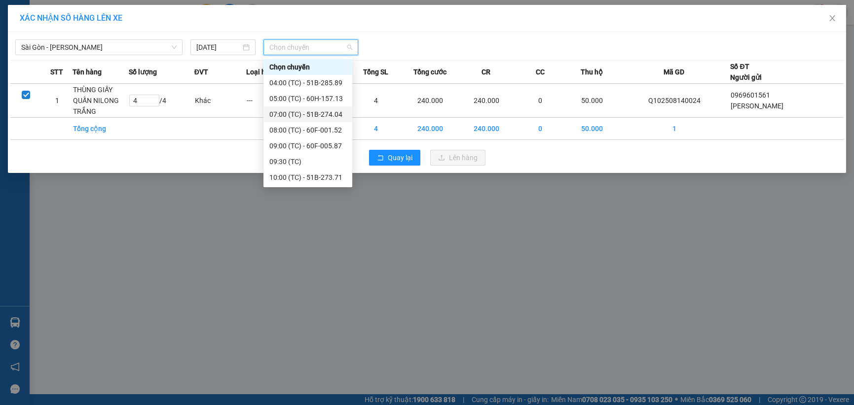
scroll to position [94, 0]
click at [307, 173] on div "12:01 (TC) - 60H-155.85" at bounding box center [307, 178] width 77 height 11
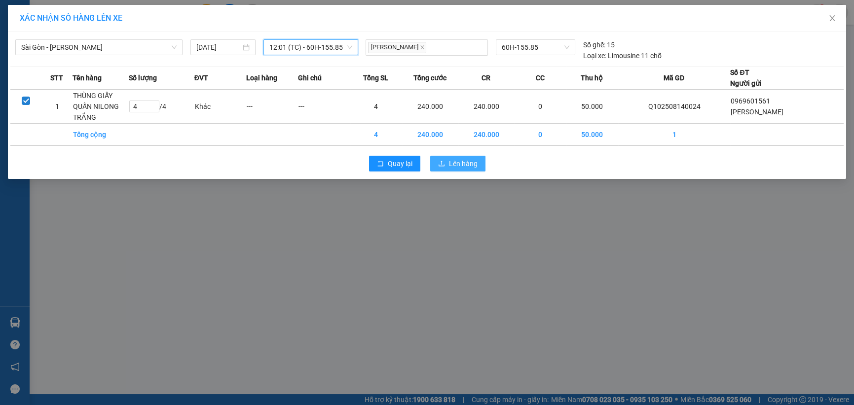
click at [467, 158] on span "Lên hàng" at bounding box center [463, 163] width 29 height 11
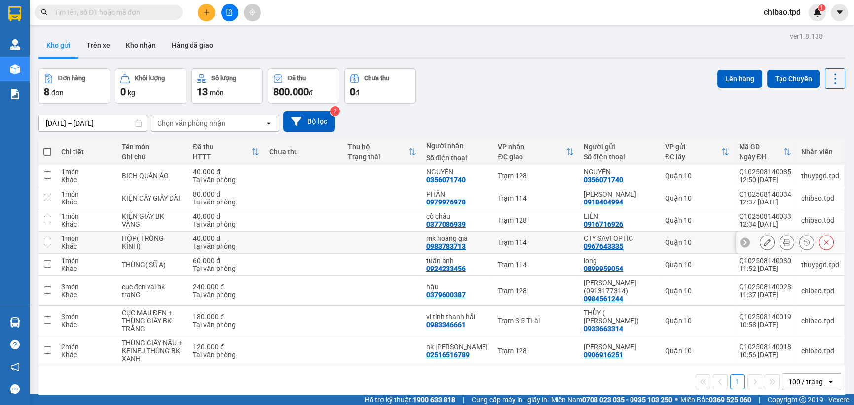
scroll to position [45, 0]
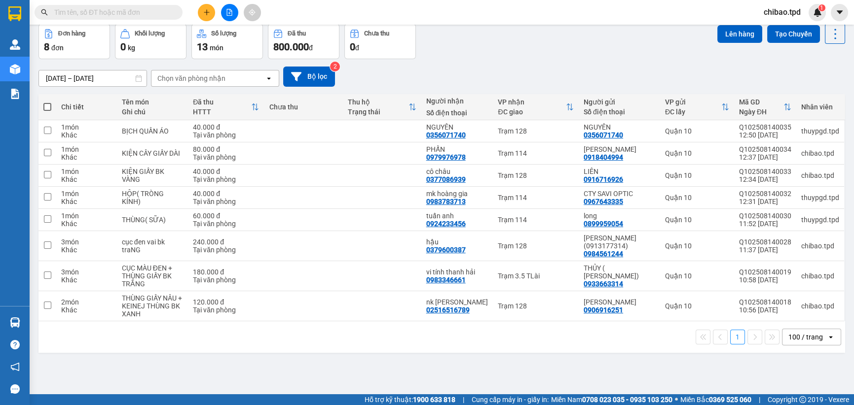
click at [236, 14] on button at bounding box center [229, 12] width 17 height 17
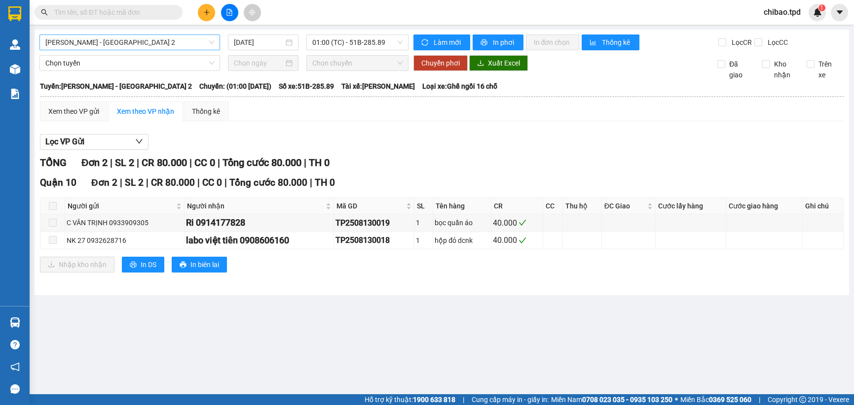
click at [123, 47] on span "[PERSON_NAME] - [GEOGRAPHIC_DATA] 2" at bounding box center [129, 42] width 169 height 15
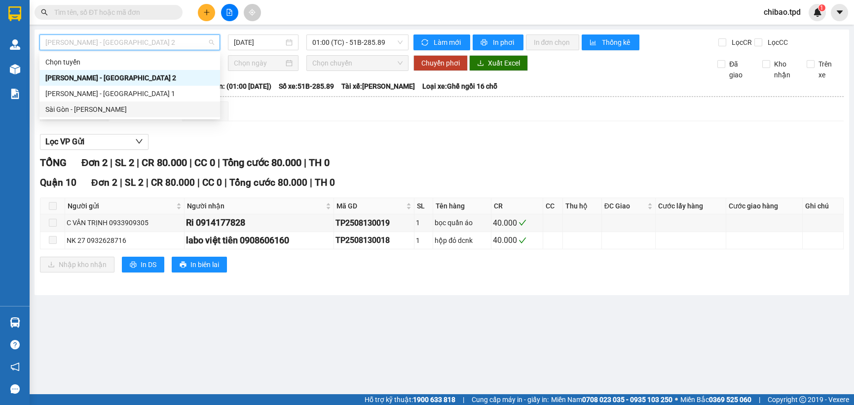
click at [142, 113] on div "Sài Gòn - [PERSON_NAME]" at bounding box center [129, 109] width 169 height 11
type input "[DATE]"
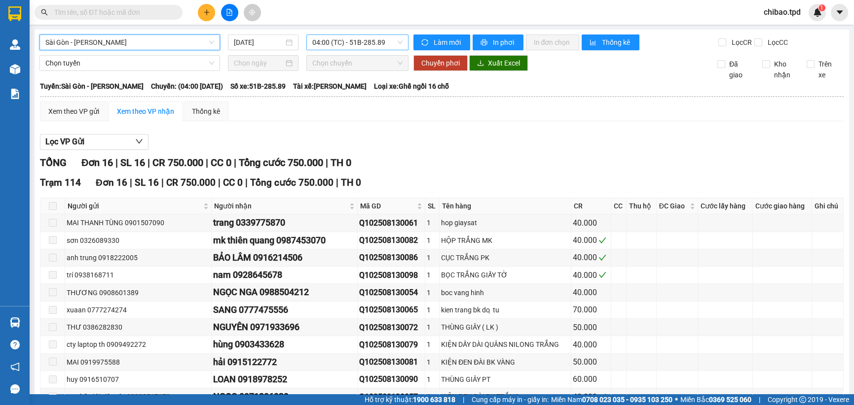
click at [363, 35] on span "04:00 (TC) - 51B-285.89" at bounding box center [357, 42] width 90 height 15
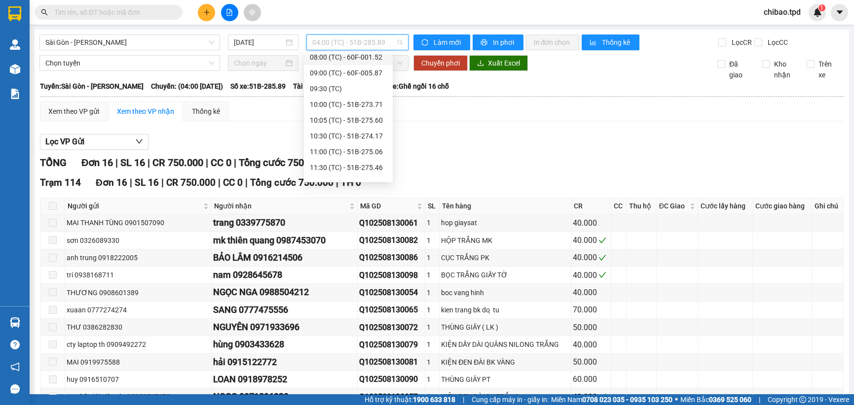
scroll to position [94, 0]
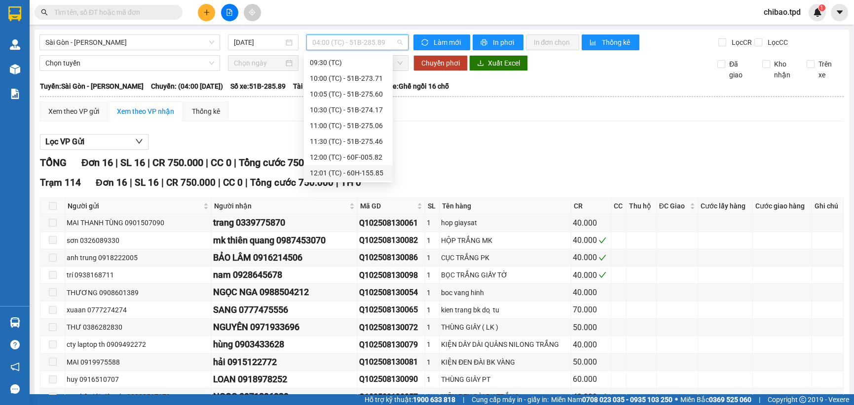
click at [360, 168] on div "12:01 (TC) - 60H-155.85" at bounding box center [348, 173] width 77 height 11
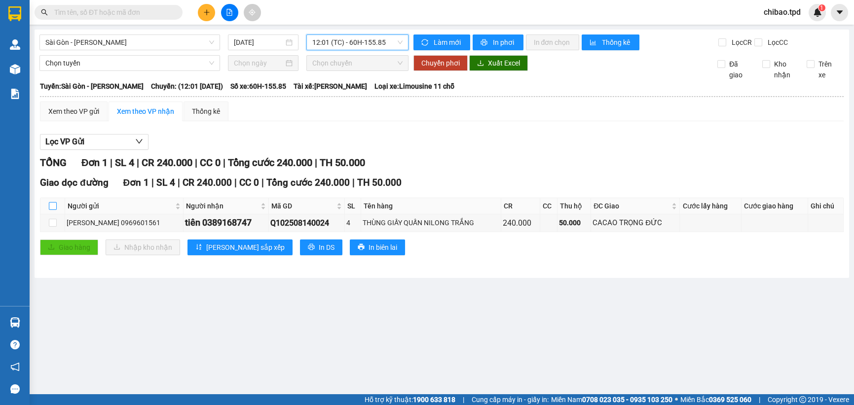
click at [55, 205] on input "checkbox" at bounding box center [53, 206] width 8 height 8
checkbox input "true"
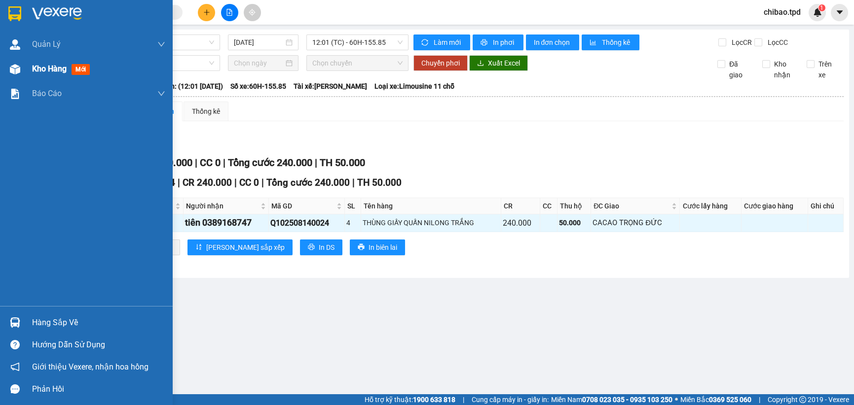
click at [73, 78] on div "Kho hàng mới" at bounding box center [98, 69] width 133 height 25
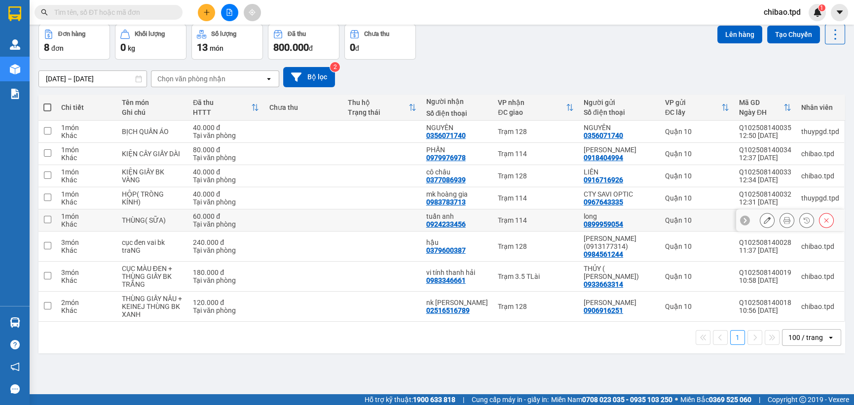
scroll to position [45, 0]
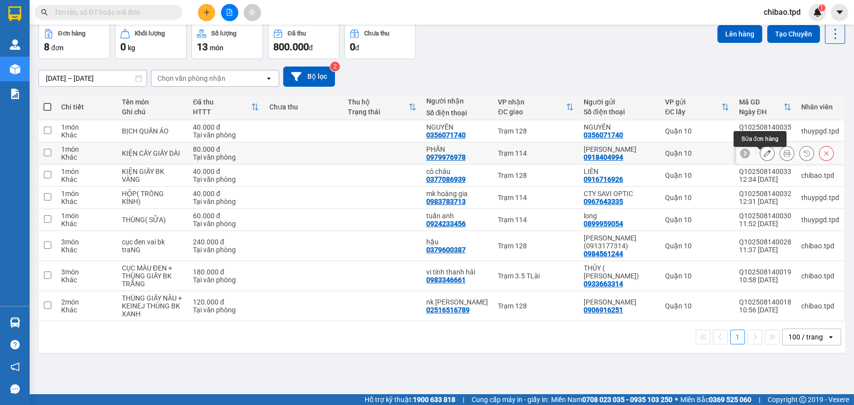
click at [783, 154] on icon at bounding box center [786, 153] width 7 height 7
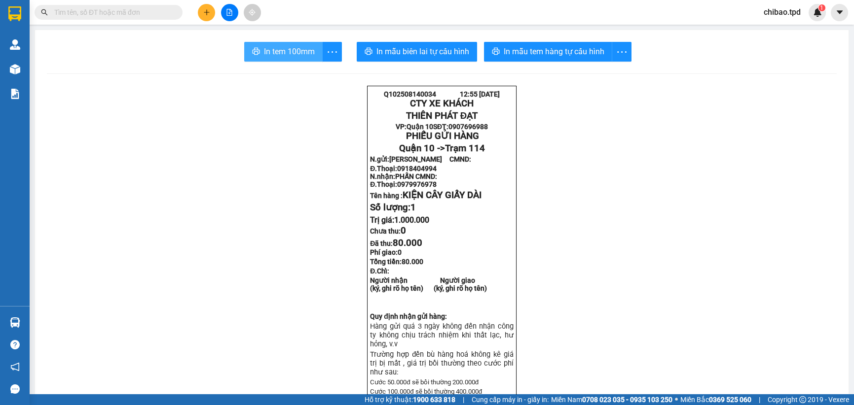
click at [295, 44] on button "In tem 100mm" at bounding box center [283, 52] width 78 height 20
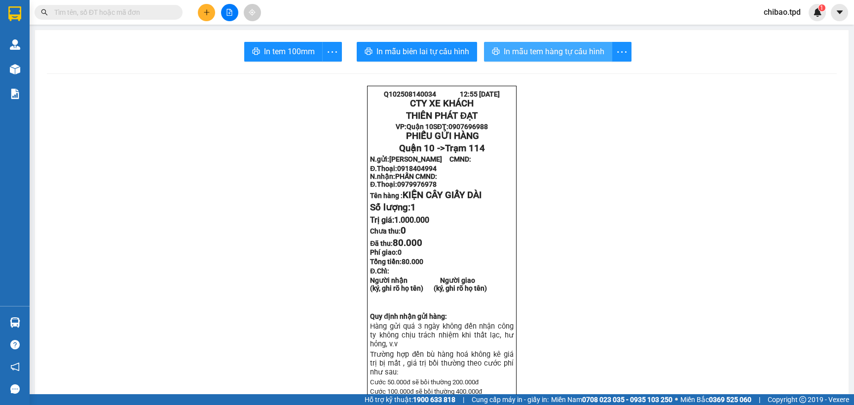
click at [584, 53] on span "In mẫu tem hàng tự cấu hình" at bounding box center [554, 51] width 101 height 12
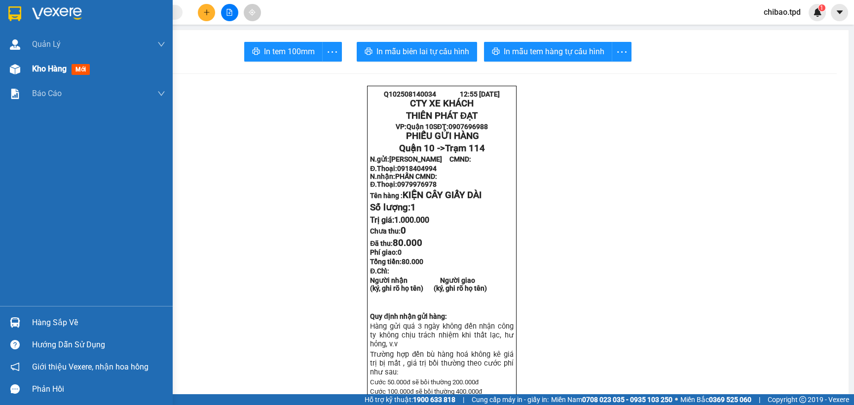
click at [15, 74] on div at bounding box center [14, 69] width 17 height 17
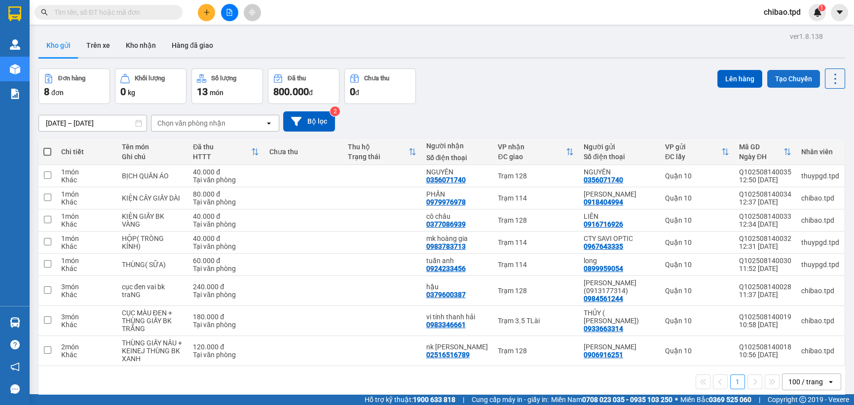
click at [774, 80] on button "Tạo Chuyến" at bounding box center [793, 79] width 53 height 18
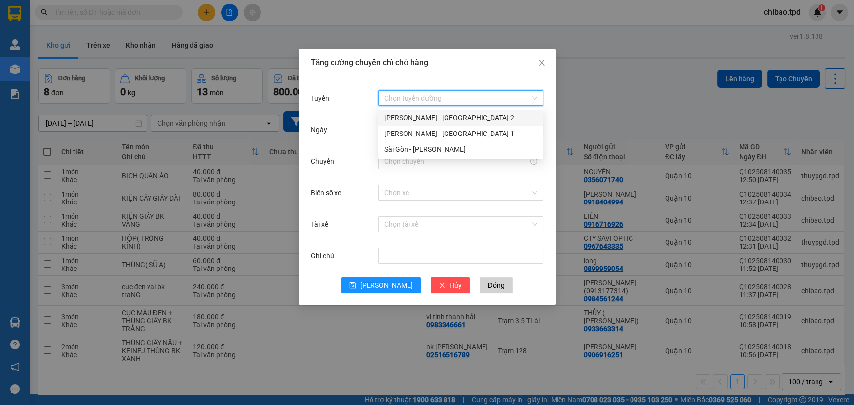
click at [409, 97] on input "Tuyến" at bounding box center [457, 98] width 146 height 15
click at [413, 153] on div "Sài Gòn - [PERSON_NAME]" at bounding box center [460, 149] width 153 height 11
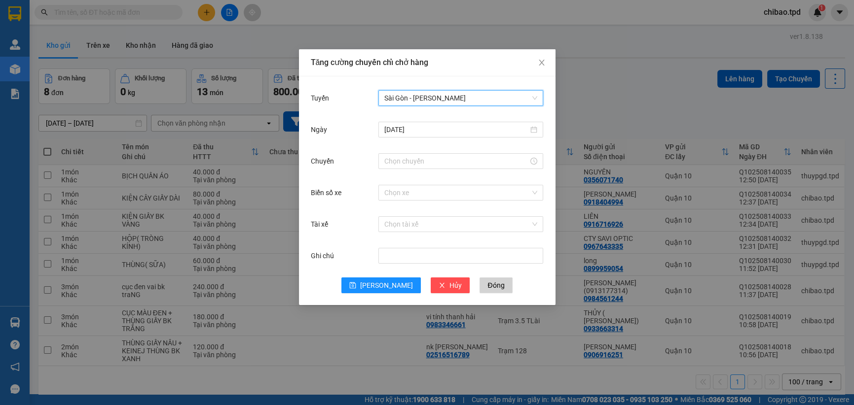
click at [404, 150] on div "[DATE]" at bounding box center [427, 136] width 233 height 32
click at [404, 159] on input "Chuyến" at bounding box center [456, 161] width 144 height 11
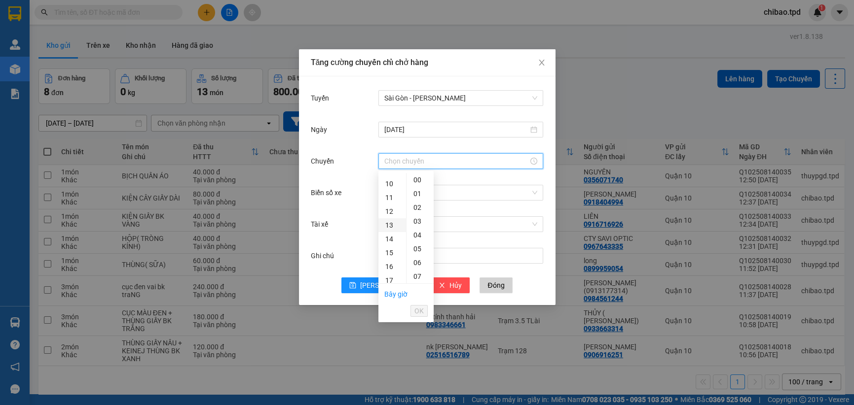
click at [389, 219] on div "13" at bounding box center [392, 225] width 28 height 14
type input "13:00"
click at [416, 180] on div "00" at bounding box center [419, 180] width 27 height 14
click at [416, 309] on span "OK" at bounding box center [418, 311] width 9 height 11
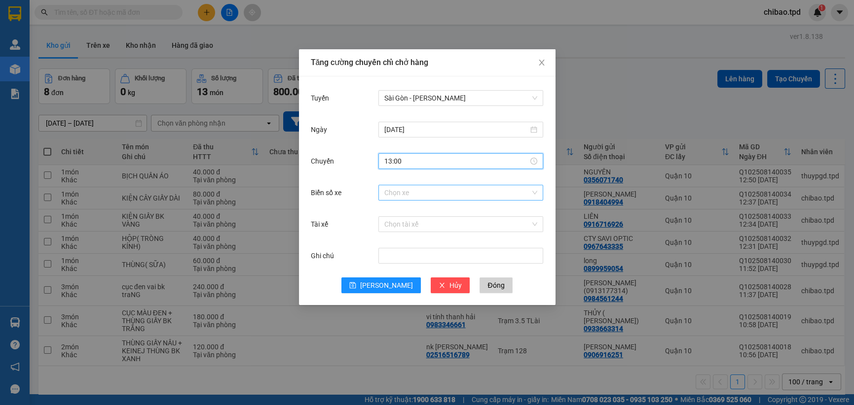
click at [395, 194] on input "Biển số xe" at bounding box center [457, 192] width 146 height 15
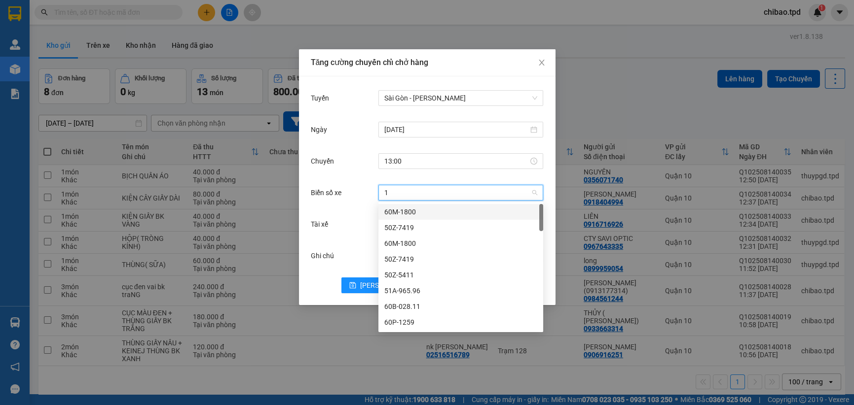
type input "15"
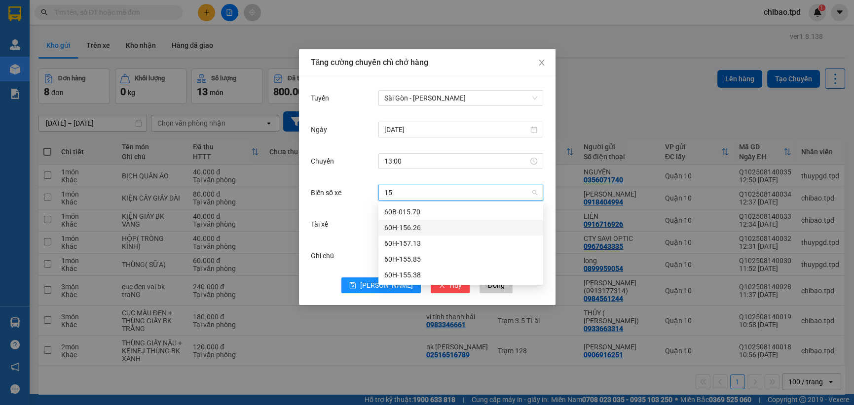
drag, startPoint x: 419, startPoint y: 221, endPoint x: 427, endPoint y: 249, distance: 28.1
click at [419, 221] on div "60H-156.26" at bounding box center [460, 228] width 165 height 16
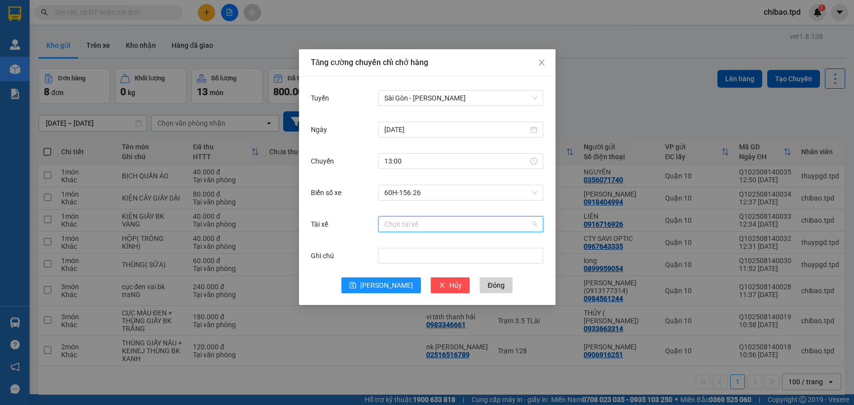
click at [415, 218] on input "Tài xế" at bounding box center [457, 224] width 146 height 15
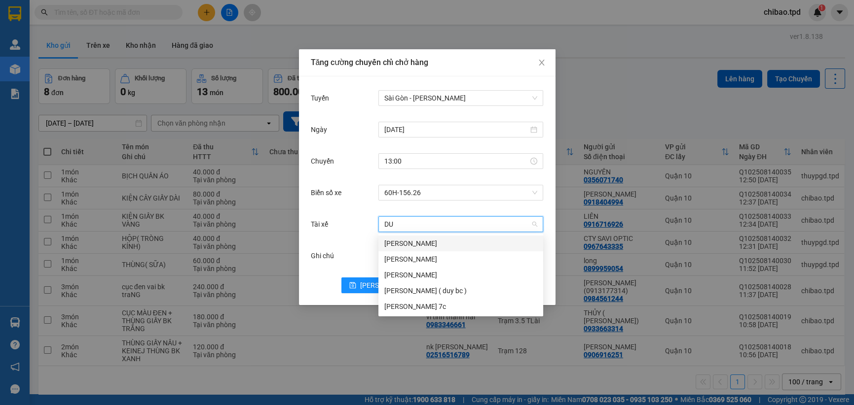
type input "DUY"
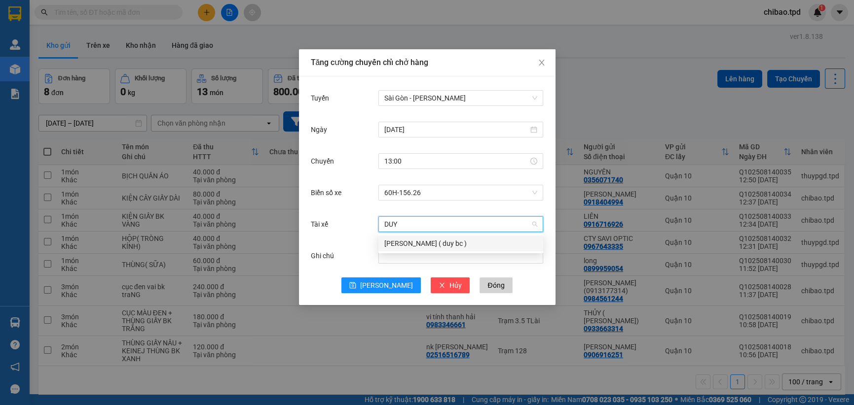
click at [425, 249] on div "[PERSON_NAME] ( duy bc )" at bounding box center [460, 244] width 165 height 16
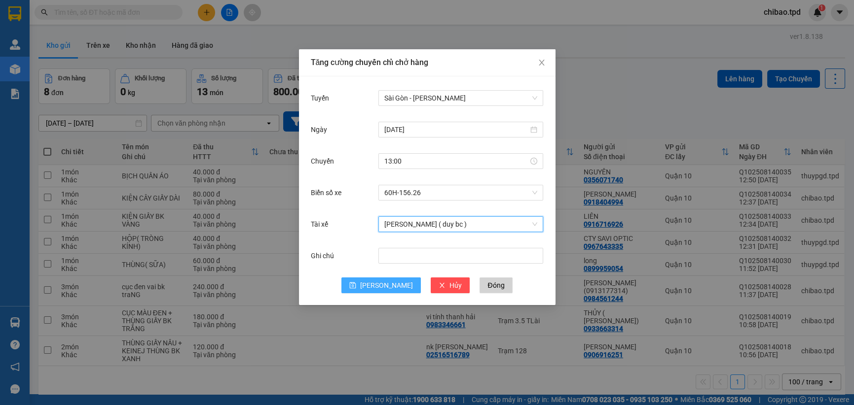
click at [388, 285] on span "[PERSON_NAME]" at bounding box center [386, 285] width 53 height 11
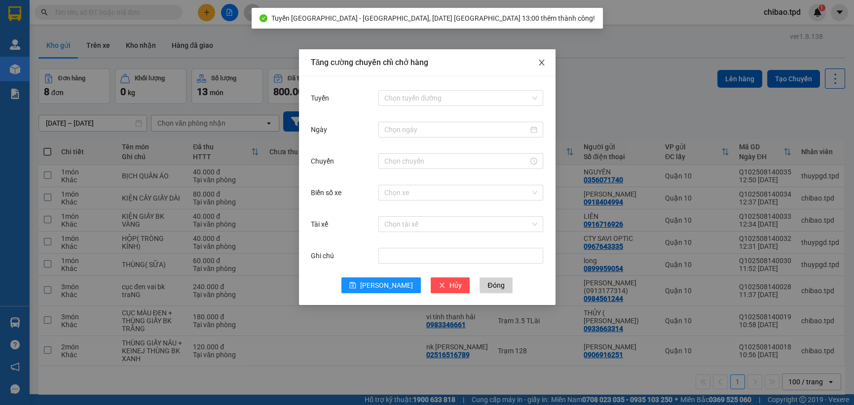
click at [546, 61] on span "Close" at bounding box center [542, 63] width 28 height 28
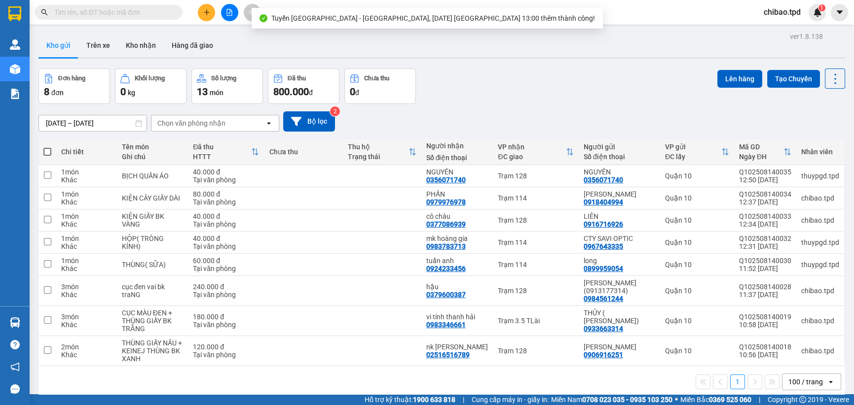
click at [46, 146] on th at bounding box center [47, 152] width 18 height 26
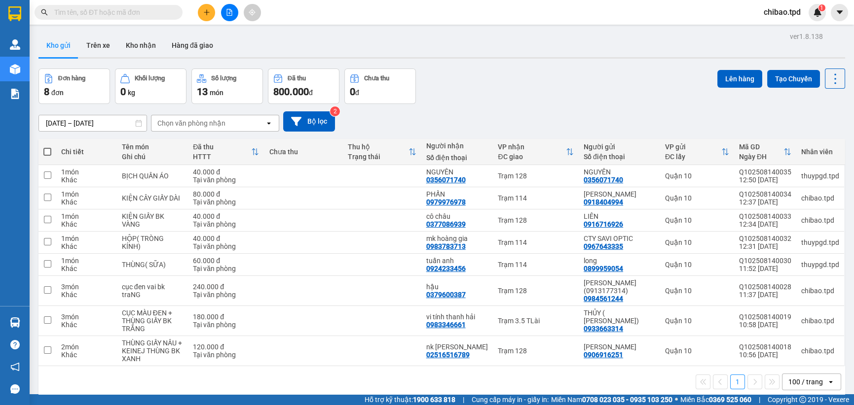
click at [46, 153] on span at bounding box center [47, 152] width 8 height 8
click at [47, 147] on input "checkbox" at bounding box center [47, 147] width 0 height 0
checkbox input "true"
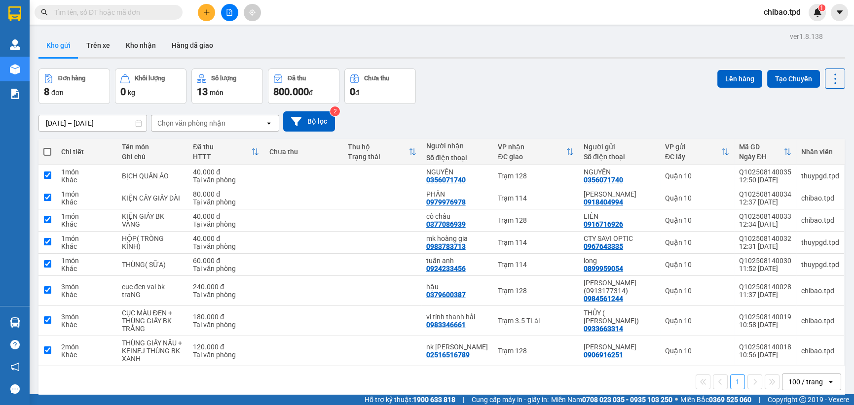
checkbox input "true"
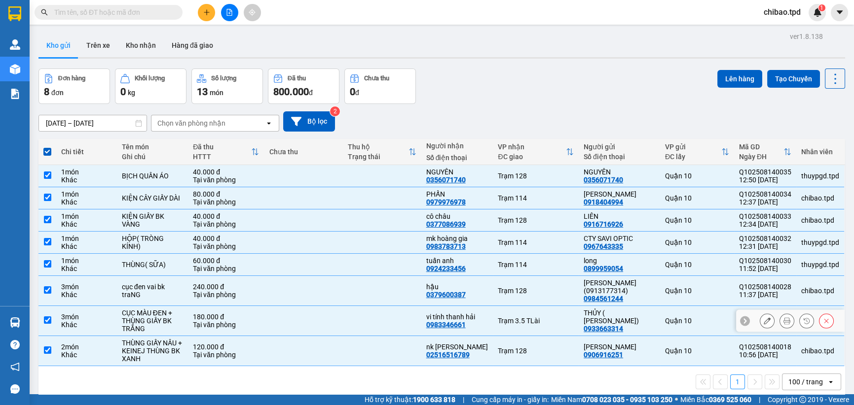
click at [450, 329] on div "0983346661" at bounding box center [445, 325] width 39 height 8
click at [44, 324] on input "checkbox" at bounding box center [47, 320] width 7 height 7
checkbox input "false"
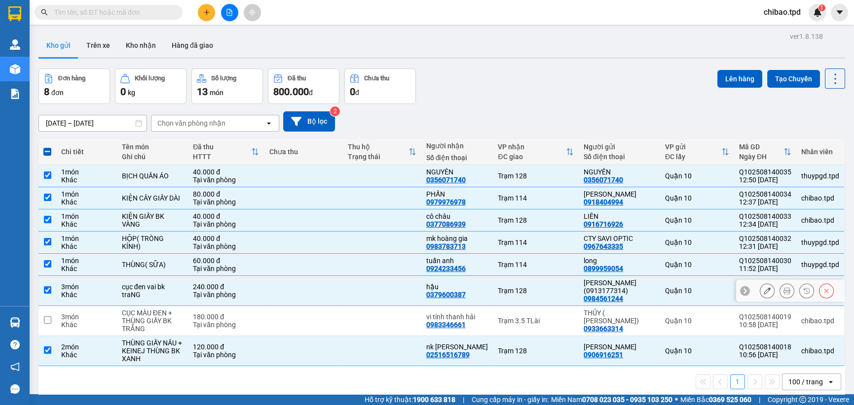
click at [49, 294] on input "checkbox" at bounding box center [47, 290] width 7 height 7
checkbox input "false"
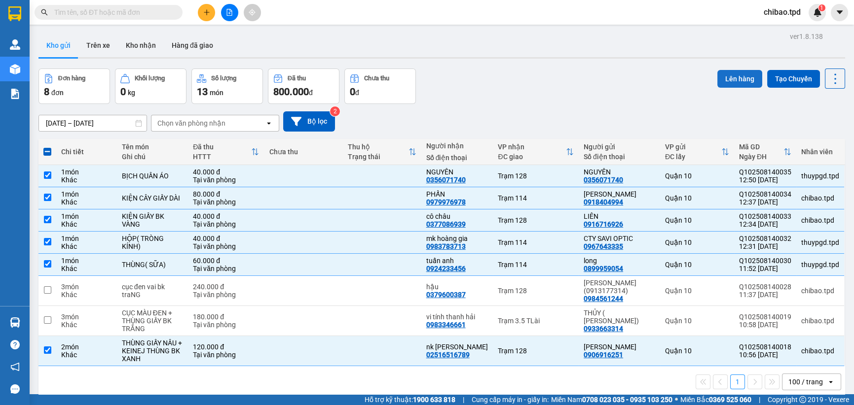
click at [744, 79] on button "Lên hàng" at bounding box center [739, 79] width 45 height 18
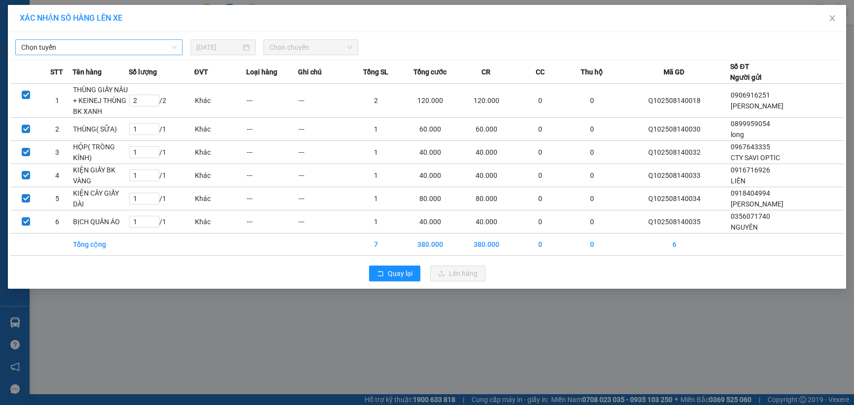
click at [131, 50] on span "Chọn tuyến" at bounding box center [98, 47] width 155 height 15
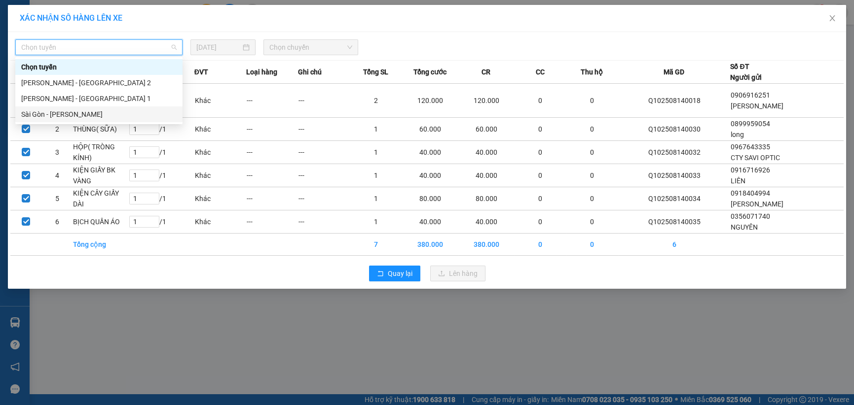
click at [129, 114] on div "Sài Gòn - [PERSON_NAME]" at bounding box center [98, 114] width 155 height 11
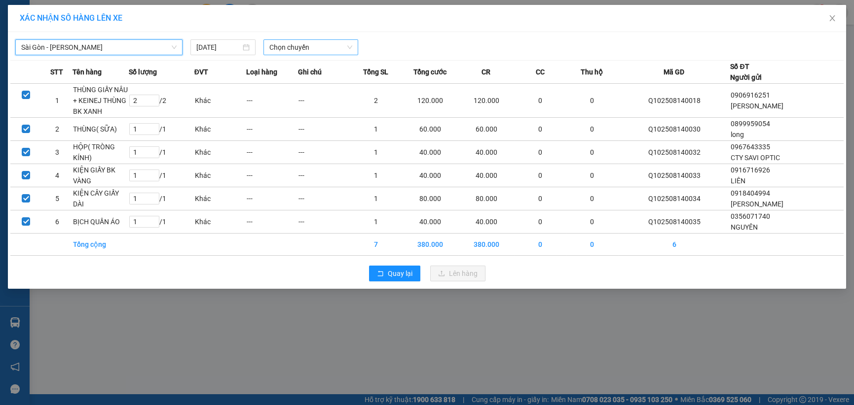
click at [321, 50] on span "Chọn chuyến" at bounding box center [310, 47] width 82 height 15
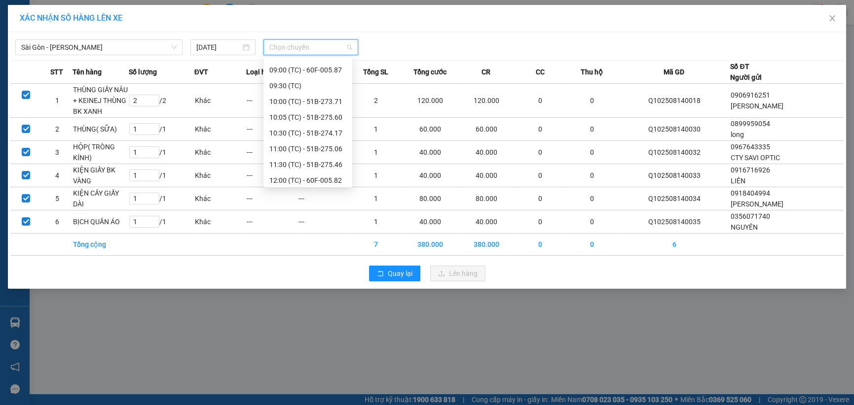
scroll to position [110, 0]
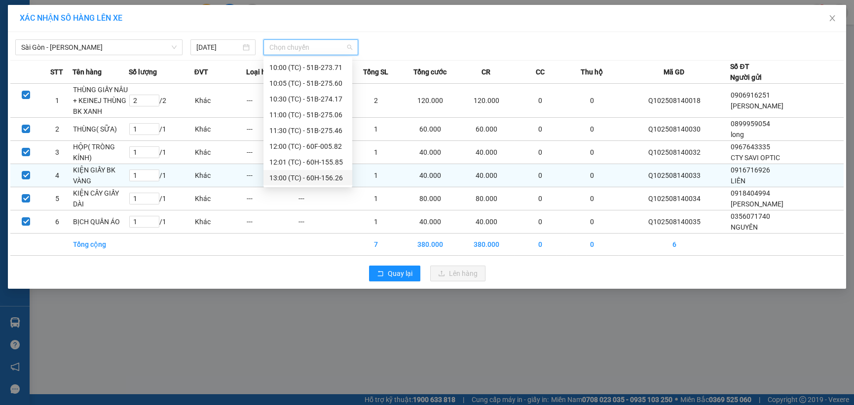
click at [320, 179] on div "13:00 (TC) - 60H-156.26" at bounding box center [307, 178] width 77 height 11
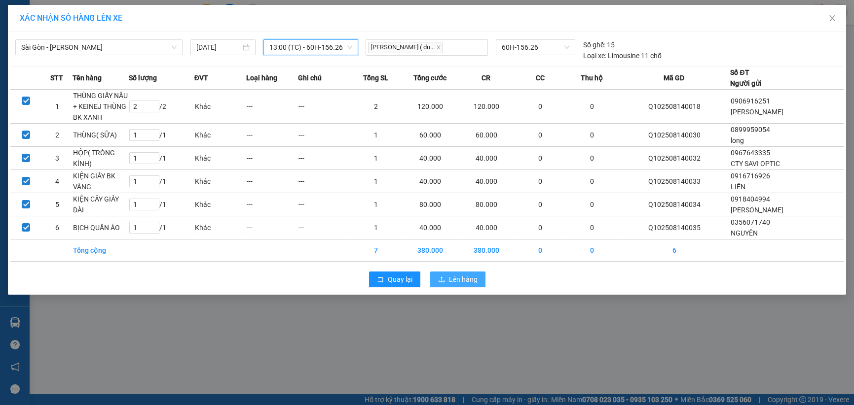
click at [472, 280] on span "Lên hàng" at bounding box center [463, 279] width 29 height 11
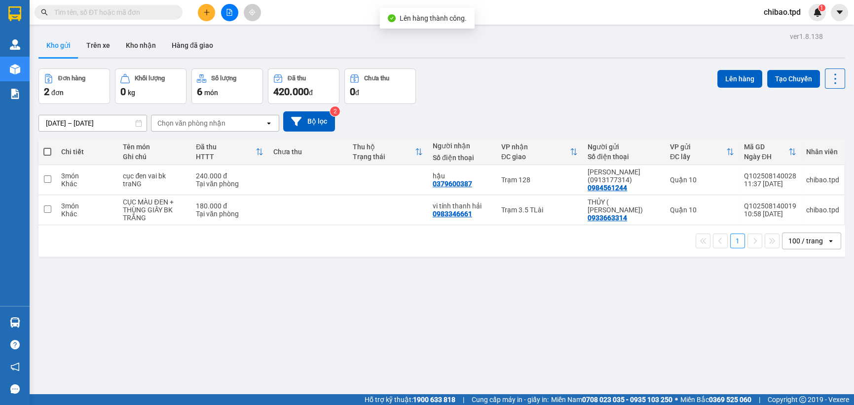
click at [228, 10] on icon "file-add" at bounding box center [229, 12] width 7 height 7
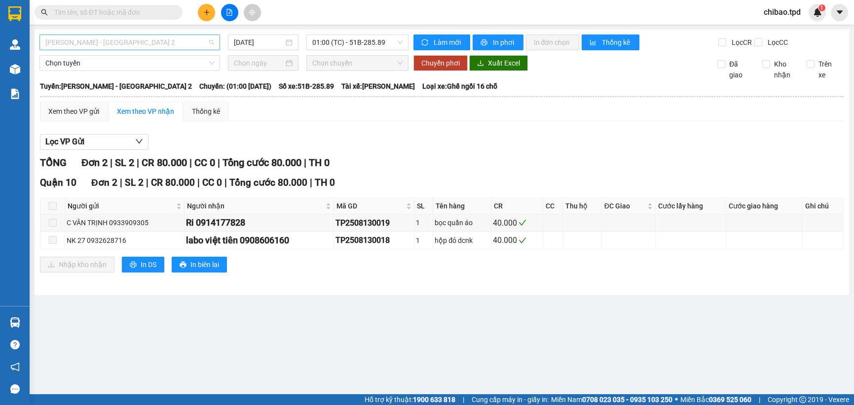
click at [153, 49] on span "[PERSON_NAME] - [GEOGRAPHIC_DATA] 2" at bounding box center [129, 42] width 169 height 15
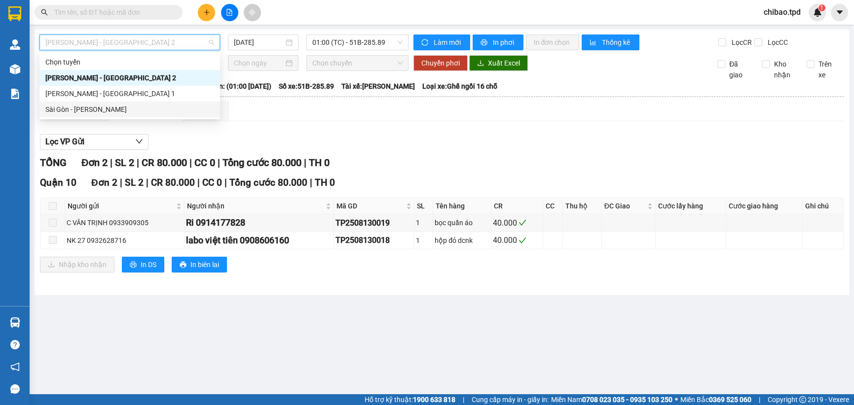
click at [149, 109] on div "Sài Gòn - [PERSON_NAME]" at bounding box center [129, 109] width 169 height 11
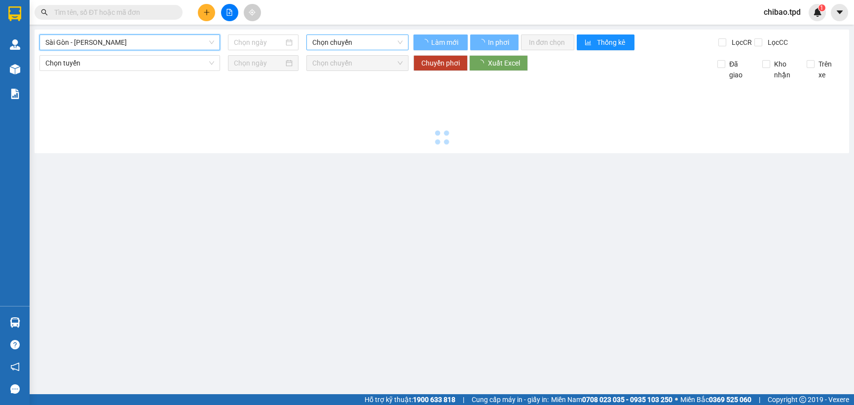
type input "[DATE]"
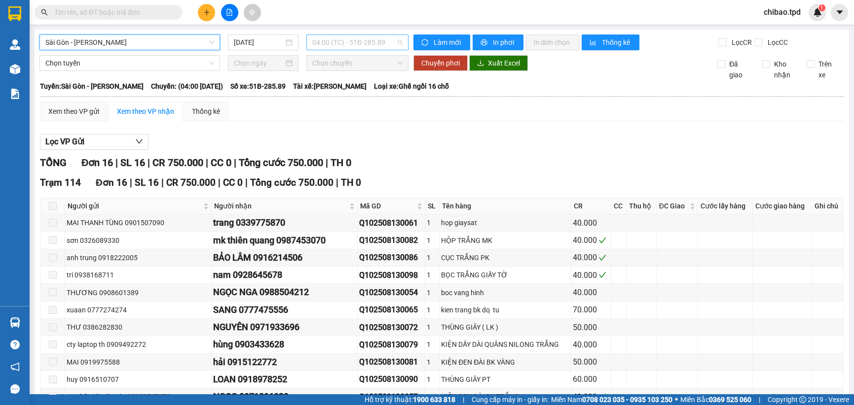
click at [350, 44] on span "04:00 (TC) - 51B-285.89" at bounding box center [357, 42] width 90 height 15
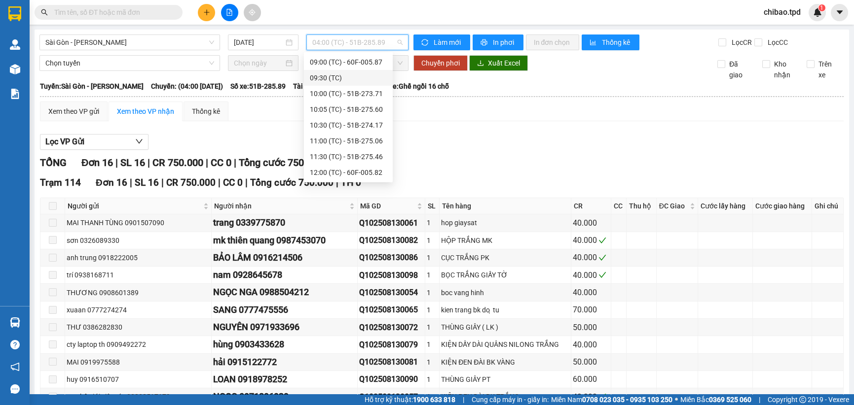
scroll to position [110, 0]
drag, startPoint x: 424, startPoint y: 192, endPoint x: 322, endPoint y: 178, distance: 103.2
click at [398, 183] on div "Trạm 114 Đơn 16 | SL 16 | CR 750.000 | CC 0 | Tổng cước 750.000 | TH 0 Người gử…" at bounding box center [441, 350] width 803 height 348
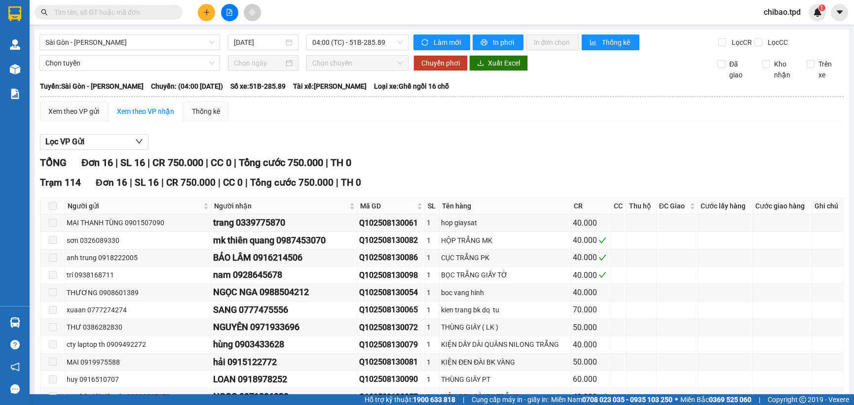
click at [349, 56] on span "Chọn chuyến" at bounding box center [357, 63] width 90 height 15
click at [356, 49] on span "04:00 (TC) - 51B-285.89" at bounding box center [357, 42] width 90 height 15
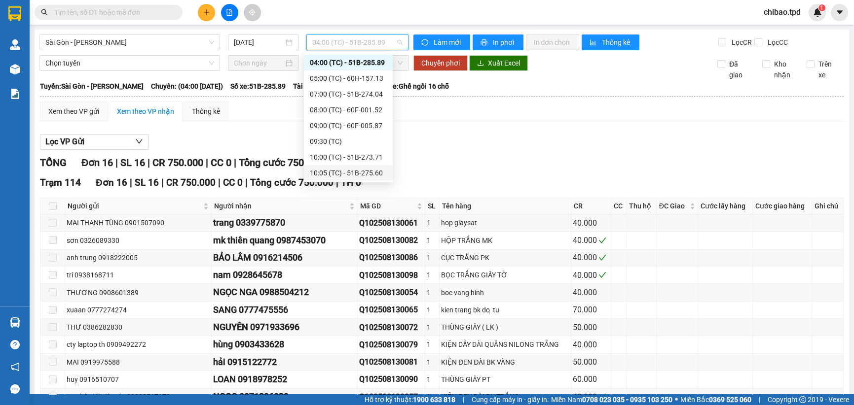
click at [351, 169] on div "10:05 (TC) - 51B-275.60" at bounding box center [348, 173] width 77 height 11
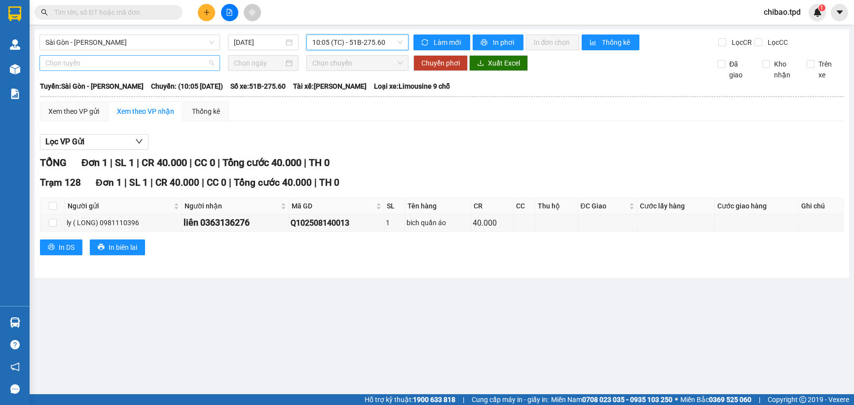
click at [197, 55] on div "Chọn tuyến" at bounding box center [129, 63] width 181 height 16
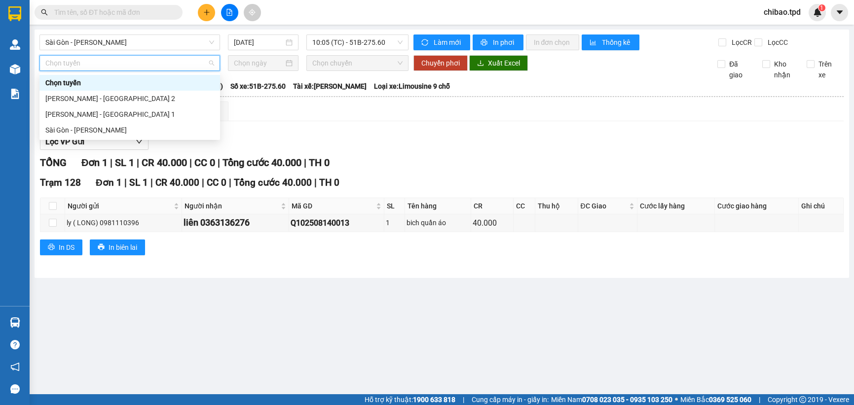
drag, startPoint x: 202, startPoint y: 43, endPoint x: 195, endPoint y: 62, distance: 20.4
click at [202, 42] on span "Sài Gòn - [PERSON_NAME]" at bounding box center [129, 42] width 169 height 15
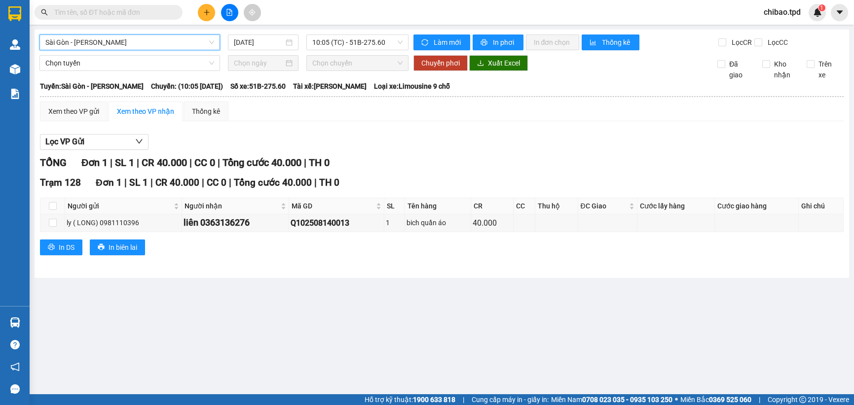
click at [206, 36] on span "Sài Gòn - [PERSON_NAME]" at bounding box center [129, 42] width 169 height 15
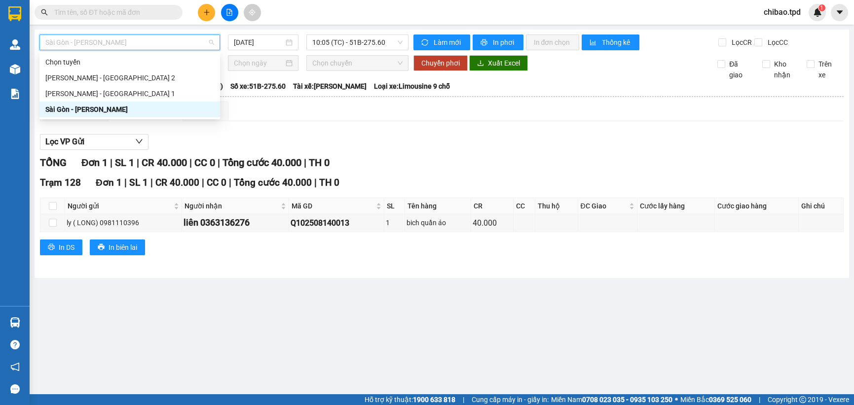
click at [147, 106] on div "Sài Gòn - [PERSON_NAME]" at bounding box center [129, 109] width 169 height 11
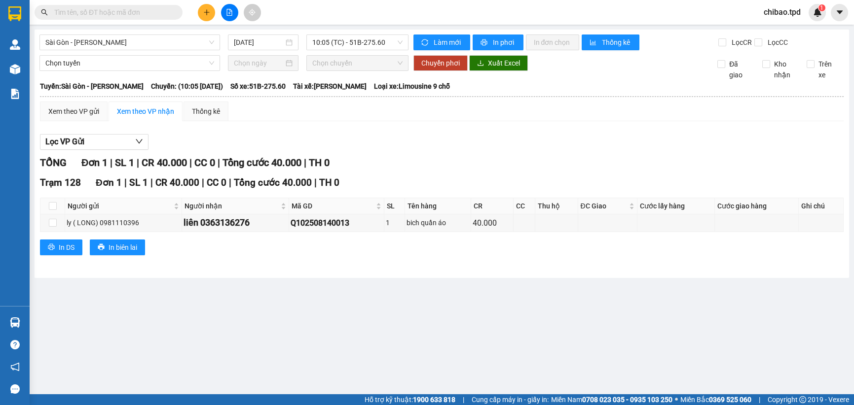
click at [376, 54] on div "[GEOGRAPHIC_DATA] - Phương Lâm [DATE] 10:05 (TC) - 51B-275.60 Làm mới In phơi I…" at bounding box center [442, 154] width 814 height 249
click at [374, 42] on span "10:05 (TC) - 51B-275.60" at bounding box center [357, 42] width 90 height 15
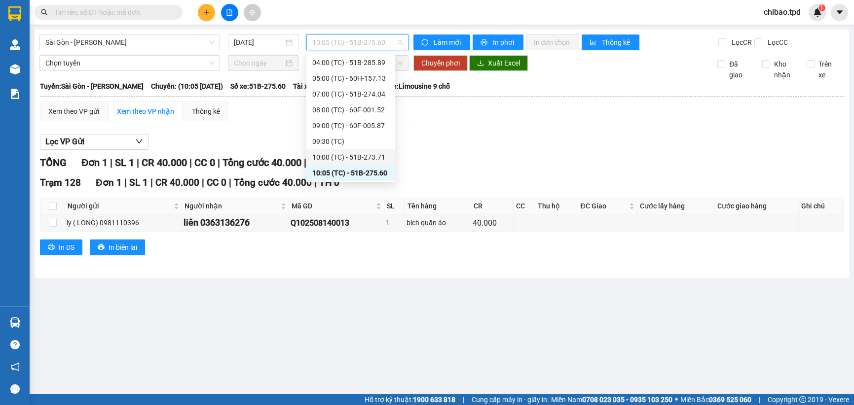
scroll to position [110, 0]
click at [358, 171] on div "13:00 (TC) - 60H-156.26" at bounding box center [350, 173] width 77 height 11
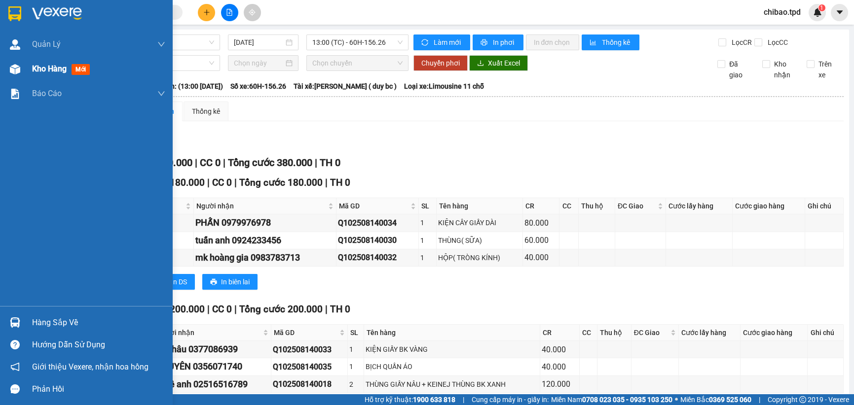
click at [46, 76] on div "Kho hàng mới" at bounding box center [98, 69] width 133 height 25
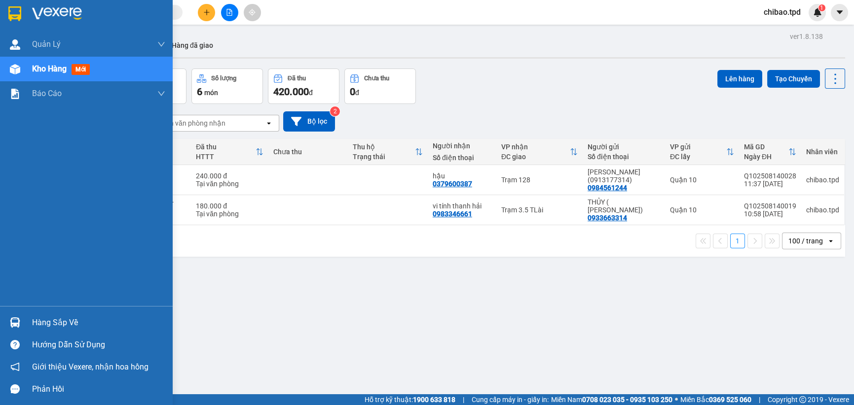
click at [8, 326] on div at bounding box center [14, 322] width 17 height 17
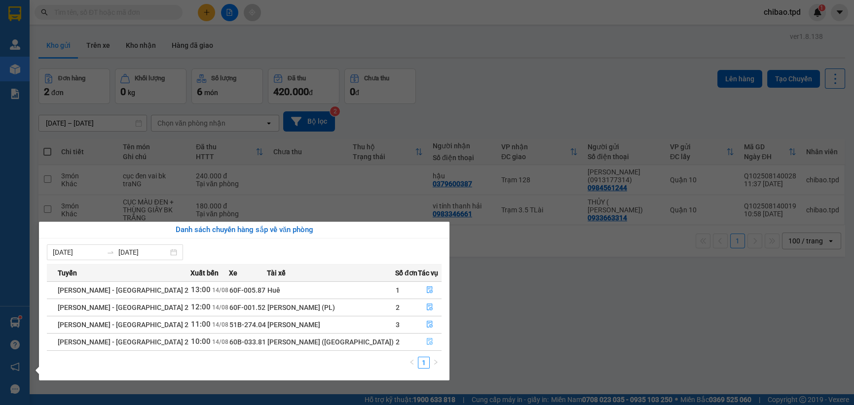
click at [421, 339] on button "button" at bounding box center [429, 342] width 23 height 16
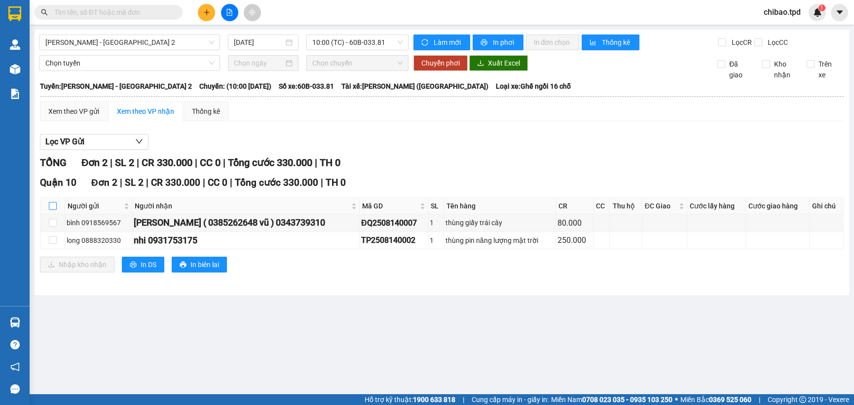
click at [50, 208] on input "checkbox" at bounding box center [53, 206] width 8 height 8
checkbox input "true"
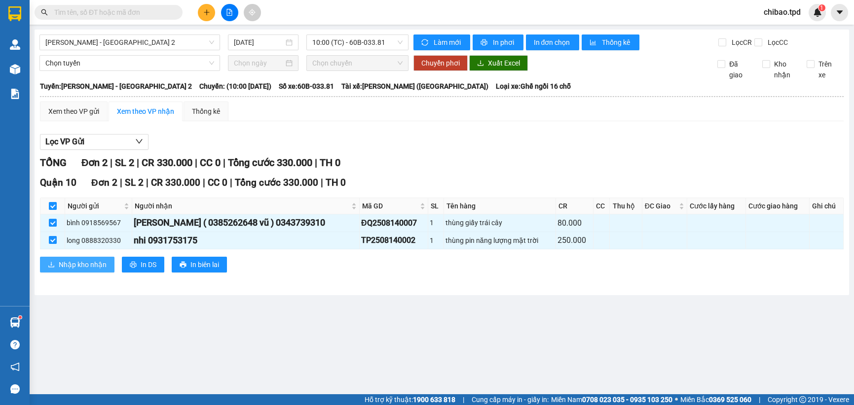
click at [99, 263] on span "Nhập kho nhận" at bounding box center [83, 264] width 48 height 11
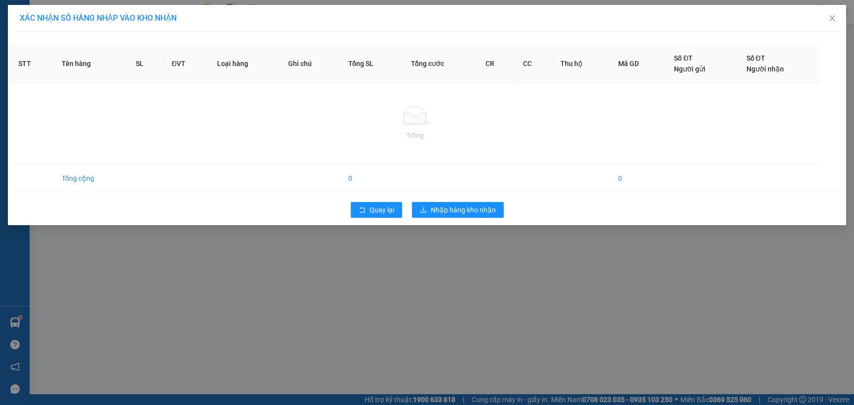
click at [597, 349] on div "XÁC NHẬN SỐ HÀNG NHẬP VÀO KHO NHẬN STT Tên hàng SL ĐVT Loại hàng Ghi chú Tổng S…" at bounding box center [427, 202] width 854 height 405
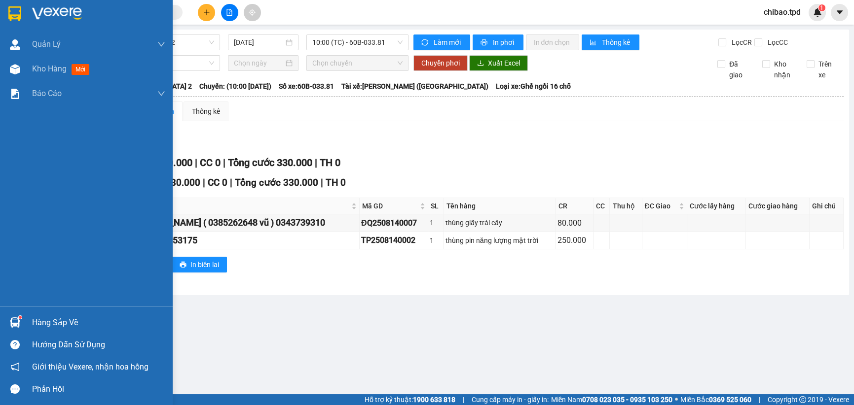
click at [16, 324] on img at bounding box center [15, 323] width 10 height 10
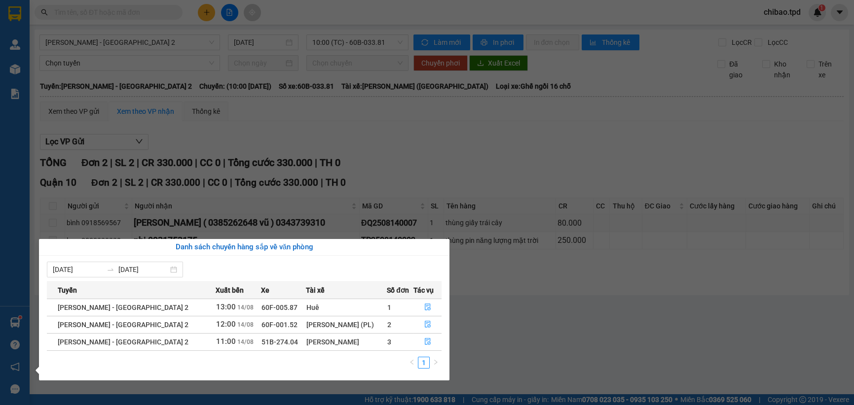
click at [14, 74] on div "Quản [PERSON_NAME] lý khách hàng mới Quản lý giao nhận mới Kho hàng mới Báo cáo…" at bounding box center [15, 202] width 30 height 405
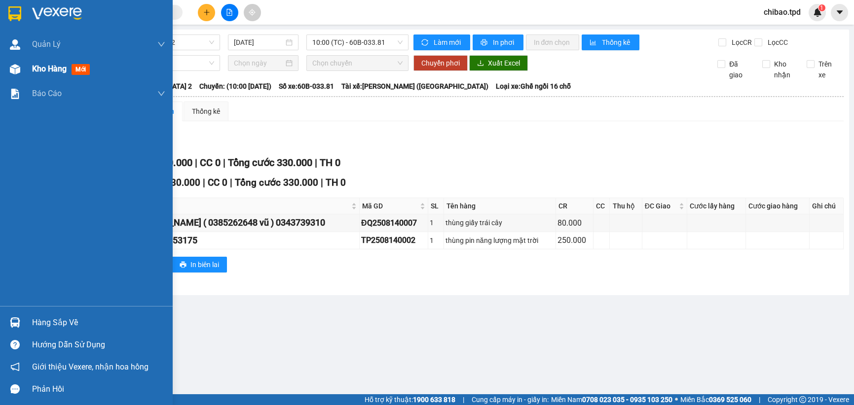
click at [36, 58] on div "Kho hàng mới" at bounding box center [98, 69] width 133 height 25
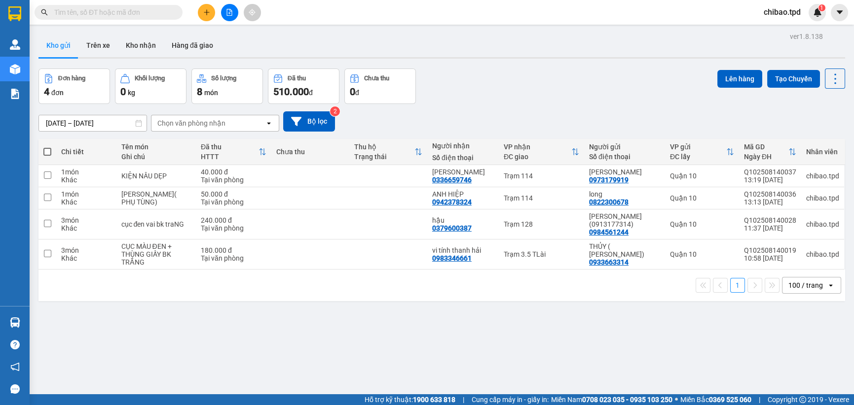
click at [204, 19] on button at bounding box center [206, 12] width 17 height 17
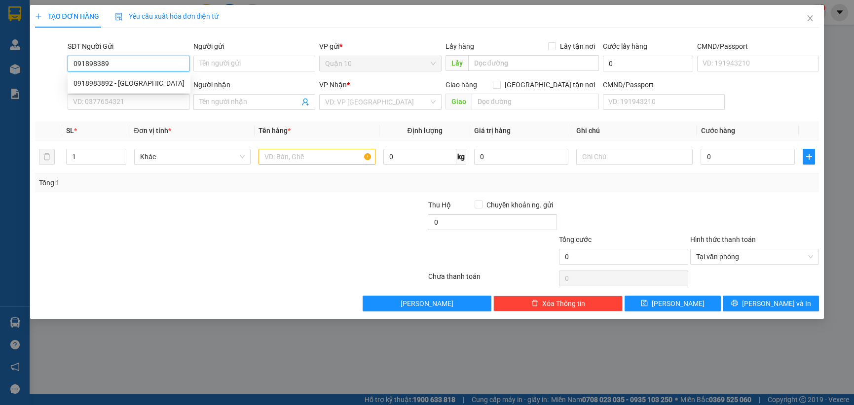
type input "0918983892"
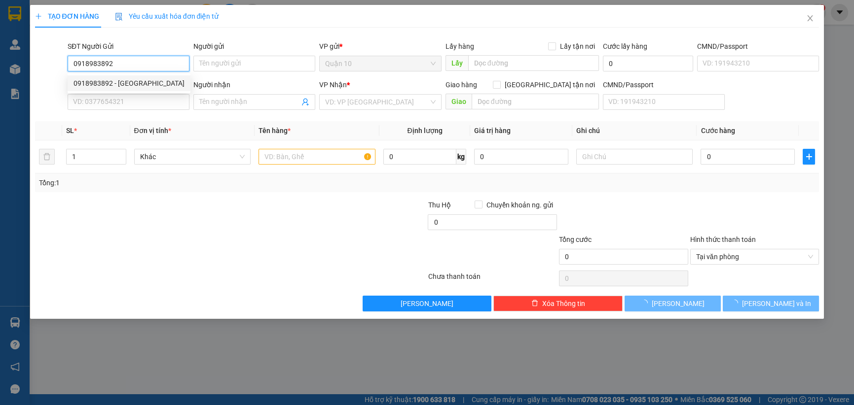
click at [100, 81] on div "0918983892 - phuong nam" at bounding box center [128, 83] width 111 height 11
type input "phuong nam"
type input "068206003995"
type input "0353009763"
type input "duy an"
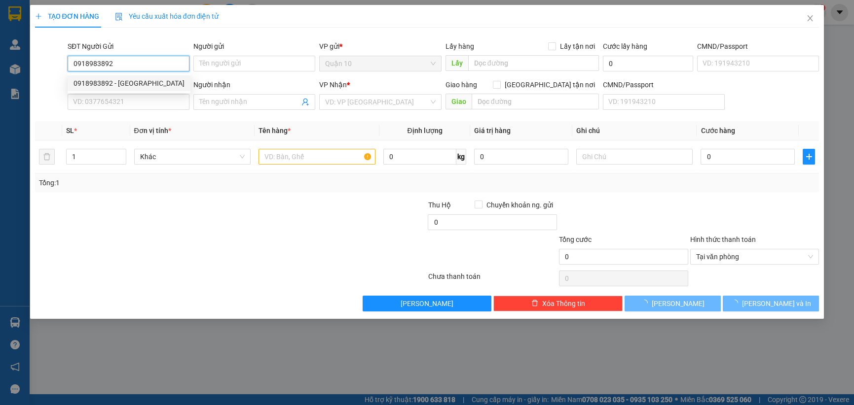
type input "125"
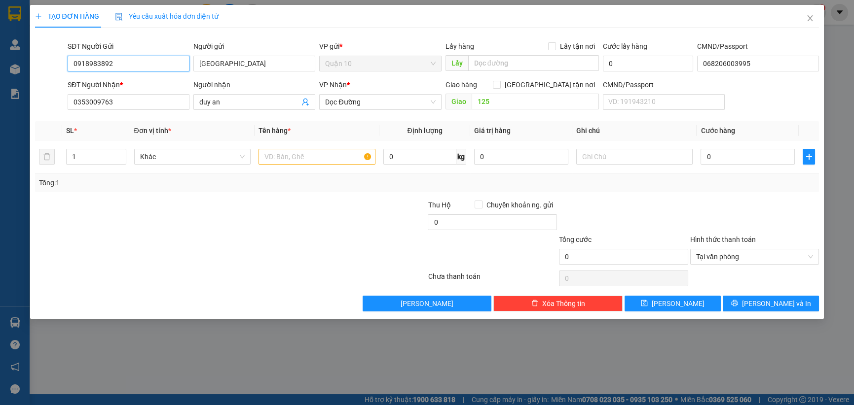
type input "0918983892"
click at [146, 109] on div "SĐT Người Nhận * 0353009763" at bounding box center [129, 96] width 122 height 35
click at [152, 105] on input "0353009763" at bounding box center [129, 102] width 122 height 16
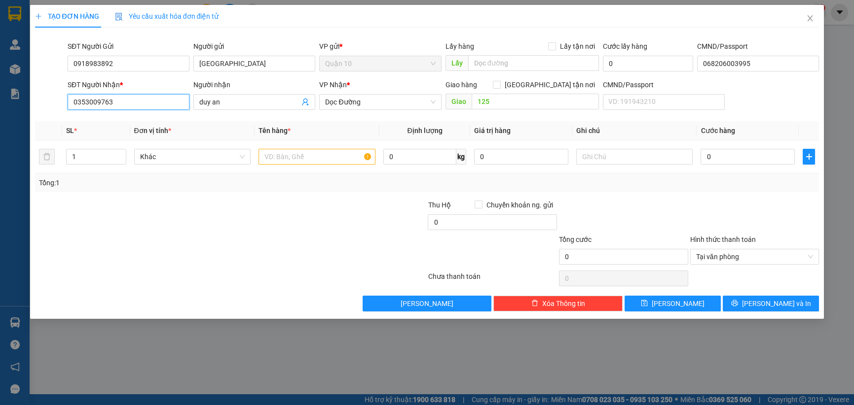
click at [153, 105] on input "0353009763" at bounding box center [129, 102] width 122 height 16
type input "0918983892"
drag, startPoint x: 239, startPoint y: 108, endPoint x: -4, endPoint y: 40, distance: 251.8
click at [0, 40] on html "Kết quả tìm kiếm ( 0 ) Bộ lọc No Data chibao.tpd 1 Quản Lý Quản lý khách hàng m…" at bounding box center [427, 202] width 854 height 405
type input "d"
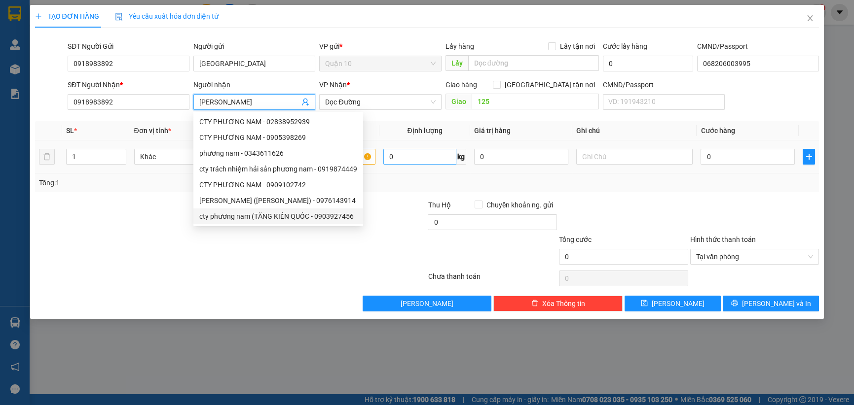
type input "PHƯƠNG NAM"
click at [393, 158] on input "0" at bounding box center [419, 157] width 73 height 16
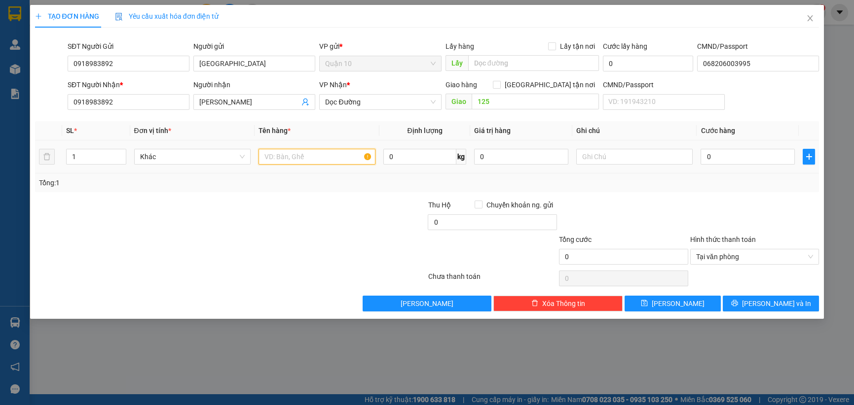
click at [363, 158] on input "text" at bounding box center [316, 157] width 117 height 16
type input "4"
type input "40"
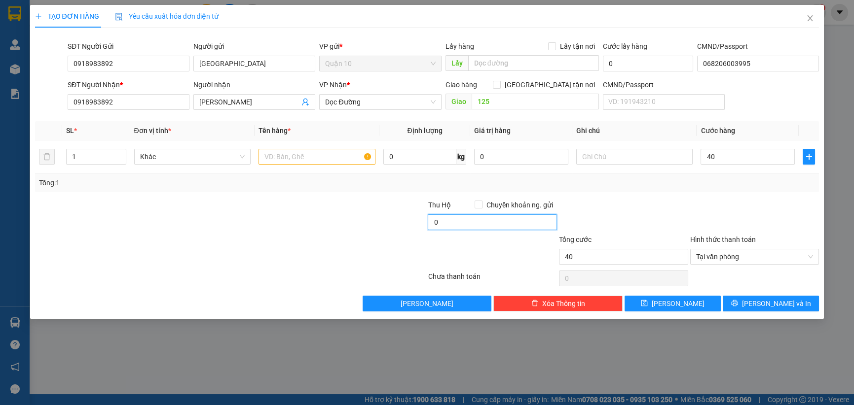
type input "40.000"
click at [456, 222] on input "0" at bounding box center [492, 223] width 129 height 16
type input "10.000"
click at [318, 153] on input "text" at bounding box center [316, 157] width 117 height 16
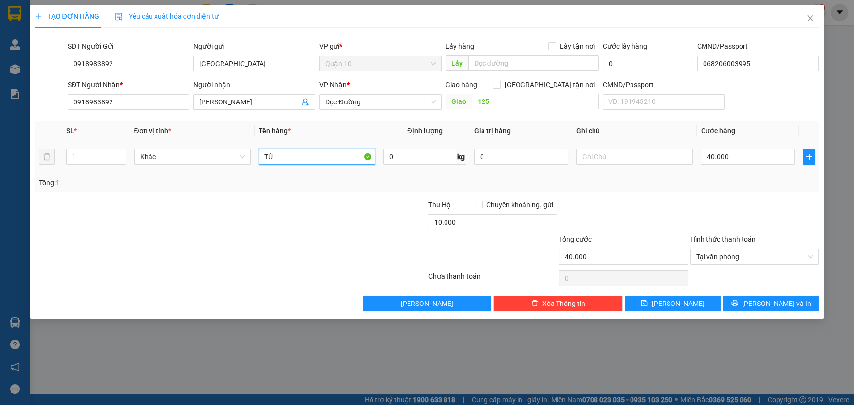
type input "T"
type input "TÚI GIẤY MÀU XANH"
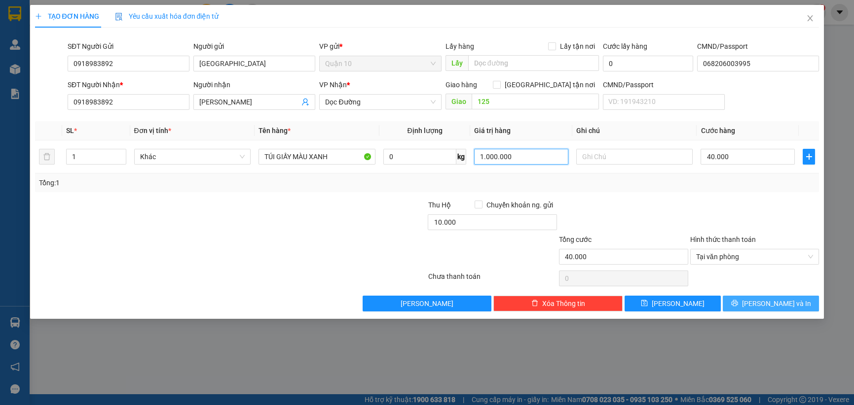
type input "1.000.000"
click at [795, 297] on button "Lưu và In" at bounding box center [771, 304] width 96 height 16
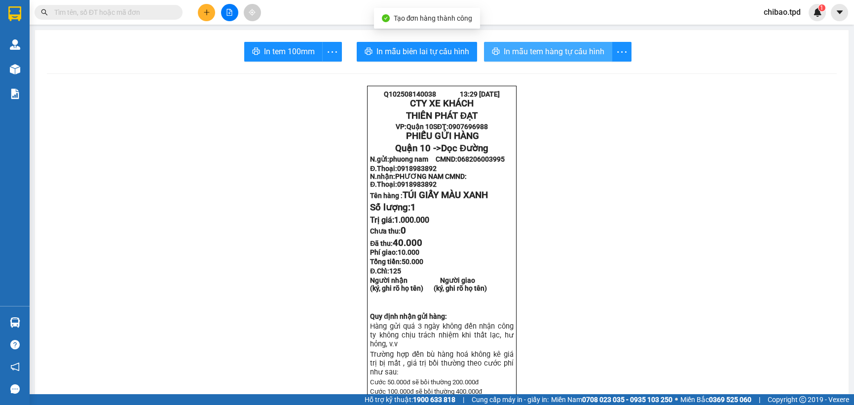
click at [591, 53] on span "In mẫu tem hàng tự cấu hình" at bounding box center [554, 51] width 101 height 12
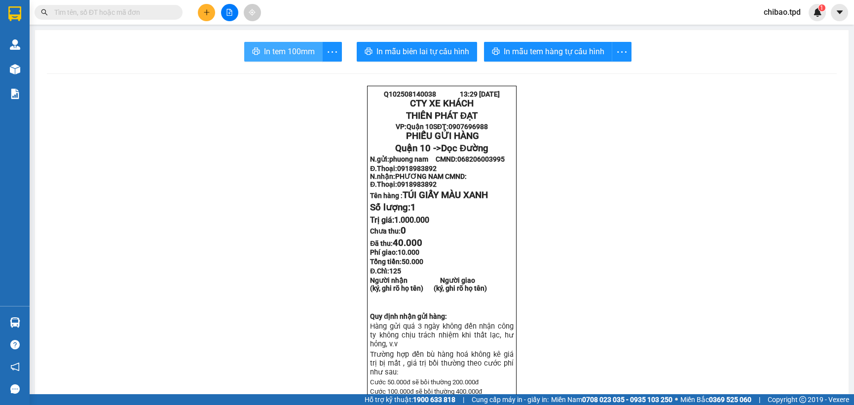
drag, startPoint x: 284, startPoint y: 56, endPoint x: 268, endPoint y: 71, distance: 21.3
click at [285, 53] on span "In tem 100mm" at bounding box center [289, 51] width 51 height 12
click at [278, 51] on span "In tem 100mm" at bounding box center [289, 51] width 51 height 12
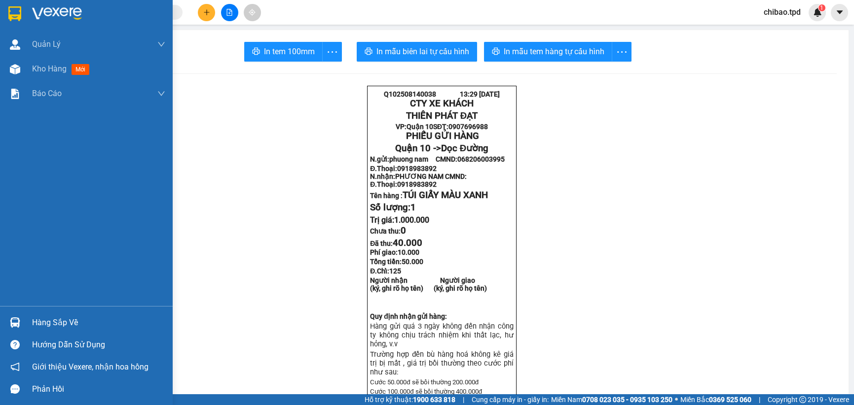
drag, startPoint x: 66, startPoint y: 74, endPoint x: 106, endPoint y: 254, distance: 184.4
click at [64, 74] on div "Kho hàng mới" at bounding box center [62, 69] width 61 height 12
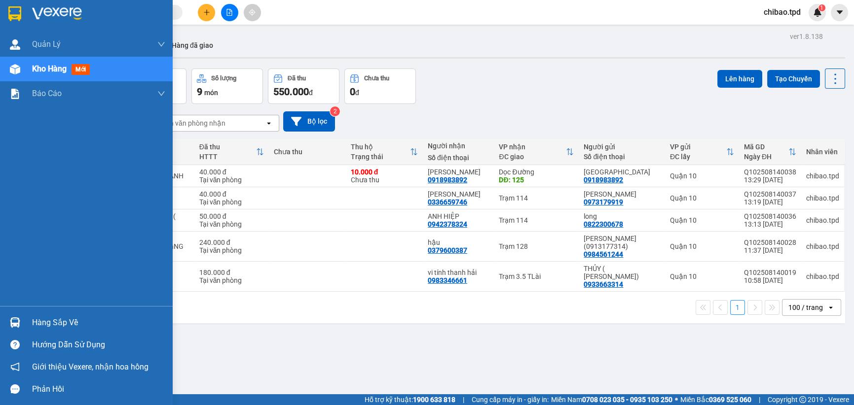
click at [39, 328] on div "Hàng sắp về" at bounding box center [98, 323] width 133 height 15
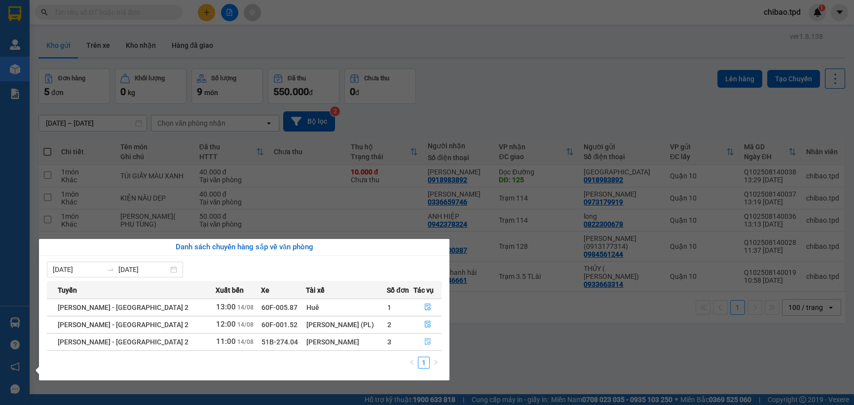
drag, startPoint x: 423, startPoint y: 342, endPoint x: 417, endPoint y: 334, distance: 10.0
click at [424, 343] on icon "file-done" at bounding box center [427, 341] width 7 height 7
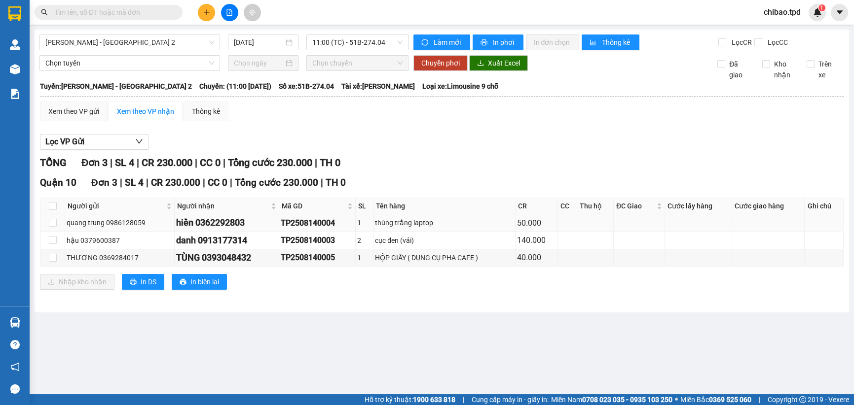
click at [45, 218] on td at bounding box center [52, 223] width 25 height 17
click at [55, 237] on input "checkbox" at bounding box center [53, 240] width 8 height 8
checkbox input "true"
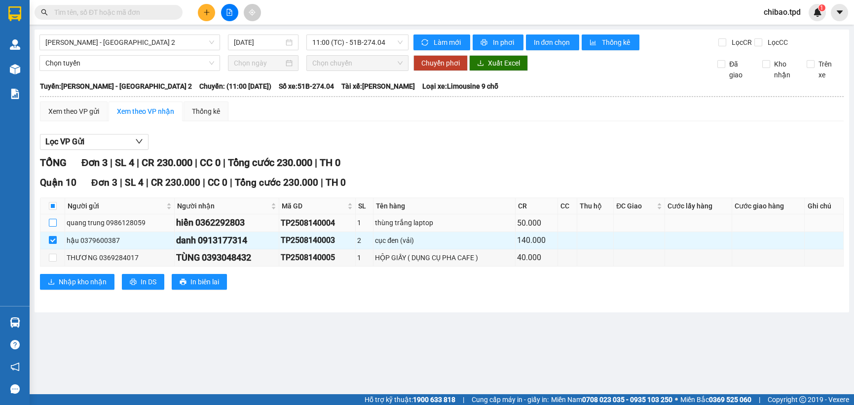
click at [55, 222] on input "checkbox" at bounding box center [53, 223] width 8 height 8
checkbox input "true"
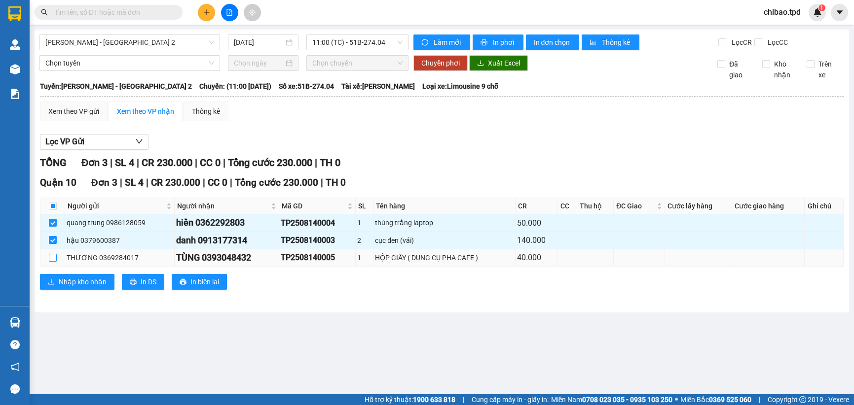
click at [54, 260] on input "checkbox" at bounding box center [53, 258] width 8 height 8
checkbox input "true"
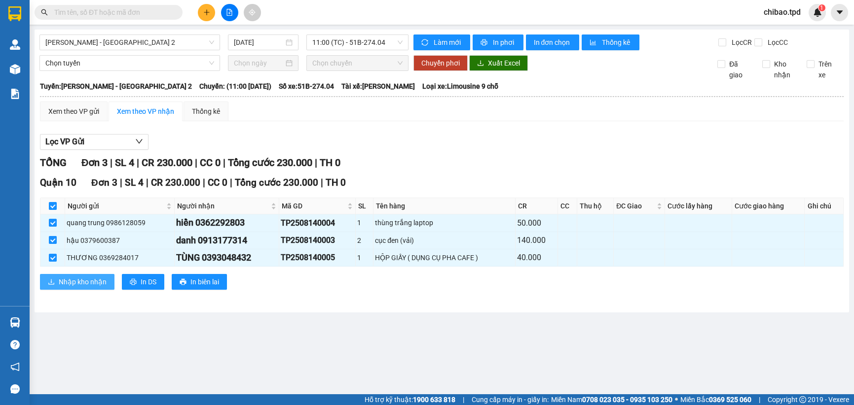
click at [86, 278] on span "Nhập kho nhận" at bounding box center [83, 282] width 48 height 11
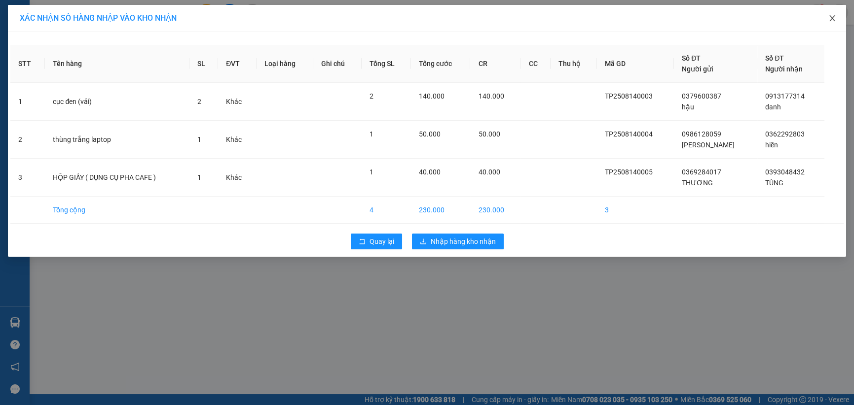
click at [830, 16] on icon "close" at bounding box center [832, 18] width 8 height 8
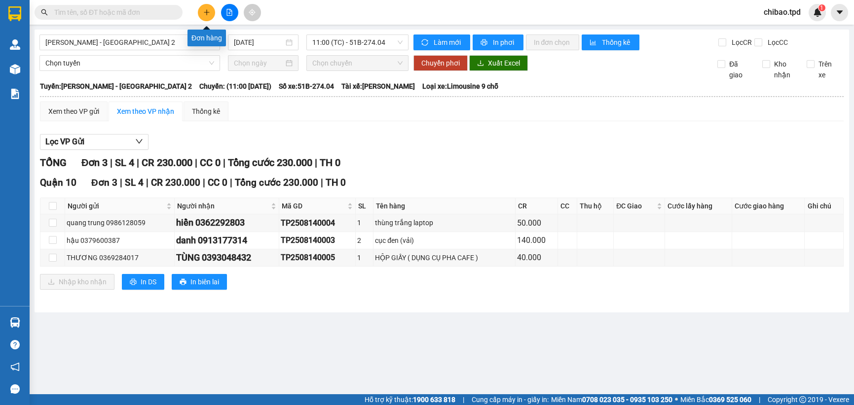
click at [208, 17] on button at bounding box center [206, 12] width 17 height 17
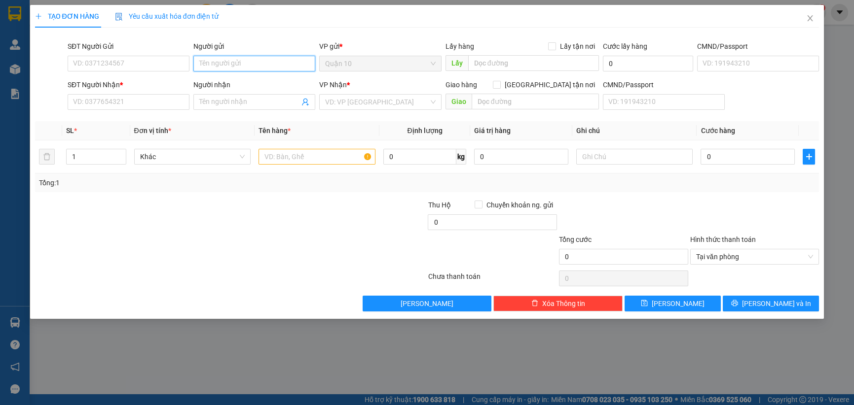
click at [227, 67] on input "Người gửi" at bounding box center [254, 64] width 122 height 16
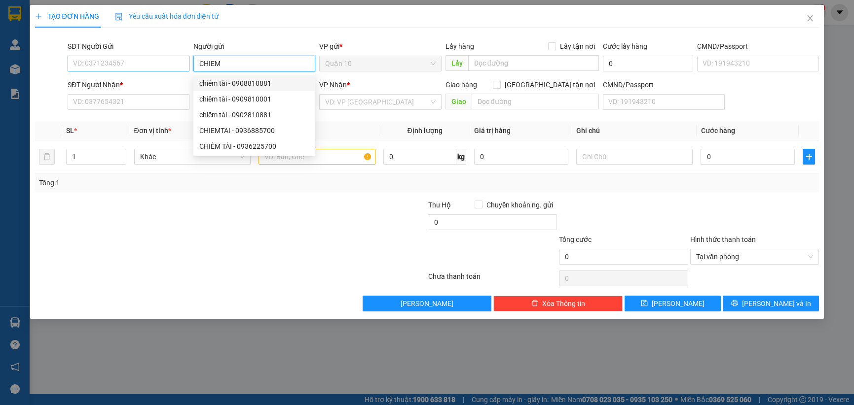
type input "CHIEM"
click at [147, 61] on input "SĐT Người Gửi" at bounding box center [129, 64] width 122 height 16
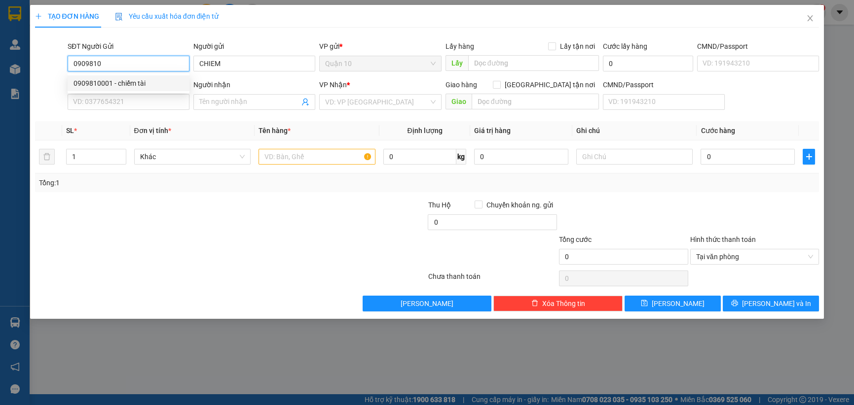
click at [98, 80] on div "0909810001 - chiếm tài" at bounding box center [128, 83] width 110 height 11
type input "0909810001"
type input "chiếm tài"
type input "0902602229"
type input "THẾ HOA"
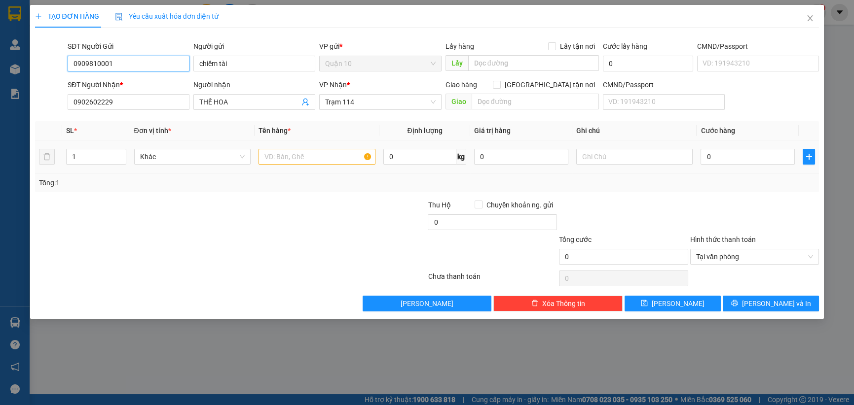
type input "0909810001"
click at [340, 159] on input "text" at bounding box center [316, 157] width 117 height 16
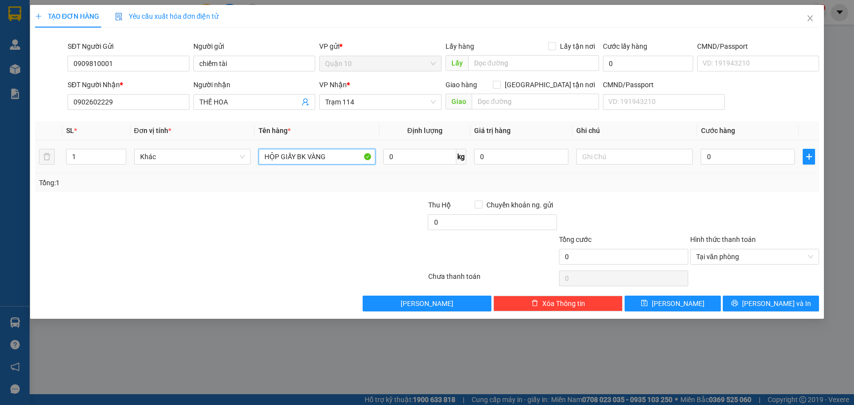
type input "HỘP GIẤY BK VÀNG"
type input "1.000.000"
type input "4"
type input "40"
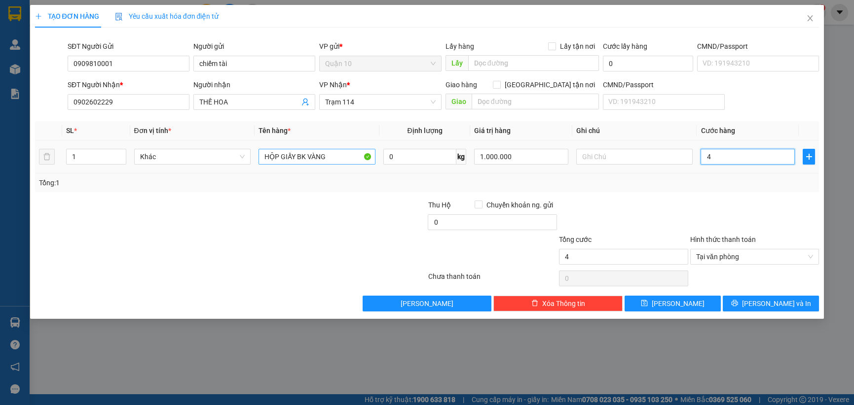
type input "40"
type input "40.000"
click at [759, 196] on div "Transit Pickup Surcharge Ids Transit Deliver Surcharge Ids Transit Deliver Surc…" at bounding box center [427, 174] width 784 height 276
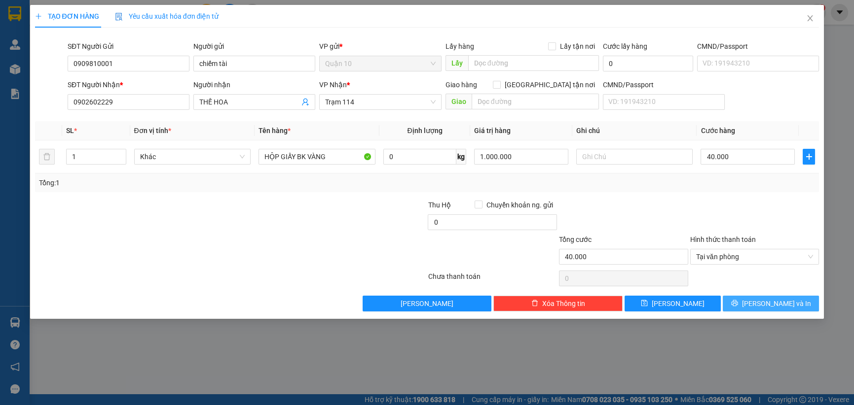
click at [758, 307] on button "[PERSON_NAME] và In" at bounding box center [771, 304] width 96 height 16
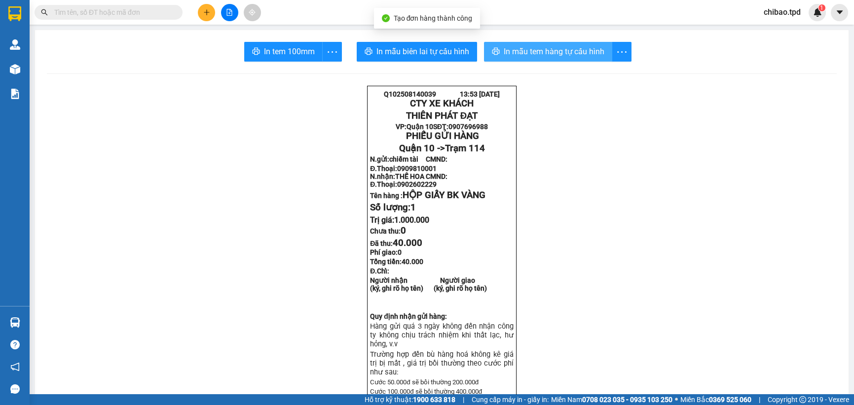
click at [561, 48] on span "In mẫu tem hàng tự cấu hình" at bounding box center [554, 51] width 101 height 12
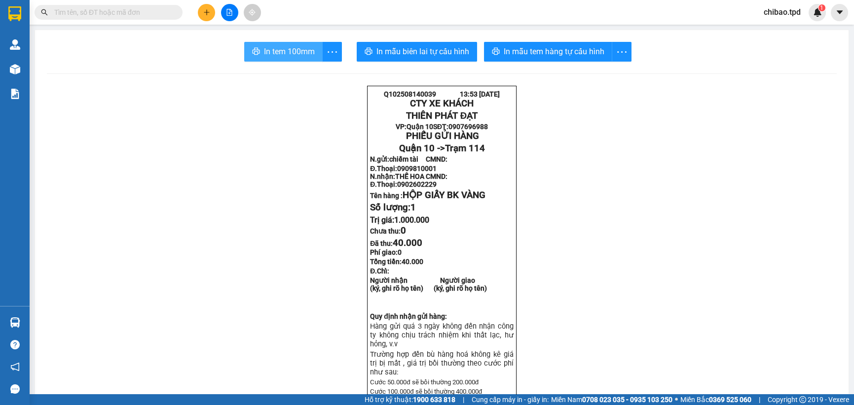
click at [293, 44] on button "In tem 100mm" at bounding box center [283, 52] width 78 height 20
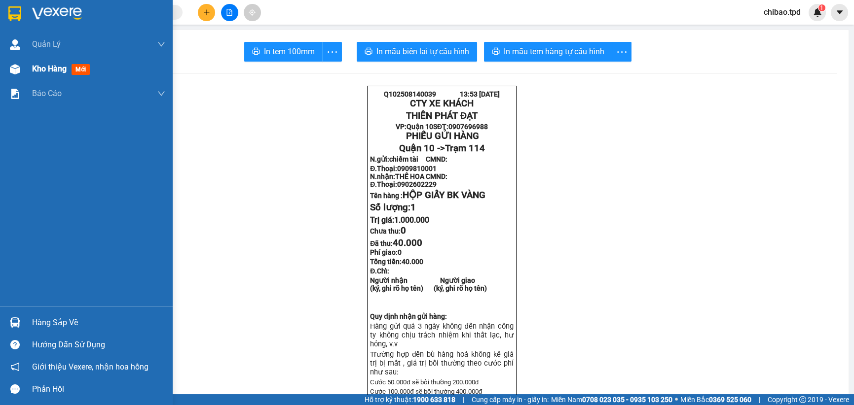
click at [6, 63] on div at bounding box center [14, 69] width 17 height 17
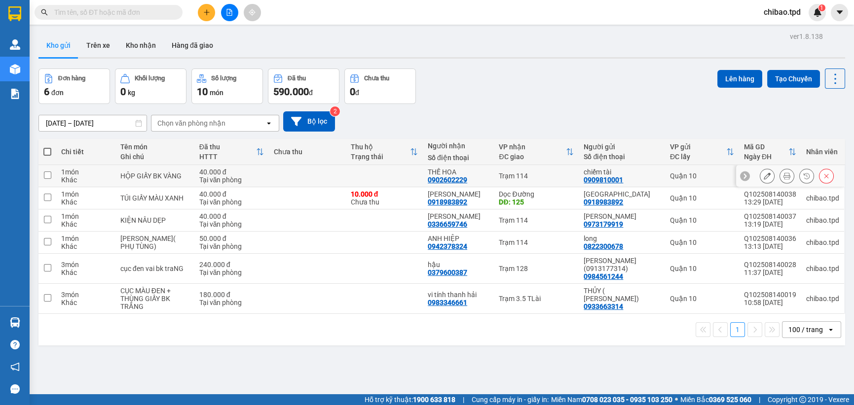
click at [160, 172] on div "HỘP GIẤY BK VÀNG" at bounding box center [154, 176] width 69 height 8
checkbox input "true"
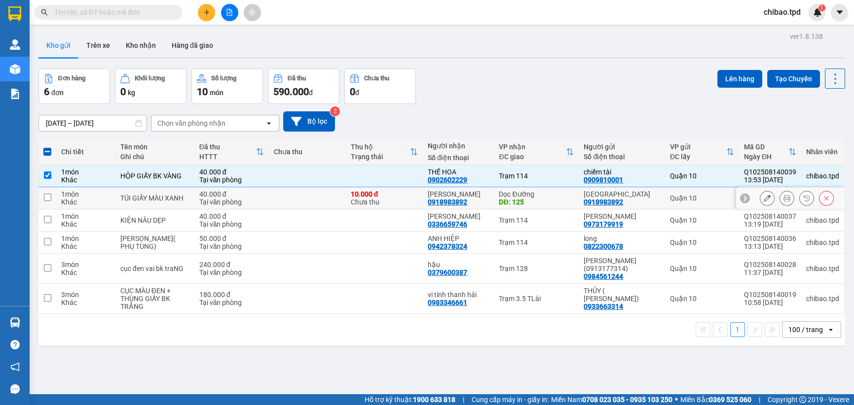
click at [169, 202] on div "TÚI GIẤY MÀU XANH" at bounding box center [154, 198] width 69 height 8
checkbox input "true"
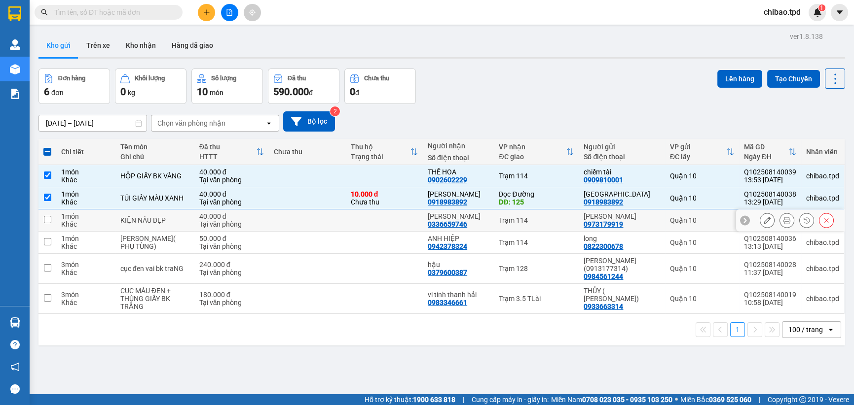
click at [161, 222] on div "KIỆN NÂU DẸP" at bounding box center [154, 221] width 69 height 8
checkbox input "true"
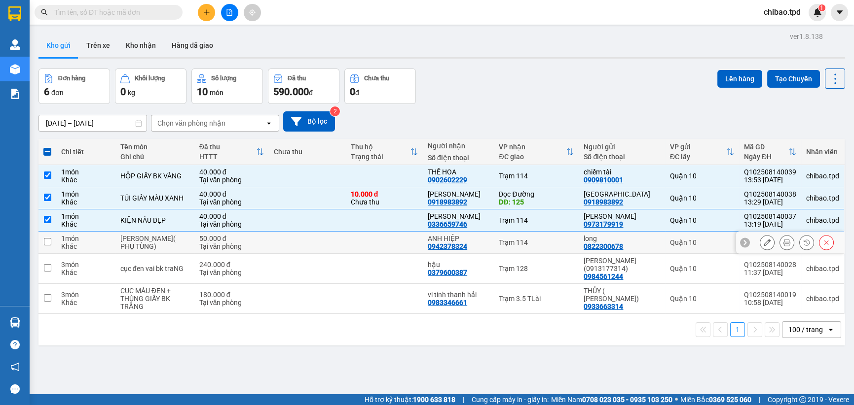
drag, startPoint x: 246, startPoint y: 243, endPoint x: 267, endPoint y: 261, distance: 28.0
click at [248, 241] on td "50.000 đ Tại văn phòng" at bounding box center [231, 243] width 74 height 22
checkbox input "true"
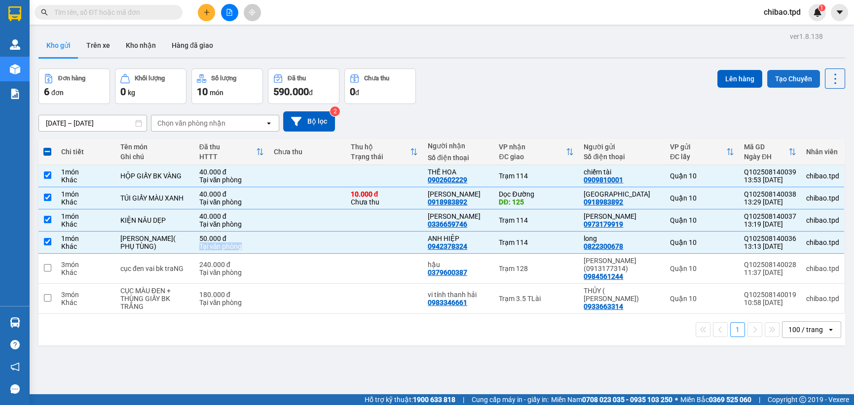
click at [794, 84] on button "Tạo Chuyến" at bounding box center [793, 79] width 53 height 18
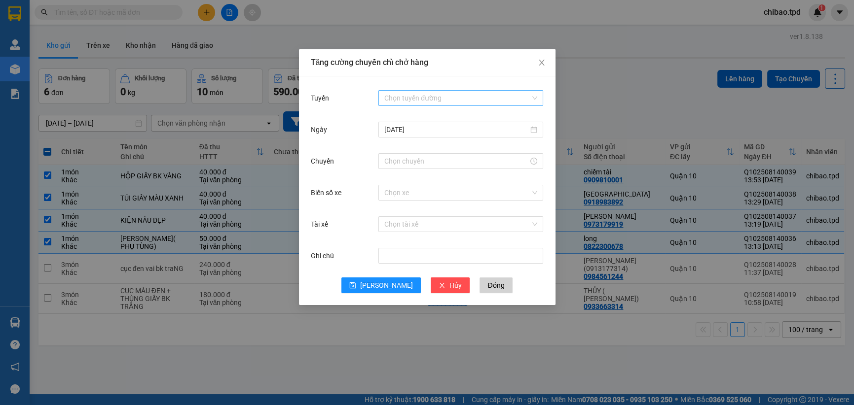
click at [386, 95] on input "Tuyến" at bounding box center [457, 98] width 146 height 15
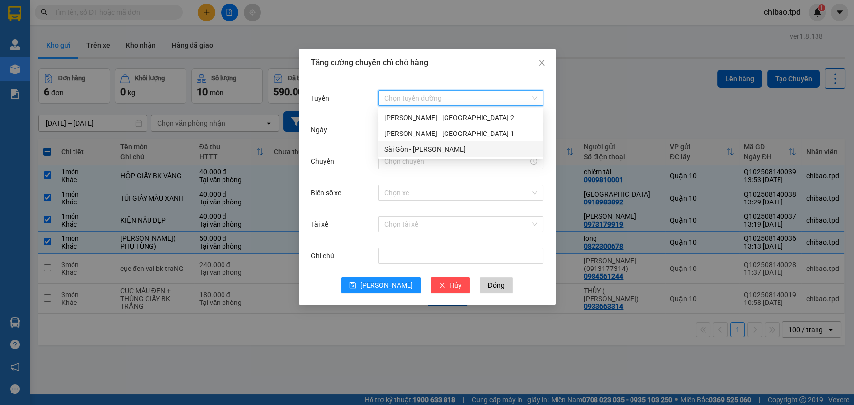
click at [453, 153] on div "Sài Gòn - [PERSON_NAME]" at bounding box center [460, 149] width 153 height 11
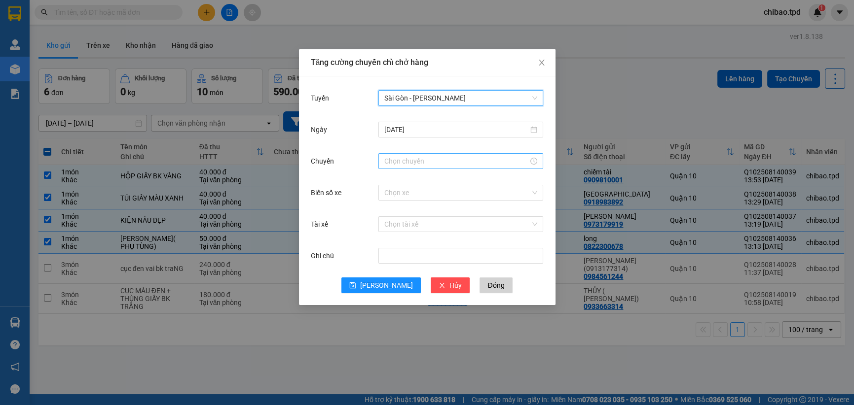
click at [422, 167] on div at bounding box center [460, 161] width 165 height 16
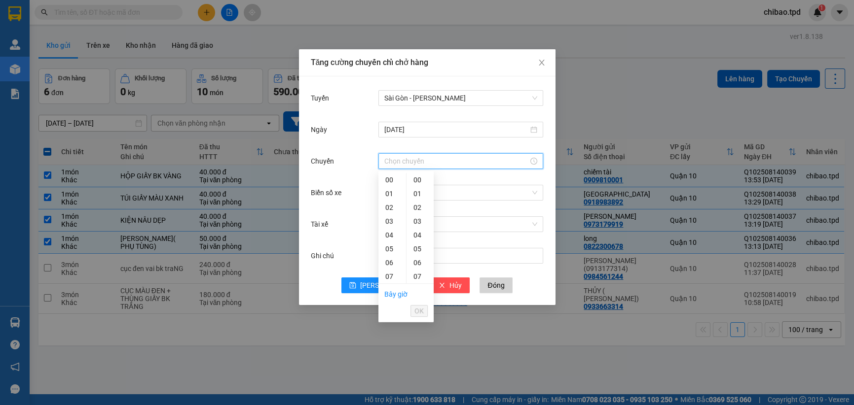
click at [428, 153] on div at bounding box center [460, 161] width 165 height 16
type input "1"
click at [417, 173] on div "00" at bounding box center [419, 180] width 27 height 14
click at [385, 192] on div "14" at bounding box center [392, 194] width 28 height 14
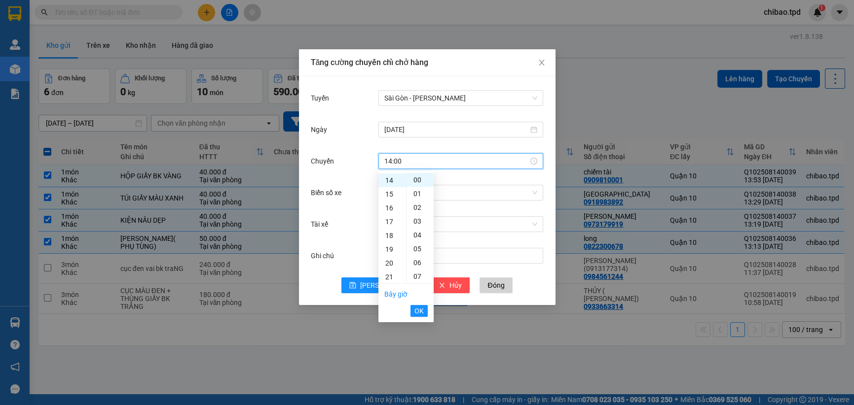
click at [424, 310] on button "OK" at bounding box center [418, 311] width 17 height 12
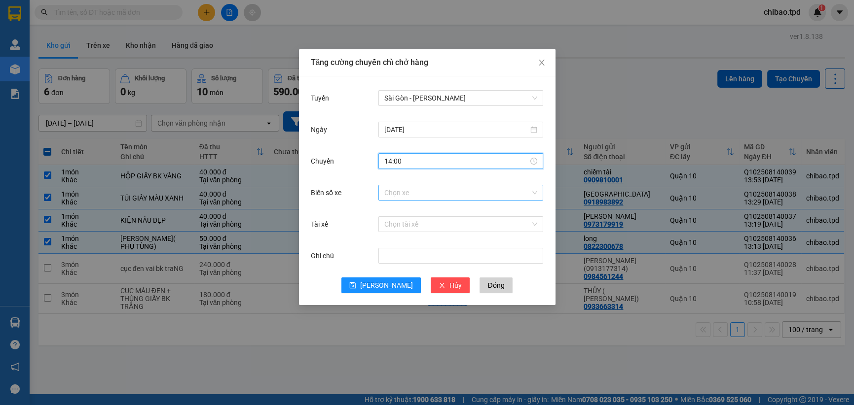
type input "14:00"
click at [434, 195] on input "Biển số xe" at bounding box center [457, 192] width 146 height 15
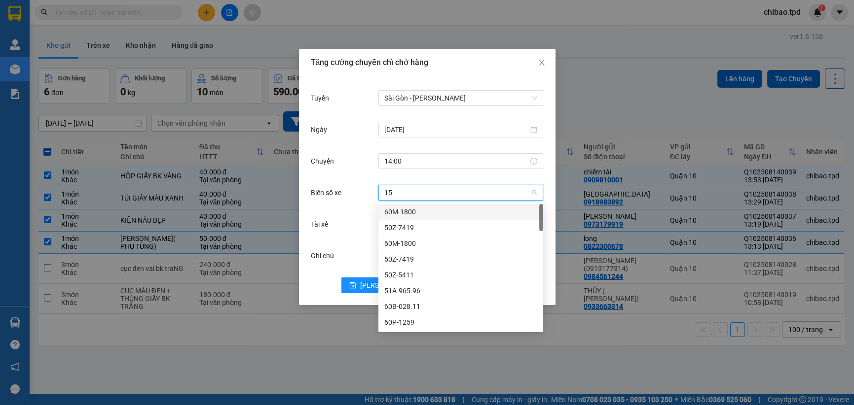
type input "157"
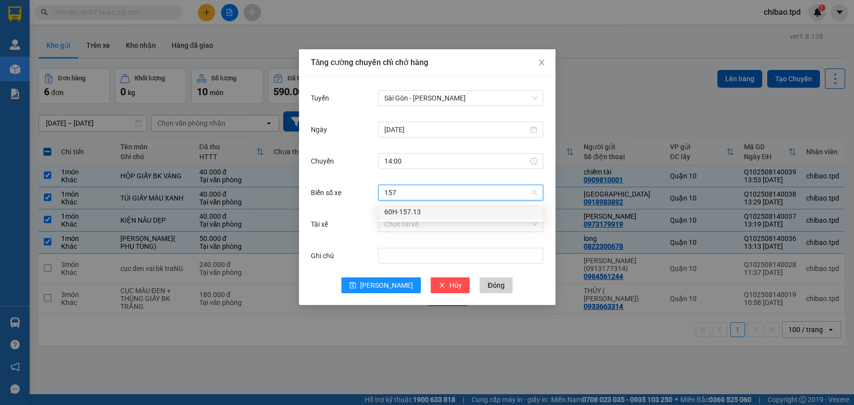
click at [434, 207] on div "60H-157.13" at bounding box center [460, 212] width 153 height 11
click at [427, 226] on input "Tài xế" at bounding box center [457, 224] width 146 height 15
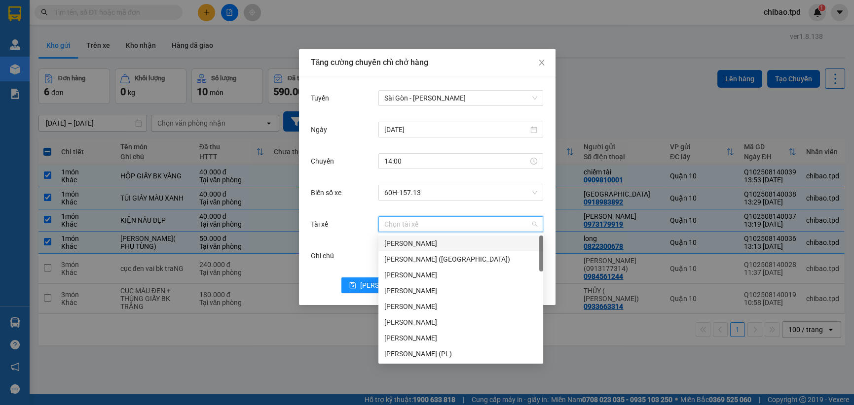
type input "D"
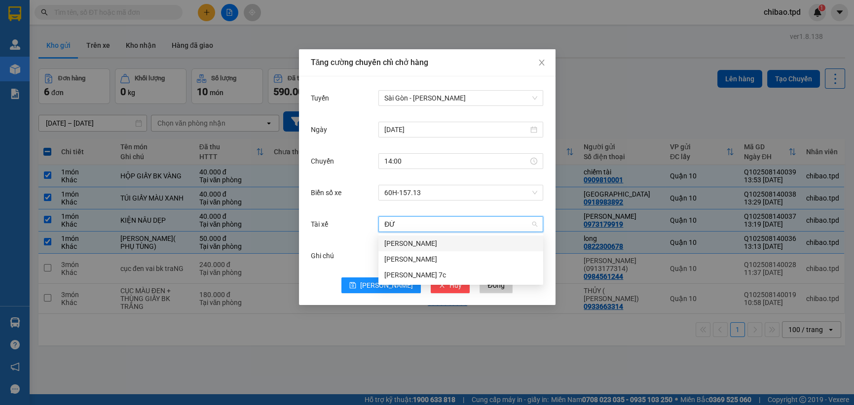
type input "ĐỨC"
click at [417, 245] on div "[PERSON_NAME]" at bounding box center [460, 243] width 153 height 11
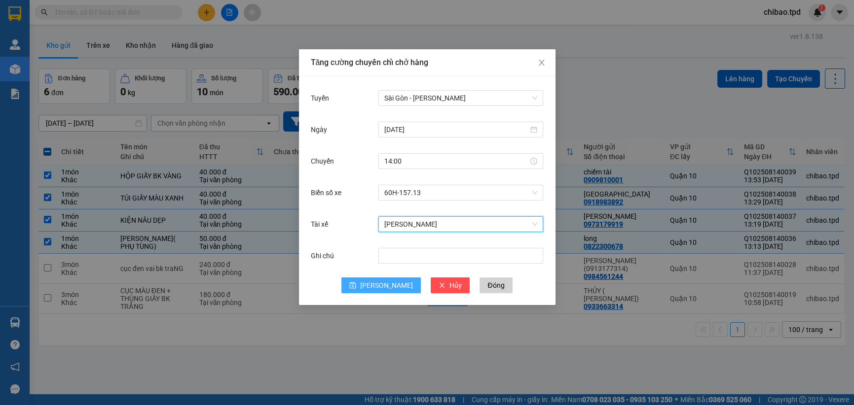
click at [356, 284] on icon "save" at bounding box center [352, 285] width 7 height 7
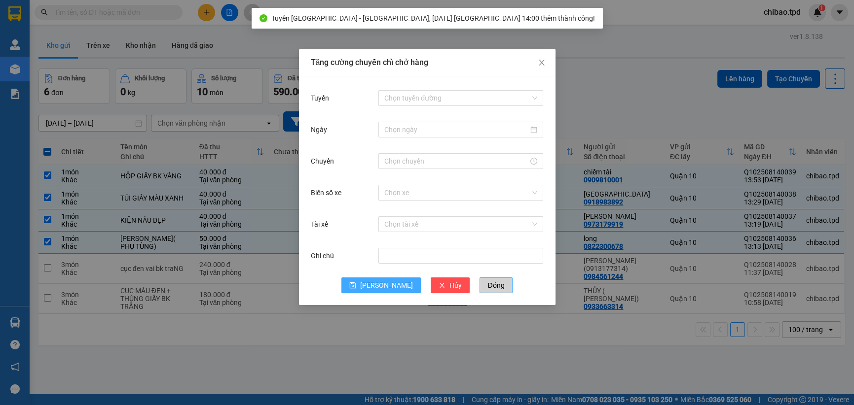
click at [487, 281] on span "Đóng" at bounding box center [495, 285] width 17 height 11
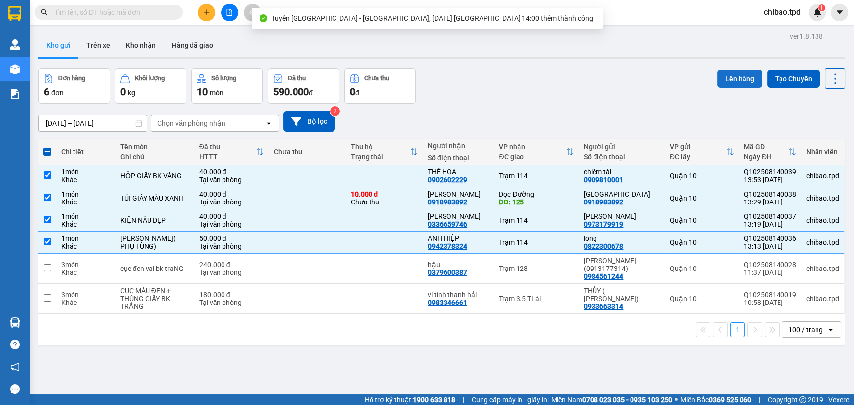
click at [737, 78] on button "Lên hàng" at bounding box center [739, 79] width 45 height 18
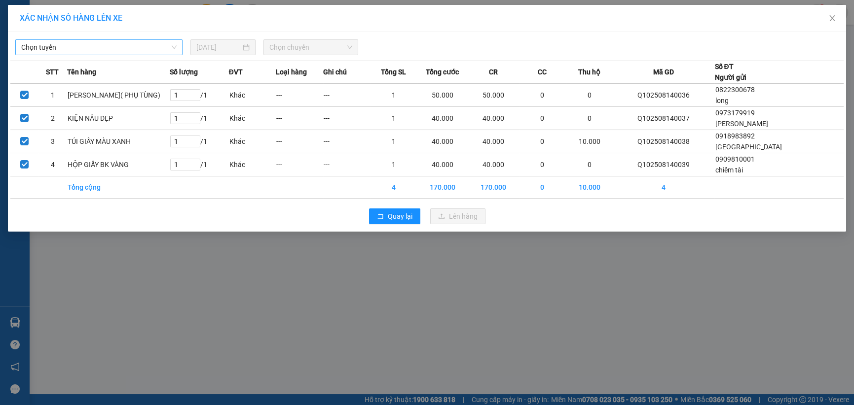
click at [119, 46] on span "Chọn tuyến" at bounding box center [98, 47] width 155 height 15
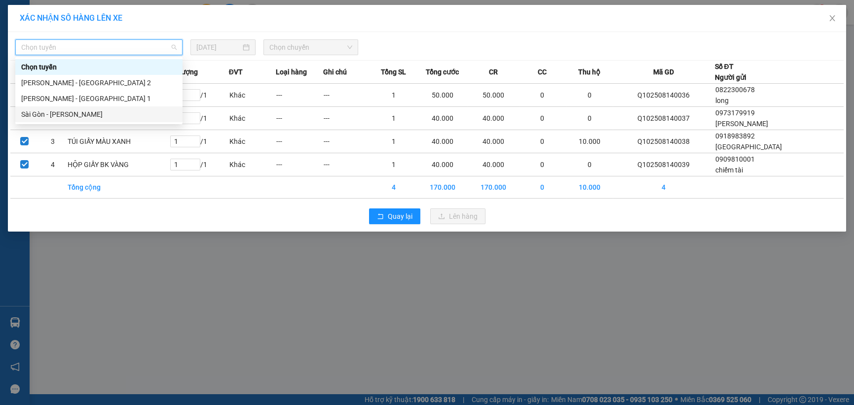
click at [83, 115] on div "Sài Gòn - [PERSON_NAME]" at bounding box center [98, 114] width 155 height 11
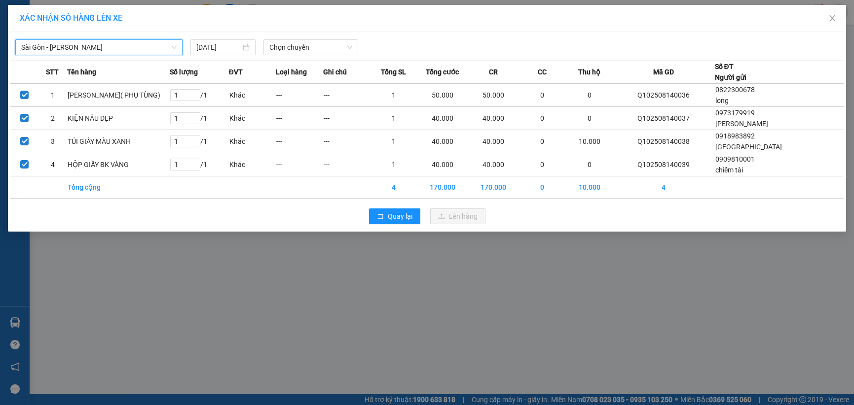
click at [277, 37] on div "Sài Gòn - Phương Lâm Sài Gòn - Phương Lâm 14/08/2025 Chọn chuyến" at bounding box center [426, 45] width 833 height 21
click at [292, 44] on span "Chọn chuyến" at bounding box center [310, 47] width 82 height 15
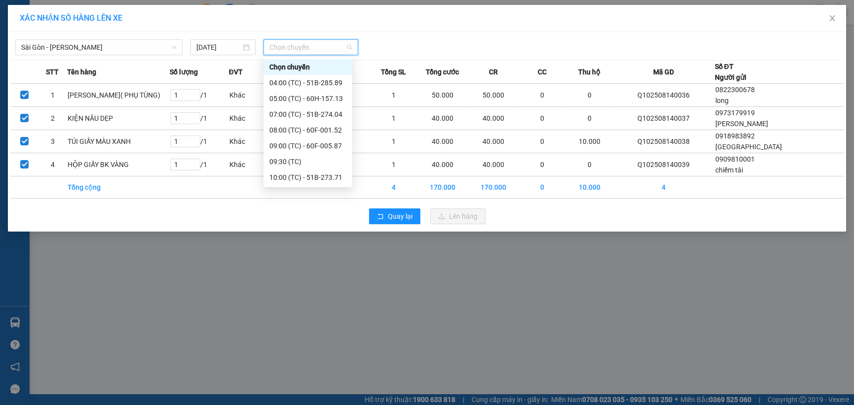
scroll to position [126, 0]
click at [306, 181] on div "14:00 (TC) - 60H-157.13" at bounding box center [307, 178] width 77 height 11
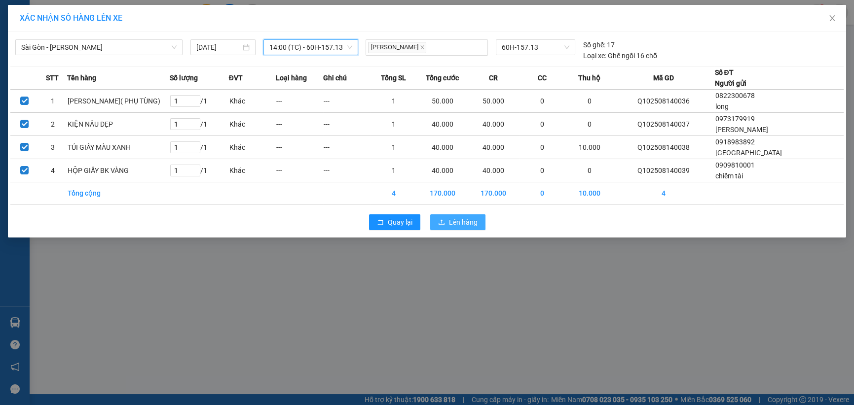
click at [464, 227] on button "Lên hàng" at bounding box center [457, 223] width 55 height 16
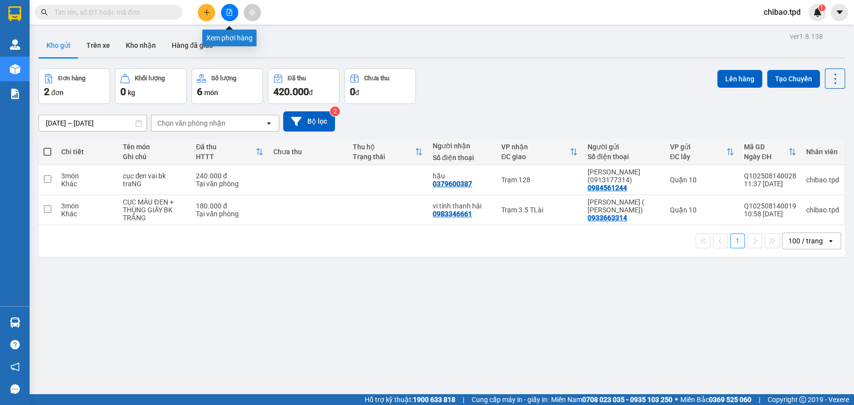
click at [226, 5] on button at bounding box center [229, 12] width 17 height 17
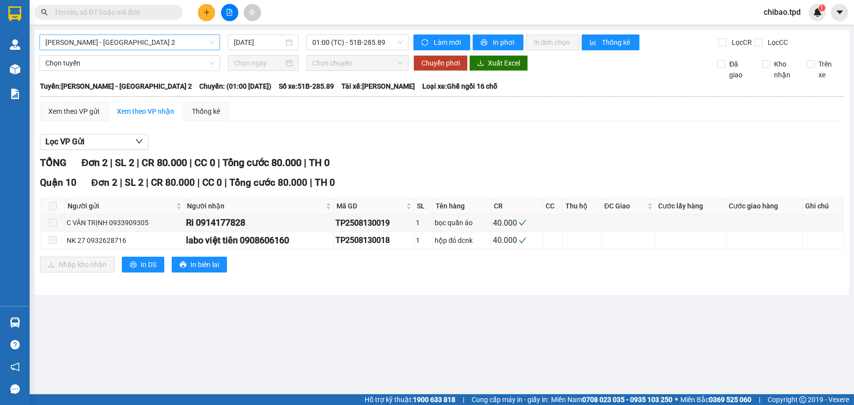
click at [142, 48] on span "[PERSON_NAME] - [GEOGRAPHIC_DATA] 2" at bounding box center [129, 42] width 169 height 15
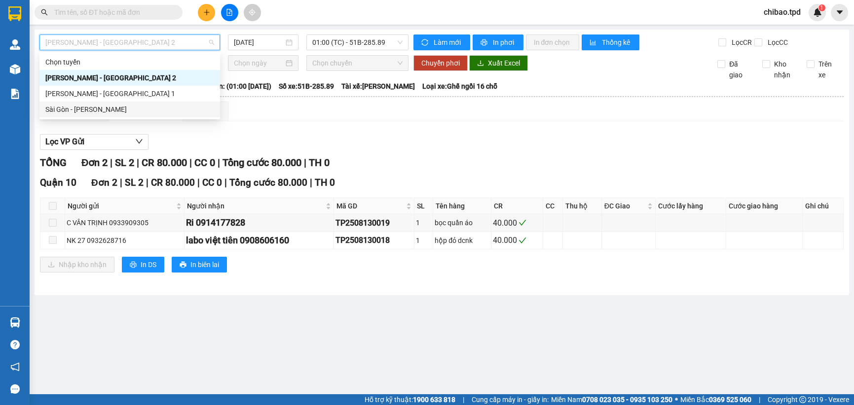
click at [106, 110] on div "Sài Gòn - [PERSON_NAME]" at bounding box center [129, 109] width 169 height 11
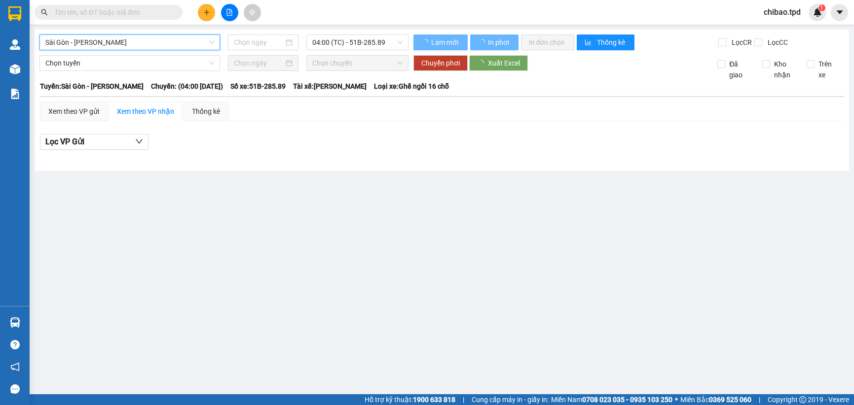
type input "[DATE]"
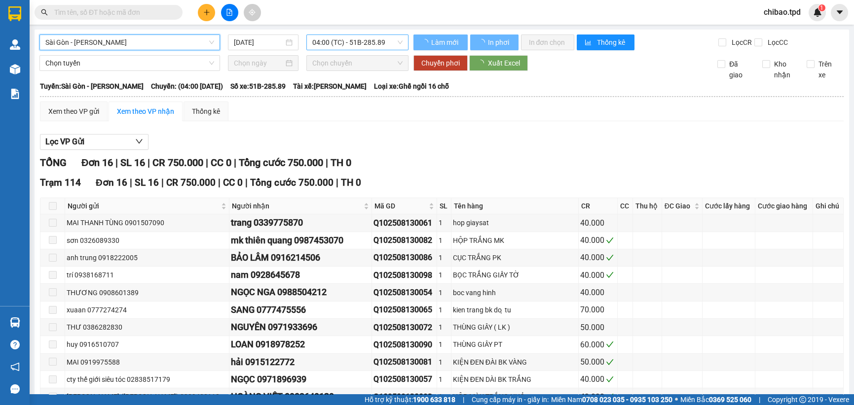
click at [341, 49] on span "04:00 (TC) - 51B-285.89" at bounding box center [357, 42] width 90 height 15
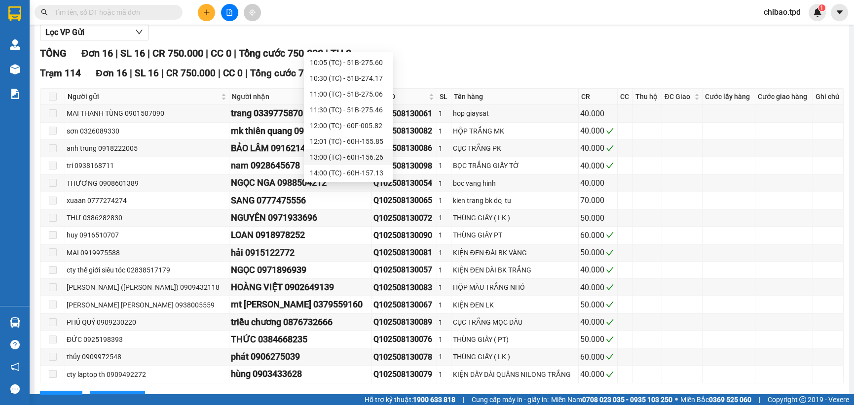
scroll to position [148, 0]
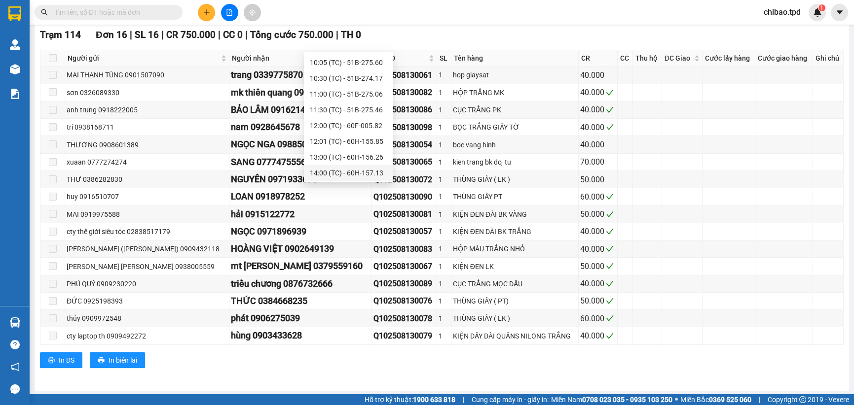
click at [354, 171] on div "14:00 (TC) - 60H-157.13" at bounding box center [348, 173] width 77 height 11
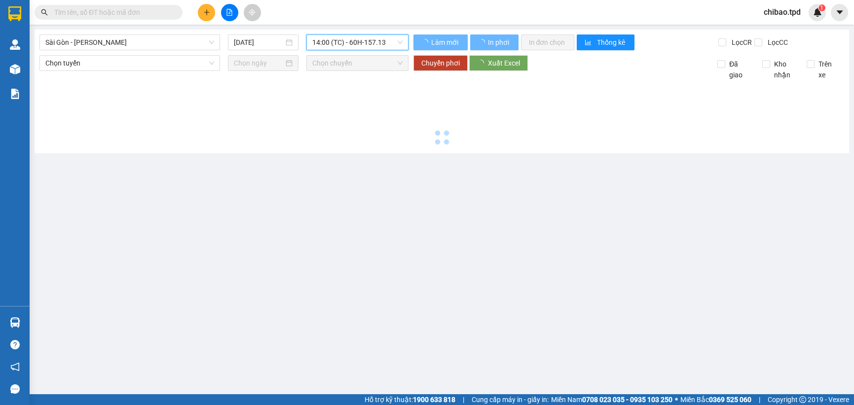
scroll to position [0, 0]
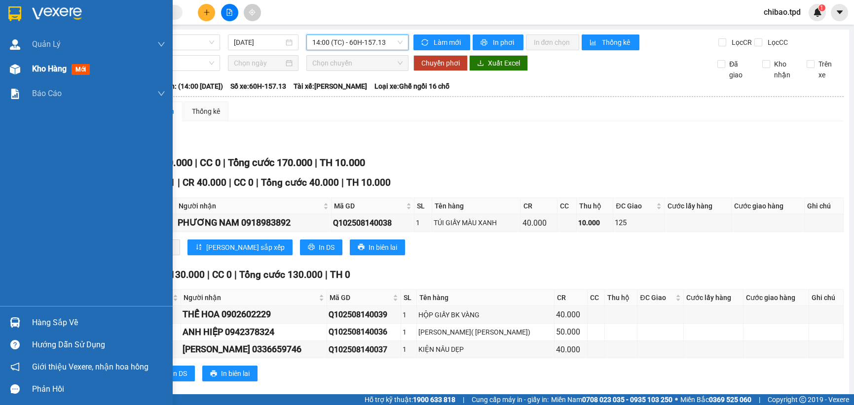
click at [36, 69] on span "Kho hàng" at bounding box center [49, 68] width 35 height 9
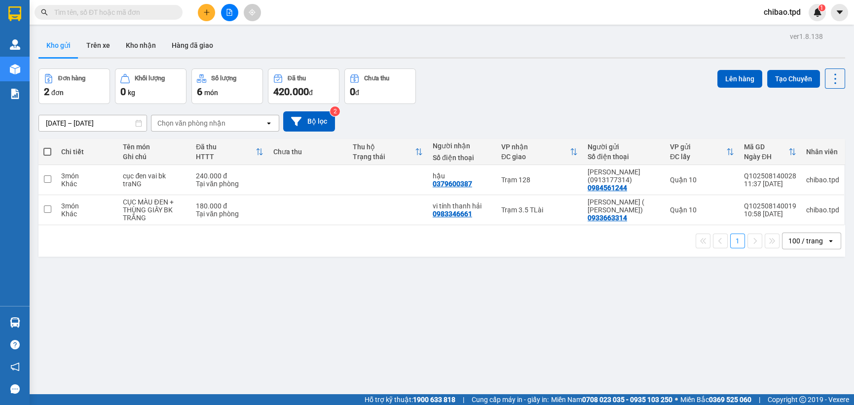
drag, startPoint x: 36, startPoint y: 69, endPoint x: 451, endPoint y: 97, distance: 416.3
click at [456, 98] on div "Đơn hàng 2 đơn Khối lượng 0 kg Số lượng 6 món Đã thu 420.000 đ Chưa thu 0 đ Lên…" at bounding box center [441, 87] width 806 height 36
click at [242, 8] on div at bounding box center [229, 12] width 74 height 17
click at [227, 10] on icon "file-add" at bounding box center [229, 12] width 7 height 7
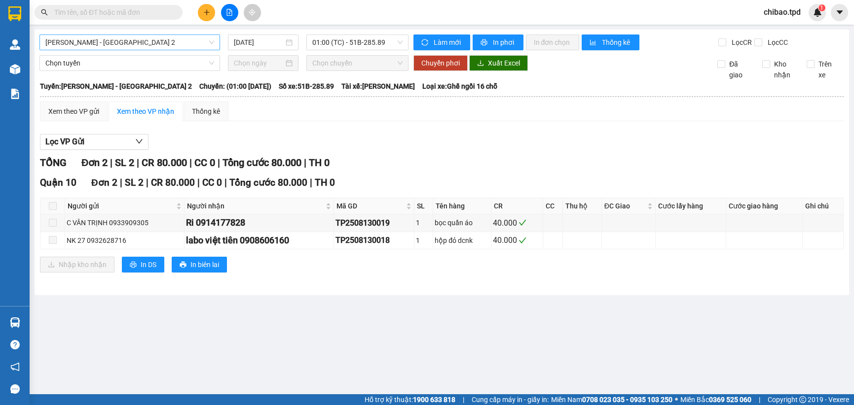
click at [143, 35] on div "[PERSON_NAME] - [GEOGRAPHIC_DATA] 2" at bounding box center [129, 43] width 181 height 16
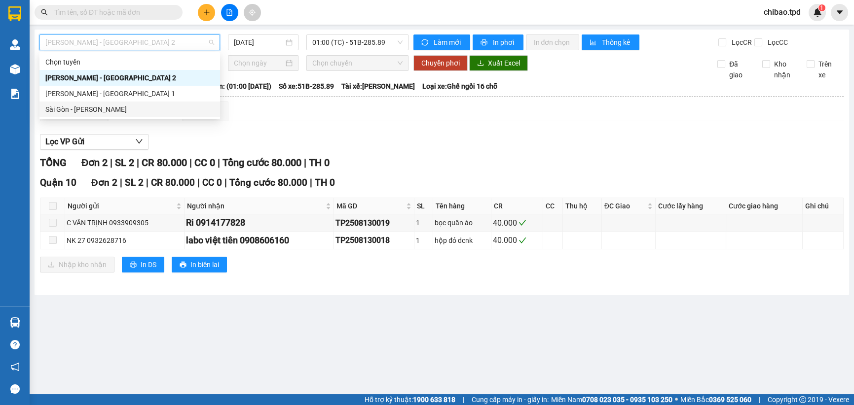
click at [111, 111] on div "Sài Gòn - [PERSON_NAME]" at bounding box center [129, 109] width 169 height 11
type input "[DATE]"
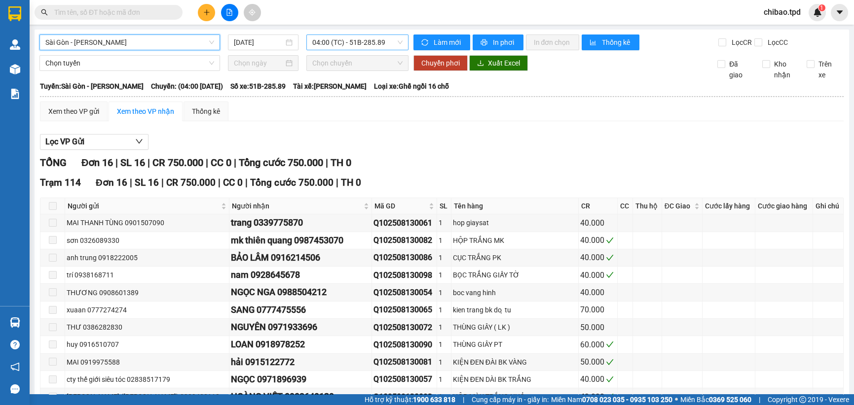
click at [347, 47] on span "04:00 (TC) - 51B-285.89" at bounding box center [357, 42] width 90 height 15
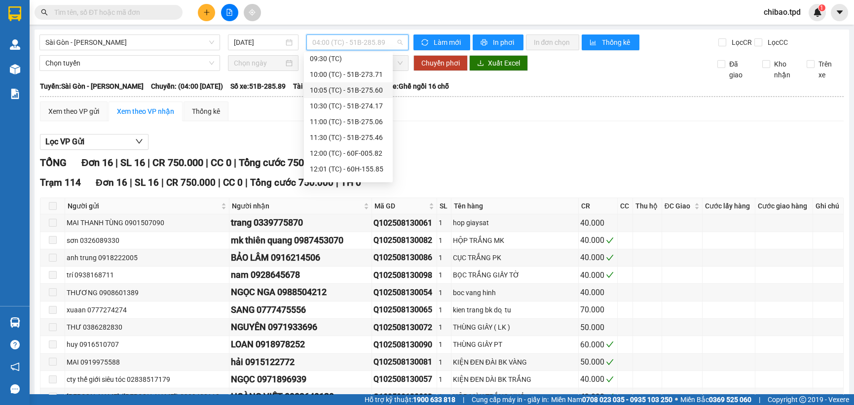
scroll to position [126, 0]
drag, startPoint x: 343, startPoint y: 173, endPoint x: 334, endPoint y: 173, distance: 8.9
click at [343, 173] on div "14:00 (TC) - 60H-157.13" at bounding box center [348, 173] width 77 height 11
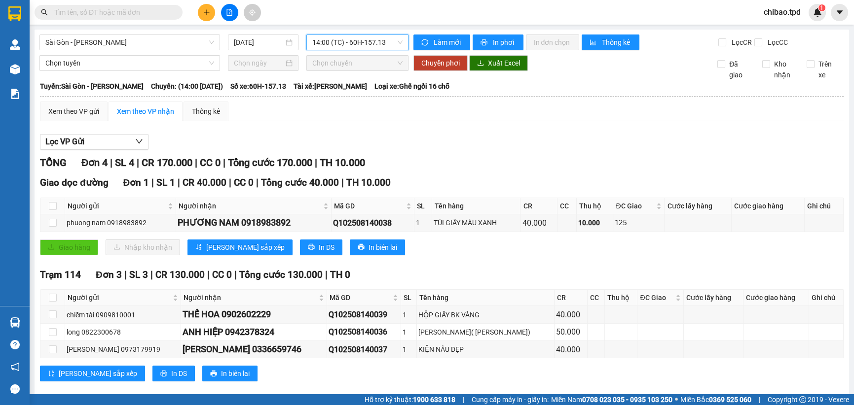
drag, startPoint x: 340, startPoint y: 40, endPoint x: 311, endPoint y: 31, distance: 31.0
click at [328, 33] on div "[GEOGRAPHIC_DATA] - [PERSON_NAME] [DATE] 14:00 14:00 (TC) - 60H-157.13 [PERSON_…" at bounding box center [442, 217] width 814 height 375
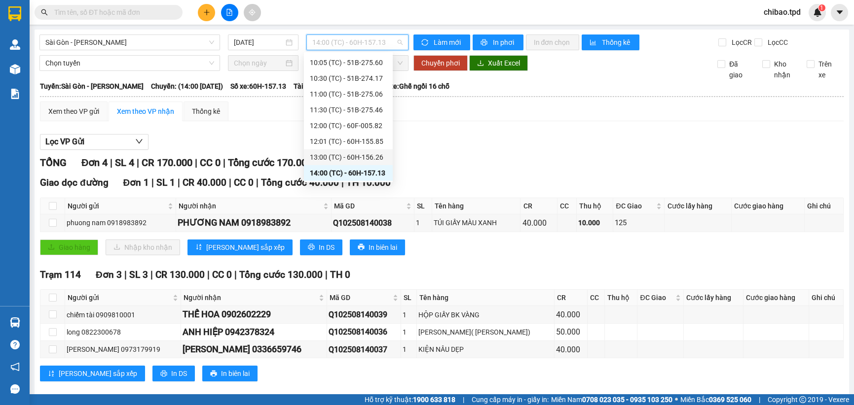
click at [323, 157] on div "13:00 (TC) - 60H-156.26" at bounding box center [348, 157] width 77 height 11
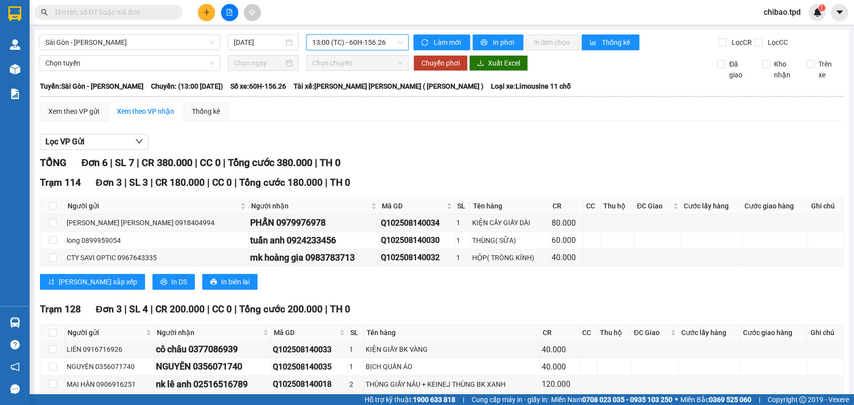
click at [365, 48] on span "13:00 (TC) - 60H-156.26" at bounding box center [357, 42] width 90 height 15
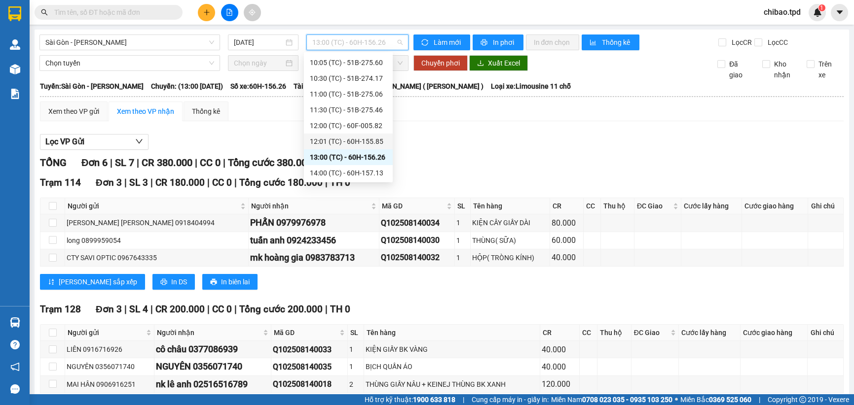
click at [344, 145] on div "12:01 (TC) - 60H-155.85" at bounding box center [348, 141] width 77 height 11
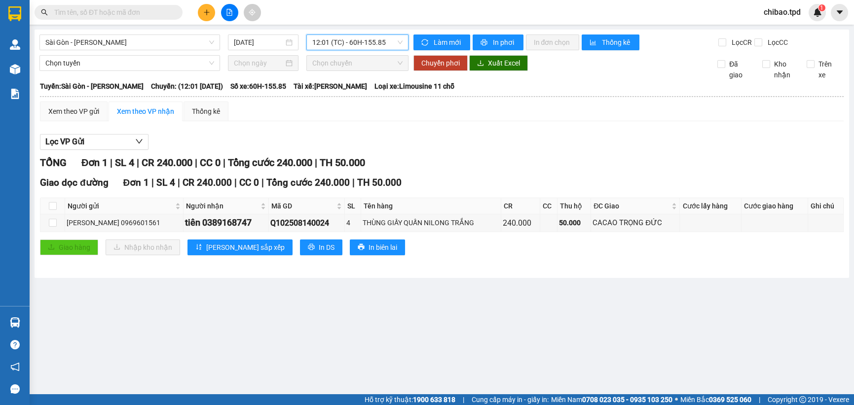
click at [355, 42] on span "12:01 (TC) - 60H-155.85" at bounding box center [357, 42] width 90 height 15
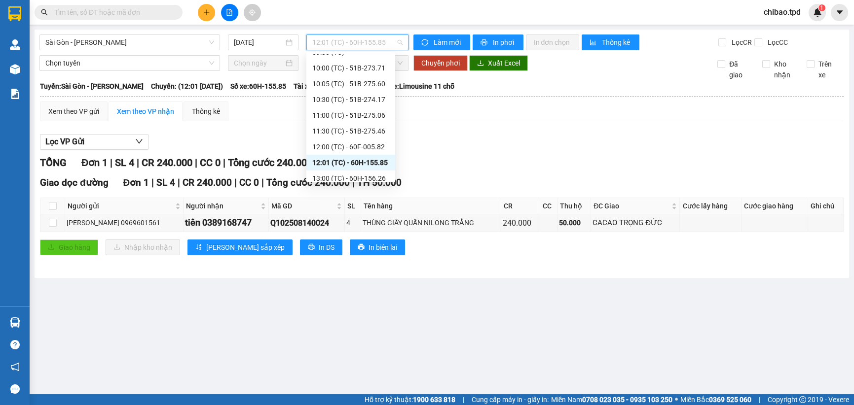
scroll to position [126, 0]
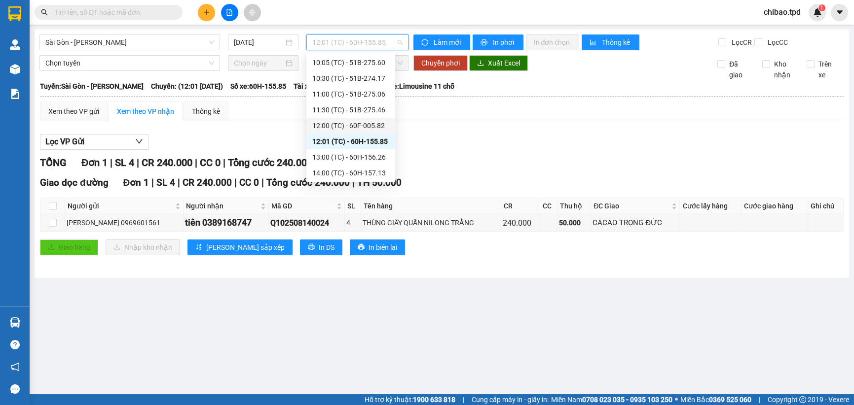
click at [341, 125] on div "12:00 (TC) - 60F-005.82" at bounding box center [350, 125] width 77 height 11
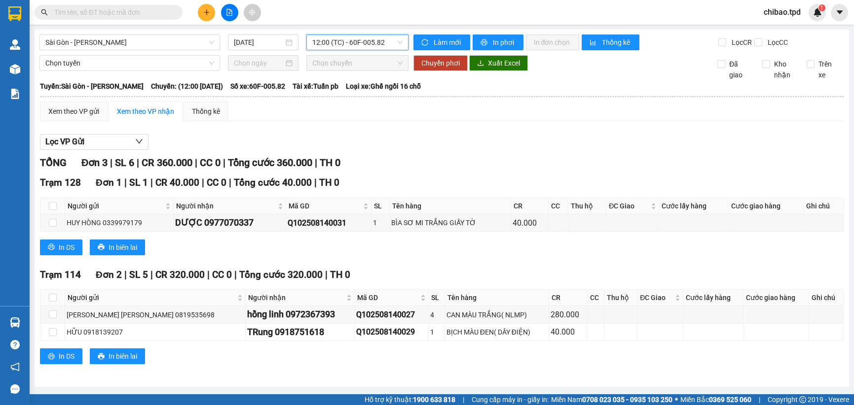
click at [334, 40] on span "12:00 (TC) - 60F-005.82" at bounding box center [357, 42] width 90 height 15
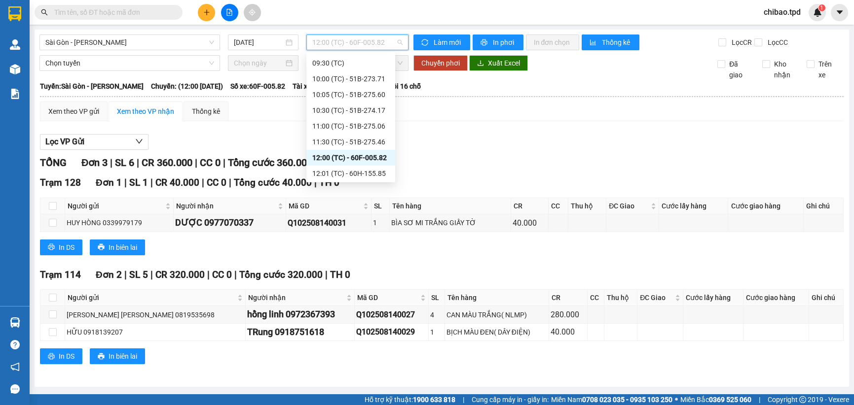
scroll to position [81, 0]
click at [340, 155] on div "11:30 (TC) - 51B-275.46" at bounding box center [350, 154] width 77 height 11
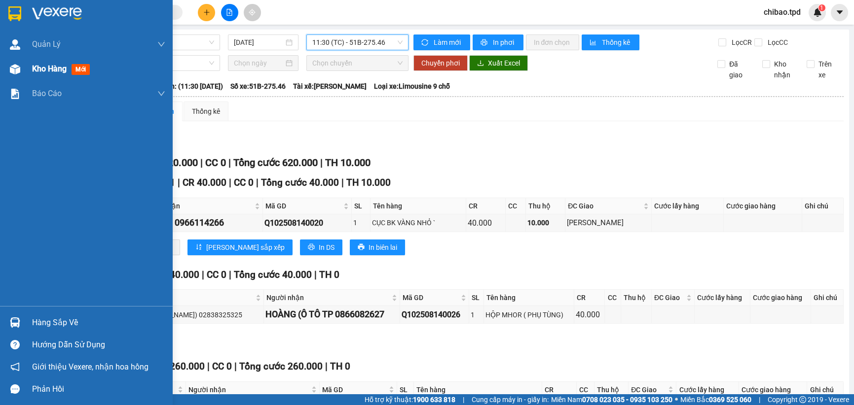
click at [31, 77] on div "Kho hàng mới" at bounding box center [86, 69] width 173 height 25
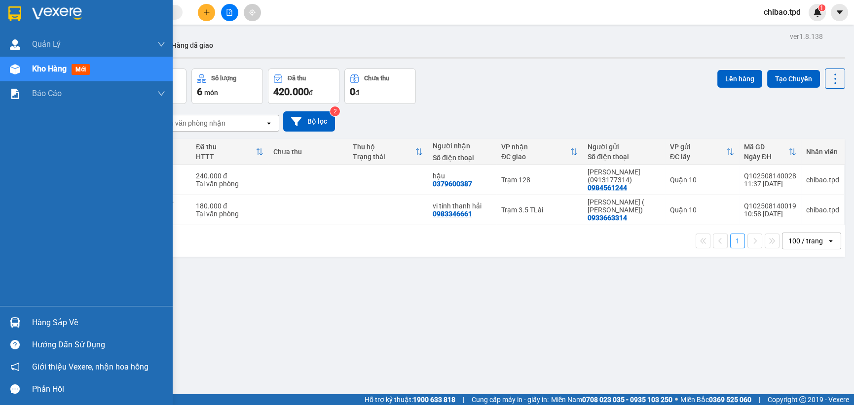
click at [39, 317] on div "Hàng sắp về" at bounding box center [98, 323] width 133 height 15
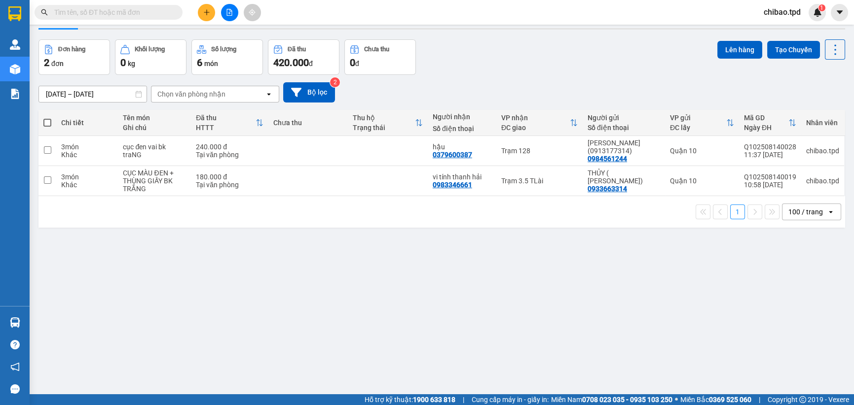
scroll to position [44, 0]
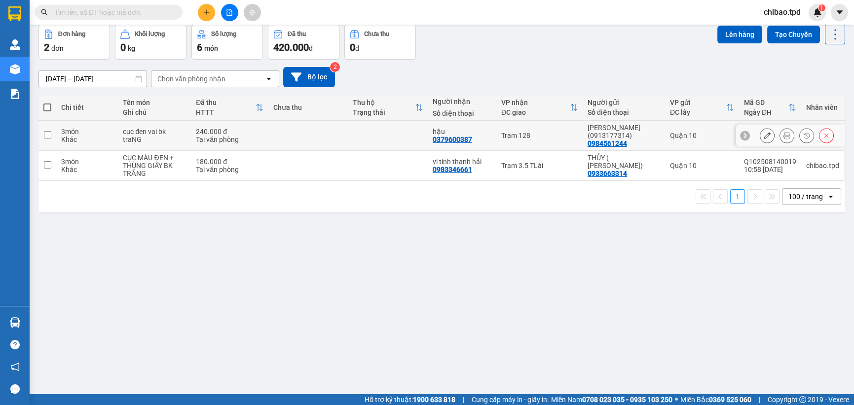
click at [325, 136] on td at bounding box center [307, 136] width 79 height 30
checkbox input "true"
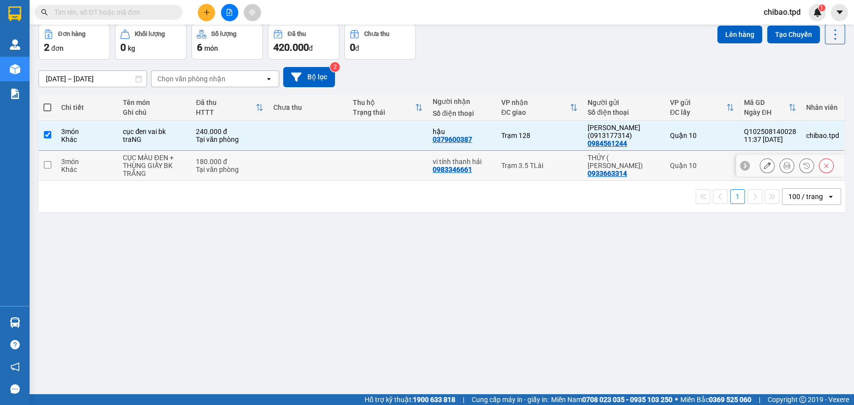
click at [295, 172] on td at bounding box center [307, 166] width 79 height 30
checkbox input "true"
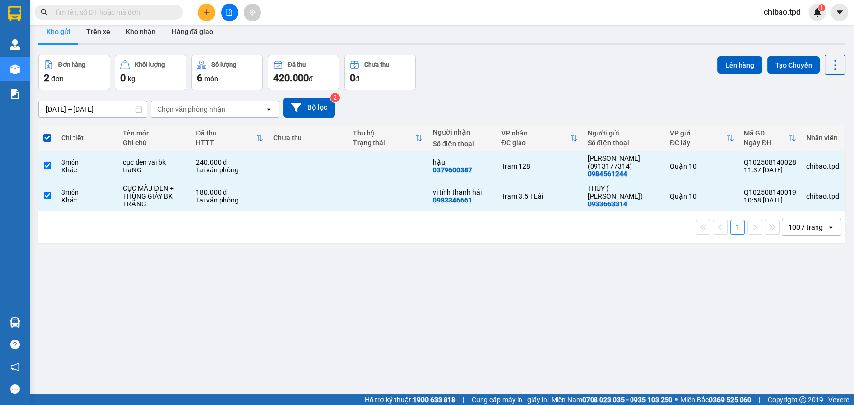
scroll to position [0, 0]
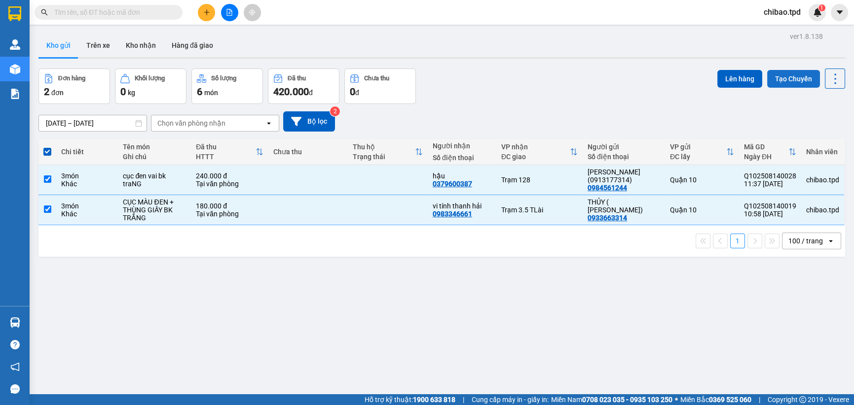
click at [774, 79] on button "Tạo Chuyến" at bounding box center [793, 79] width 53 height 18
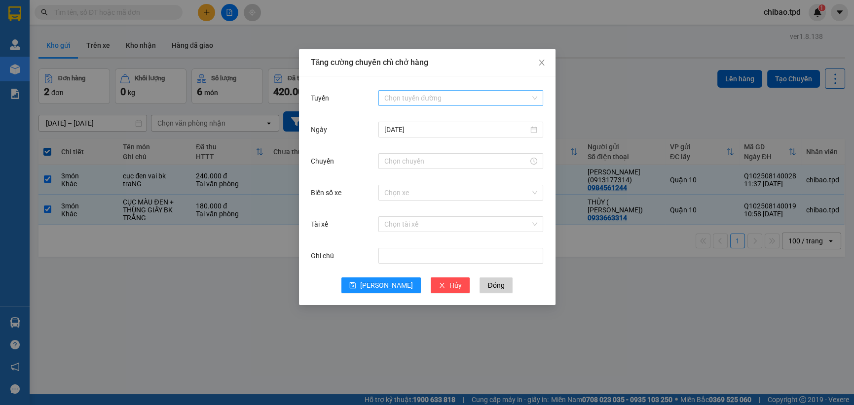
click at [429, 102] on input "Tuyến" at bounding box center [457, 98] width 146 height 15
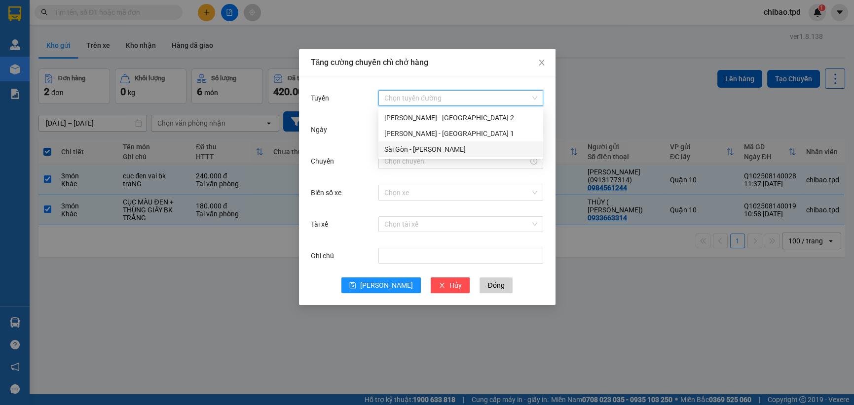
click at [427, 142] on div "Sài Gòn - [PERSON_NAME]" at bounding box center [460, 150] width 165 height 16
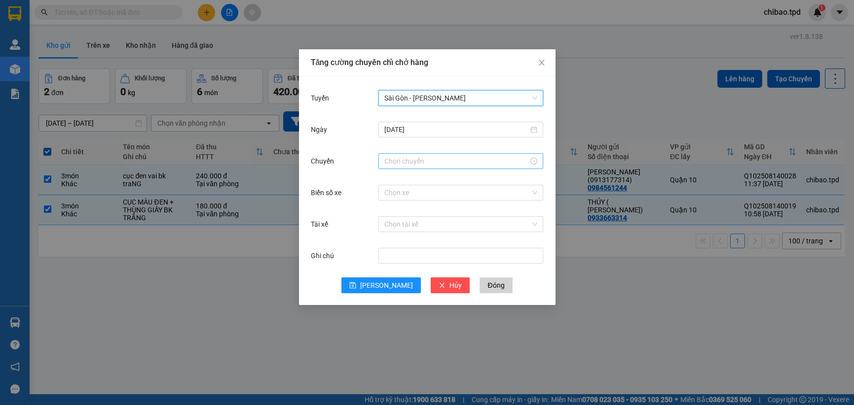
click at [424, 163] on input "Chuyến" at bounding box center [456, 161] width 144 height 11
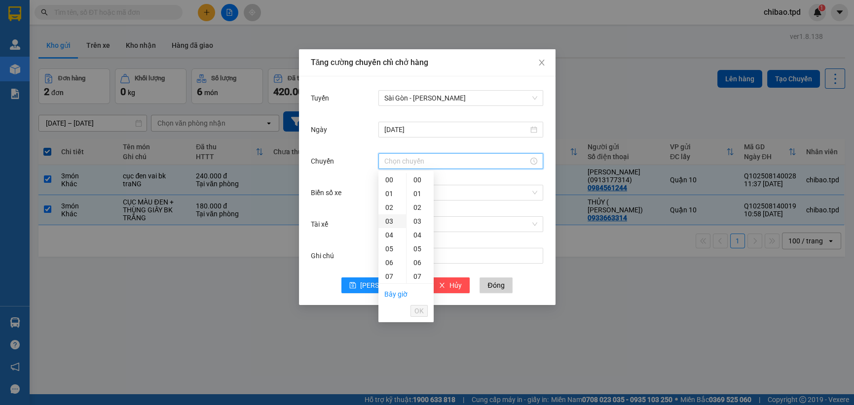
scroll to position [89, 0]
click at [388, 240] on div "14" at bounding box center [392, 239] width 28 height 14
click at [415, 177] on div "00" at bounding box center [419, 180] width 27 height 14
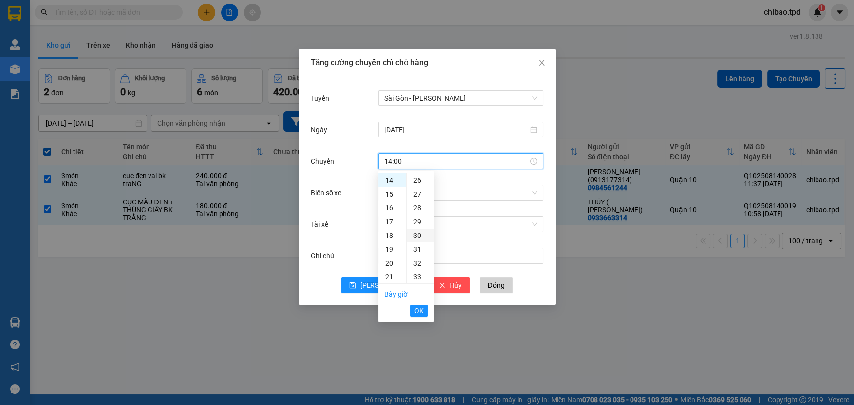
click at [421, 230] on div "30" at bounding box center [419, 236] width 27 height 14
type input "14:30"
click at [411, 306] on button "OK" at bounding box center [418, 311] width 17 height 12
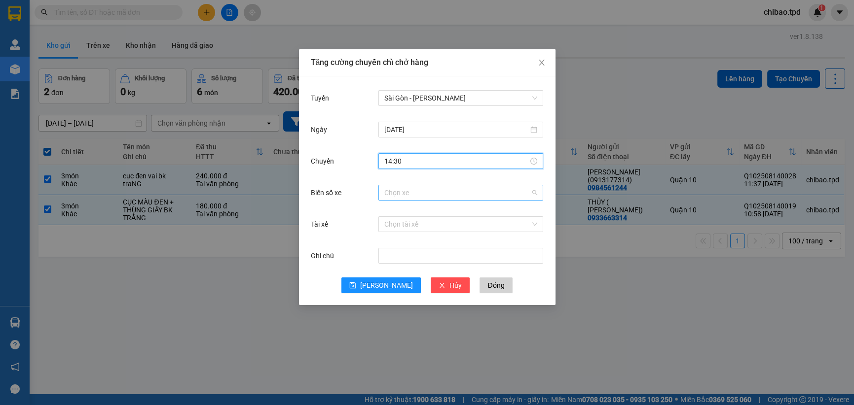
drag, startPoint x: 393, startPoint y: 199, endPoint x: 385, endPoint y: 197, distance: 8.3
click at [393, 199] on span at bounding box center [457, 192] width 146 height 15
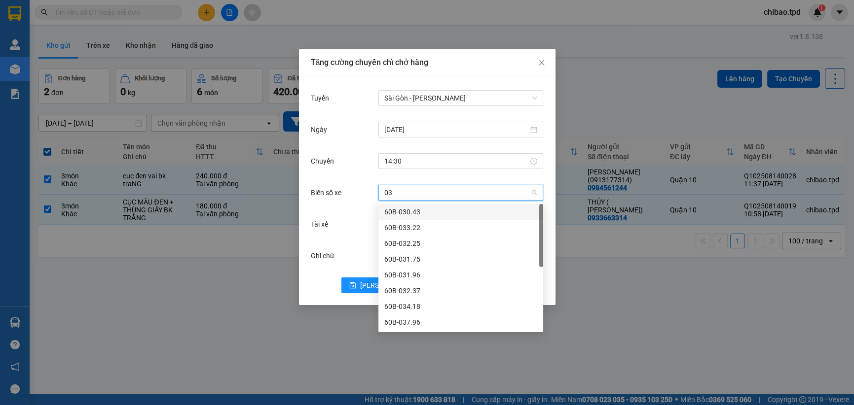
type input "033"
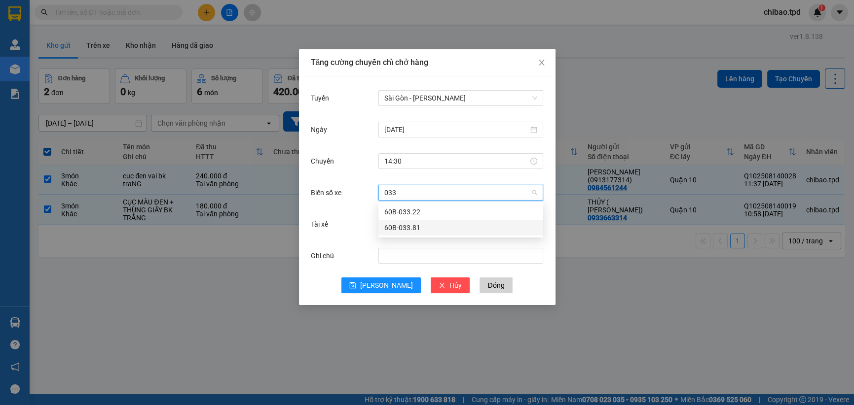
click at [396, 227] on div "60B-033.81" at bounding box center [460, 227] width 153 height 11
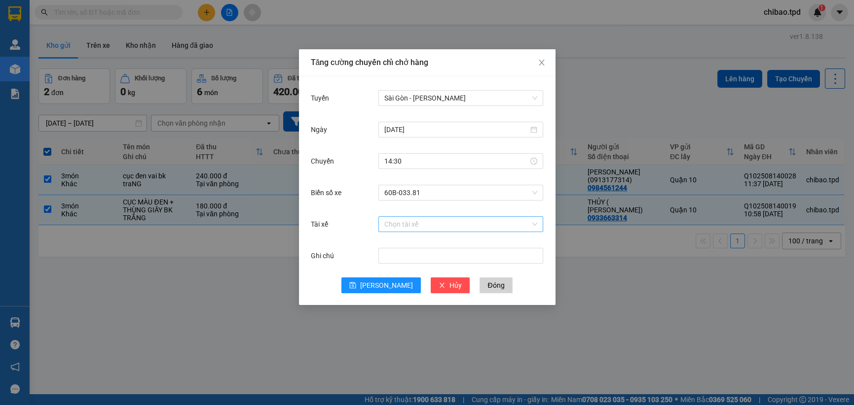
drag, startPoint x: 414, startPoint y: 232, endPoint x: 421, endPoint y: 230, distance: 7.8
click at [414, 231] on div "Chọn tài xế" at bounding box center [460, 225] width 165 height 20
click at [422, 229] on input "Tài xế" at bounding box center [457, 224] width 146 height 15
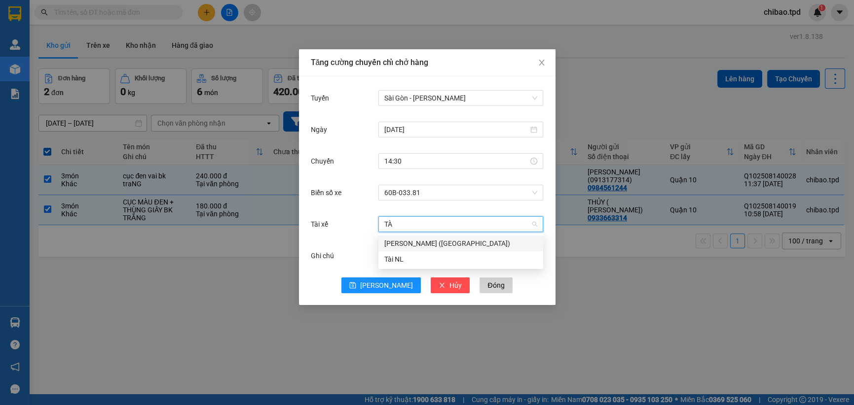
type input "TÀI"
click at [434, 243] on div "[PERSON_NAME] ([GEOGRAPHIC_DATA])" at bounding box center [460, 243] width 153 height 11
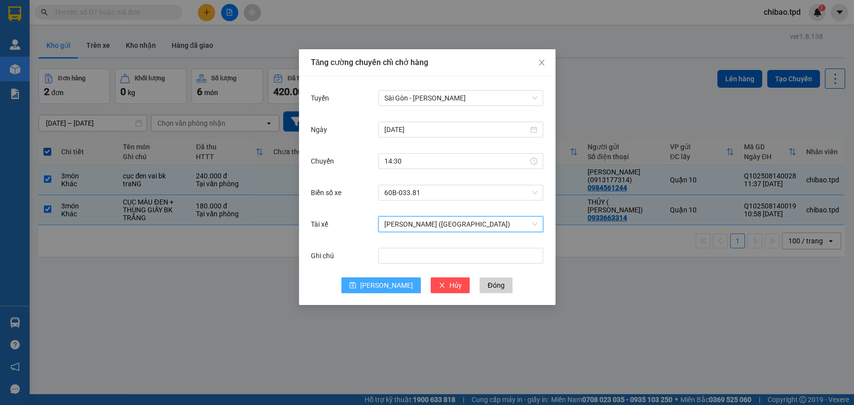
click at [356, 285] on icon "save" at bounding box center [352, 285] width 7 height 7
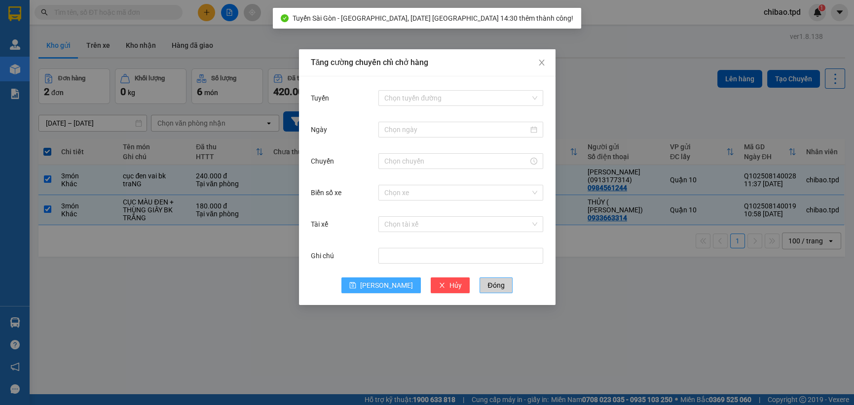
click at [479, 279] on button "Đóng" at bounding box center [495, 286] width 33 height 16
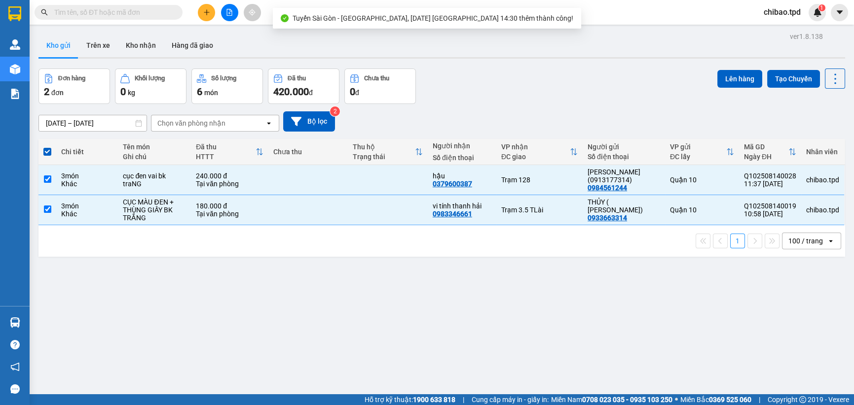
drag, startPoint x: 741, startPoint y: 78, endPoint x: 618, endPoint y: 132, distance: 134.1
click at [741, 75] on button "Lên hàng" at bounding box center [739, 79] width 45 height 18
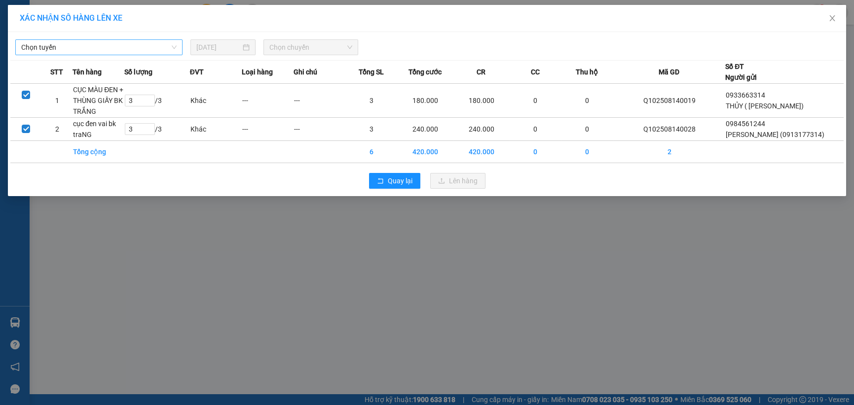
click at [114, 46] on span "Chọn tuyến" at bounding box center [98, 47] width 155 height 15
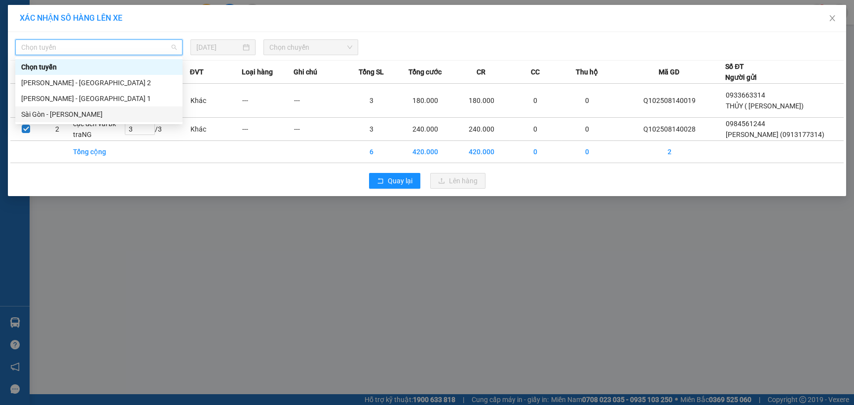
click at [88, 115] on div "Sài Gòn - [PERSON_NAME]" at bounding box center [98, 114] width 155 height 11
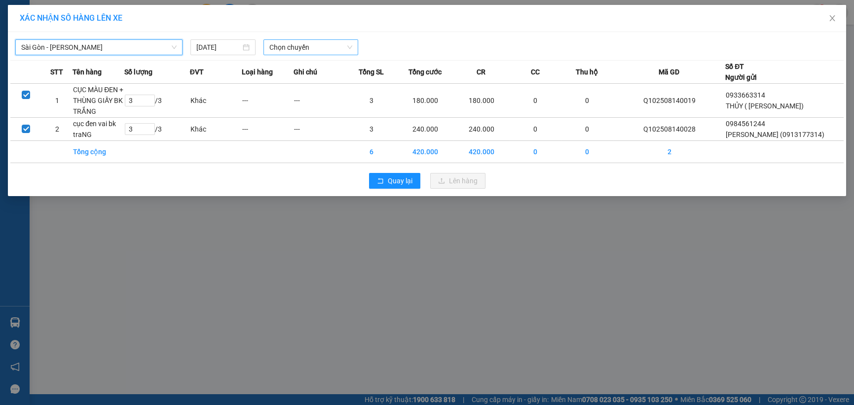
click at [312, 55] on div "Sài Gòn - Phương Lâm [GEOGRAPHIC_DATA] - Phương Lâm [DATE] Chọn chuyến STT Tên …" at bounding box center [427, 114] width 838 height 164
click at [311, 45] on span "Chọn chuyến" at bounding box center [310, 47] width 82 height 15
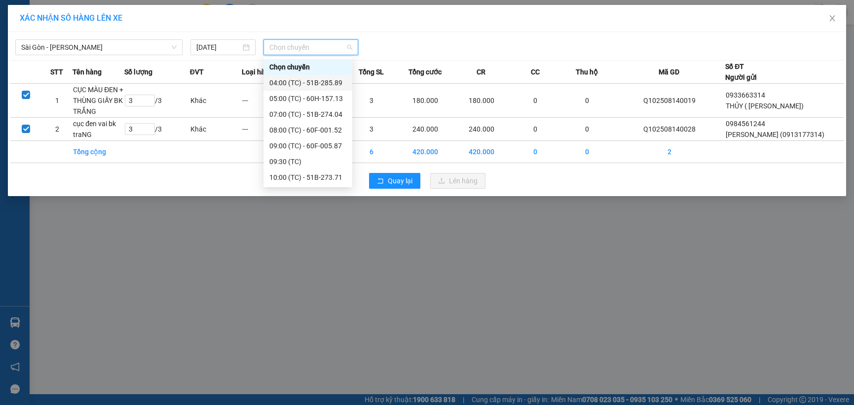
scroll to position [142, 0]
click at [327, 173] on div "14:30 (TC) - 60B-033.81" at bounding box center [307, 178] width 77 height 11
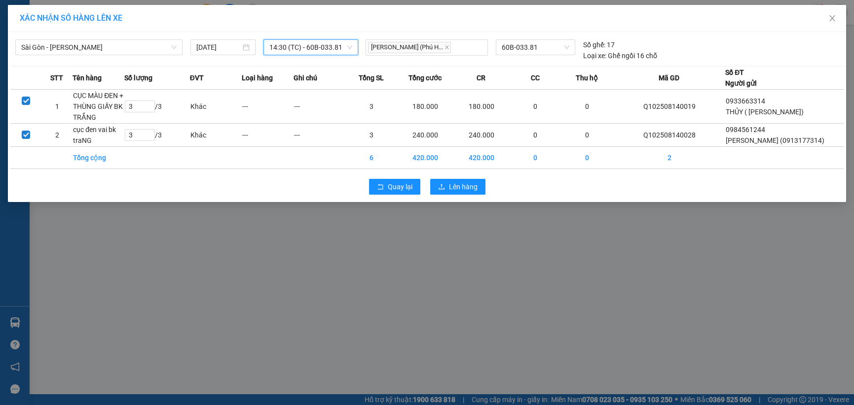
click at [321, 41] on span "14:30 (TC) - 60B-033.81" at bounding box center [310, 47] width 82 height 15
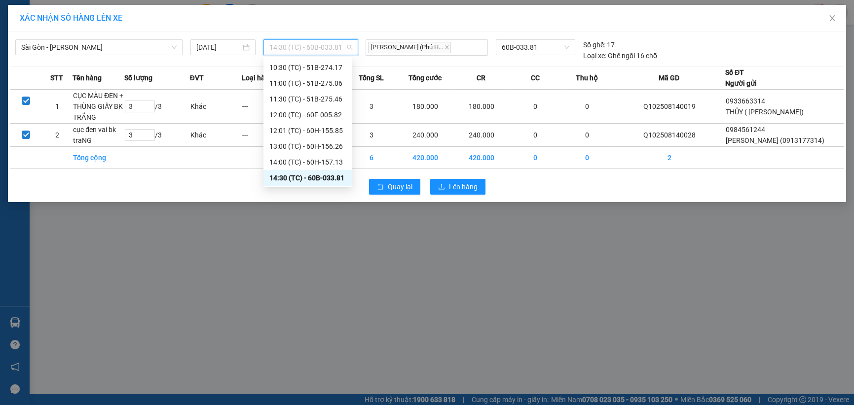
click at [322, 177] on div "14:30 (TC) - 60B-033.81" at bounding box center [307, 178] width 77 height 11
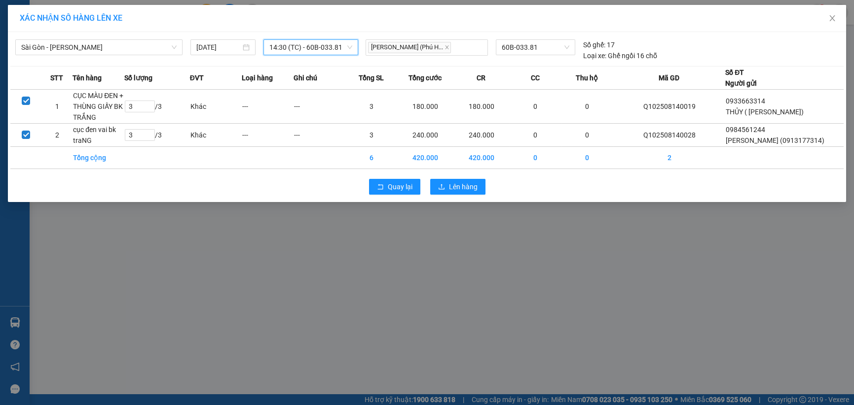
click at [468, 194] on div "Quay lại Lên hàng" at bounding box center [426, 187] width 833 height 26
click at [462, 191] on span "Lên hàng" at bounding box center [463, 186] width 29 height 11
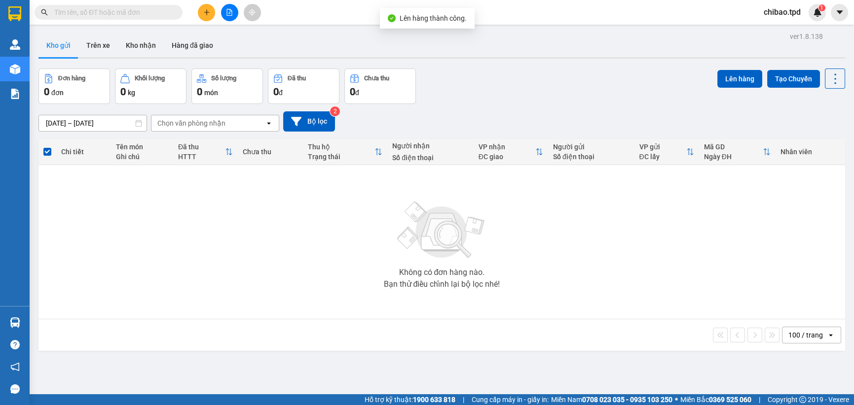
click at [228, 20] on button at bounding box center [229, 12] width 17 height 17
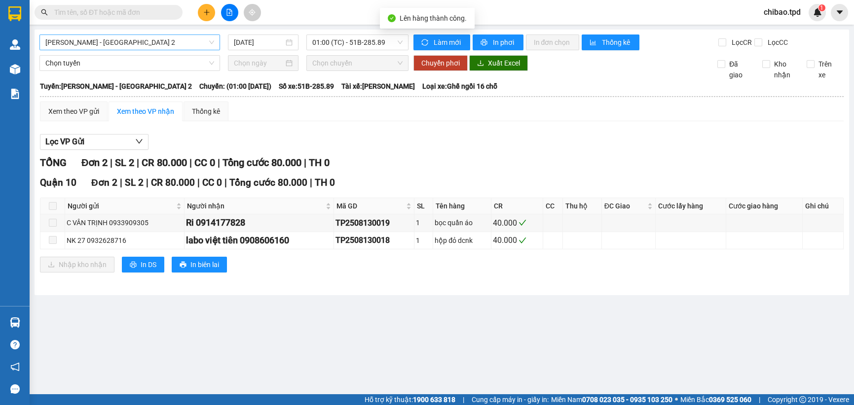
click at [85, 38] on span "[PERSON_NAME] - [GEOGRAPHIC_DATA] 2" at bounding box center [129, 42] width 169 height 15
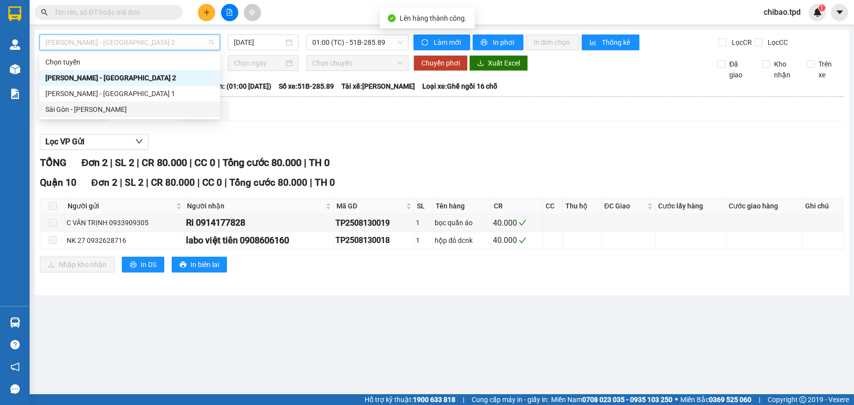
drag, startPoint x: 107, startPoint y: 110, endPoint x: 437, endPoint y: 66, distance: 333.4
click at [108, 110] on div "Sài Gòn - [PERSON_NAME]" at bounding box center [129, 109] width 169 height 11
type input "[DATE]"
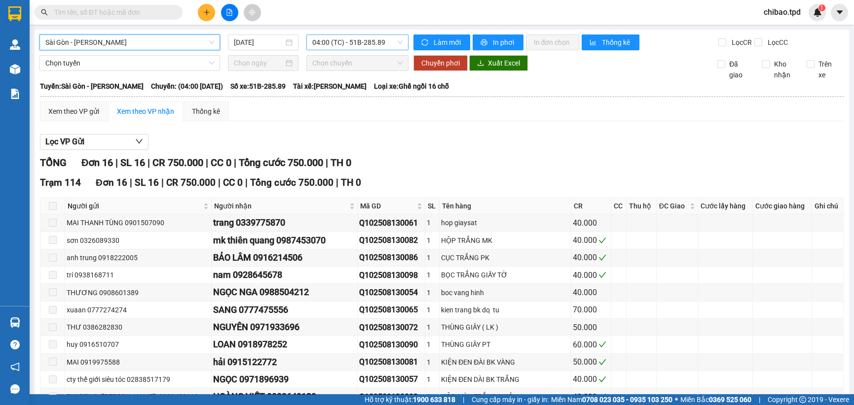
click at [357, 43] on span "04:00 (TC) - 51B-285.89" at bounding box center [357, 42] width 90 height 15
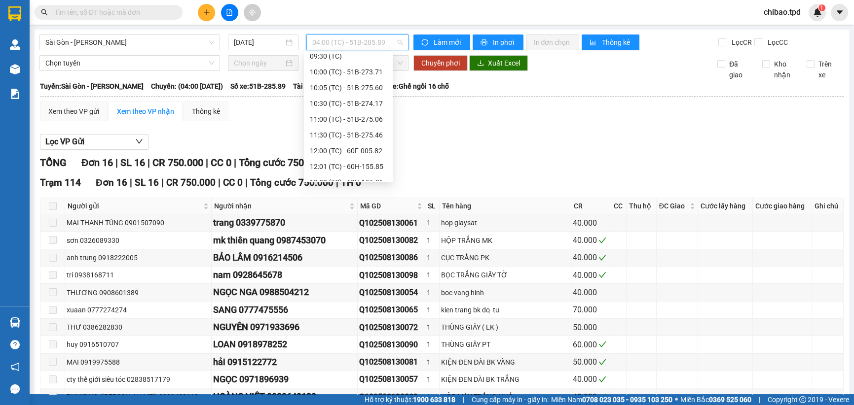
scroll to position [142, 0]
click at [354, 174] on div "14:30 (TC) - 60B-033.81" at bounding box center [348, 173] width 77 height 11
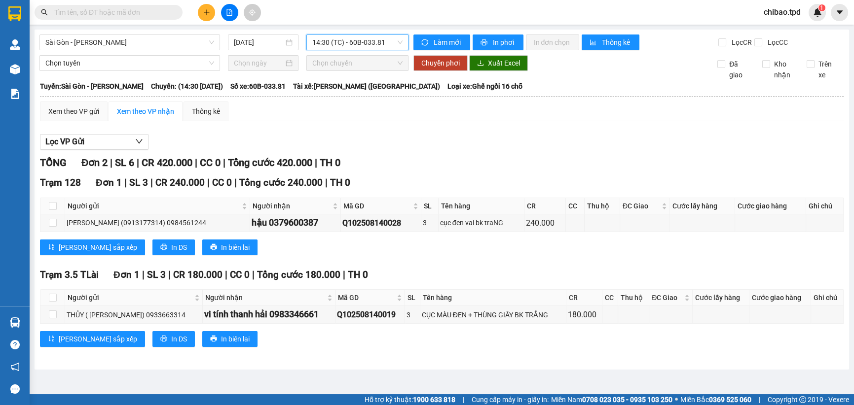
click at [84, 17] on input "text" at bounding box center [112, 12] width 116 height 11
click at [214, 11] on button at bounding box center [206, 12] width 17 height 17
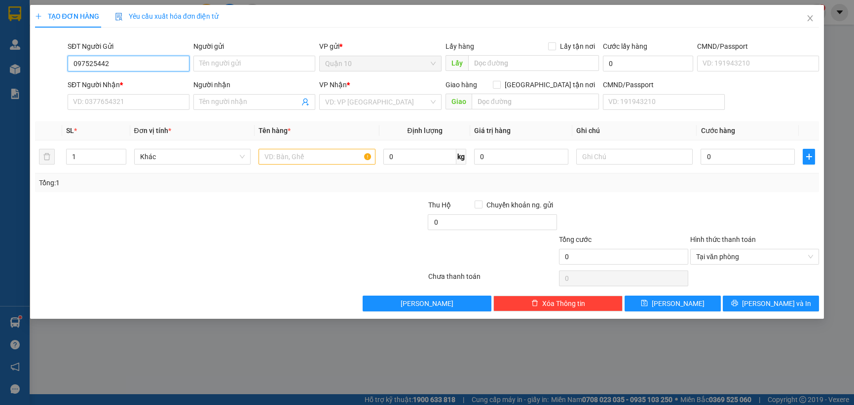
type input "0975254425"
click at [153, 86] on div "0975254425 - AN NHIÊN" at bounding box center [128, 83] width 110 height 11
type input "AN NHIÊN"
type input "082095015869"
type input "0983101041"
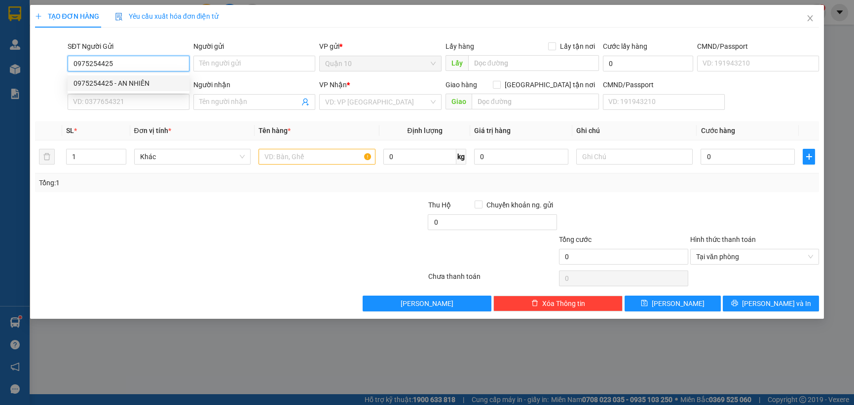
type input "HÙNG (THU)"
type input "116"
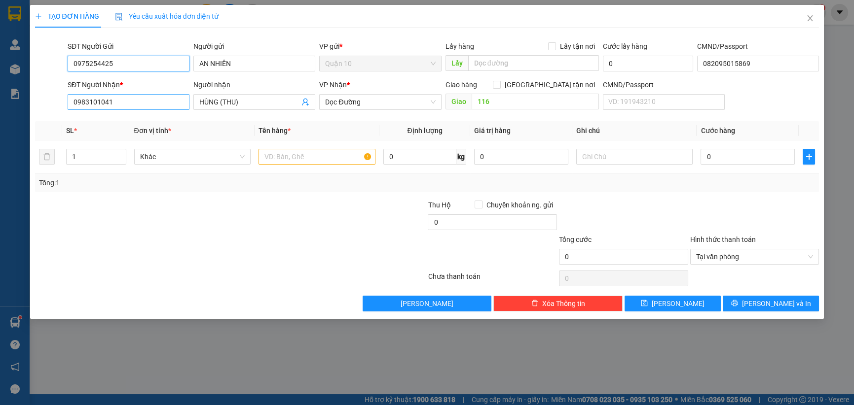
type input "0975254425"
click at [116, 99] on input "0983101041" at bounding box center [129, 102] width 122 height 16
type input "0983101041"
click at [124, 127] on div "0983101041 - HÙNG (THU)" at bounding box center [128, 121] width 110 height 11
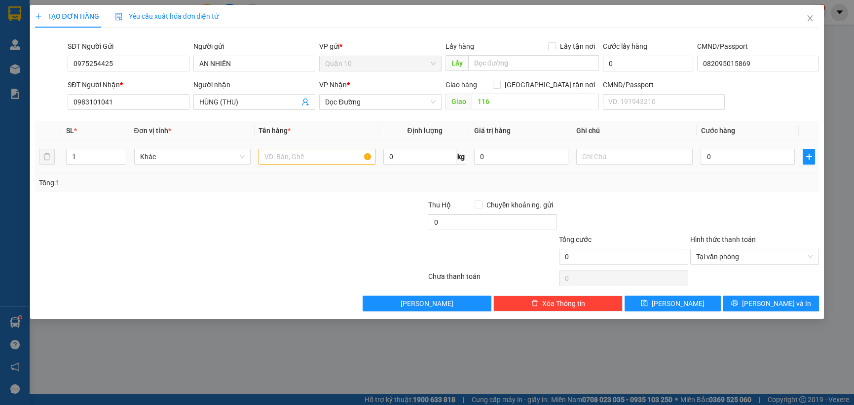
click at [297, 168] on td at bounding box center [316, 157] width 125 height 33
drag, startPoint x: 297, startPoint y: 167, endPoint x: 303, endPoint y: 152, distance: 16.6
click at [297, 162] on td at bounding box center [316, 157] width 125 height 33
click at [304, 152] on input "text" at bounding box center [316, 157] width 117 height 16
type input "THÙNG GIẤY NÂU CAFE"
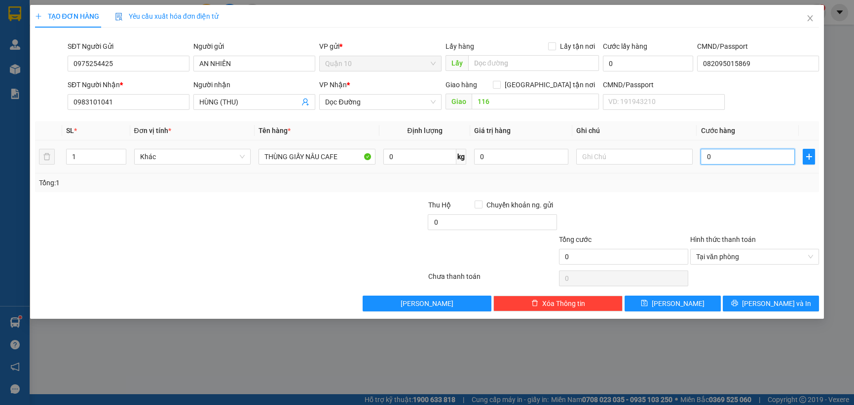
click at [739, 163] on input "0" at bounding box center [747, 157] width 94 height 16
type input "5"
type input "50"
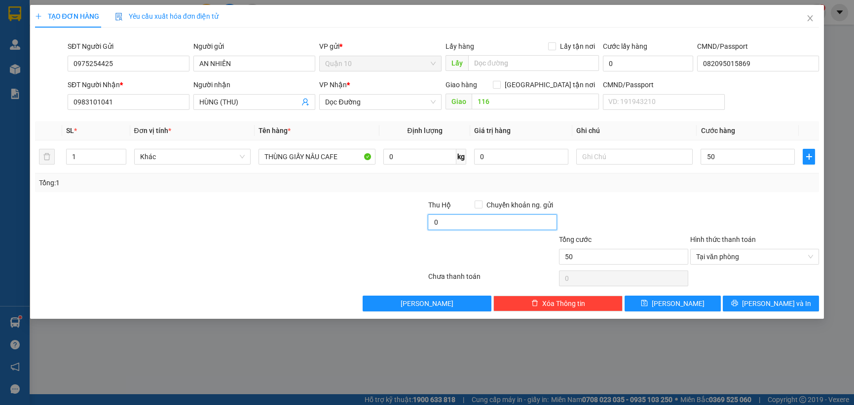
type input "50.000"
click at [453, 229] on input "0" at bounding box center [492, 223] width 129 height 16
type input "10.000"
drag, startPoint x: 486, startPoint y: 158, endPoint x: 178, endPoint y: 94, distance: 314.9
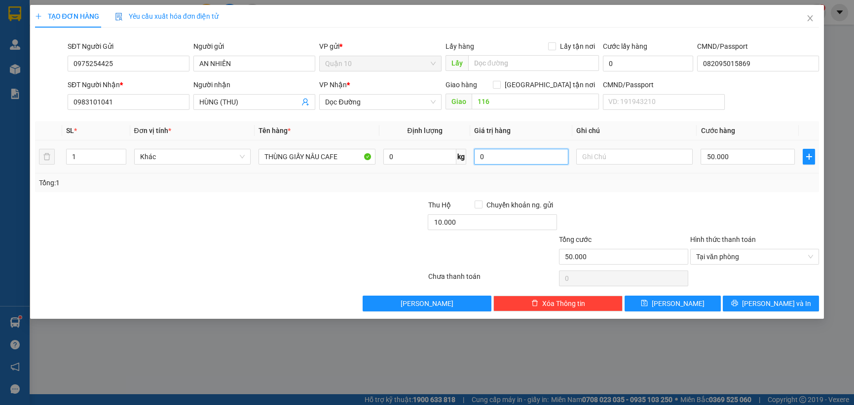
click at [236, 110] on div "Transit Pickup Surcharge Ids Transit Deliver Surcharge Ids Transit Deliver Surc…" at bounding box center [427, 174] width 784 height 276
type input "1.000.000"
click at [635, 194] on div "Transit Pickup Surcharge Ids Transit Deliver Surcharge Ids Transit Deliver Surc…" at bounding box center [427, 174] width 784 height 276
click at [798, 302] on button "[PERSON_NAME] và In" at bounding box center [771, 304] width 96 height 16
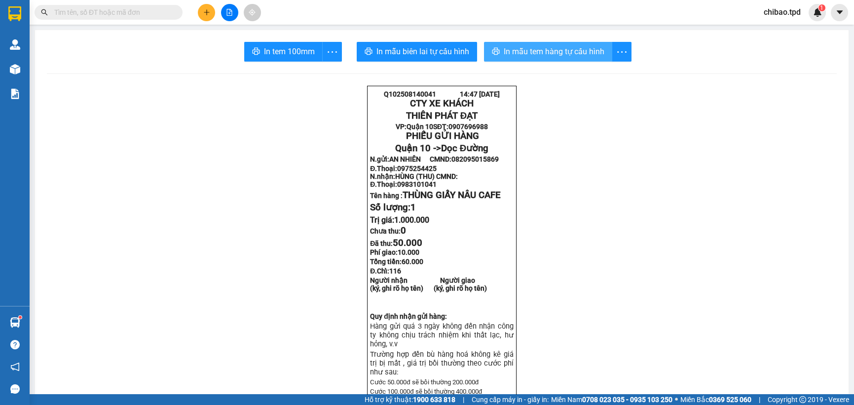
click at [535, 54] on span "In mẫu tem hàng tự cấu hình" at bounding box center [554, 51] width 101 height 12
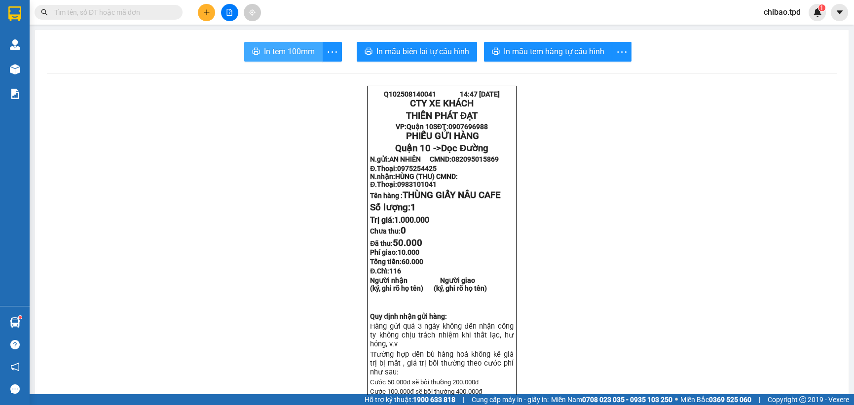
click at [312, 51] on button "In tem 100mm" at bounding box center [283, 52] width 78 height 20
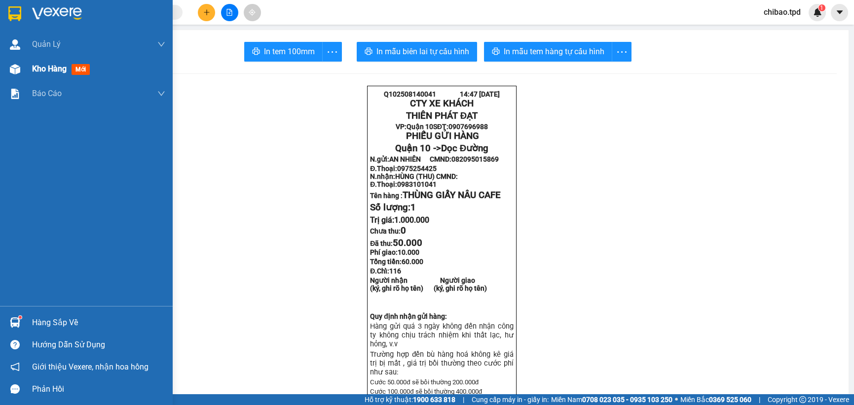
drag, startPoint x: 34, startPoint y: 65, endPoint x: 21, endPoint y: 73, distance: 14.6
click at [32, 64] on span "Kho hàng" at bounding box center [49, 68] width 35 height 9
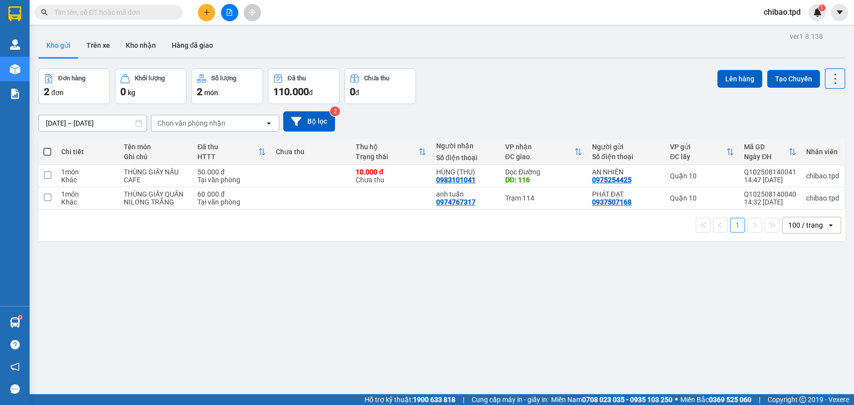
click at [47, 150] on span at bounding box center [47, 152] width 8 height 8
click at [47, 147] on input "checkbox" at bounding box center [47, 147] width 0 height 0
checkbox input "true"
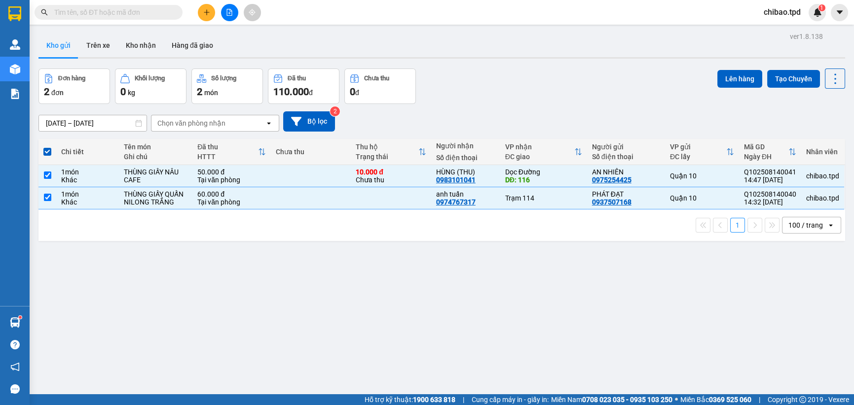
click at [499, 228] on div "1 100 / trang open" at bounding box center [441, 225] width 799 height 17
click at [793, 73] on button "Tạo Chuyến" at bounding box center [793, 79] width 53 height 18
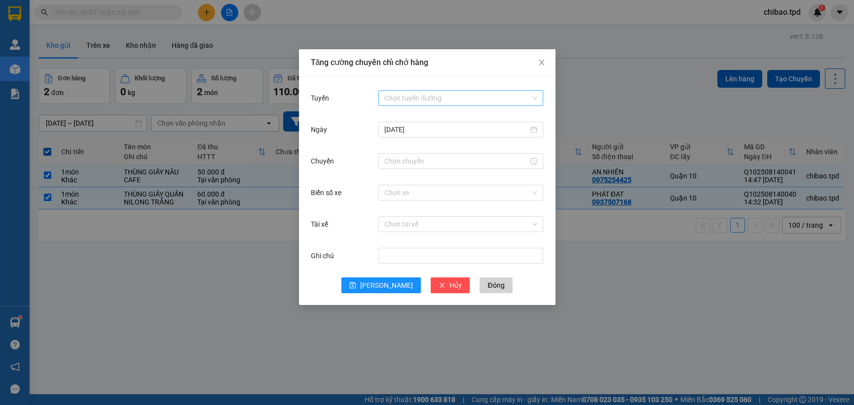
click at [400, 94] on input "Tuyến" at bounding box center [457, 98] width 146 height 15
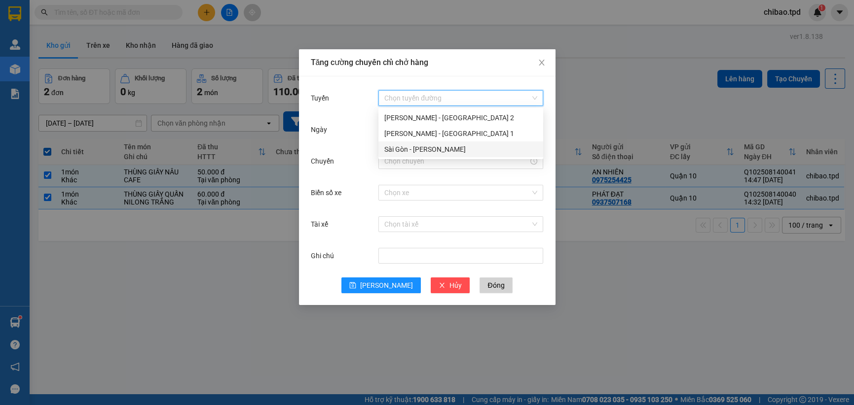
click at [422, 150] on div "Sài Gòn - [PERSON_NAME]" at bounding box center [460, 149] width 153 height 11
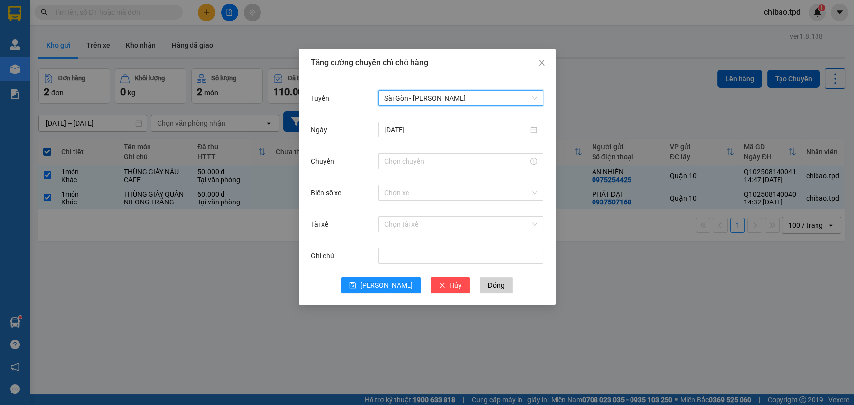
click at [412, 152] on div at bounding box center [460, 161] width 165 height 20
click at [409, 156] on input "Chuyến" at bounding box center [456, 161] width 144 height 11
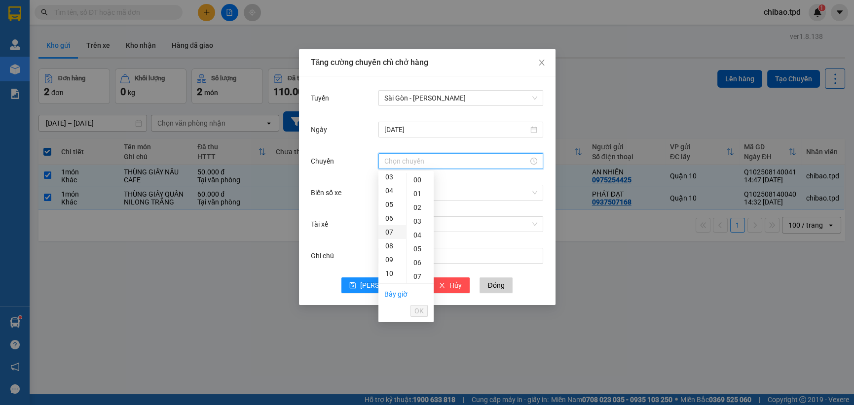
scroll to position [179, 0]
click at [387, 193] on div "14" at bounding box center [392, 194] width 28 height 14
click at [388, 192] on div "15" at bounding box center [392, 194] width 28 height 14
type input "15:00"
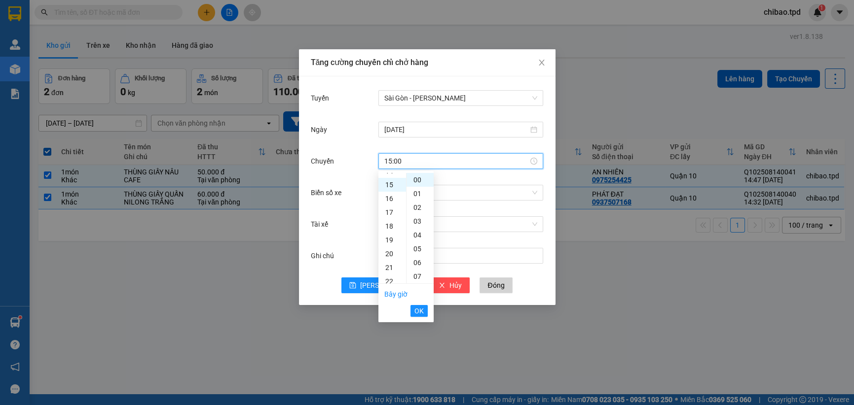
scroll to position [207, 0]
click at [417, 310] on span "OK" at bounding box center [418, 311] width 9 height 11
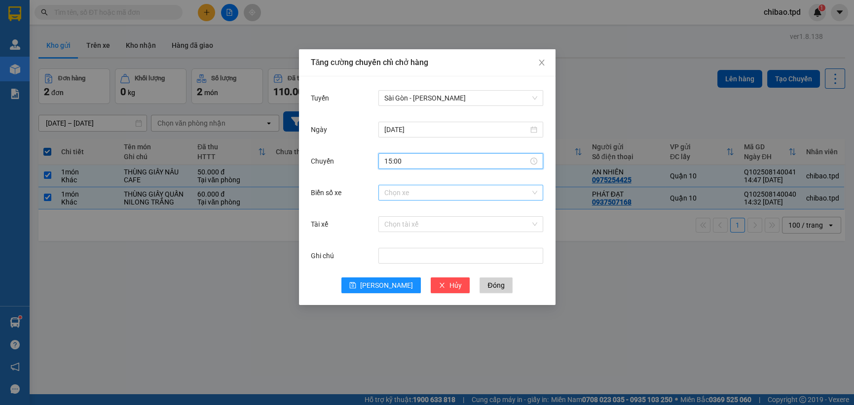
click at [428, 191] on input "Biển số xe" at bounding box center [457, 192] width 146 height 15
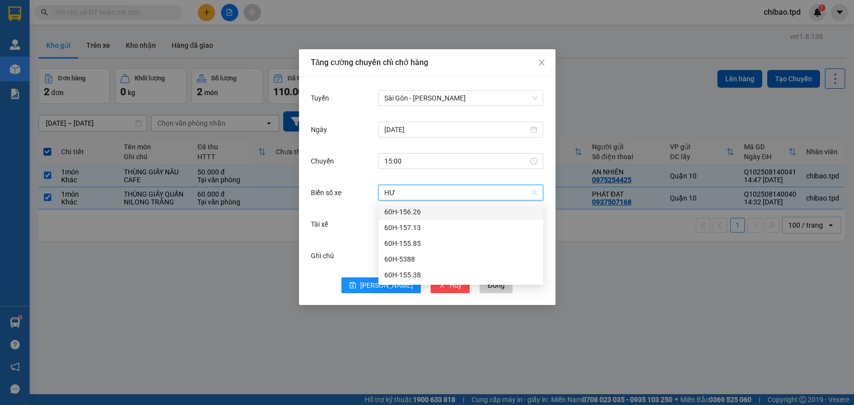
type input "H"
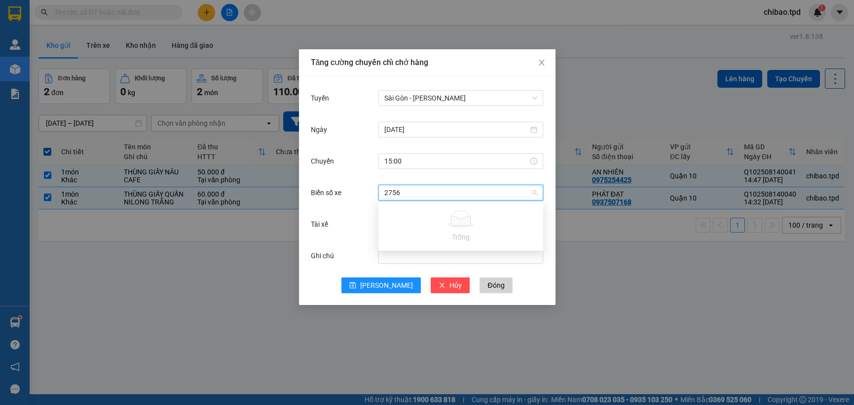
type input "275"
click at [391, 258] on div "51B-275.60" at bounding box center [460, 259] width 153 height 11
click at [406, 209] on div "Biển số xe 51B-275.60" at bounding box center [427, 199] width 233 height 32
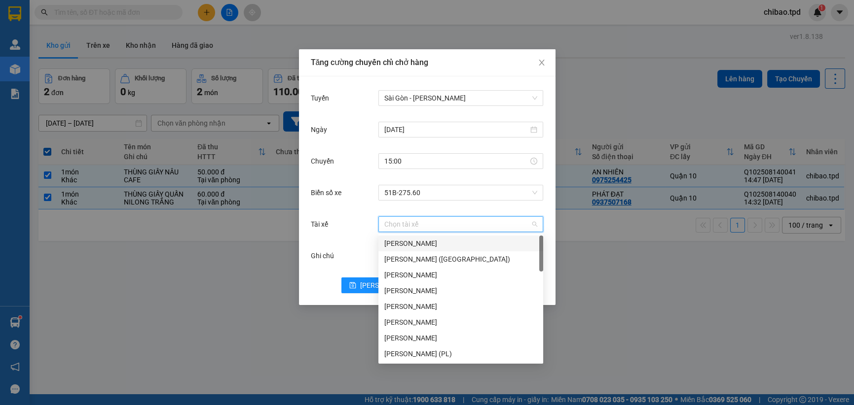
click at [405, 217] on input "Tài xế" at bounding box center [457, 224] width 146 height 15
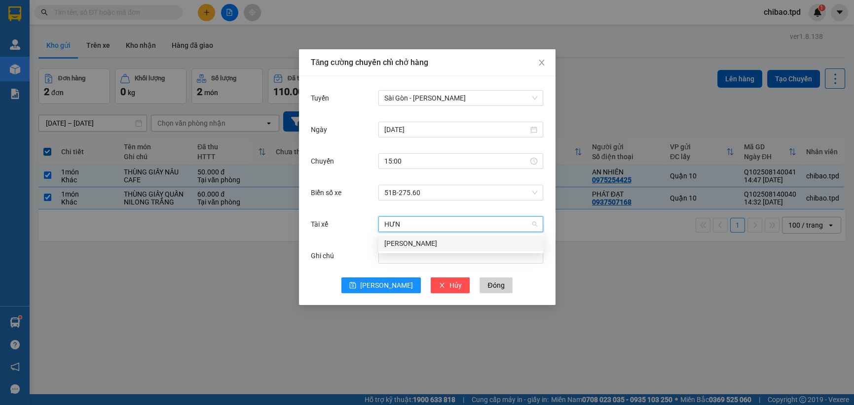
type input "HƯNG"
click at [417, 243] on div "[PERSON_NAME]" at bounding box center [460, 243] width 153 height 11
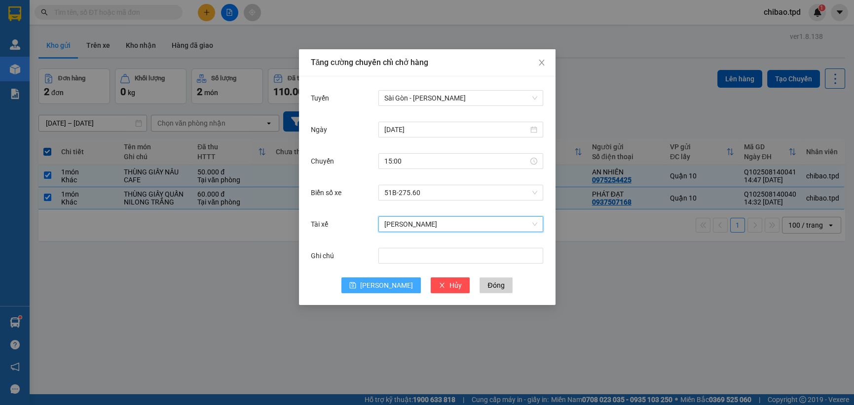
click at [384, 286] on span "[PERSON_NAME]" at bounding box center [386, 285] width 53 height 11
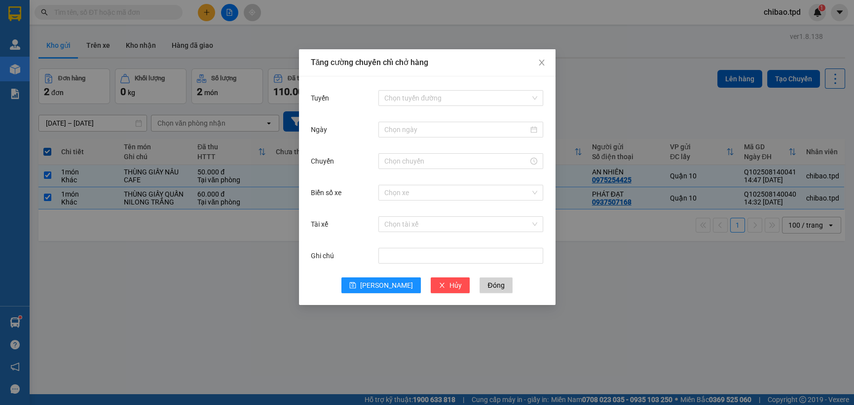
drag, startPoint x: 446, startPoint y: 96, endPoint x: 441, endPoint y: 122, distance: 26.6
click at [447, 96] on input "Tuyến" at bounding box center [457, 98] width 146 height 15
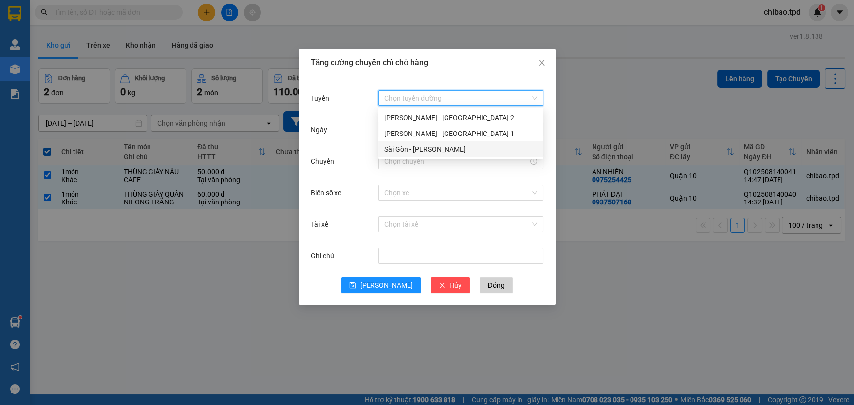
click at [452, 149] on div "Sài Gòn - [PERSON_NAME]" at bounding box center [460, 149] width 153 height 11
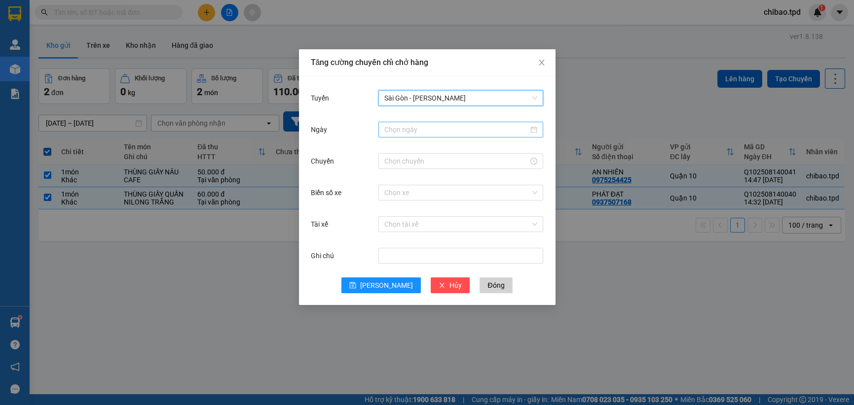
click at [406, 130] on input "Ngày" at bounding box center [456, 129] width 144 height 11
type input "06/08/2025"
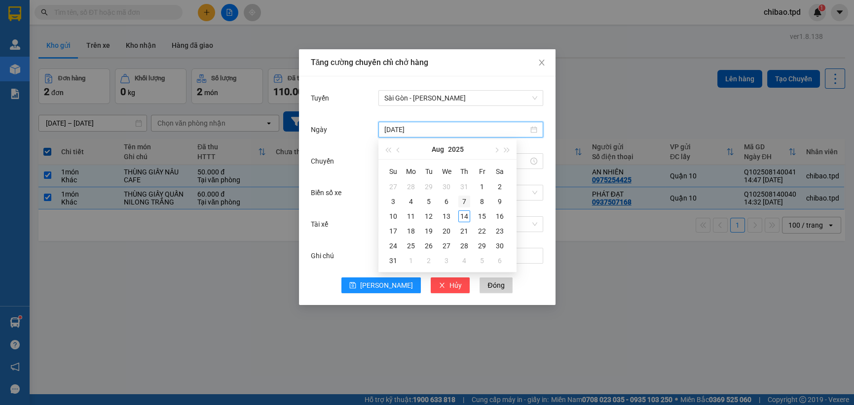
type input "07/08/2025"
click at [532, 69] on span "Close" at bounding box center [542, 63] width 28 height 28
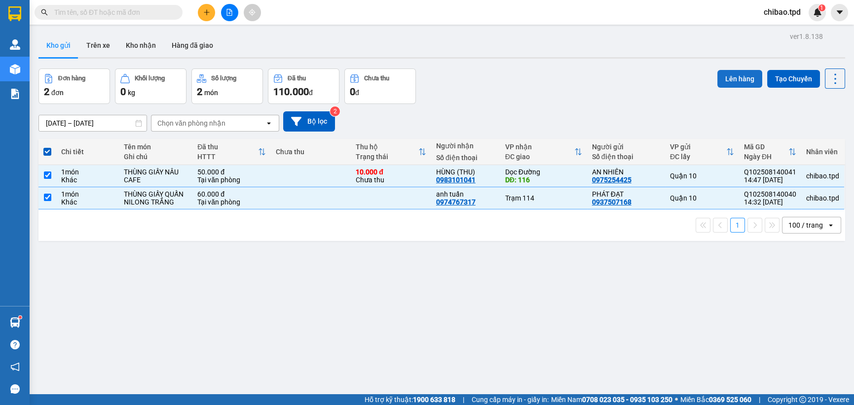
click at [726, 77] on button "Lên hàng" at bounding box center [739, 79] width 45 height 18
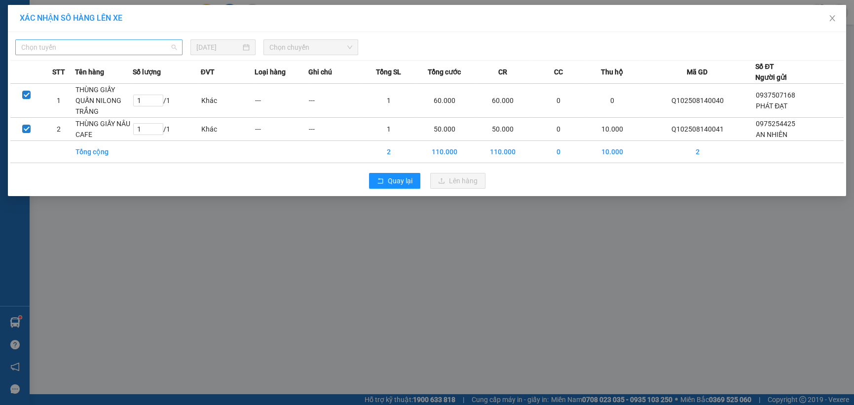
drag, startPoint x: 114, startPoint y: 54, endPoint x: 119, endPoint y: 46, distance: 8.9
click at [113, 52] on span "Chọn tuyến" at bounding box center [98, 47] width 155 height 15
click at [119, 46] on span "Chọn tuyến" at bounding box center [98, 47] width 155 height 15
drag, startPoint x: 109, startPoint y: 56, endPoint x: 111, endPoint y: 49, distance: 6.9
click at [109, 55] on div "Chọn tuyến 14/08/2025 Chọn chuyến STT Tên hàng Số lượng ĐVT Loại hàng Ghi chú T…" at bounding box center [427, 114] width 838 height 164
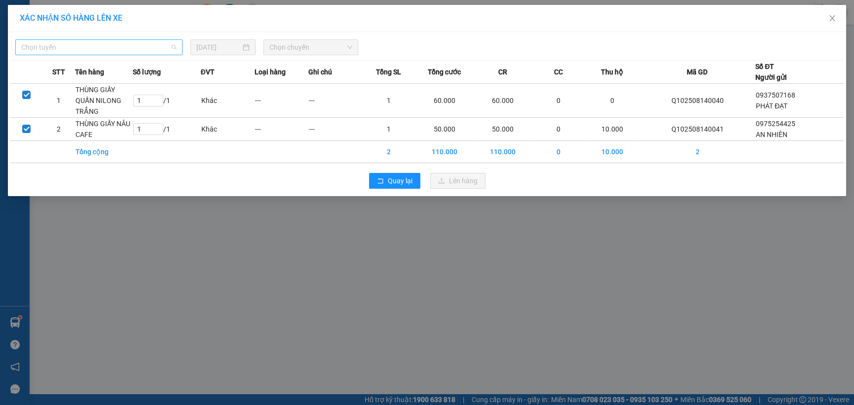
click at [111, 49] on span "Chọn tuyến" at bounding box center [98, 47] width 155 height 15
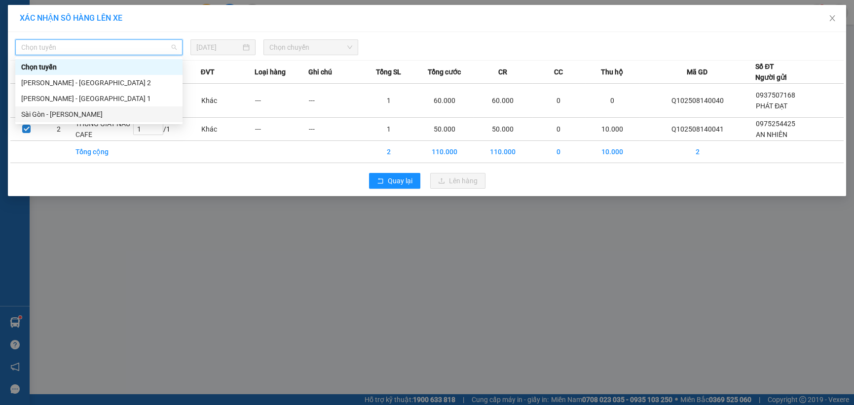
click at [75, 112] on div "Sài Gòn - [PERSON_NAME]" at bounding box center [98, 114] width 155 height 11
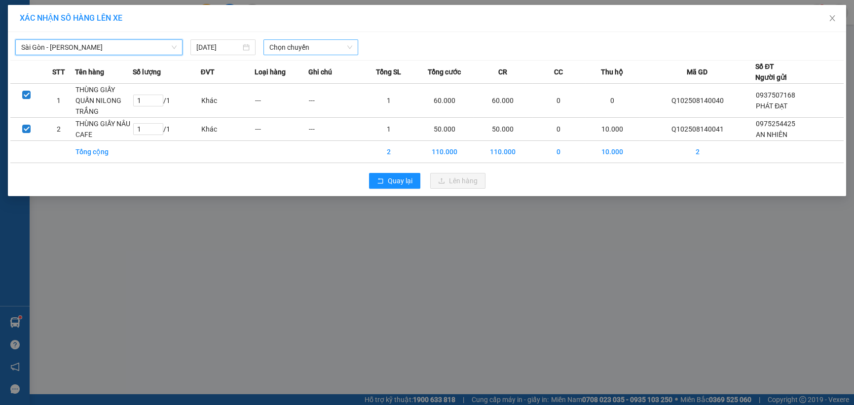
click at [316, 40] on span "Chọn chuyến" at bounding box center [310, 47] width 82 height 15
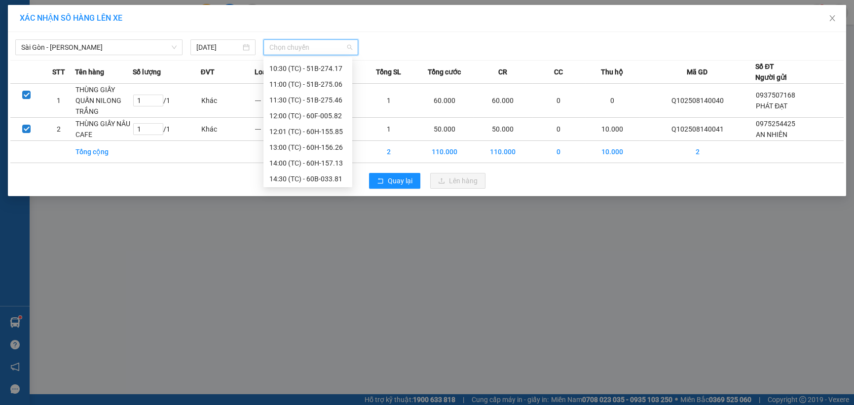
scroll to position [158, 0]
click at [320, 175] on div "15:00 (TC) - 51B-275.60" at bounding box center [307, 177] width 77 height 11
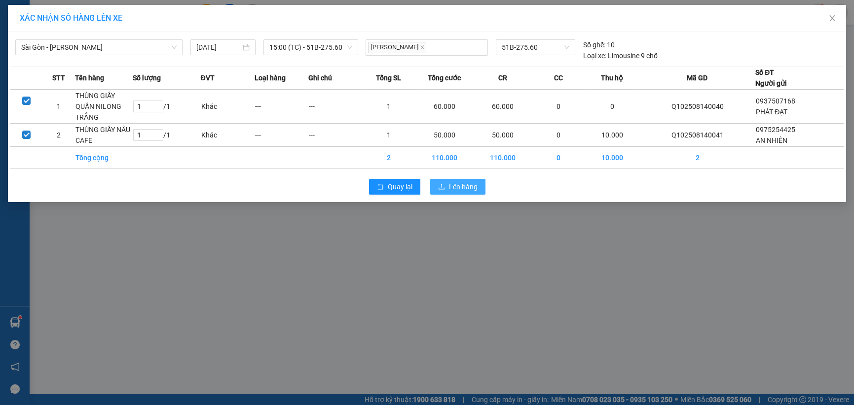
click at [461, 183] on span "Lên hàng" at bounding box center [463, 186] width 29 height 11
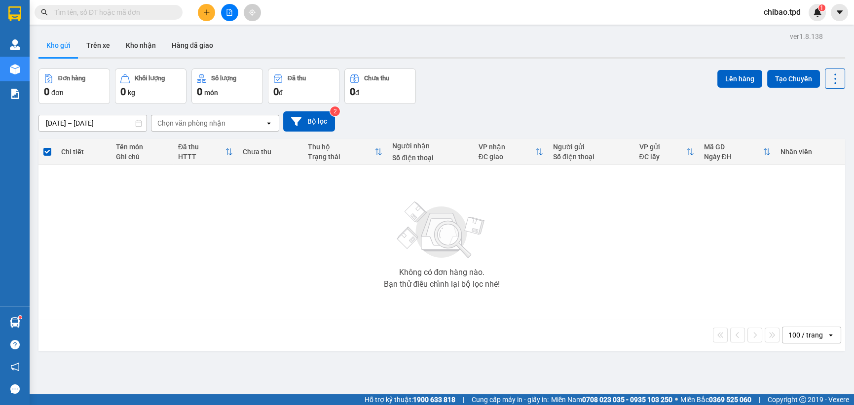
click at [240, 13] on div at bounding box center [229, 12] width 74 height 17
click at [231, 15] on icon "file-add" at bounding box center [229, 12] width 5 height 7
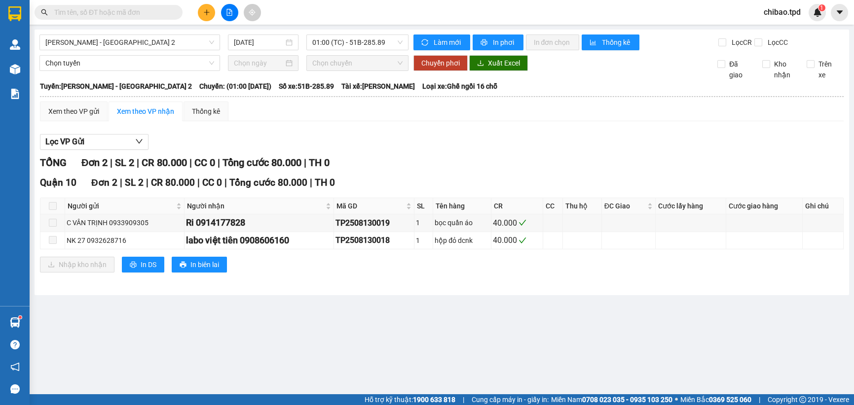
click at [99, 53] on div "Phương Lâm - Sài Gòn 2 14/08/2025 01:00 (TC) - 51B-285.89 Làm mới In phơi In đơ…" at bounding box center [442, 163] width 814 height 266
click at [99, 52] on div "Phương Lâm - Sài Gòn 2 14/08/2025 01:00 (TC) - 51B-285.89 Làm mới In phơi In đơ…" at bounding box center [442, 163] width 814 height 266
drag, startPoint x: 129, startPoint y: 57, endPoint x: 122, endPoint y: 42, distance: 16.1
click at [128, 57] on span "Chọn tuyến" at bounding box center [129, 63] width 169 height 15
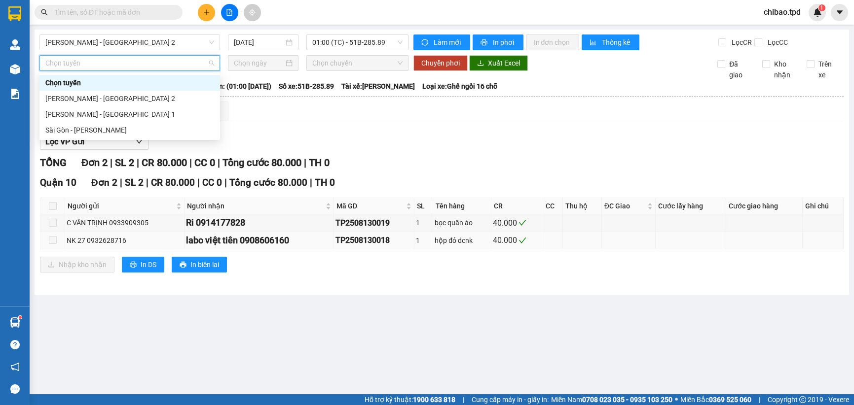
drag, startPoint x: 123, startPoint y: 42, endPoint x: 123, endPoint y: 242, distance: 199.3
click at [123, 42] on span "[PERSON_NAME] - [GEOGRAPHIC_DATA] 2" at bounding box center [129, 42] width 169 height 15
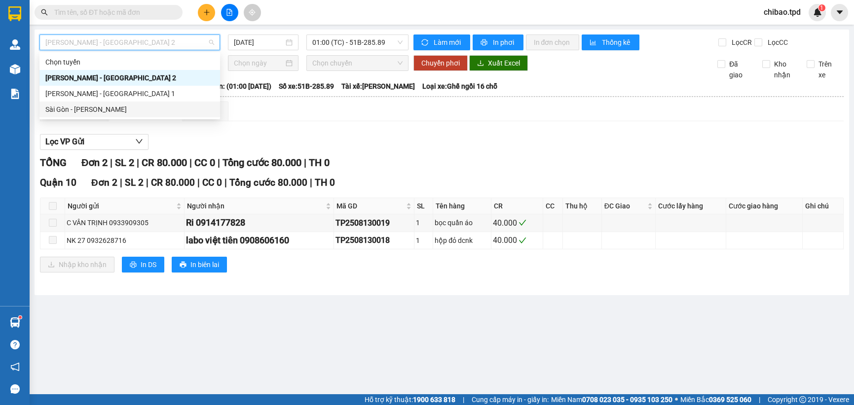
click at [125, 118] on body "Kết quả tìm kiếm ( 0 ) Bộ lọc No Data chibao.tpd 1 Quản Lý Quản lý khách hàng m…" at bounding box center [427, 202] width 854 height 405
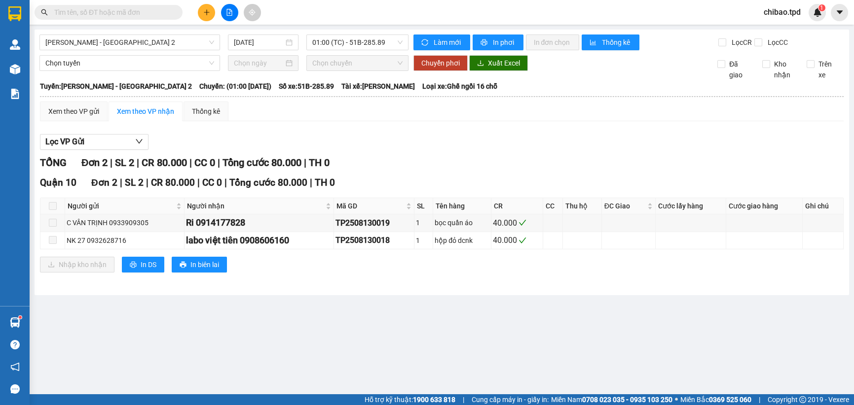
click at [135, 29] on main "Phương Lâm - Sài Gòn 2 14/08/2025 01:00 (TC) - 51B-285.89 Làm mới In phơi In đơ…" at bounding box center [427, 197] width 854 height 395
click at [135, 35] on div "[PERSON_NAME] - [GEOGRAPHIC_DATA] 2" at bounding box center [129, 43] width 181 height 16
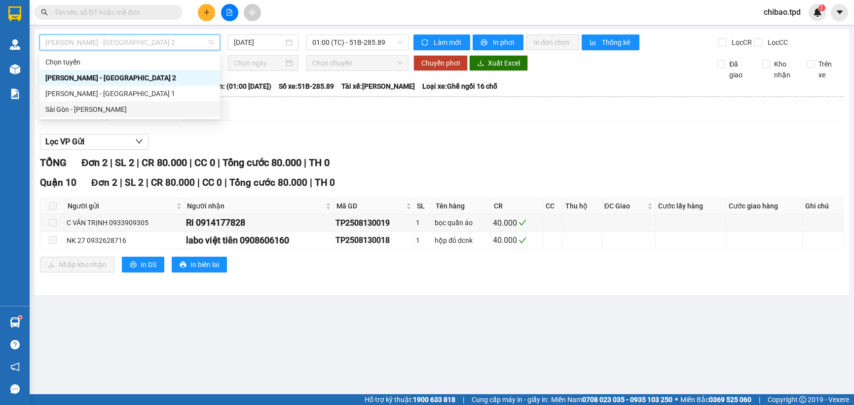
click at [123, 103] on div "Sài Gòn - [PERSON_NAME]" at bounding box center [129, 110] width 181 height 16
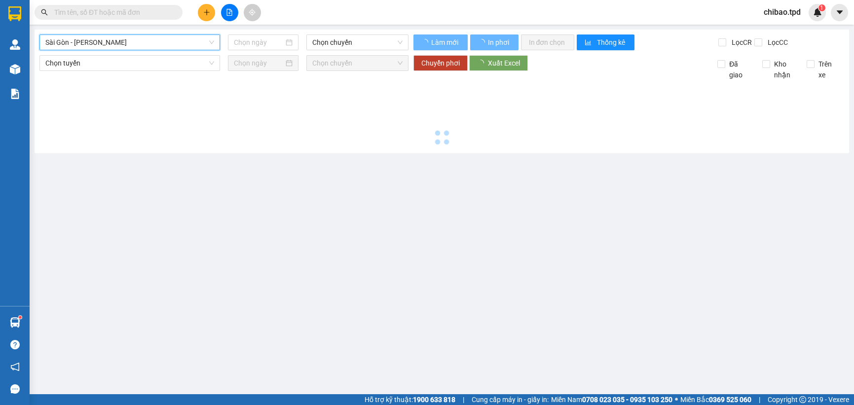
type input "[DATE]"
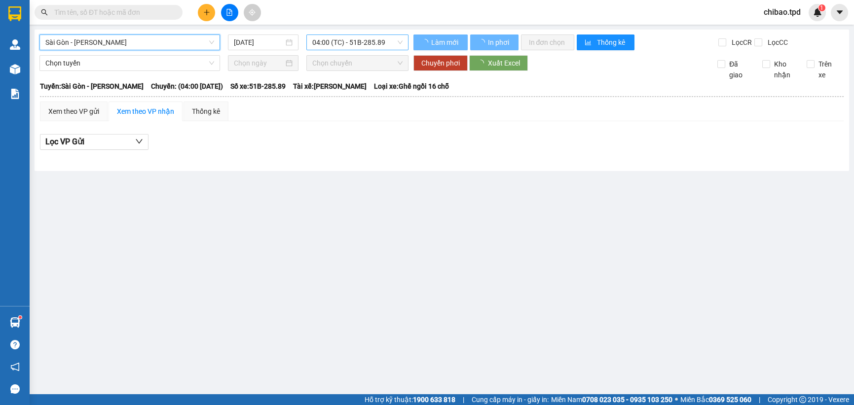
click at [327, 46] on span "04:00 (TC) - 51B-285.89" at bounding box center [357, 42] width 90 height 15
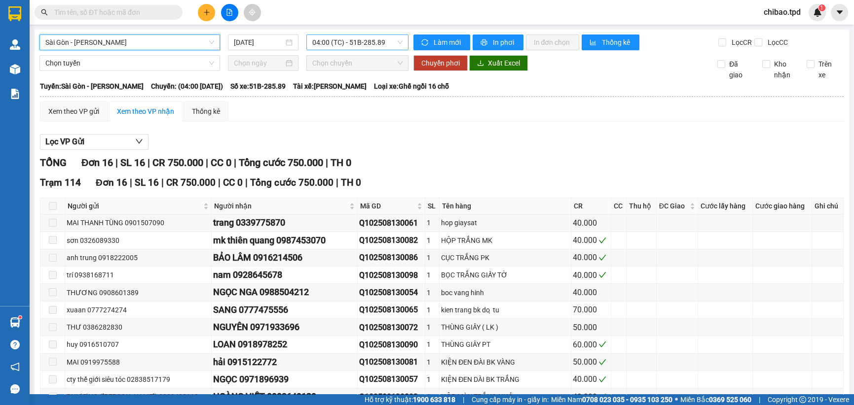
click at [330, 44] on span "04:00 (TC) - 51B-285.89" at bounding box center [357, 42] width 90 height 15
click at [336, 51] on div "Sài Gòn - Phương Lâm 14/08/2025 04:00 (TC) - 51B-285.89 Làm mới In phơi In đơn …" at bounding box center [442, 284] width 814 height 509
click at [340, 47] on span "04:00 (TC) - 51B-285.89" at bounding box center [357, 42] width 90 height 15
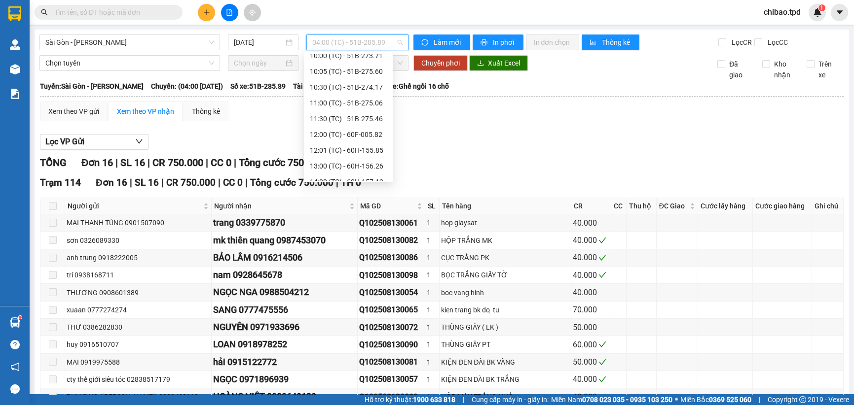
scroll to position [158, 0]
click at [345, 174] on div "15:00 (TC) - 51B-275.60" at bounding box center [348, 172] width 77 height 11
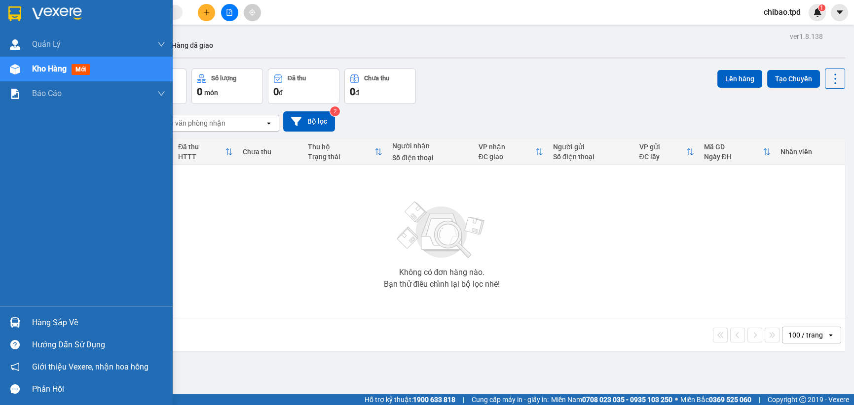
click at [86, 317] on div "Hàng sắp về" at bounding box center [98, 323] width 133 height 15
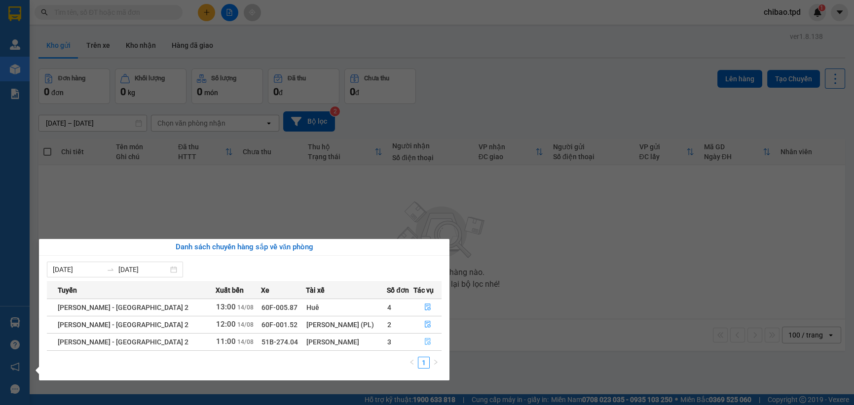
click at [423, 345] on button "button" at bounding box center [427, 342] width 27 height 16
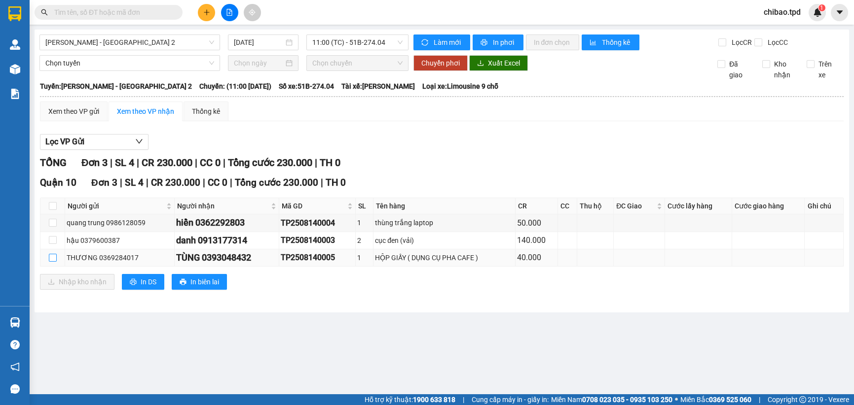
click at [52, 254] on input "checkbox" at bounding box center [53, 258] width 8 height 8
checkbox input "true"
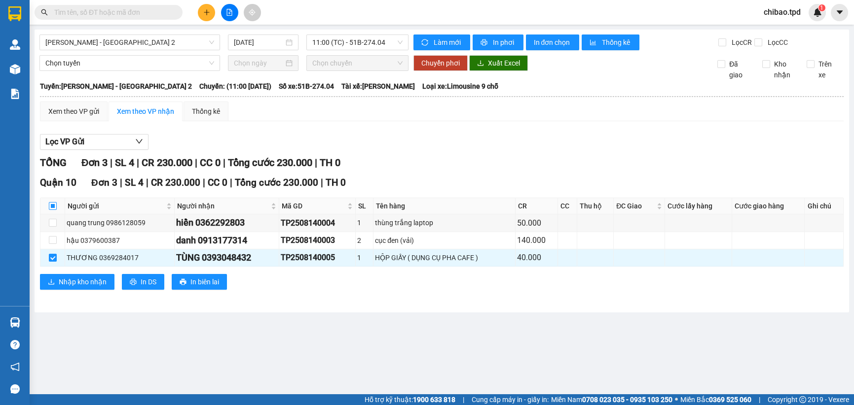
click at [48, 201] on th at bounding box center [52, 206] width 25 height 16
click at [58, 207] on th at bounding box center [52, 206] width 25 height 16
click at [51, 208] on input "checkbox" at bounding box center [53, 206] width 8 height 8
checkbox input "true"
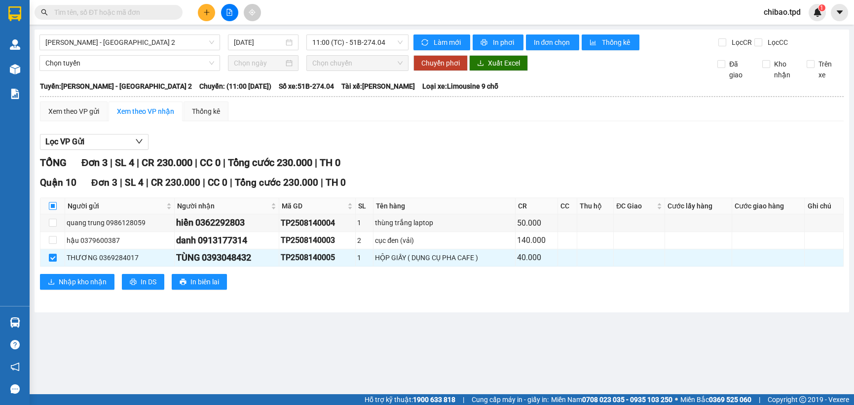
checkbox input "true"
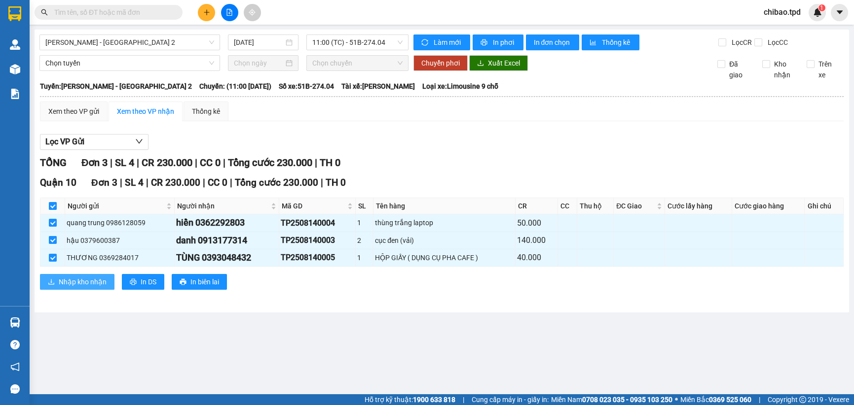
click at [95, 288] on button "Nhập kho nhận" at bounding box center [77, 282] width 74 height 16
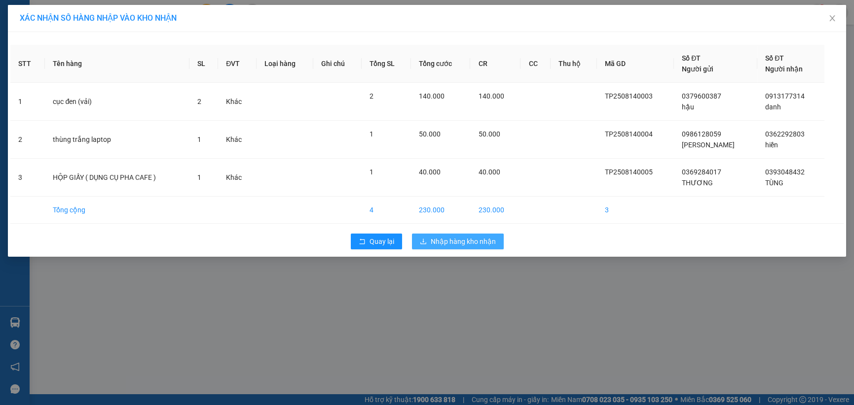
click at [424, 234] on button "Nhập hàng kho nhận" at bounding box center [458, 242] width 92 height 16
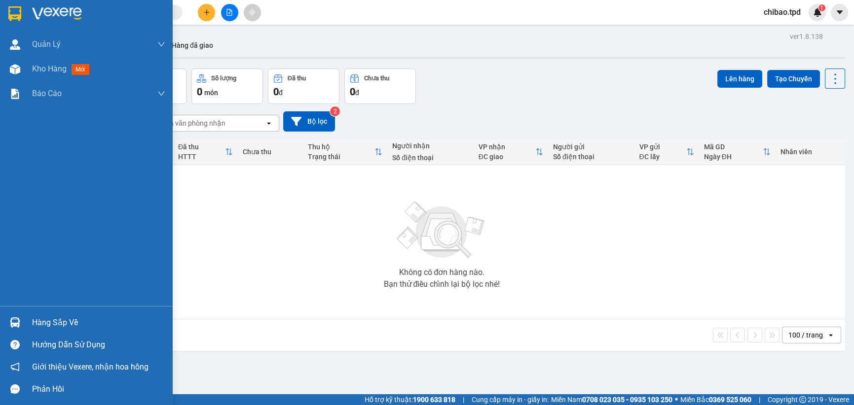
click at [20, 325] on div at bounding box center [14, 322] width 17 height 17
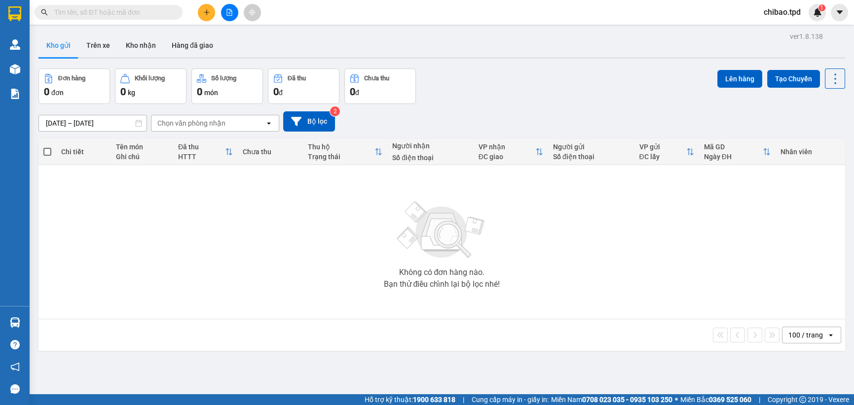
click at [535, 279] on section "Kết quả tìm kiếm ( 0 ) Bộ lọc No Data chibao.tpd 1 Quản Lý Quản lý khách hàng m…" at bounding box center [427, 202] width 854 height 405
click at [209, 15] on icon "plus" at bounding box center [206, 12] width 7 height 7
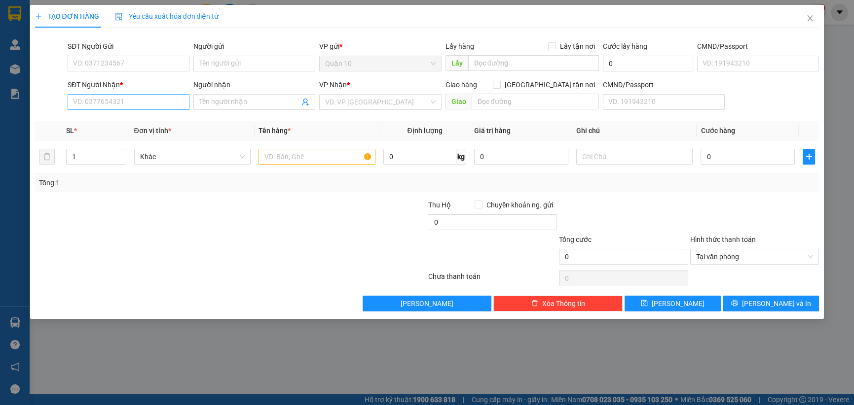
click at [106, 110] on div "SĐT Người Nhận * VD: 0377654321" at bounding box center [129, 96] width 122 height 35
click at [106, 99] on input "SĐT Người Nhận *" at bounding box center [129, 102] width 122 height 16
type input "0974767317"
click at [142, 113] on div "0974767317 0974767317 - [PERSON_NAME]" at bounding box center [129, 122] width 122 height 20
click at [149, 121] on th "Đơn vị tính *" at bounding box center [192, 130] width 125 height 19
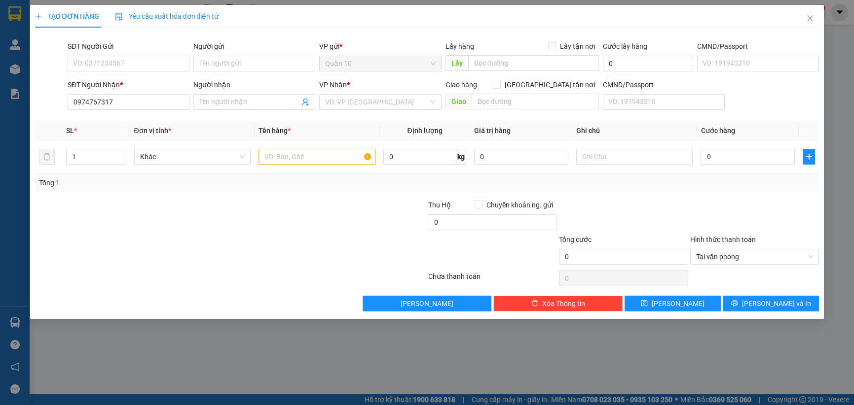
click at [126, 94] on div "SĐT Người Nhận *" at bounding box center [129, 86] width 122 height 15
click at [133, 100] on input "0974767317" at bounding box center [129, 102] width 122 height 16
click at [135, 127] on div "0974767317 - [PERSON_NAME]" at bounding box center [128, 121] width 110 height 11
type input "anh tuấn"
click at [176, 67] on input "SĐT Người Gửi" at bounding box center [129, 64] width 122 height 16
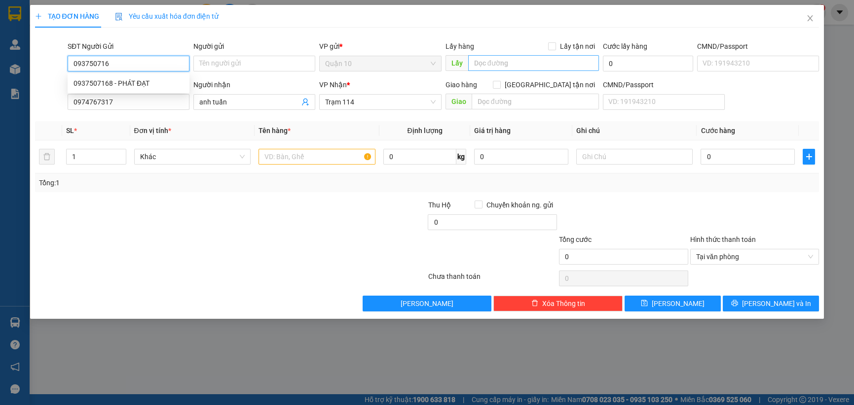
type input "0937507168"
click at [178, 81] on div "0937507168 - PHÁT ĐẠT" at bounding box center [128, 83] width 110 height 11
type input "PHÁT ĐẠT"
type input "0937507168"
click at [303, 153] on input "text" at bounding box center [316, 157] width 117 height 16
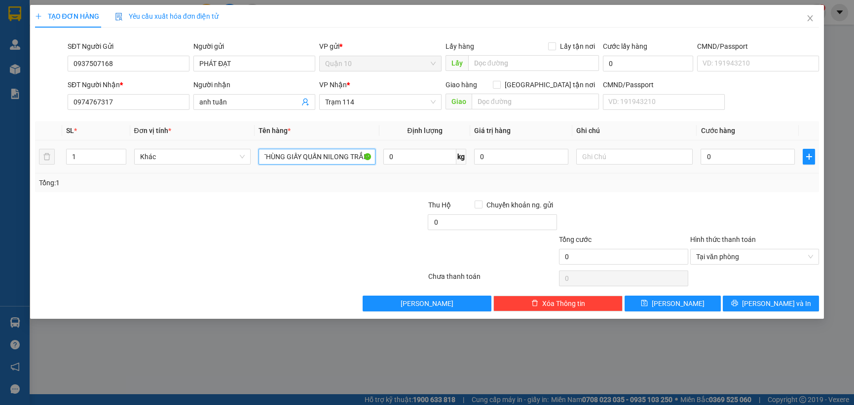
scroll to position [0, 9]
type input "THÙNG GIẤY QUẤN NILONG TRẮNG"
type input "6"
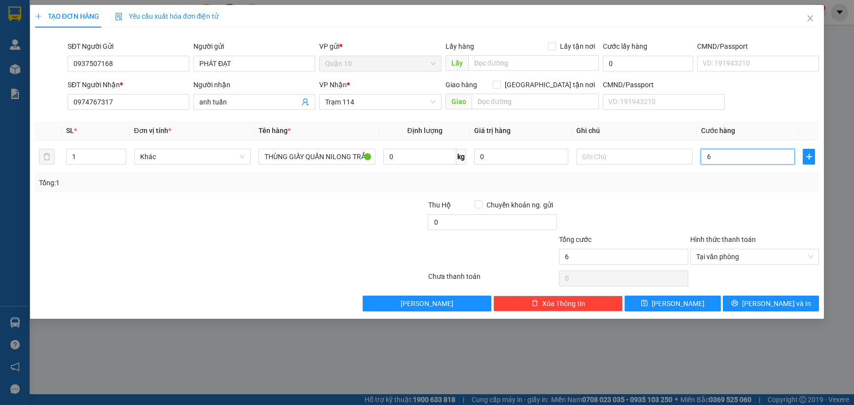
type input "60"
type input "60.000"
click at [626, 179] on div "Tổng: 1" at bounding box center [427, 183] width 776 height 11
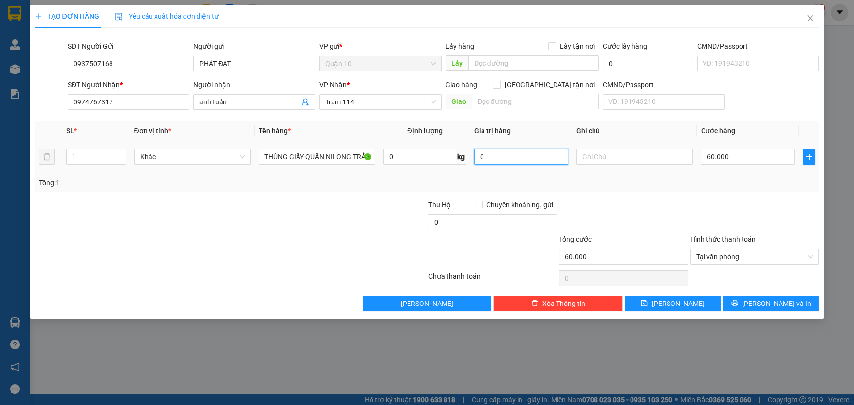
click at [414, 131] on table "SL * Đơn vị tính * Tên hàng * Định lượng Giá trị hàng Ghi chú Cước hàng 1 Khác …" at bounding box center [427, 147] width 784 height 52
type input "2.000.000"
click at [719, 202] on div at bounding box center [754, 217] width 131 height 35
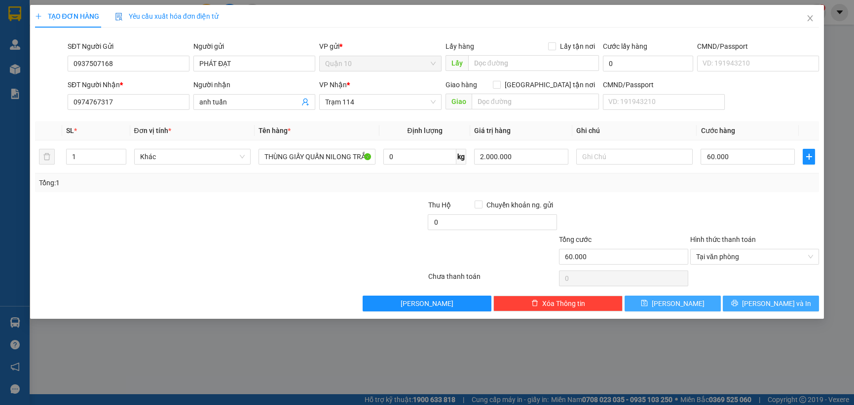
click at [738, 304] on icon "printer" at bounding box center [734, 303] width 7 height 7
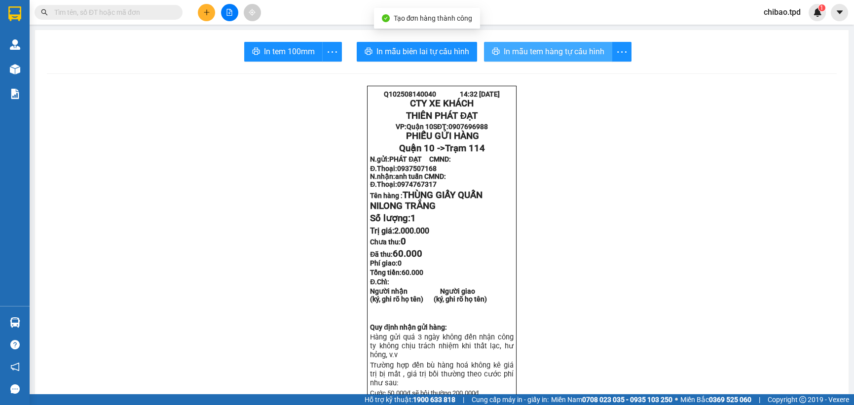
click at [562, 51] on span "In mẫu tem hàng tự cấu hình" at bounding box center [554, 51] width 101 height 12
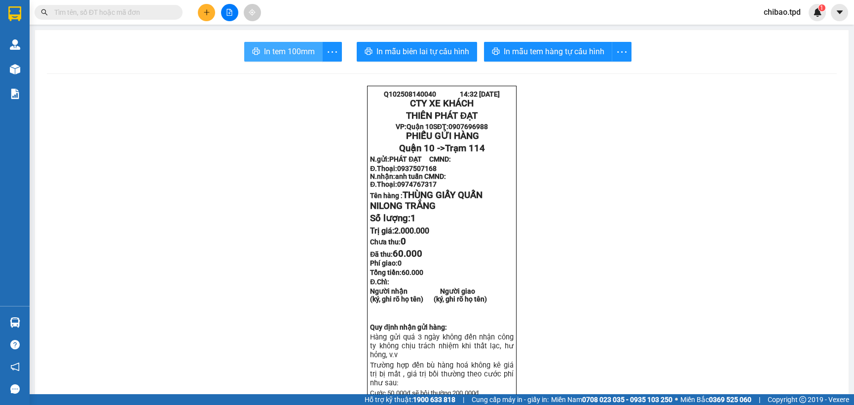
drag, startPoint x: 248, startPoint y: 54, endPoint x: 276, endPoint y: 65, distance: 30.0
click at [249, 54] on button "In tem 100mm" at bounding box center [283, 52] width 78 height 20
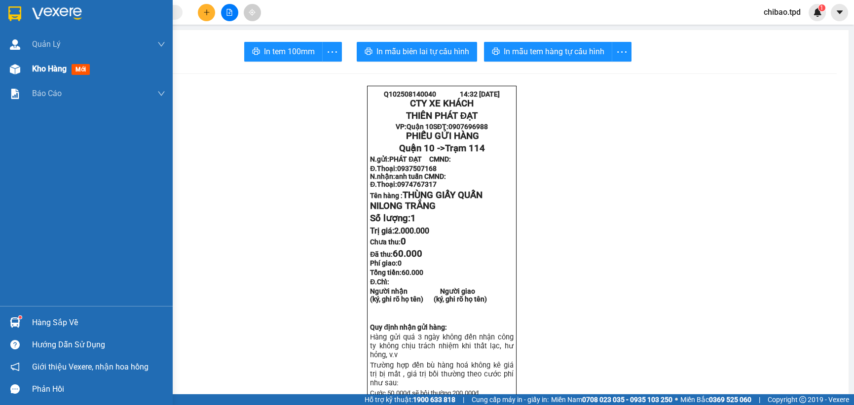
click at [35, 65] on span "Kho hàng" at bounding box center [49, 68] width 35 height 9
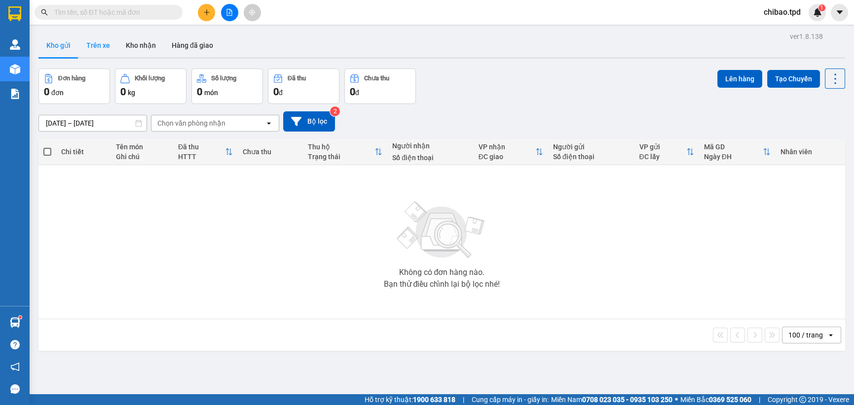
click at [99, 42] on button "Trên xe" at bounding box center [97, 46] width 39 height 24
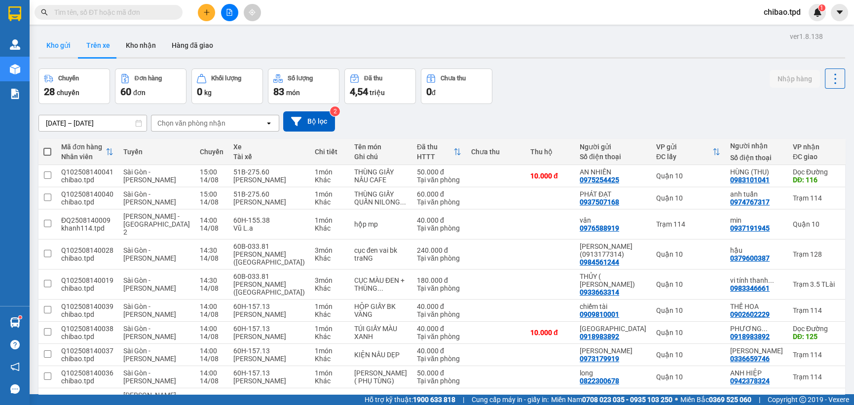
click at [50, 45] on button "Kho gửi" at bounding box center [58, 46] width 40 height 24
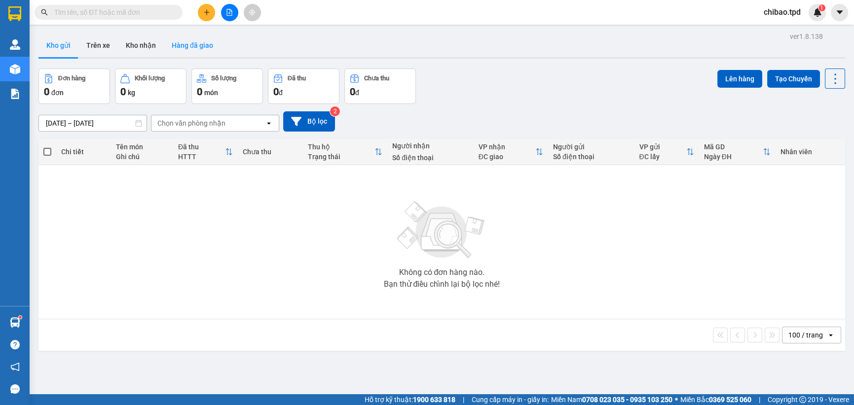
click at [200, 43] on button "Hàng đã giao" at bounding box center [192, 46] width 57 height 24
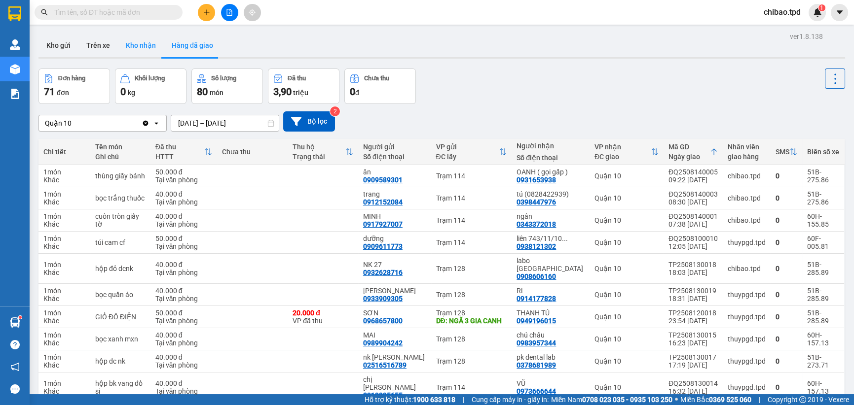
click at [145, 46] on button "Kho nhận" at bounding box center [141, 46] width 46 height 24
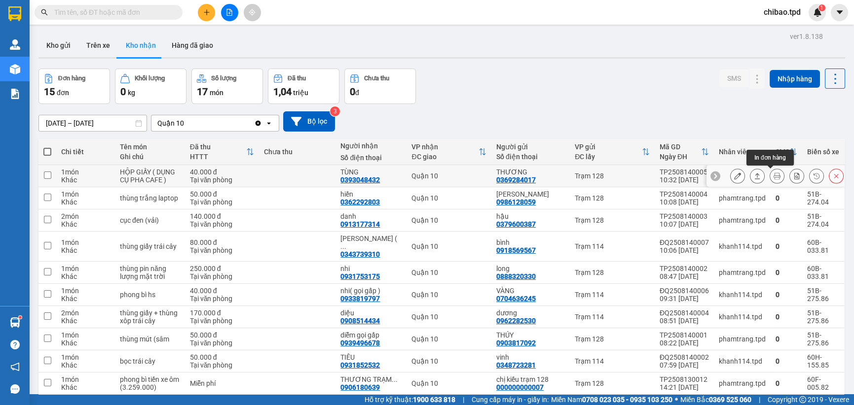
click at [773, 176] on icon at bounding box center [776, 176] width 7 height 7
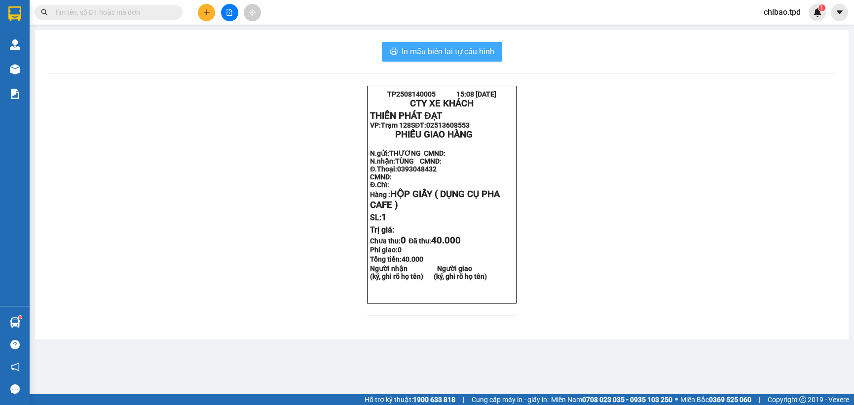
click at [433, 49] on span "In mẫu biên lai tự cấu hình" at bounding box center [447, 51] width 93 height 12
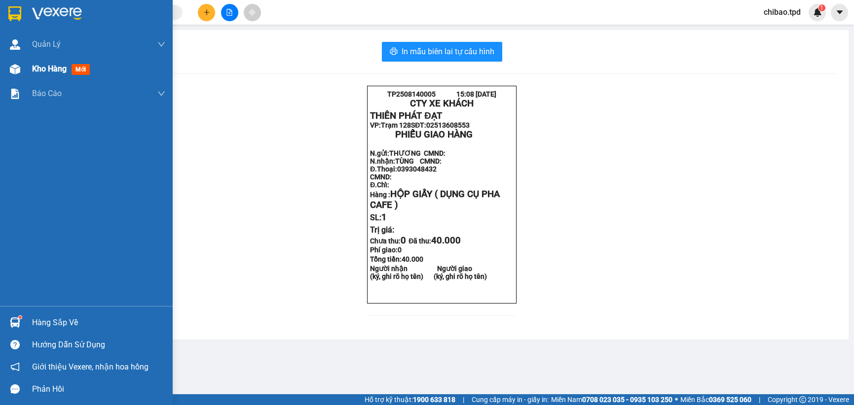
click at [25, 70] on div "Kho hàng mới" at bounding box center [86, 69] width 173 height 25
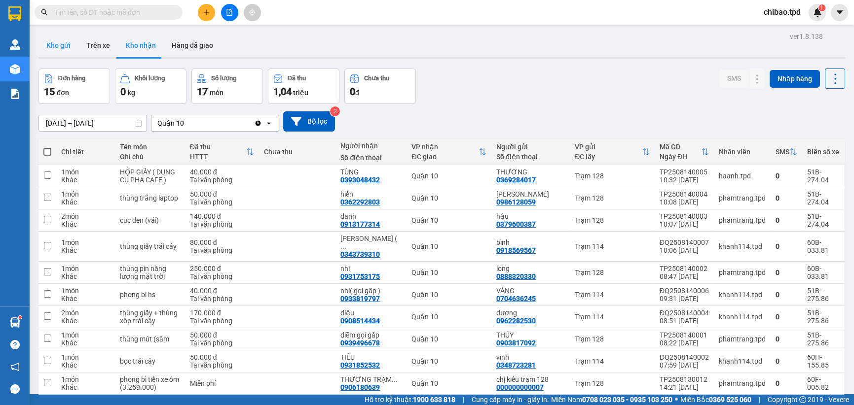
click at [71, 51] on button "Kho gửi" at bounding box center [58, 46] width 40 height 24
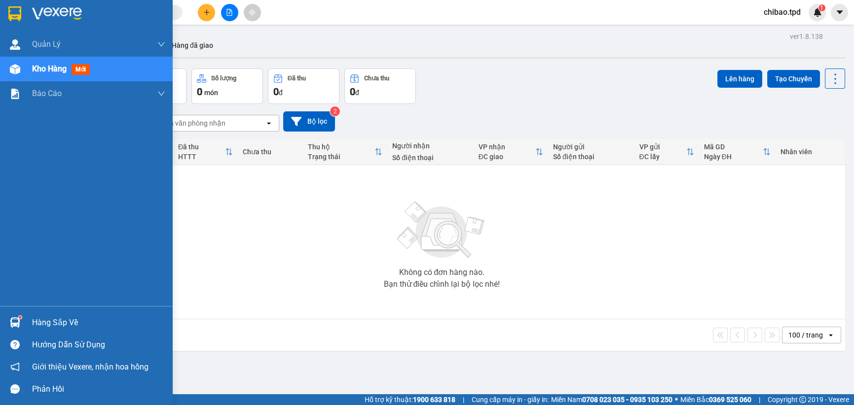
click at [26, 318] on div "Hàng sắp về" at bounding box center [86, 323] width 173 height 22
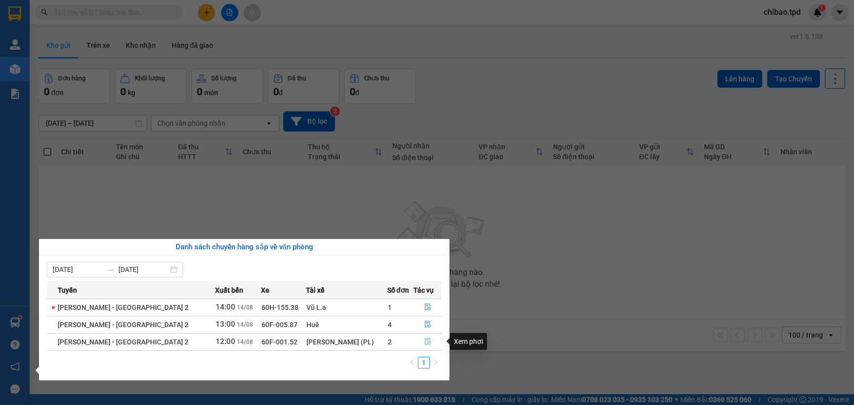
click at [429, 340] on button "button" at bounding box center [427, 342] width 27 height 16
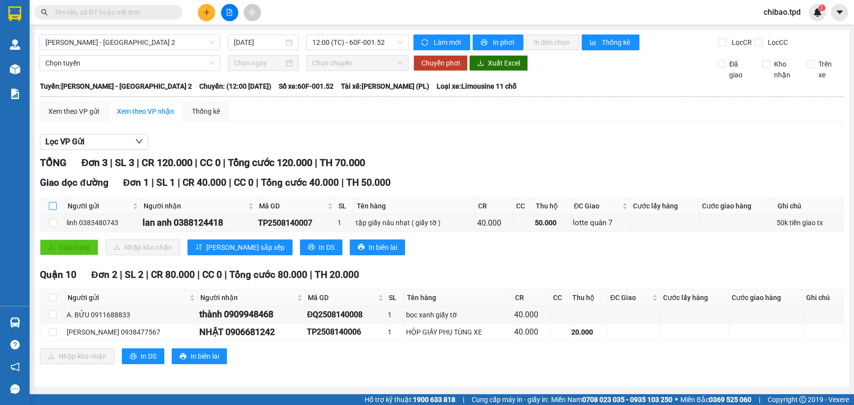
click at [49, 206] on input "checkbox" at bounding box center [53, 206] width 8 height 8
checkbox input "true"
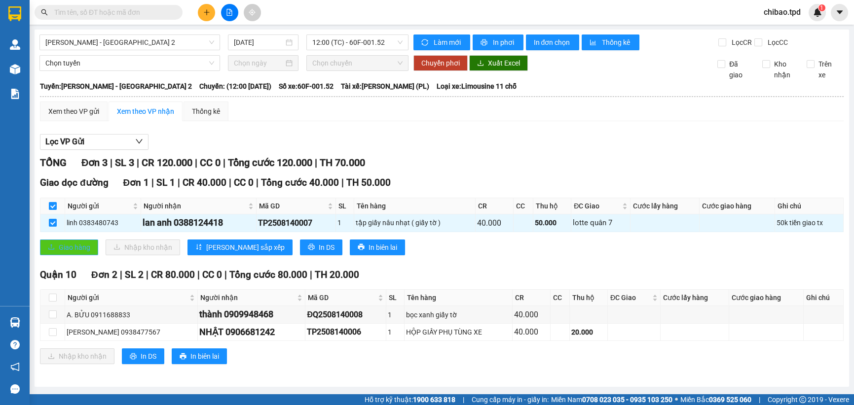
click at [66, 243] on span "Giao hàng" at bounding box center [75, 247] width 32 height 11
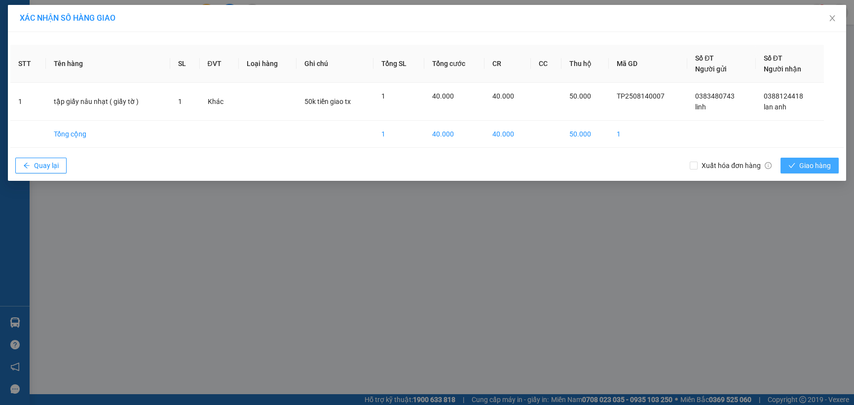
click at [824, 166] on span "Giao hàng" at bounding box center [815, 165] width 32 height 11
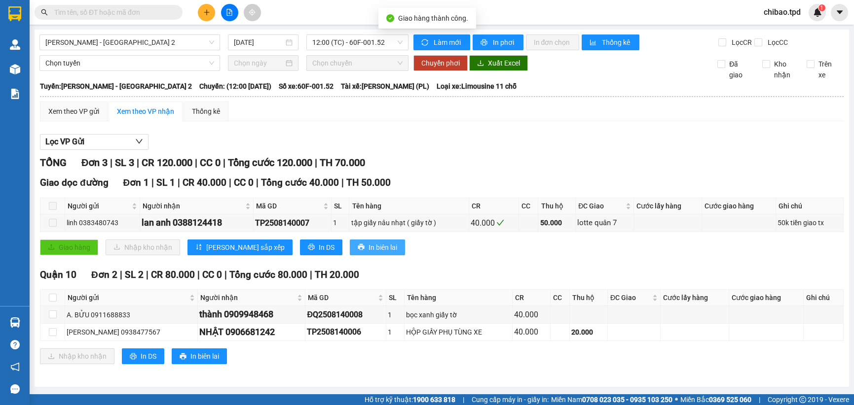
click at [368, 242] on span "In biên lai" at bounding box center [382, 247] width 29 height 11
click at [368, 246] on span "In biên lai" at bounding box center [382, 247] width 29 height 11
click at [208, 12] on icon "plus" at bounding box center [206, 12] width 5 height 0
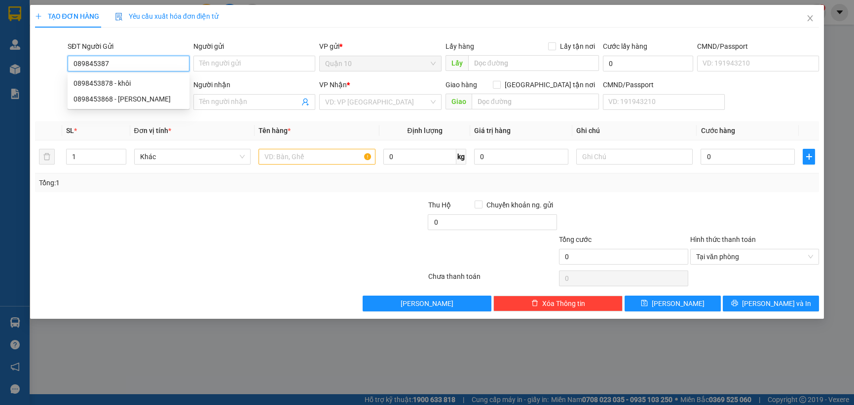
type input "0898453878"
click at [102, 88] on div "0898453878 - khôi" at bounding box center [128, 83] width 110 height 11
type input "khôi"
type input "082093006987"
type input "0937184633"
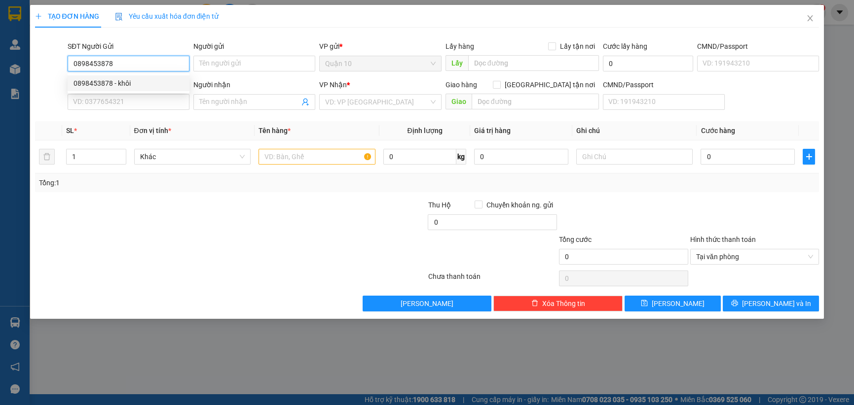
type input "tiến hùng"
type input "102"
type input "0898453878"
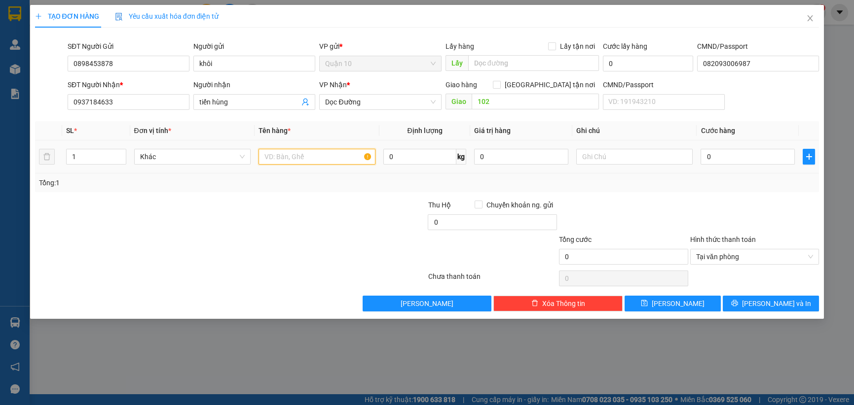
click at [306, 160] on input "text" at bounding box center [316, 157] width 117 height 16
type input "thùng giấy( ptx"
type input "1.000.000"
type input "4"
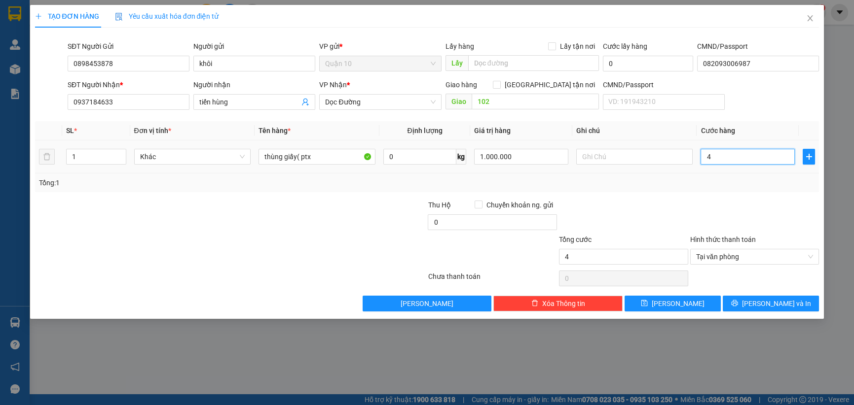
type input "40"
type input "40.000"
click at [470, 226] on input "0" at bounding box center [492, 223] width 129 height 16
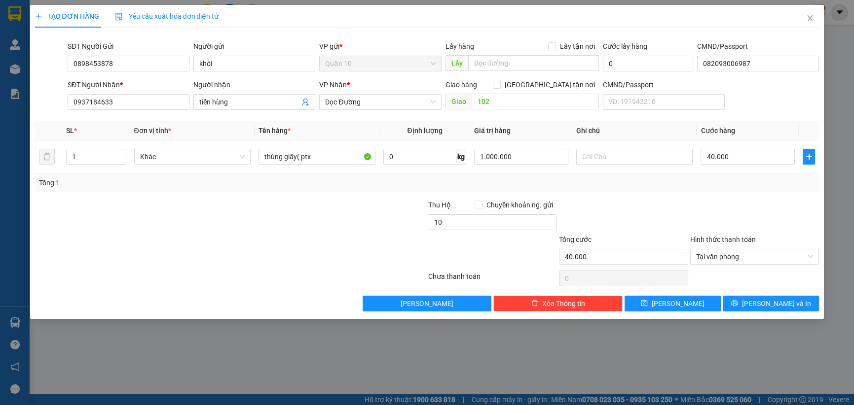
type input "10.000"
drag, startPoint x: 289, startPoint y: 226, endPoint x: 562, endPoint y: 173, distance: 278.4
click at [299, 226] on div "Thu Hộ Chuyển khoản ng. gửi 10.000" at bounding box center [427, 217] width 786 height 35
drag, startPoint x: 528, startPoint y: 159, endPoint x: 463, endPoint y: 167, distance: 65.6
click at [466, 166] on tr "1 Khác thùng giấy( ptx 0 kg 1.000.000 40.000" at bounding box center [427, 157] width 784 height 33
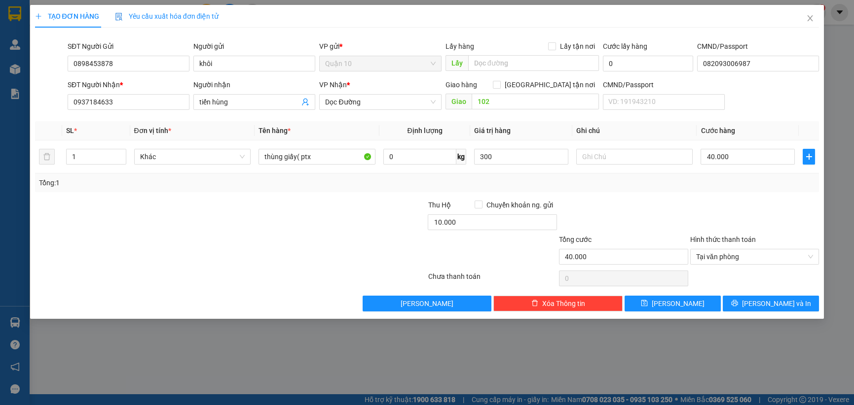
type input "300.000"
click at [319, 192] on div "Transit Pickup Surcharge Ids Transit Deliver Surcharge Ids Transit Deliver Surc…" at bounding box center [427, 174] width 784 height 276
click at [743, 304] on button "[PERSON_NAME] và In" at bounding box center [771, 304] width 96 height 16
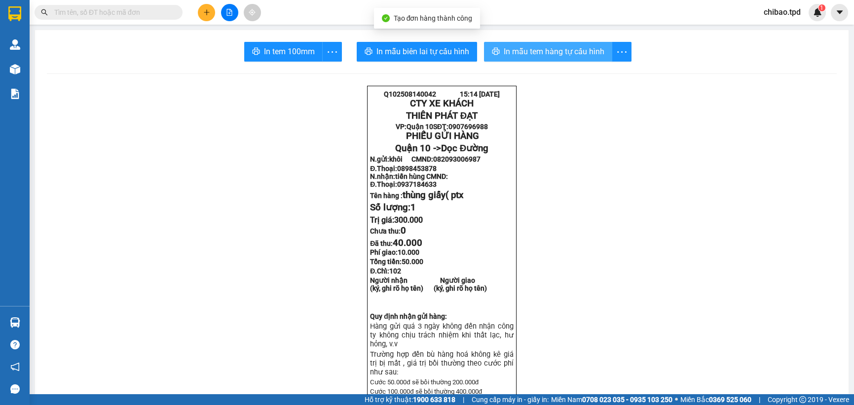
click at [532, 52] on span "In mẫu tem hàng tự cấu hình" at bounding box center [554, 51] width 101 height 12
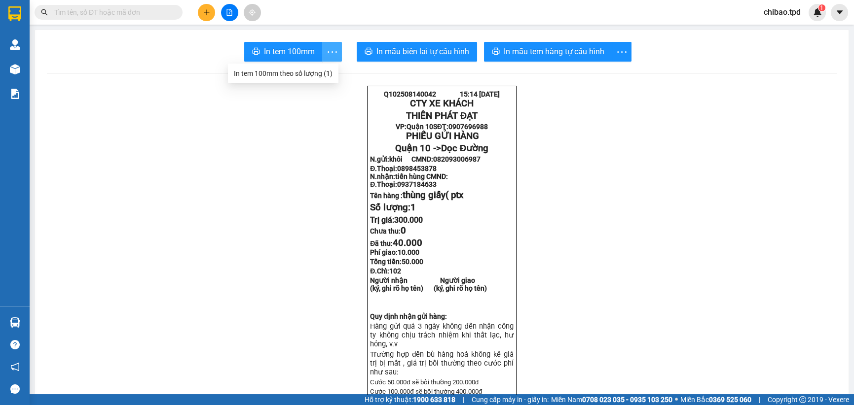
click at [326, 54] on icon "more" at bounding box center [332, 52] width 12 height 12
click at [315, 74] on div "In tem 100mm theo số lượng (1)" at bounding box center [283, 73] width 99 height 11
click at [266, 46] on span "In tem 100mm" at bounding box center [289, 51] width 51 height 12
click at [289, 49] on span "In tem 100mm" at bounding box center [289, 51] width 51 height 12
click at [276, 51] on span "In tem 100mm" at bounding box center [289, 51] width 51 height 12
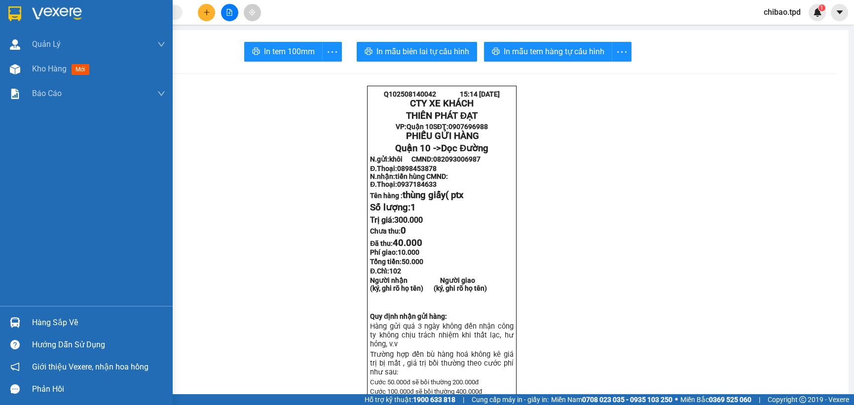
click at [20, 322] on div at bounding box center [14, 322] width 17 height 17
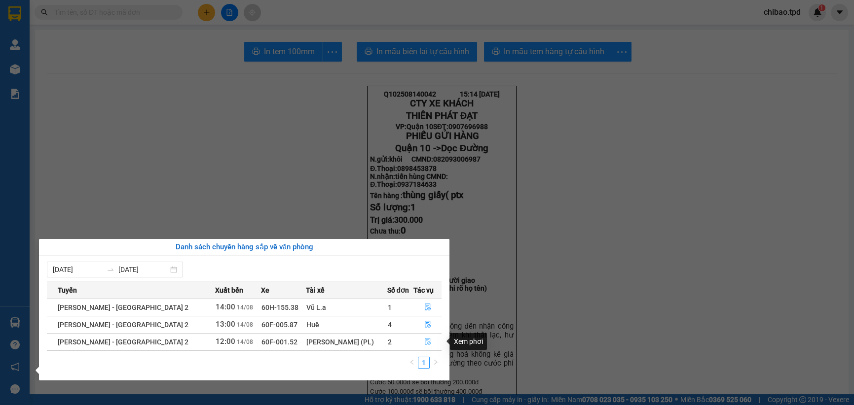
click at [425, 343] on icon "file-done" at bounding box center [428, 341] width 6 height 7
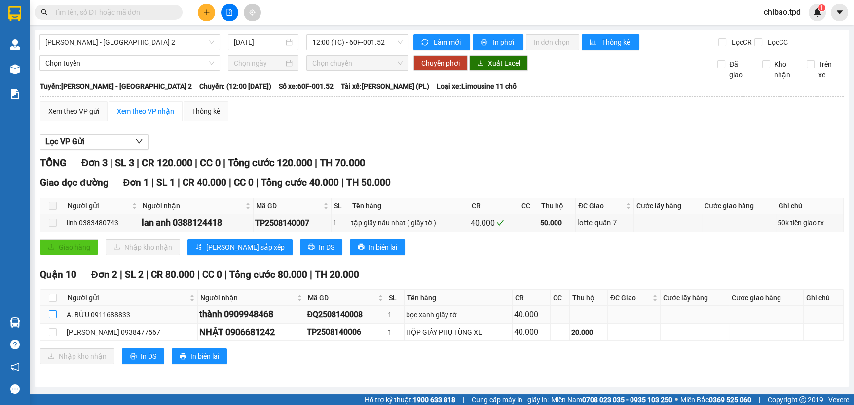
click at [52, 314] on input "checkbox" at bounding box center [53, 315] width 8 height 8
checkbox input "true"
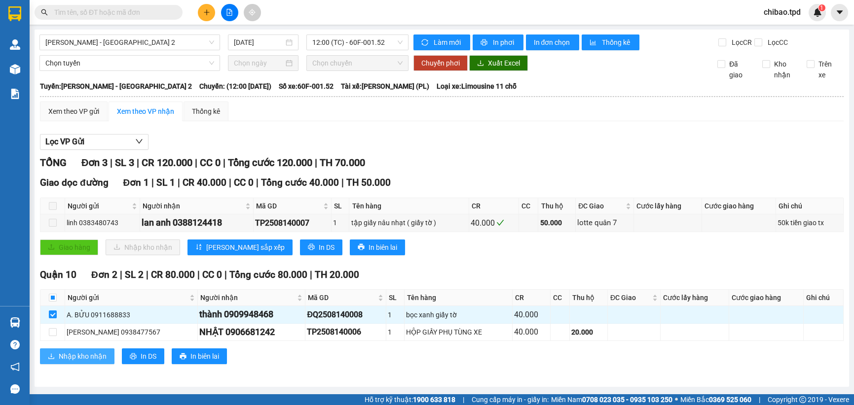
click at [93, 354] on span "Nhập kho nhận" at bounding box center [83, 356] width 48 height 11
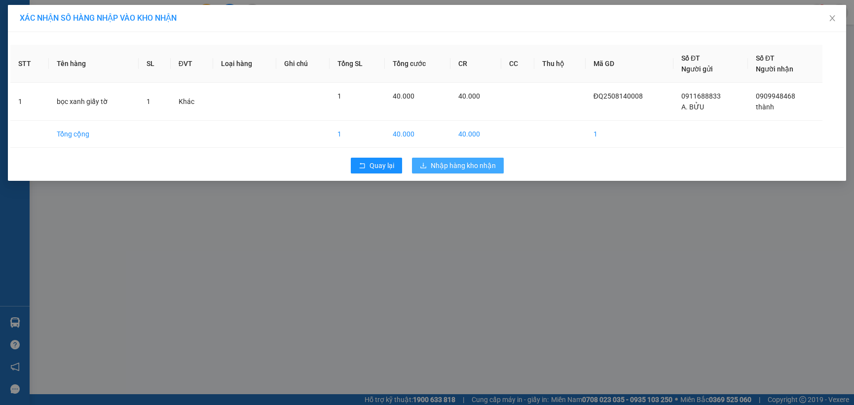
click at [473, 165] on span "Nhập hàng kho nhận" at bounding box center [463, 165] width 65 height 11
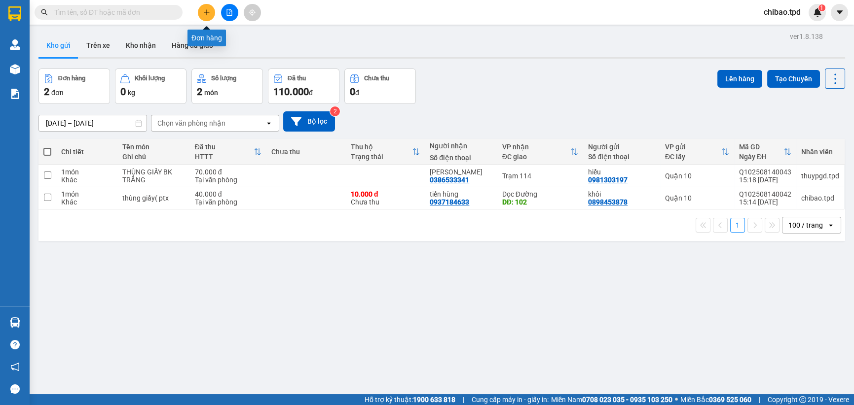
click at [206, 14] on icon "plus" at bounding box center [206, 11] width 0 height 5
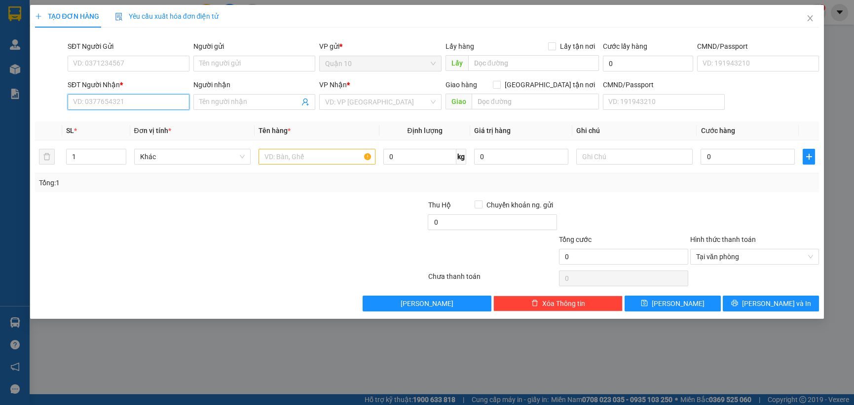
click at [107, 107] on input "SĐT Người Nhận *" at bounding box center [129, 102] width 122 height 16
click at [111, 116] on div "0963370337 - [PERSON_NAME]" at bounding box center [128, 121] width 110 height 11
type input "0963370337"
type input "[PERSON_NAME]"
type input "0963370337"
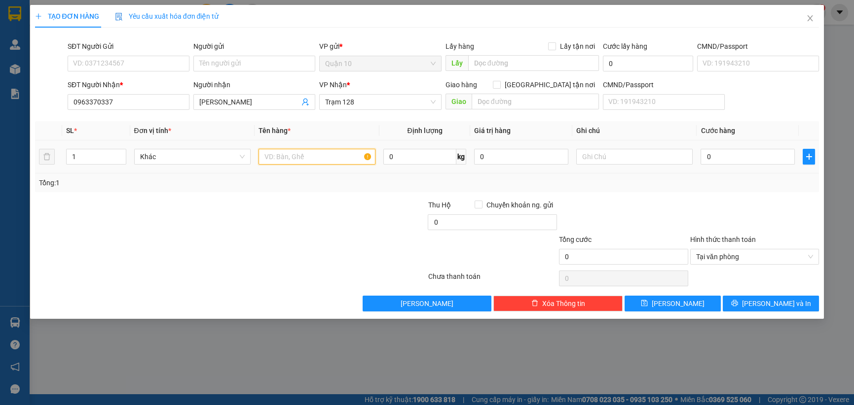
click at [309, 161] on input "text" at bounding box center [316, 157] width 117 height 16
click at [107, 61] on input "SĐT Người Gửi" at bounding box center [129, 64] width 122 height 16
type input "0984586246"
click at [210, 64] on input "Người gửi" at bounding box center [254, 64] width 122 height 16
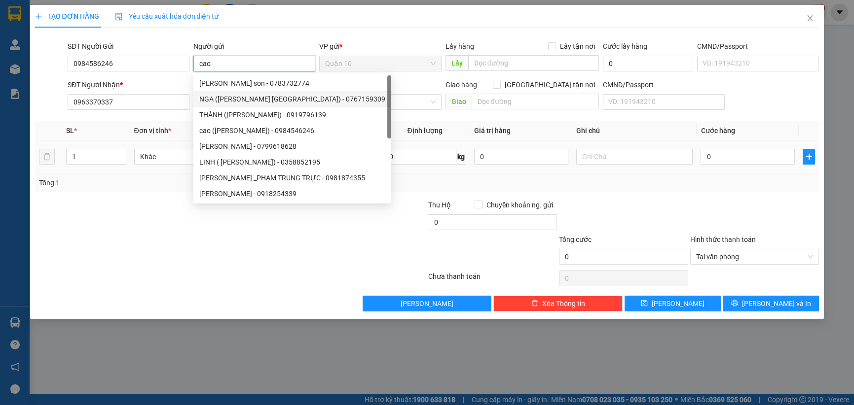
type input "cao"
click at [102, 197] on div "Transit Pickup Surcharge Ids Transit Deliver Surcharge Ids Transit Deliver Surc…" at bounding box center [427, 174] width 784 height 276
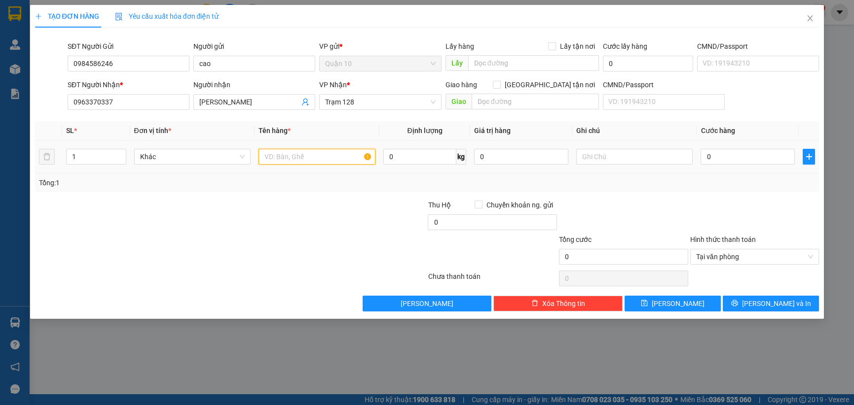
click at [306, 163] on input "text" at bounding box center [316, 157] width 117 height 16
type input "bao trắng( thảm lót oto"
click at [511, 158] on input "0" at bounding box center [521, 157] width 94 height 16
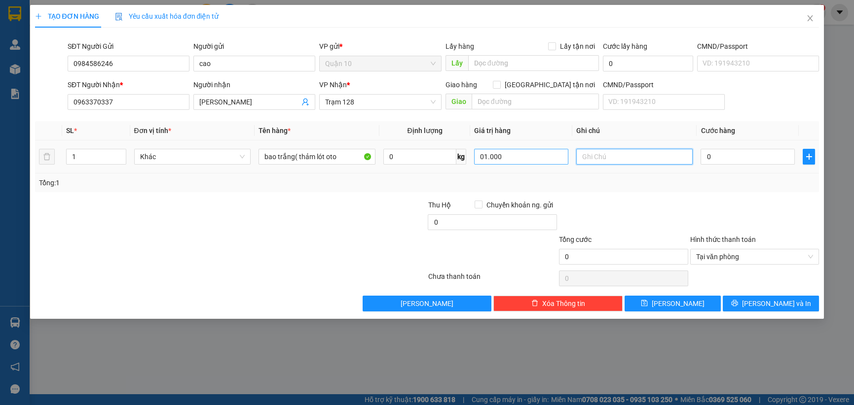
type input "1.000.000"
type input "5"
type input "50"
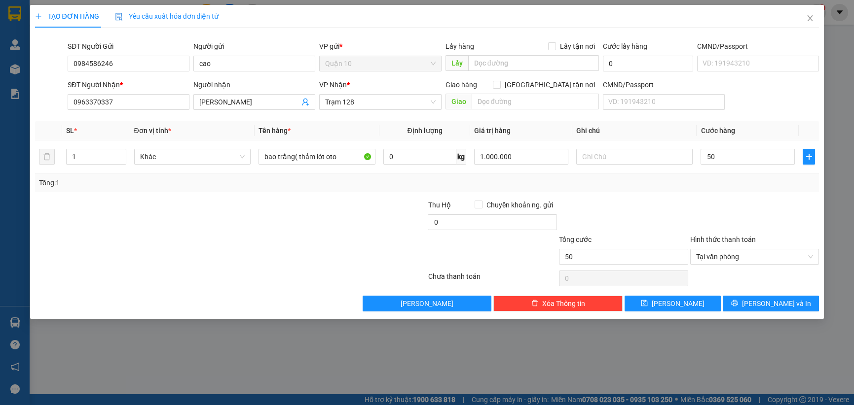
type input "50.000"
click at [729, 221] on div at bounding box center [754, 217] width 131 height 35
click at [749, 303] on button "[PERSON_NAME] và In" at bounding box center [771, 304] width 96 height 16
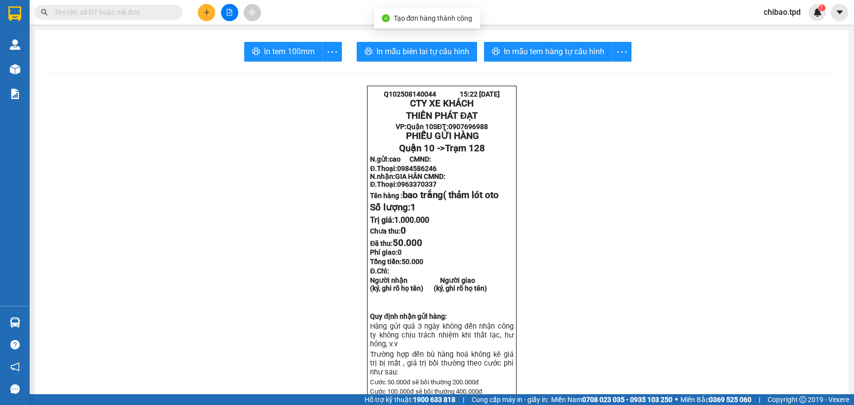
click at [205, 13] on icon "plus" at bounding box center [206, 12] width 7 height 7
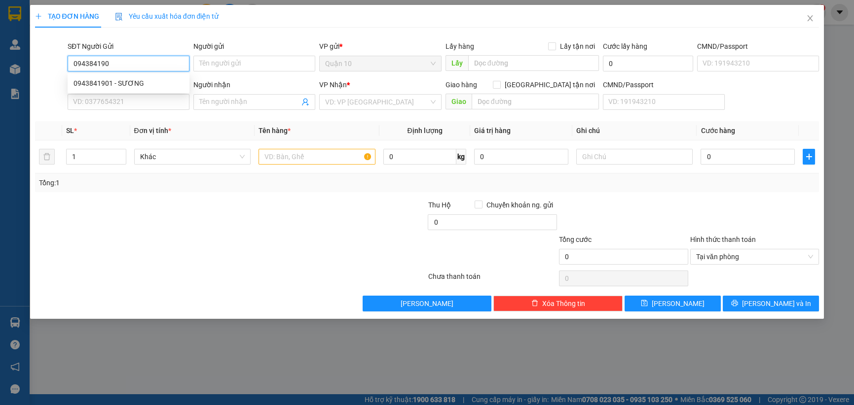
type input "0943841901"
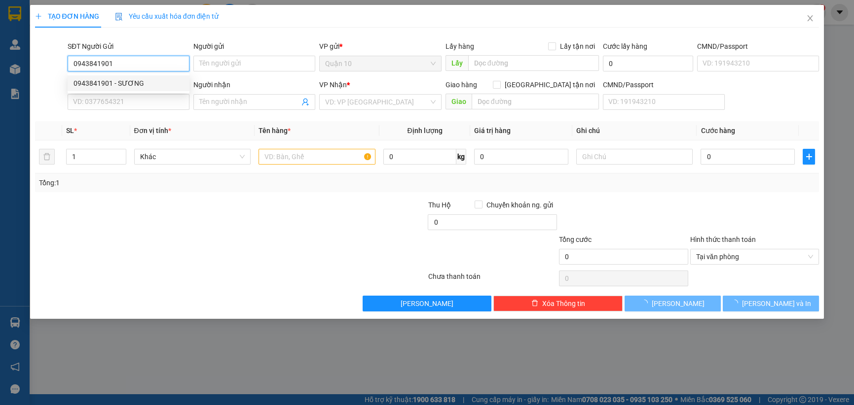
click at [150, 79] on div "0943841901 - SƯƠNG" at bounding box center [128, 83] width 110 height 11
type input "SƯƠNG"
type input "0989613092"
type input "nhung"
type input "dq"
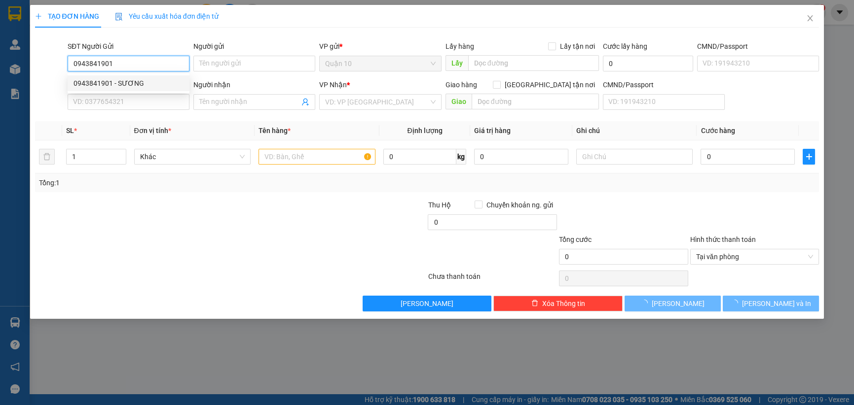
type input "075192012716"
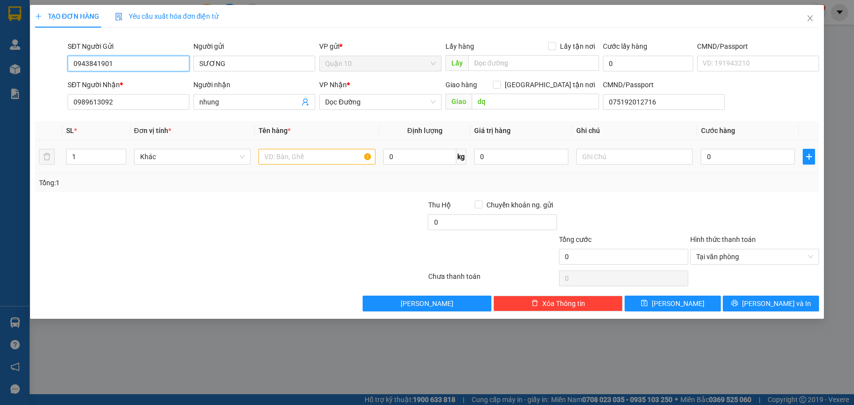
type input "0943841901"
click at [279, 159] on input "text" at bounding box center [316, 157] width 117 height 16
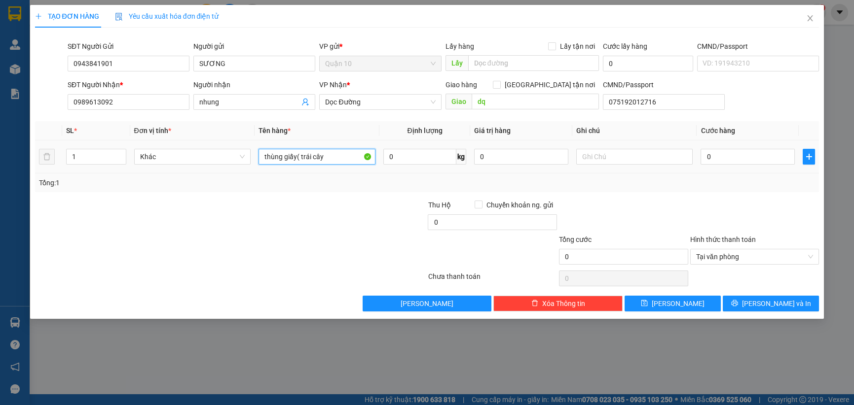
type input "thùng giấy( trái cây"
type input "1.000.000"
type input "5"
type input "50"
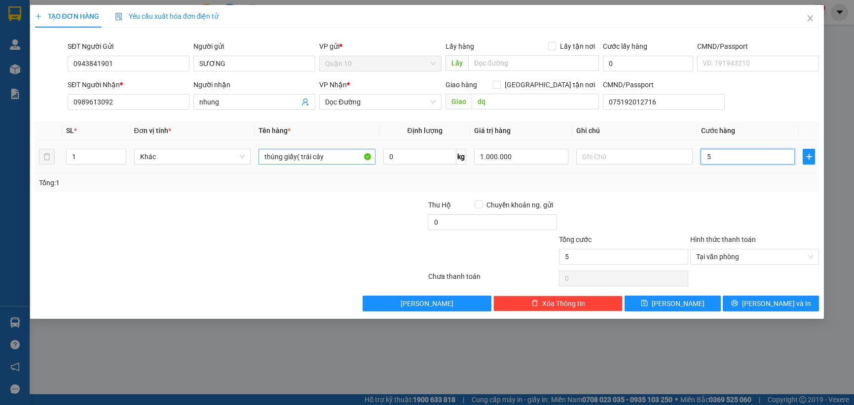
type input "50"
type input "50.000"
click at [514, 147] on td "1.000.000" at bounding box center [521, 157] width 102 height 33
drag, startPoint x: 536, startPoint y: 157, endPoint x: 435, endPoint y: 158, distance: 101.6
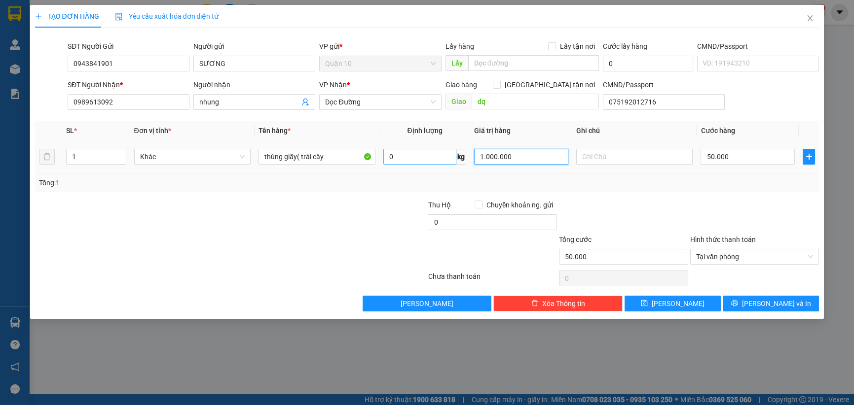
click at [447, 158] on tr "1 Khác thùng giấy( trái cây 0 kg 1.000.000 50.000" at bounding box center [427, 157] width 784 height 33
type input "500.000"
click at [354, 201] on div at bounding box center [361, 217] width 131 height 35
type input "0"
type input "50.000"
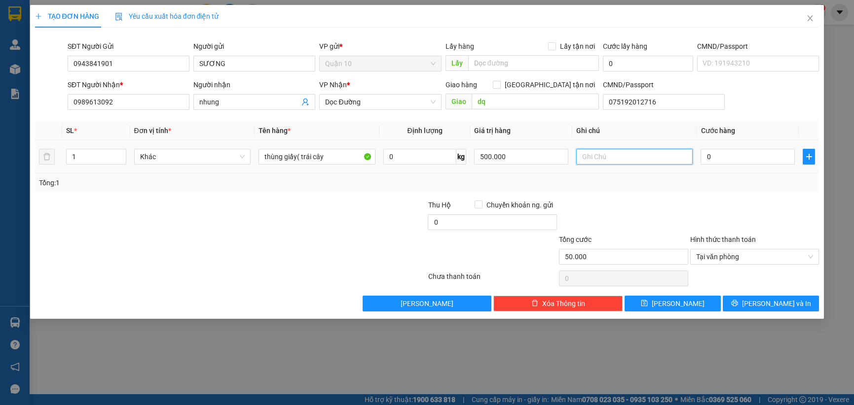
type input "0"
type input "4"
click at [736, 158] on input "0" at bounding box center [747, 157] width 94 height 16
type input "4"
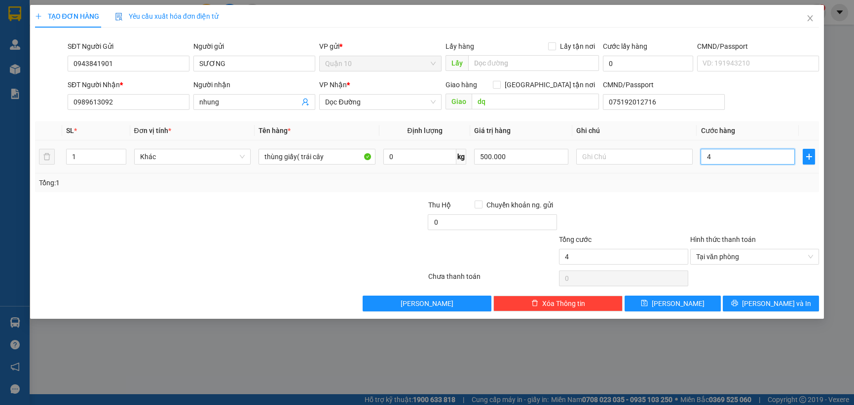
type input "40"
click at [472, 234] on div at bounding box center [492, 251] width 131 height 35
click at [301, 210] on div at bounding box center [361, 217] width 131 height 35
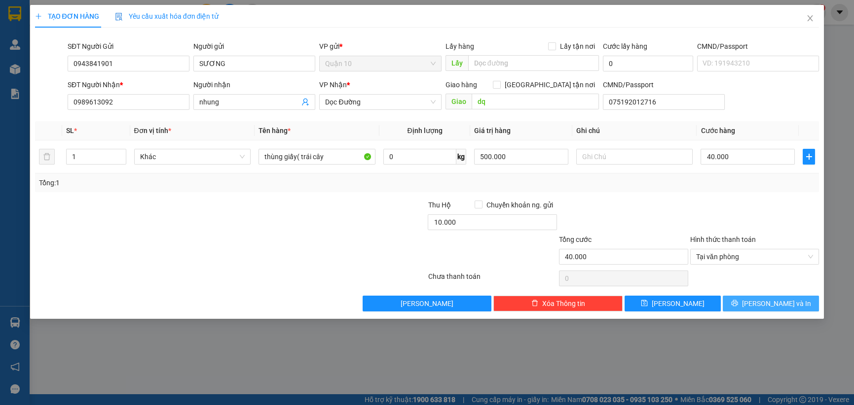
click at [784, 305] on span "[PERSON_NAME] và In" at bounding box center [776, 303] width 69 height 11
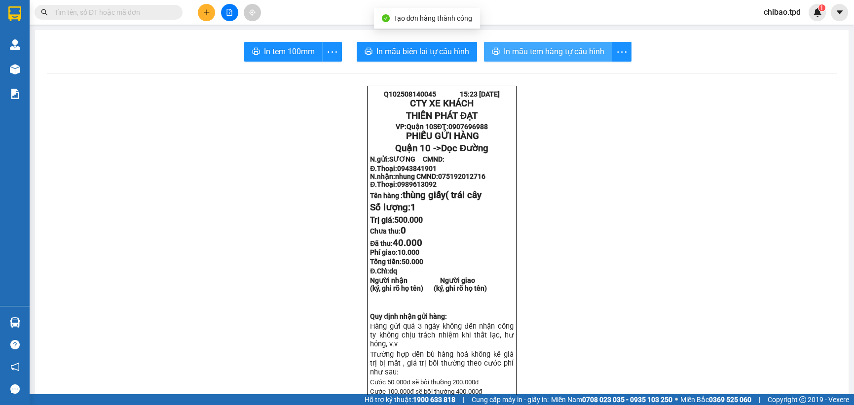
click at [519, 46] on span "In mẫu tem hàng tự cấu hình" at bounding box center [554, 51] width 101 height 12
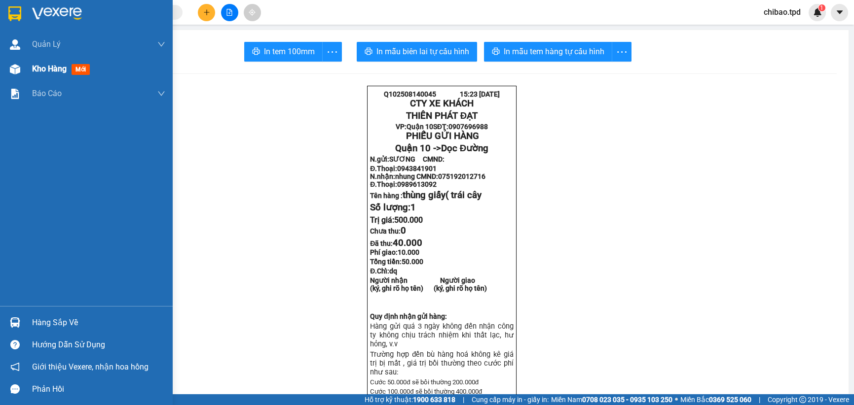
click at [63, 71] on span "Kho hàng" at bounding box center [49, 68] width 35 height 9
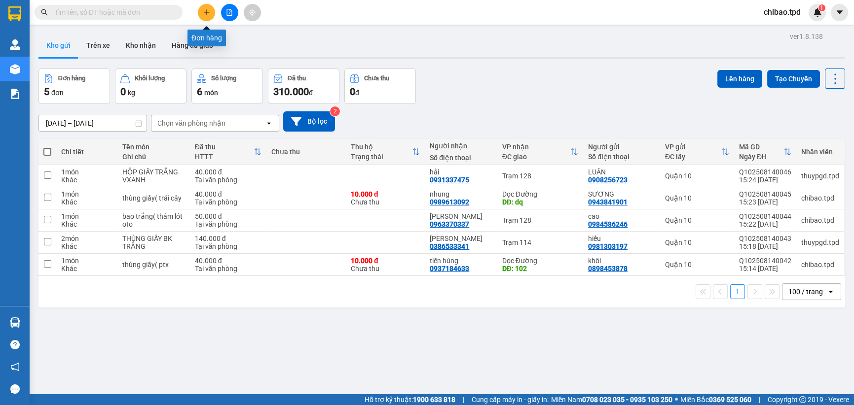
click at [201, 8] on button at bounding box center [206, 12] width 17 height 17
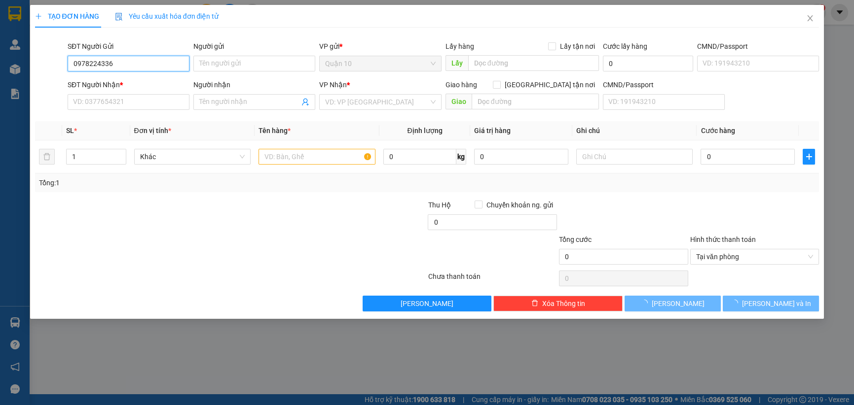
type input "0978224336"
click at [243, 83] on div "Người nhận" at bounding box center [254, 84] width 122 height 11
click at [243, 97] on input "Người nhận" at bounding box center [249, 102] width 100 height 11
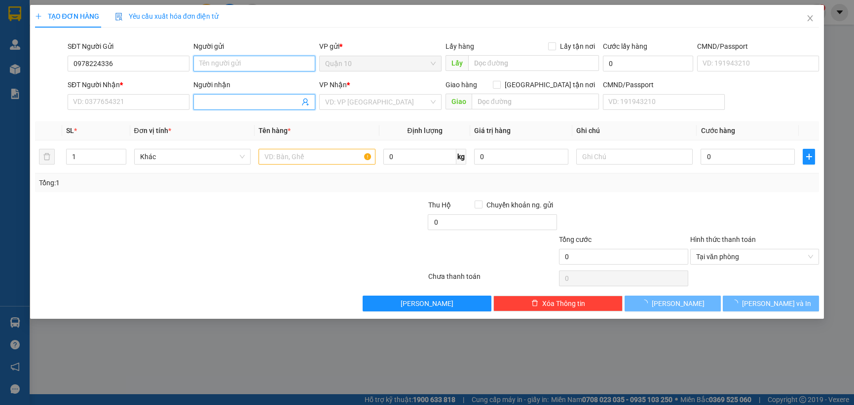
click at [239, 67] on input "Người gửi" at bounding box center [254, 64] width 122 height 16
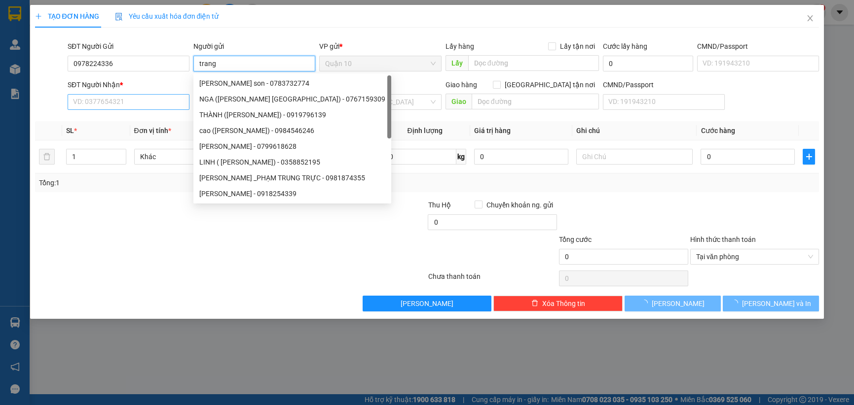
type input "trang"
click at [119, 96] on input "SĐT Người Nhận *" at bounding box center [129, 102] width 122 height 16
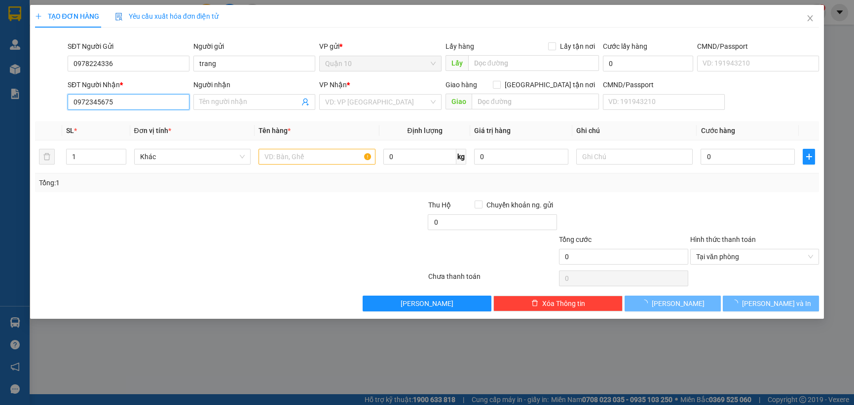
type input "0972345675"
drag, startPoint x: 230, startPoint y: 111, endPoint x: 227, endPoint y: 100, distance: 11.2
click at [230, 108] on div "Người nhận Tên người nhận" at bounding box center [254, 96] width 122 height 35
click at [227, 100] on input "Người nhận" at bounding box center [249, 102] width 100 height 11
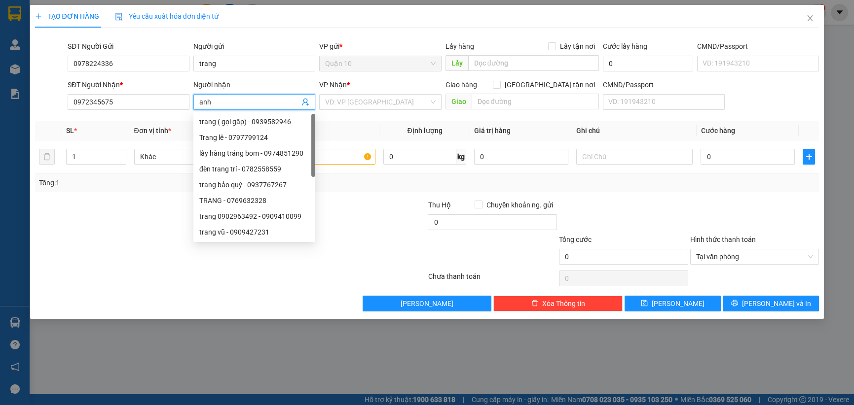
type input "anh"
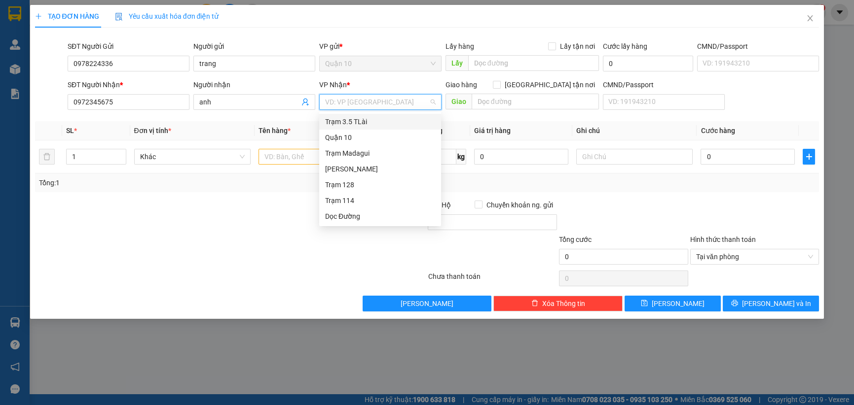
click at [342, 103] on input "search" at bounding box center [376, 102] width 103 height 15
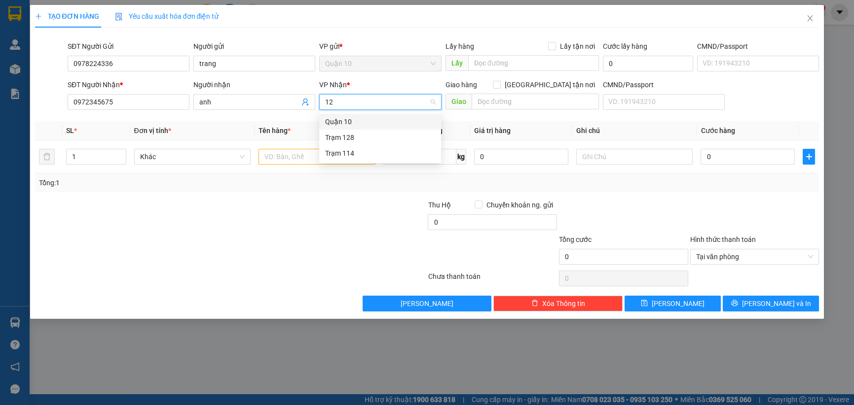
type input "128"
click at [337, 128] on div "Trạm 128" at bounding box center [380, 122] width 122 height 16
click at [297, 158] on input "text" at bounding box center [316, 157] width 117 height 16
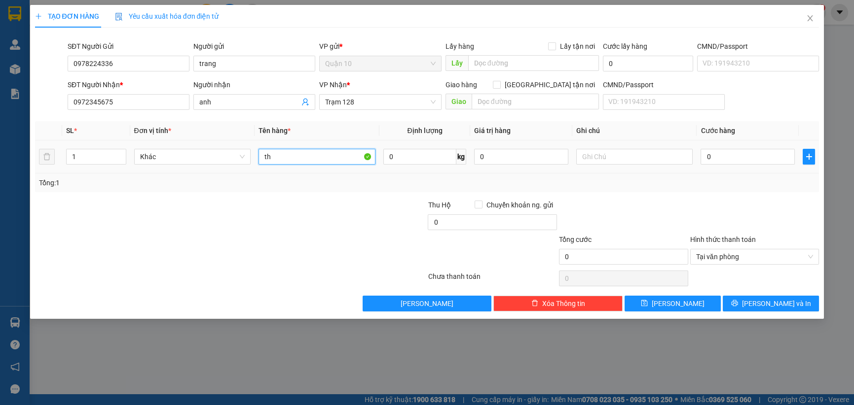
type input "t"
type input "thùng đen( nón bảo hiểm"
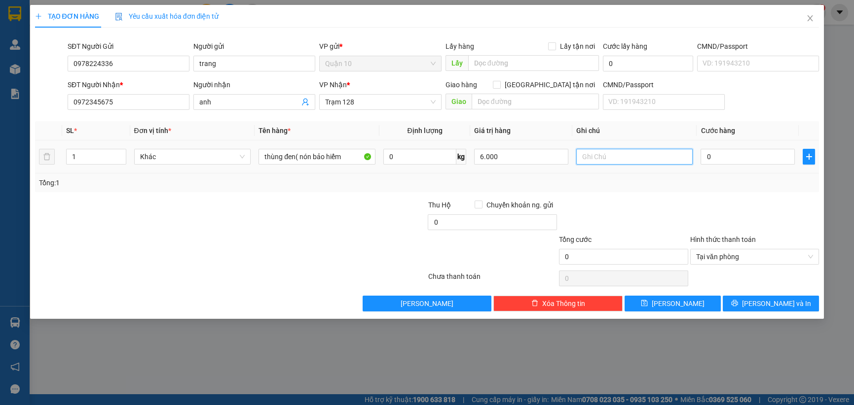
type input "6.000.000"
type input "6"
type input "60"
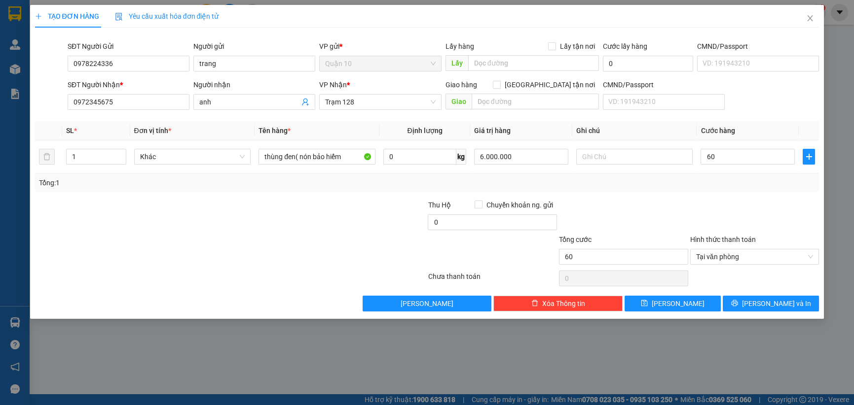
type input "60.000"
click at [648, 221] on div at bounding box center [623, 217] width 131 height 35
click at [738, 300] on icon "printer" at bounding box center [734, 303] width 7 height 7
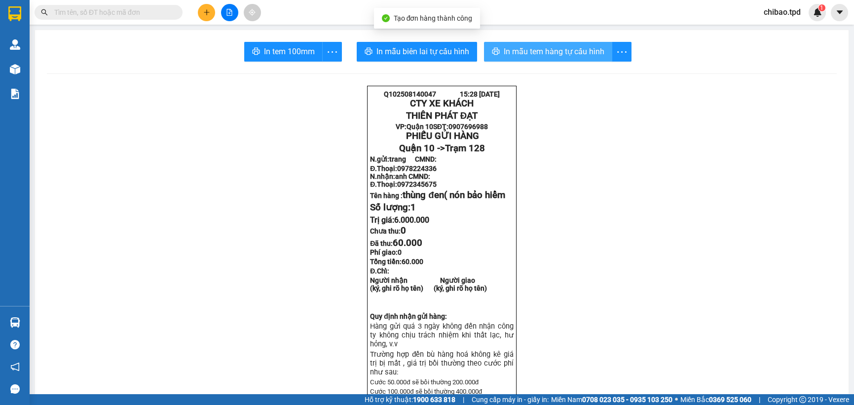
click at [508, 52] on span "In mẫu tem hàng tự cấu hình" at bounding box center [554, 51] width 101 height 12
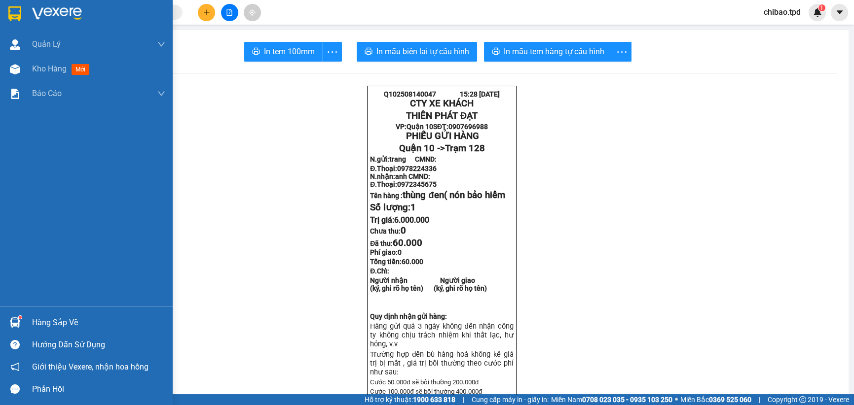
click at [19, 328] on div at bounding box center [14, 322] width 17 height 17
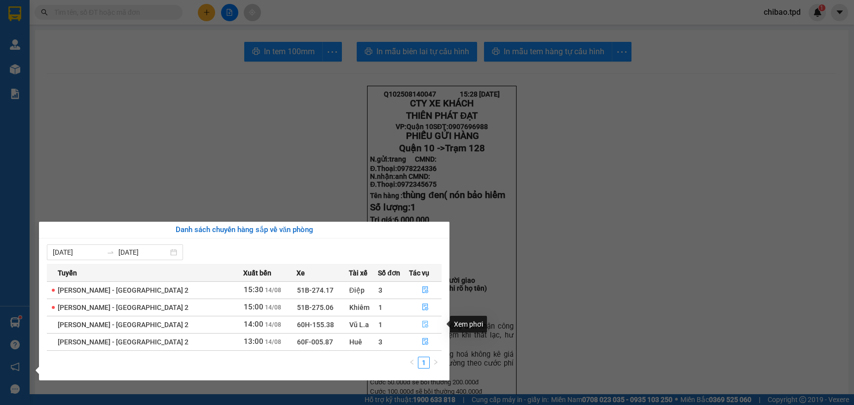
click at [424, 322] on icon "file-done" at bounding box center [425, 324] width 7 height 7
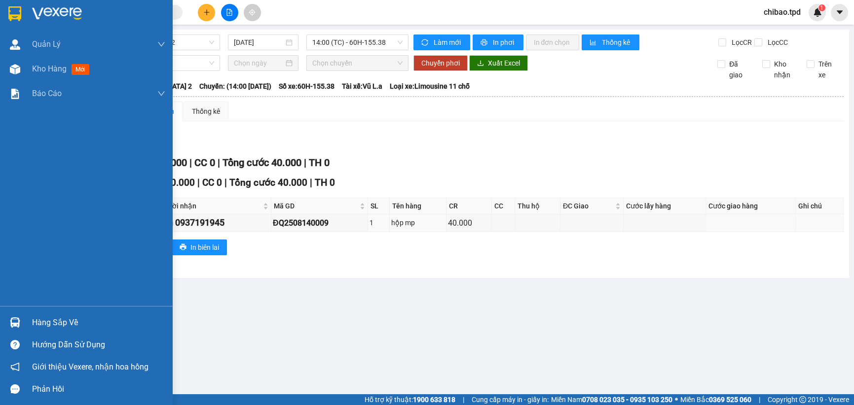
click at [9, 328] on div at bounding box center [14, 322] width 17 height 17
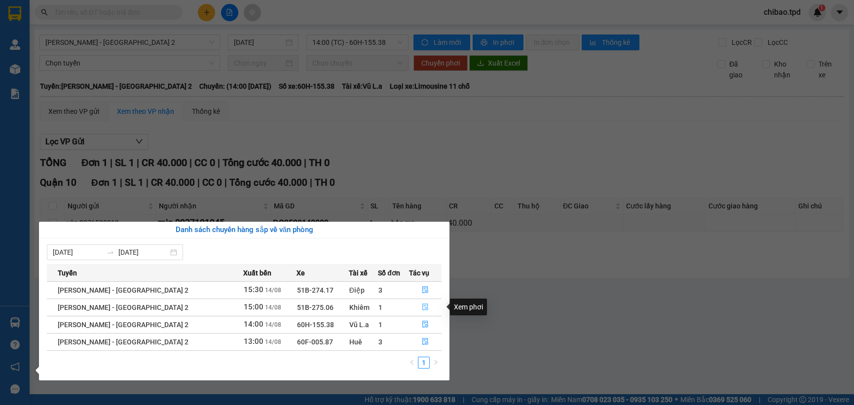
click at [419, 300] on button "button" at bounding box center [425, 308] width 32 height 16
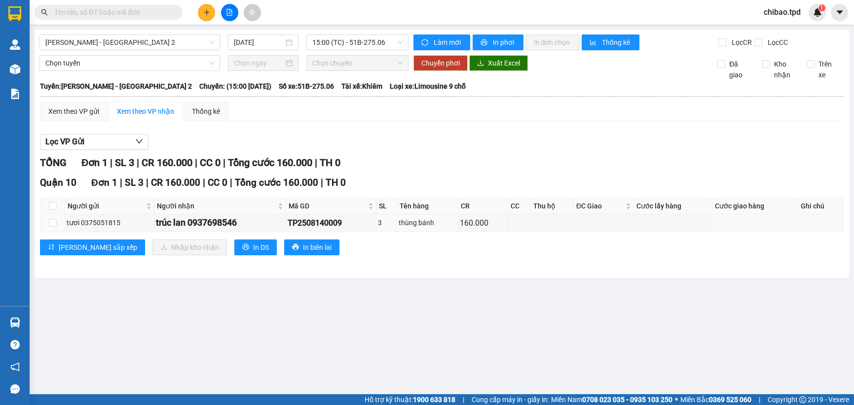
click at [51, 326] on main "[PERSON_NAME] - [GEOGRAPHIC_DATA] 2 [DATE] 15:00 (TC) - 51B-275.06 Làm mới In p…" at bounding box center [427, 197] width 854 height 395
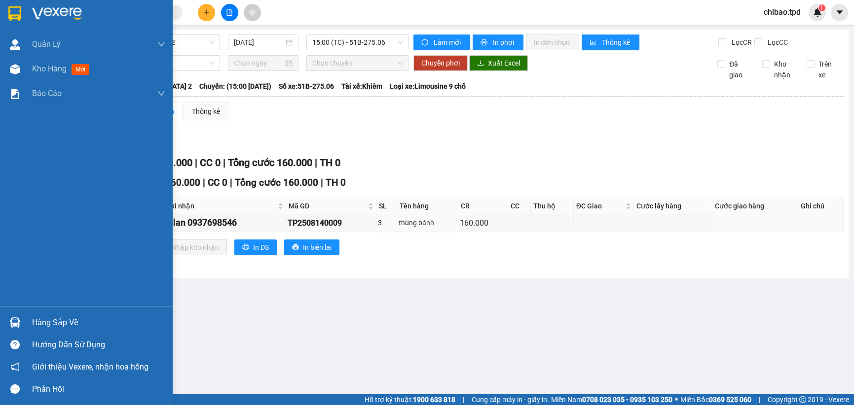
click at [24, 319] on div "Hàng sắp về" at bounding box center [86, 323] width 173 height 22
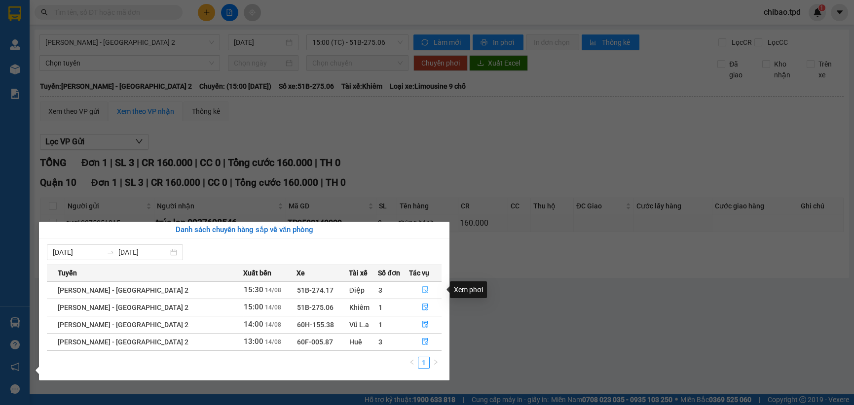
click at [426, 289] on button "button" at bounding box center [425, 291] width 32 height 16
